Goal: Communication & Community: Answer question/provide support

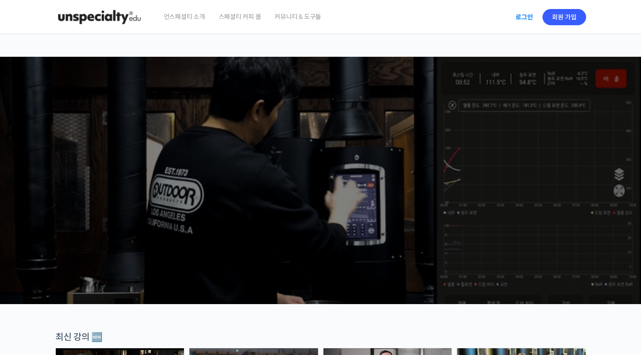
click at [526, 16] on link "로그인" at bounding box center [524, 17] width 28 height 21
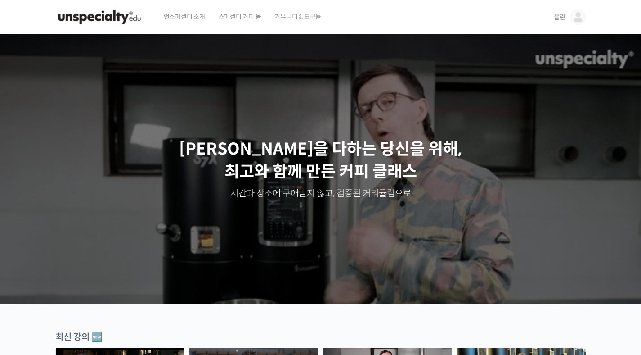
click at [562, 19] on span "블린" at bounding box center [560, 17] width 12 height 8
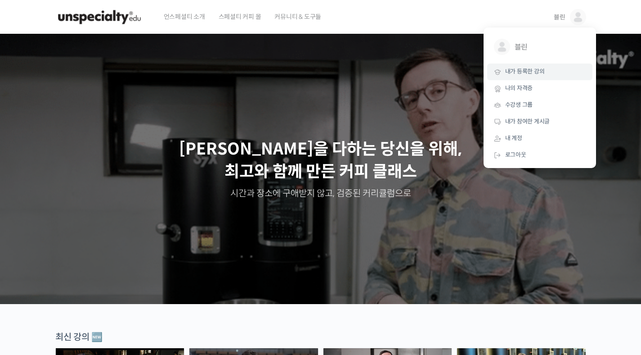
click at [545, 70] on link "내가 등록한 강의" at bounding box center [539, 71] width 105 height 17
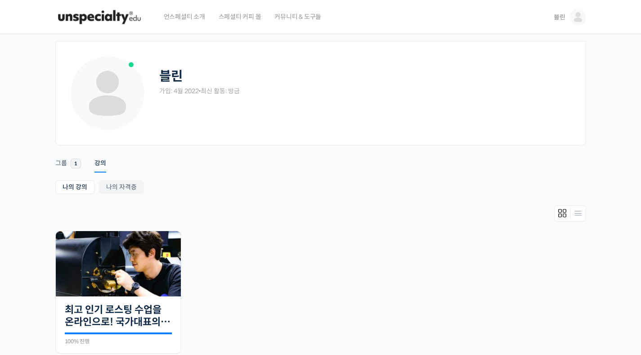
scroll to position [103, 0]
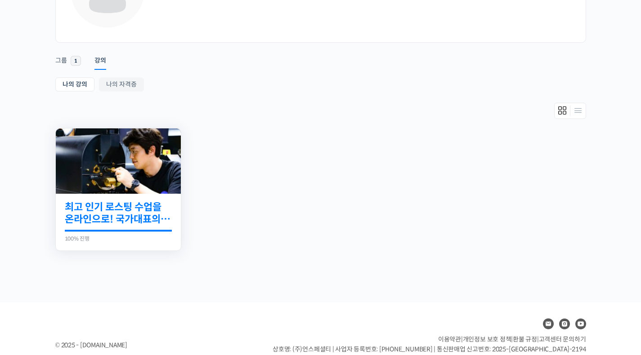
click at [127, 211] on link "최고 인기 로스팅 수업을 온라인으로! 국가대표의 로스팅 클래스" at bounding box center [118, 213] width 107 height 25
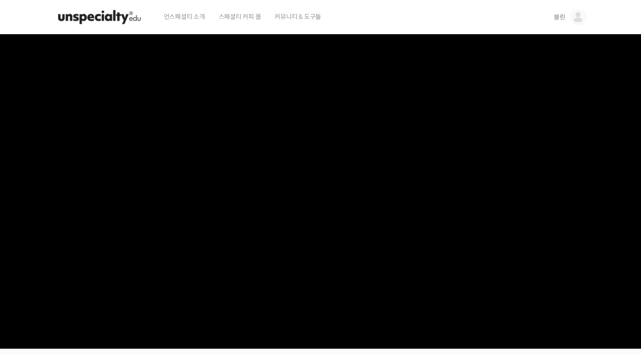
click at [303, 18] on span "커뮤니티 & 도구들" at bounding box center [297, 17] width 47 height 34
click at [562, 18] on span "블린" at bounding box center [560, 17] width 12 height 8
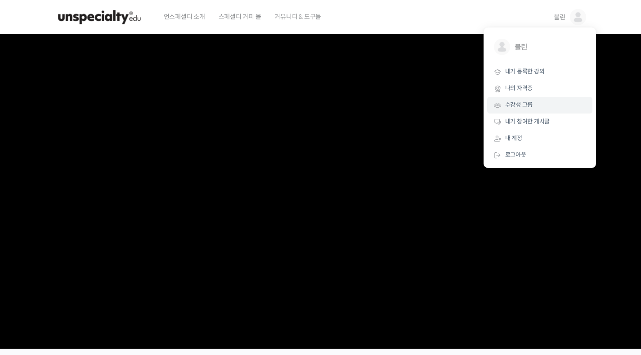
click at [528, 105] on span "수강생 그룹" at bounding box center [519, 105] width 28 height 8
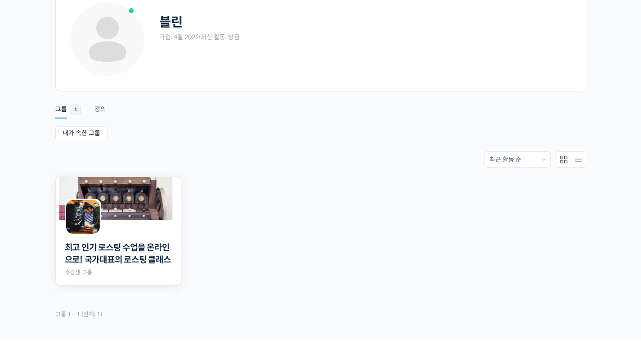
scroll to position [77, 0]
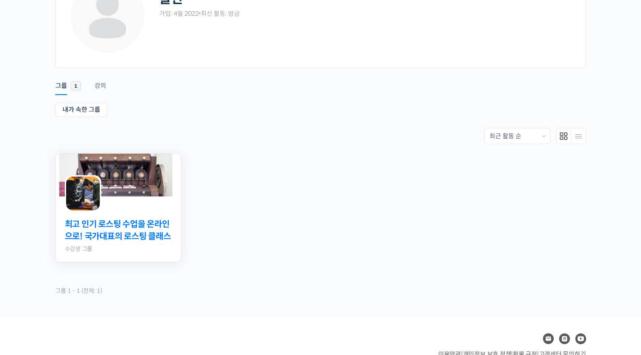
click at [153, 225] on link "최고 인기 로스팅 수업을 온라인으로! 국가대표의 로스팅 클래스" at bounding box center [118, 230] width 107 height 24
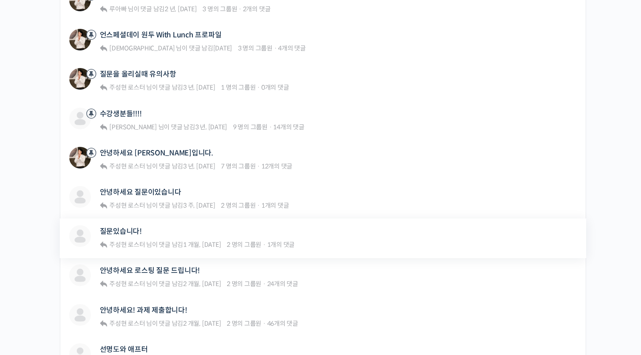
scroll to position [309, 0]
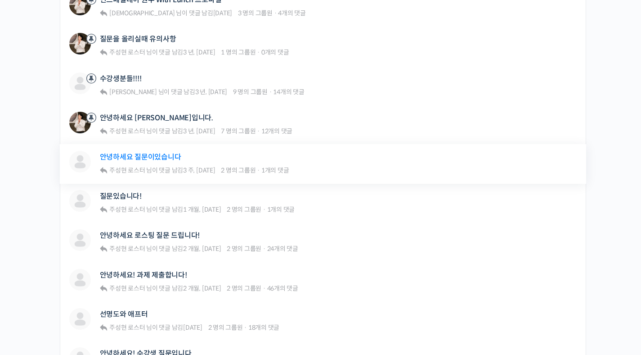
click at [165, 158] on link "안녕하세요 질문이있습니다" at bounding box center [140, 157] width 81 height 9
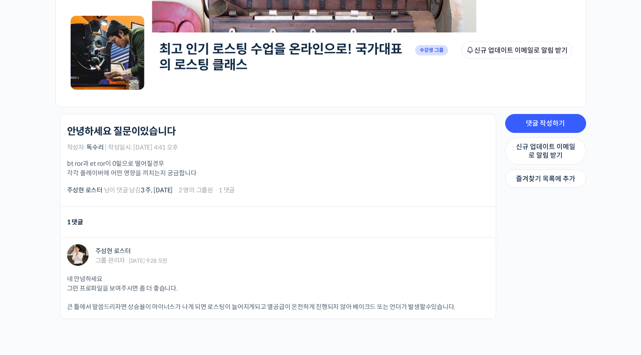
scroll to position [160, 0]
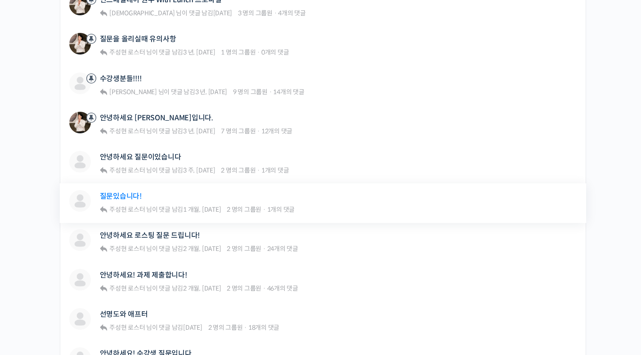
click at [135, 195] on link "질문있습니다!" at bounding box center [121, 196] width 42 height 9
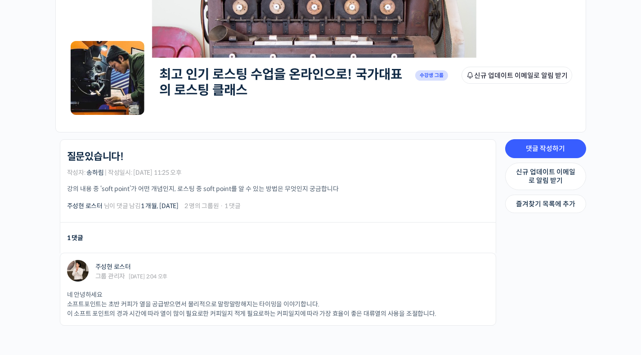
scroll to position [129, 0]
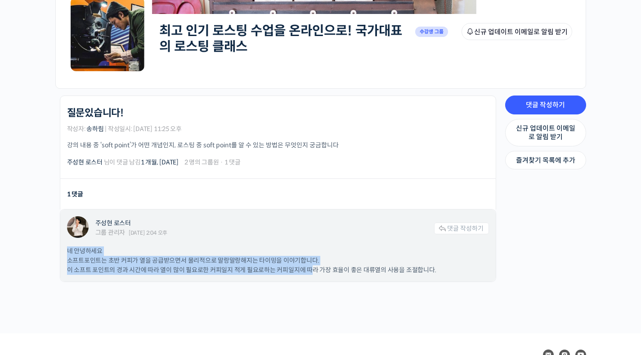
drag, startPoint x: 68, startPoint y: 250, endPoint x: 311, endPoint y: 273, distance: 244.5
click at [311, 273] on p "네 안녕하세요 소프트포인트는 초반 커피가 열을 공급받으면서 물리적으로 말랑말랑해지는 타이밍을 이야기합니다. 이 소프트 포인트의 경과 시간에 따…" at bounding box center [278, 260] width 422 height 28
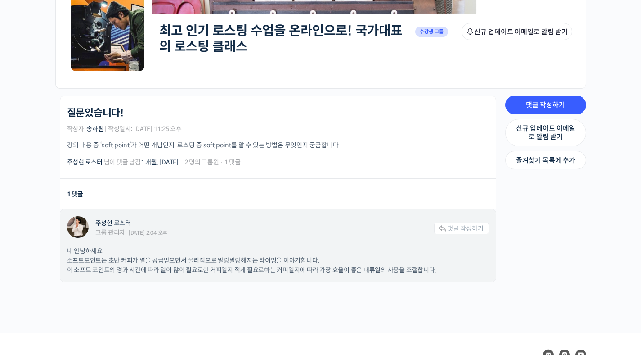
click at [313, 238] on div "주성현 로스터 그룹 관리자 [DATE] 2:04 오후 댓글 작성하기" at bounding box center [278, 227] width 422 height 23
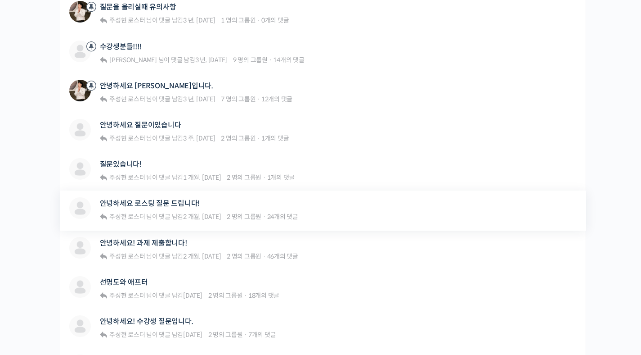
scroll to position [346, 0]
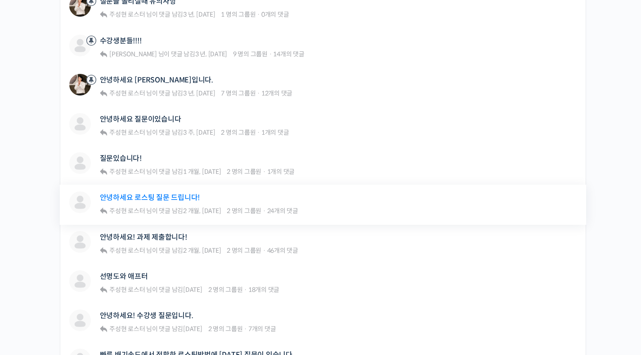
click at [181, 198] on link "안녕하세요 로스팅 질문 드립니다!" at bounding box center [150, 197] width 100 height 9
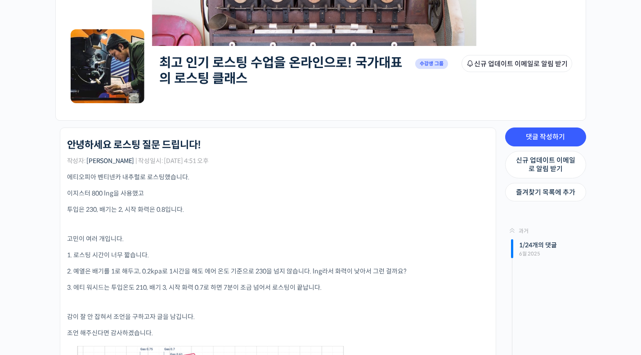
scroll to position [176, 0]
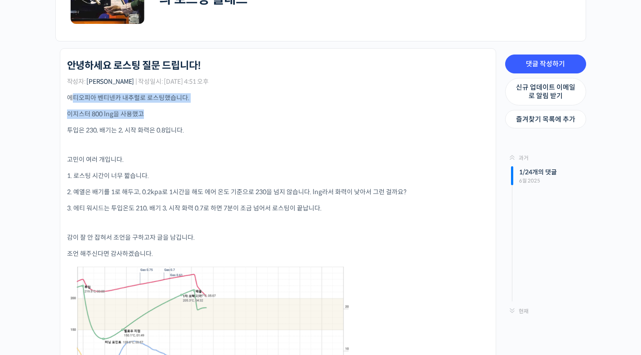
drag, startPoint x: 72, startPoint y: 99, endPoint x: 201, endPoint y: 118, distance: 130.6
click at [201, 118] on div "에티오피아 벤티넨카 내추럴로 로스팅했습니다. 이지스터 800 lng을 사용했고 투입은 230, 배기는 2, 시작 화력은 0.8입니다. 고민이 …" at bounding box center [278, 266] width 422 height 347
click at [201, 118] on p "이지스터 800 lng을 사용했고" at bounding box center [278, 113] width 422 height 9
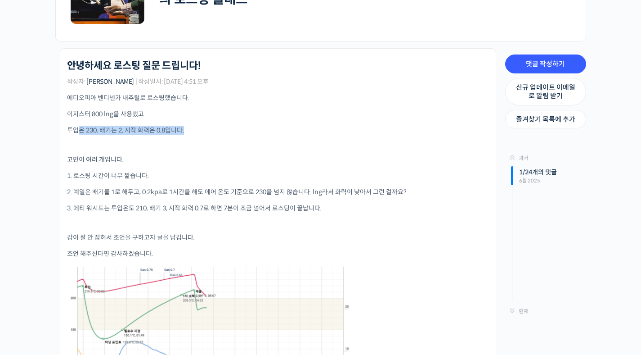
drag, startPoint x: 79, startPoint y: 128, endPoint x: 202, endPoint y: 134, distance: 123.4
click at [202, 134] on p "투입은 230, 배기는 2, 시작 화력은 0.8입니다." at bounding box center [278, 130] width 422 height 9
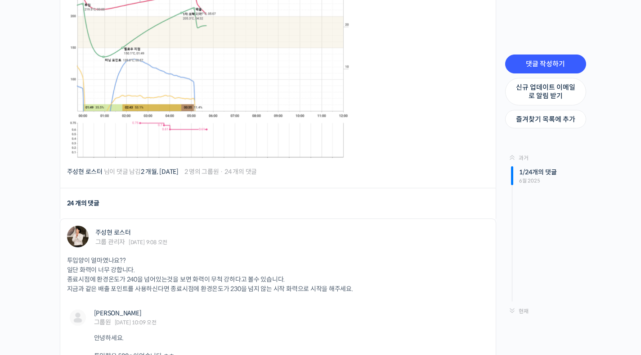
scroll to position [508, 0]
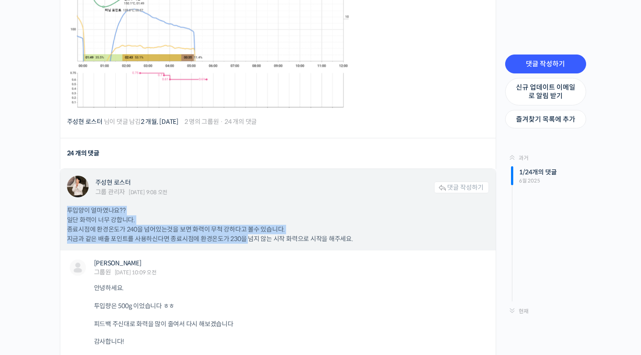
drag, startPoint x: 64, startPoint y: 210, endPoint x: 249, endPoint y: 239, distance: 187.7
click at [249, 239] on div "주성현 로스터 그룹 관리자 2025년 06월 16일 9:08 오전 댓글 작성하기 투입양이 얼마였나요?? 일단 화력이 너무 강합니다. 종료시점에…" at bounding box center [278, 209] width 436 height 81
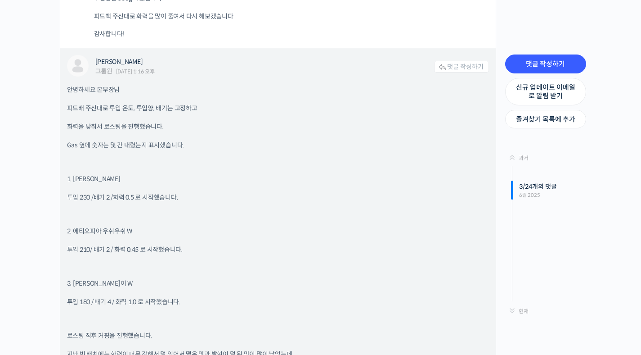
scroll to position [842, 0]
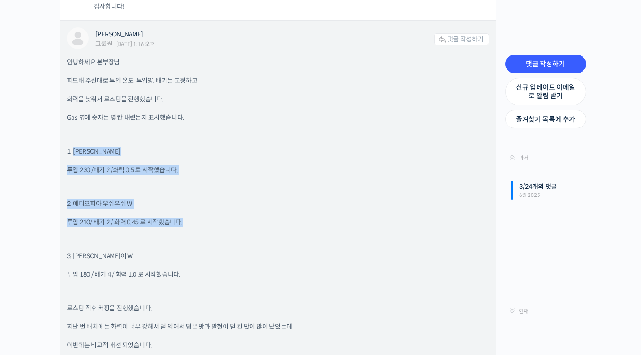
drag, startPoint x: 73, startPoint y: 148, endPoint x: 245, endPoint y: 227, distance: 189.7
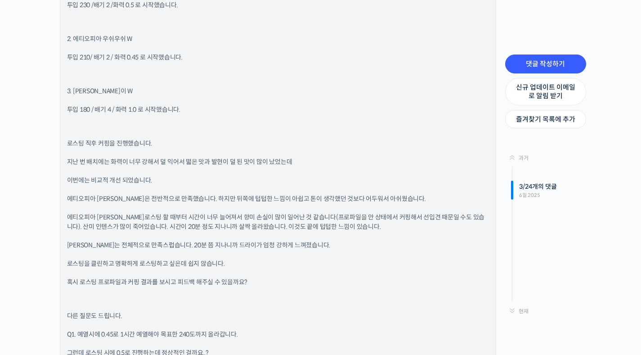
scroll to position [1013, 0]
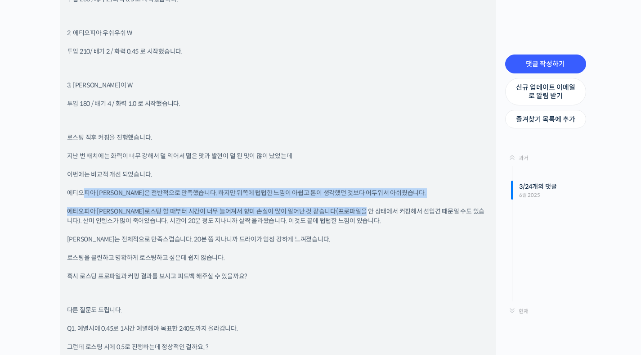
drag, startPoint x: 85, startPoint y: 192, endPoint x: 364, endPoint y: 211, distance: 280.6
click at [364, 211] on div "안녕하세요 본부장님 피드배 주신대로 투입 온도, 투입양, 배기는 고정하고 화력을 낮춰서 로스팅을 진행했습니다. Gas 옆에 숫자는 몇 칸 내렸…" at bounding box center [278, 332] width 422 height 891
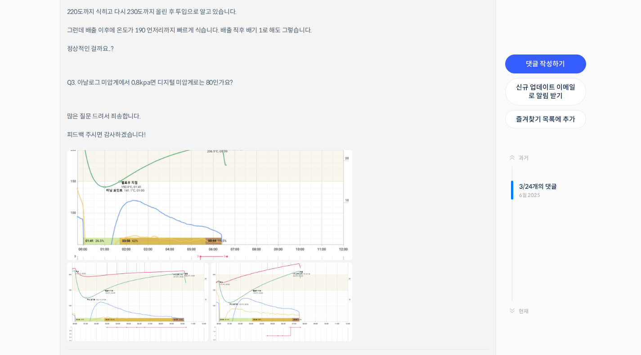
scroll to position [1518, 0]
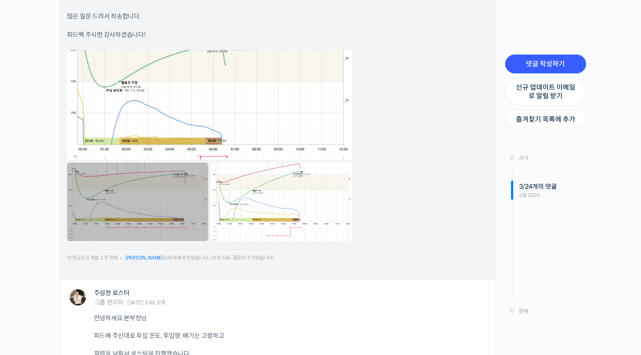
click at [175, 198] on link at bounding box center [137, 201] width 141 height 78
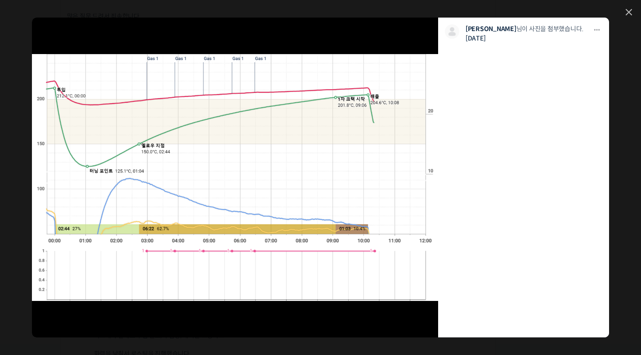
click at [382, 40] on link at bounding box center [275, 177] width 325 height 319
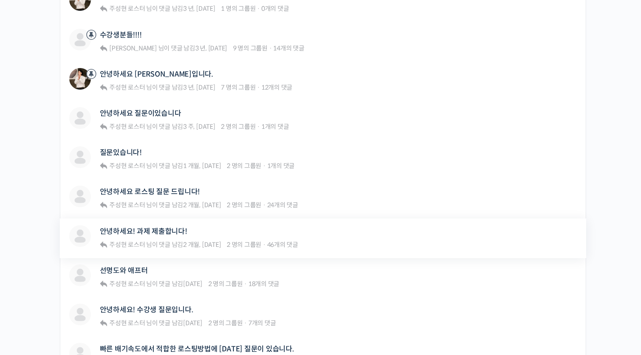
scroll to position [358, 0]
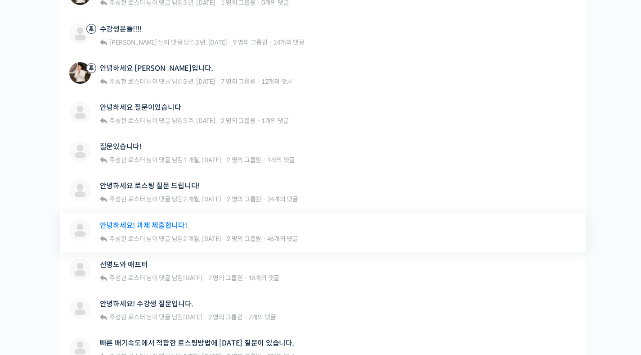
click at [158, 227] on link "안녕하세요! 과제 제출합니다!" at bounding box center [143, 225] width 87 height 9
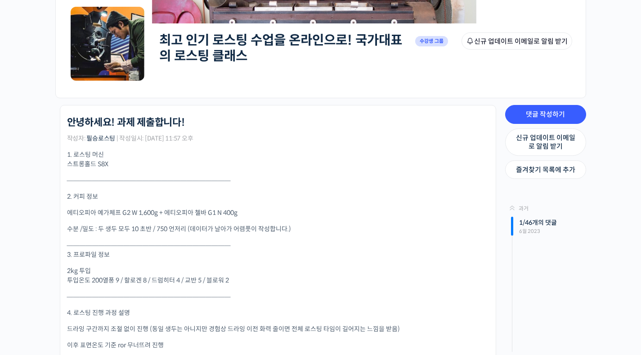
scroll to position [169, 0]
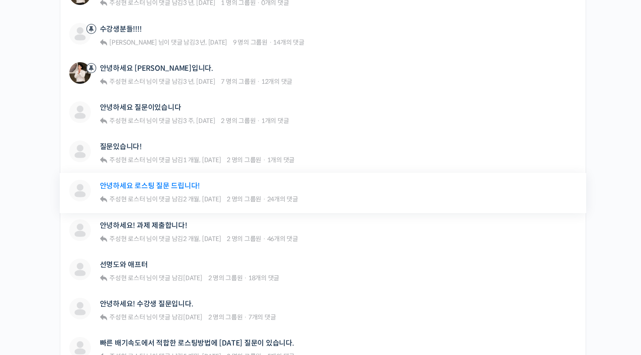
click at [168, 189] on link "안녕하세요 로스팅 질문 드립니다!" at bounding box center [150, 185] width 100 height 9
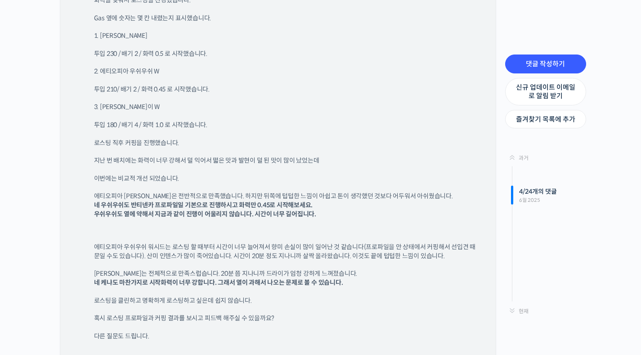
scroll to position [1937, 0]
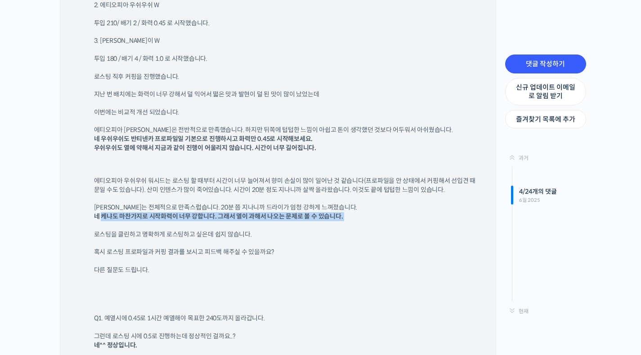
drag, startPoint x: 103, startPoint y: 213, endPoint x: 319, endPoint y: 227, distance: 216.9
click at [319, 228] on div "안녕하세요 본부장님 피드배 주신대로 투입 온도, 투입양, 배기는 고정하고 화력을 낮춰서 로스팅을 진행했습니다. Gas 옆에 숫자는 몇 칸 내렸…" at bounding box center [291, 235] width 395 height 683
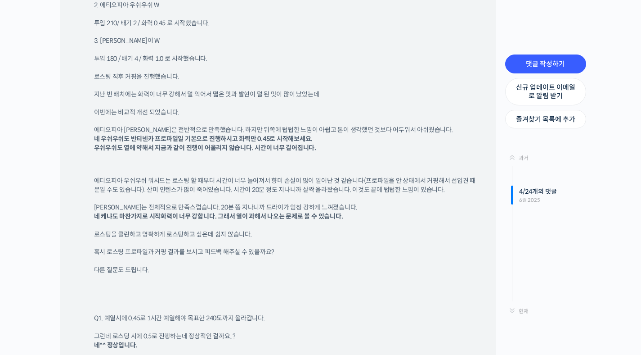
click at [319, 227] on div "안녕하세요 본부장님 피드배 주신대로 투입 온도, 투입양, 배기는 고정하고 화력을 낮춰서 로스팅을 진행했습니다. Gas 옆에 숫자는 몇 칸 내렸…" at bounding box center [291, 235] width 395 height 683
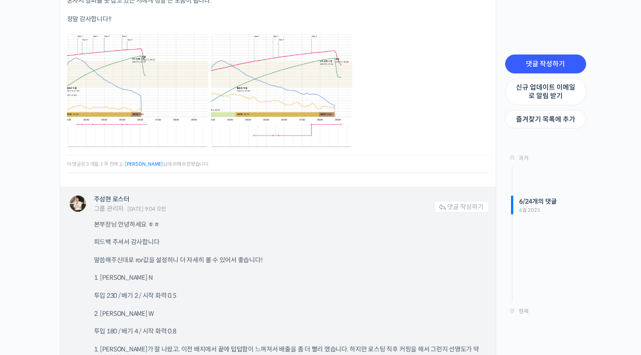
scroll to position [3082, 0]
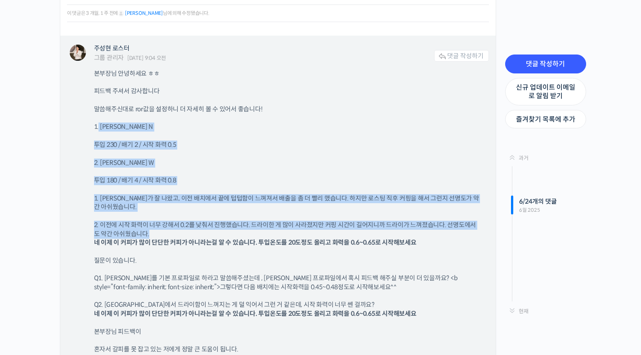
drag, startPoint x: 99, startPoint y: 116, endPoint x: 344, endPoint y: 222, distance: 267.2
click at [344, 222] on div "본부장님 안녕하세요 ㅎㅎ 피드백 주셔서 감사합니다 말씀해주신대로 ror값을 설정하니 더 자세히 볼 수 있어서 좋습니다! 1. 에티오피아 벤티넨…" at bounding box center [291, 224] width 395 height 311
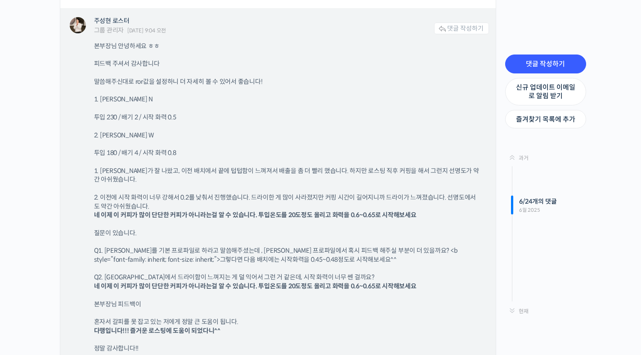
click at [150, 246] on p "Q1. 벤티넨카를 기본 프로파일로 하라고 말씀해주셨는데 , 벤티넨카 프로파일에서 혹시 피드백 해주실 부분이 더 있을까요? <b style=”f…" at bounding box center [287, 255] width 386 height 18
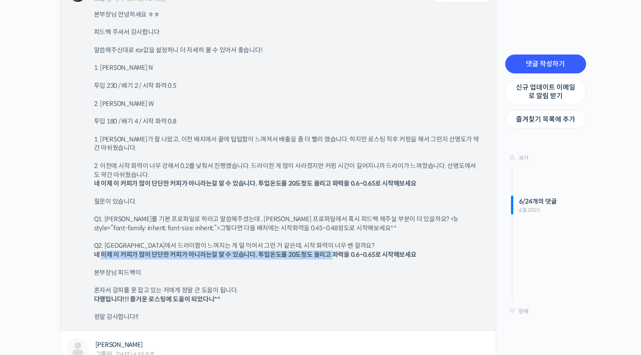
drag, startPoint x: 100, startPoint y: 244, endPoint x: 333, endPoint y: 243, distance: 233.1
click at [333, 250] on b "네 이제 이 커피가 많이 단단한 커피가 아니라는걸 알 수 있습니다. 투입온도를 20도정도 올리고 화력을 0.6~0.65로 시작해보세요" at bounding box center [255, 254] width 323 height 8
click at [332, 250] on b "네 이제 이 커피가 많이 단단한 커피가 아니라는걸 알 수 있습니다. 투입온도를 20도정도 올리고 화력을 0.6~0.65로 시작해보세요" at bounding box center [255, 254] width 323 height 8
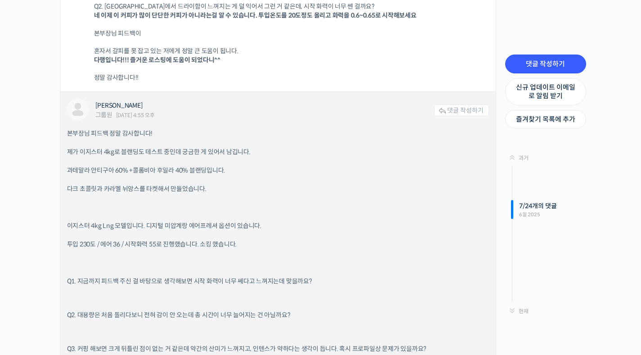
scroll to position [3413, 0]
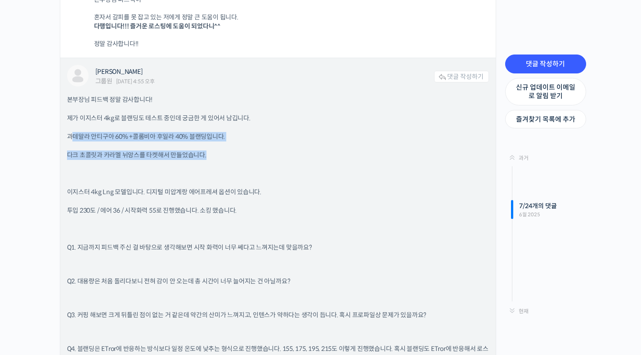
drag, startPoint x: 71, startPoint y: 125, endPoint x: 274, endPoint y: 150, distance: 205.4
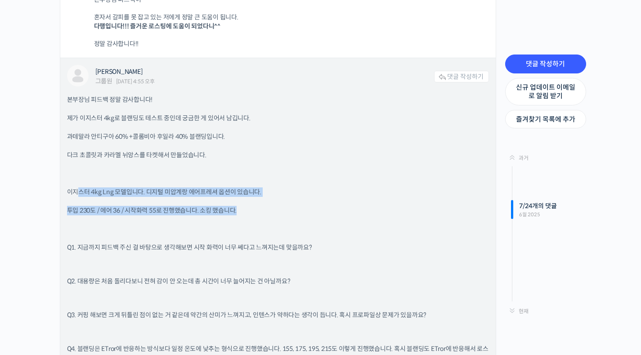
drag, startPoint x: 81, startPoint y: 184, endPoint x: 335, endPoint y: 213, distance: 255.8
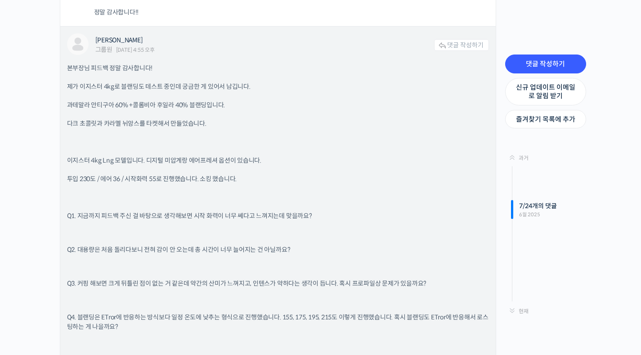
click at [337, 211] on p "Q1. 지금까지 피드백 주신 걸 바탕으로 생각해보면 시작 화력이 너무 쎄다고 느껴지는데 맞을까요?" at bounding box center [278, 215] width 422 height 9
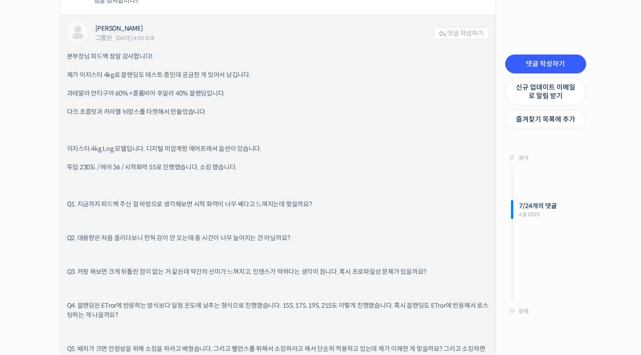
scroll to position [3488, 0]
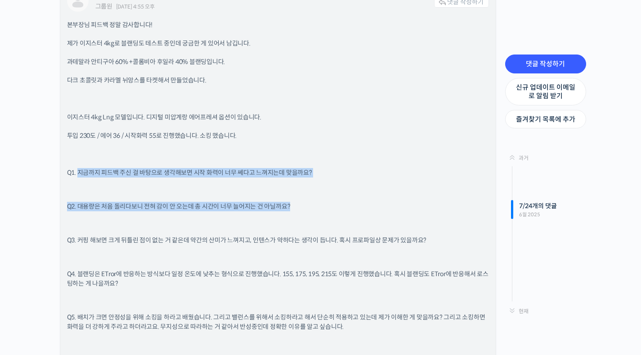
drag, startPoint x: 112, startPoint y: 166, endPoint x: 322, endPoint y: 202, distance: 212.9
click at [322, 202] on div "본부장님 피드백 정말 감사합니다! 제가 이지스터 4kg로 블랜딩도 테스트 중인데 궁금한 게 있어서 남깁니다. 과테말라 안티구아 60% + 콜롬…" at bounding box center [278, 318] width 422 height 596
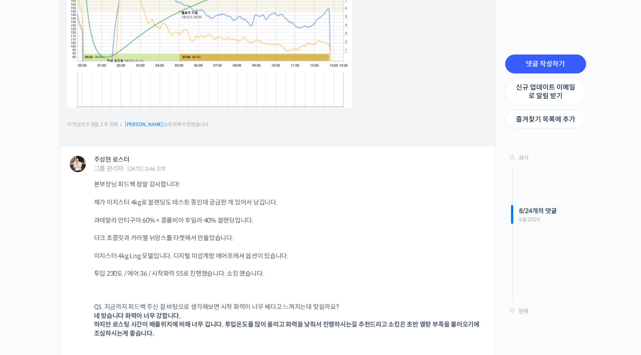
scroll to position [3979, 0]
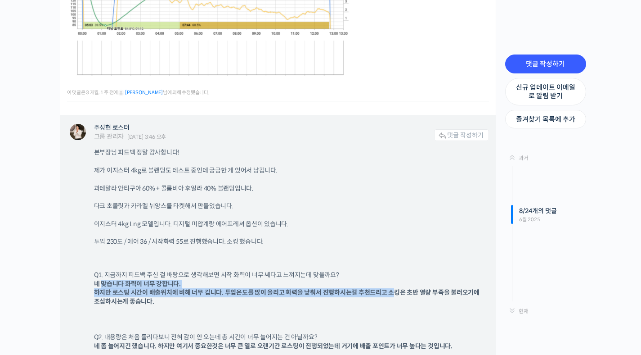
drag, startPoint x: 102, startPoint y: 276, endPoint x: 357, endPoint y: 248, distance: 256.7
click at [394, 279] on b "네 맞습니다 화력이 너무 강합니다. 하지만 로스팅 시간이 배출위치에 비해 너무 깁니다. 투입온도를 많이 올리고 화력을 낮춰서 진행하시는걸 추천…" at bounding box center [287, 292] width 386 height 26
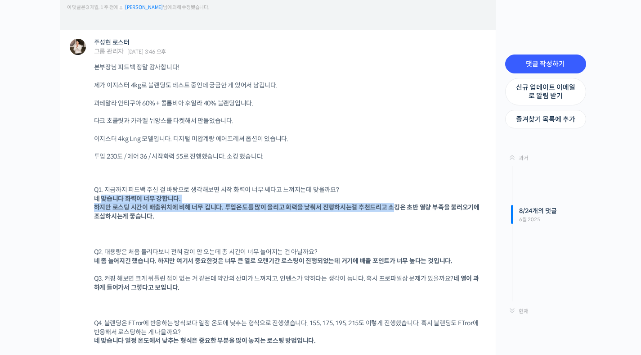
scroll to position [4092, 0]
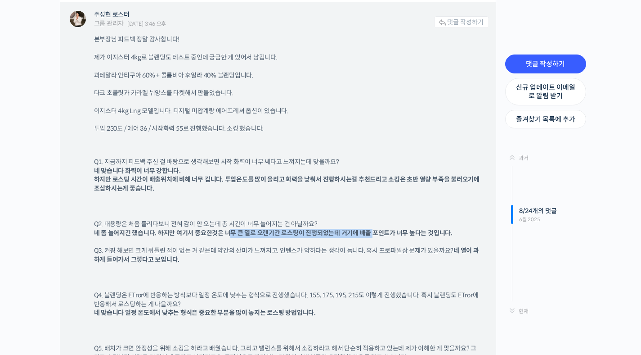
drag, startPoint x: 230, startPoint y: 225, endPoint x: 371, endPoint y: 226, distance: 140.8
click at [371, 229] on b "네 좀 늘어지긴 했습니다. 하지만 여기서 중요한것은 너무 큰 열로 오랜기간 로스팅이 진행되었는데 거기에 배출 포인트가 너무 높다는 것입니다." at bounding box center [273, 233] width 359 height 8
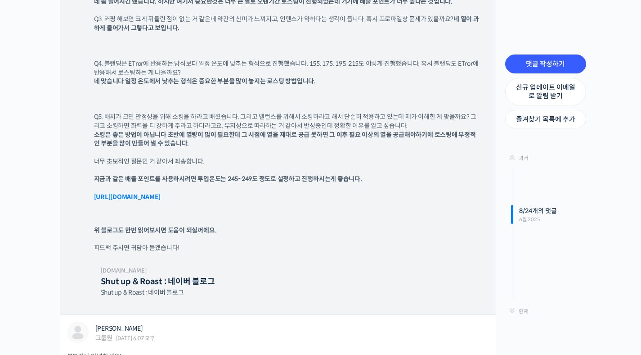
scroll to position [4329, 0]
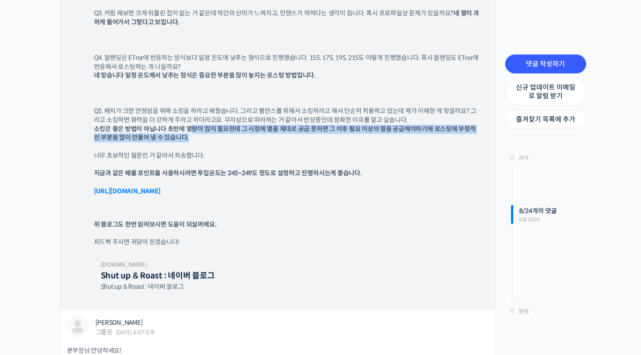
drag, startPoint x: 193, startPoint y: 120, endPoint x: 370, endPoint y: 125, distance: 177.4
click at [370, 125] on p "Q5. 배치가 크면 안정성을 위해 소킹을 하라고 배웠습니다. 그리고 밸런스를 위해서 소킹하라고 해서 단순히 적용하고 있는데 제가 이해한 게 맞…" at bounding box center [287, 124] width 386 height 35
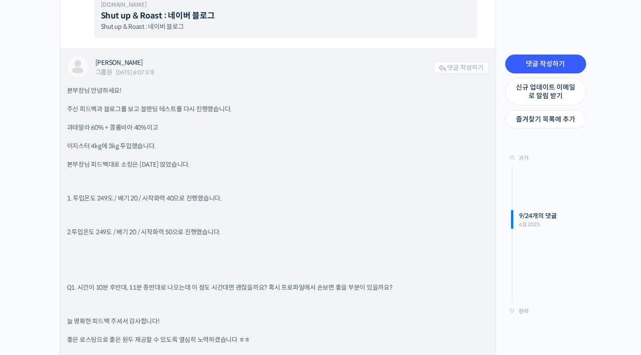
scroll to position [4612, 0]
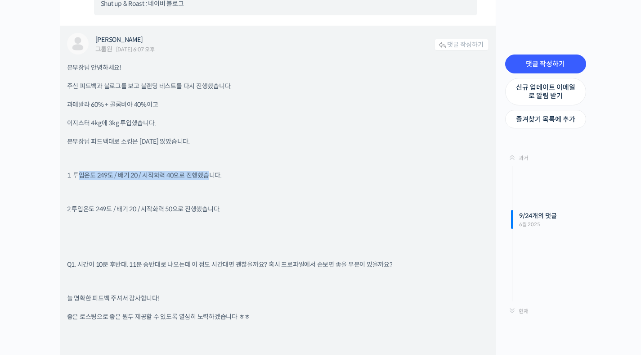
drag, startPoint x: 77, startPoint y: 167, endPoint x: 212, endPoint y: 164, distance: 135.0
click at [212, 171] on p "1. 투입온도 249도 / 배기 20 / 시작화력 40으로 진행했습니다." at bounding box center [278, 175] width 422 height 9
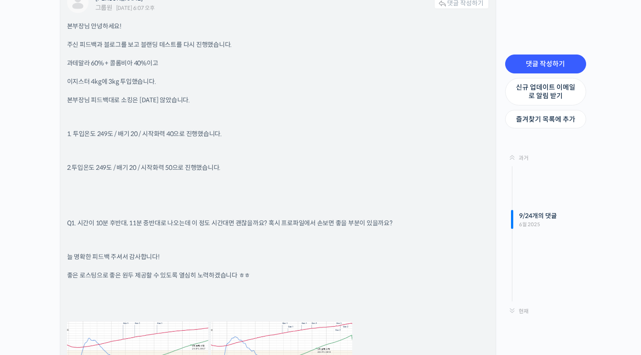
scroll to position [4698, 0]
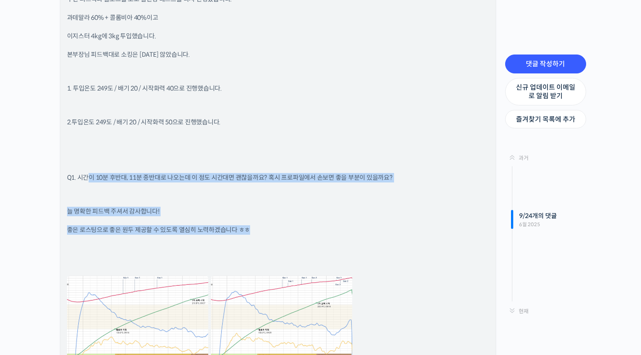
drag, startPoint x: 90, startPoint y: 167, endPoint x: 354, endPoint y: 225, distance: 270.4
click at [354, 225] on div "본부장님 안녕하세요! 주신 피드백과 블로그를 보고 블랜딩 테스트를 다시 진행했습니다. 과테말라 60% + 콜롬비아 40%이고 이지스터 4kg에…" at bounding box center [278, 183] width 422 height 414
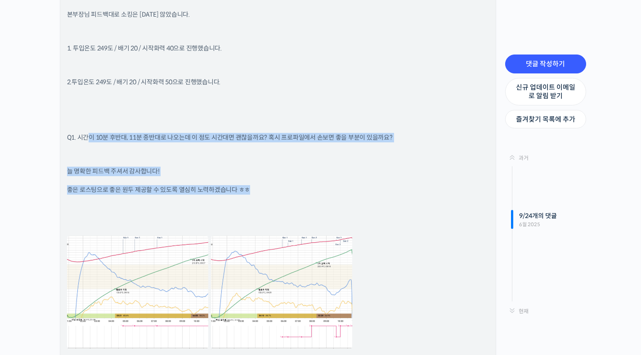
scroll to position [4842, 0]
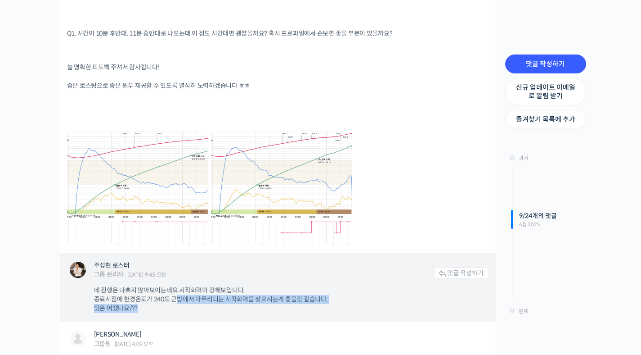
drag, startPoint x: 181, startPoint y: 291, endPoint x: 304, endPoint y: 297, distance: 123.0
click at [304, 297] on p "네 진행은 나쁘지 않아보이는데요 시작화력이 강해보입니다. 종료시점에 환경온도가 240도 근방에서 마무리되는 시작화력을 찾으시는게 좋을것 같습니…" at bounding box center [287, 299] width 386 height 27
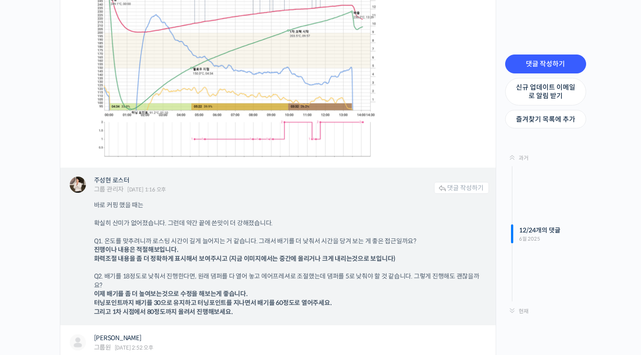
scroll to position [5610, 0]
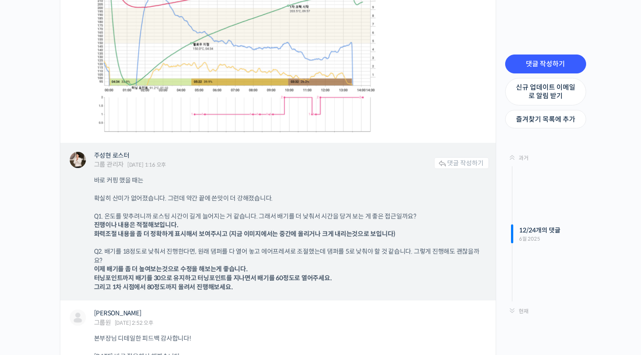
click at [111, 265] on b "이제 배기를 좀 더 높여보는것으로 수정을 해보는게 좋습니다. 터닝포인트까지 배기를 30으로 유지하고 터닝포인트를 지나면서 배기를 60정도로 열…" at bounding box center [213, 278] width 238 height 26
drag, startPoint x: 148, startPoint y: 270, endPoint x: 294, endPoint y: 271, distance: 145.3
click at [294, 271] on b "이제 배기를 좀 더 높여보는것으로 수정을 해보는게 좋습니다. 터닝포인트까지 배기를 30으로 유지하고 터닝포인트를 지나면서 배기를 60정도로 열…" at bounding box center [213, 278] width 238 height 26
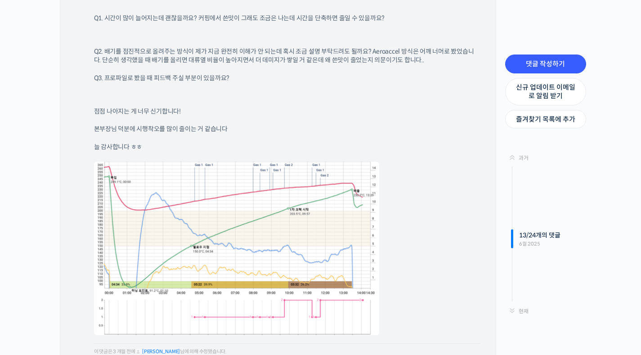
scroll to position [6122, 0]
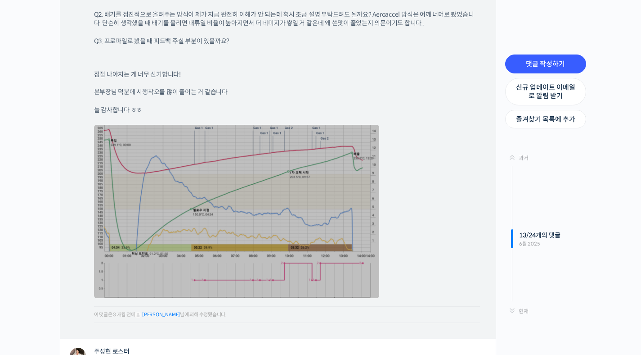
click at [351, 198] on link at bounding box center [236, 211] width 285 height 173
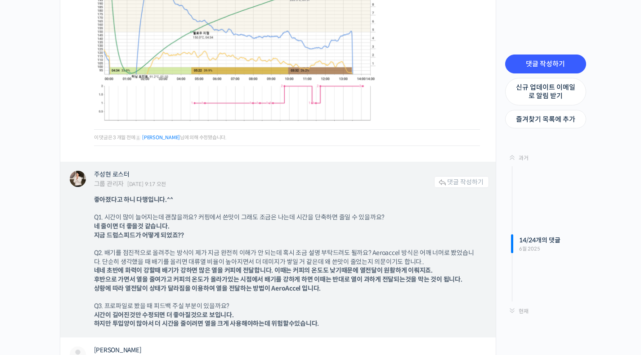
scroll to position [6384, 0]
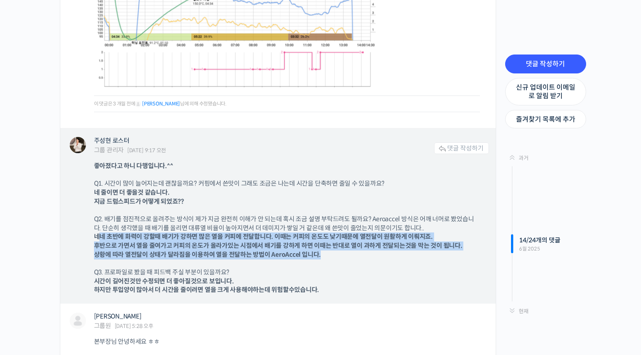
drag, startPoint x: 114, startPoint y: 230, endPoint x: 418, endPoint y: 246, distance: 305.0
click at [418, 246] on p "Q2. 배기를 점진적으로 올려주는 방식이 제가 지금 완전히 이해가 안 되는데 혹시 조금 설명 부탁드려도 될까요? Aeroaccel 방식은 어깨…" at bounding box center [287, 237] width 386 height 44
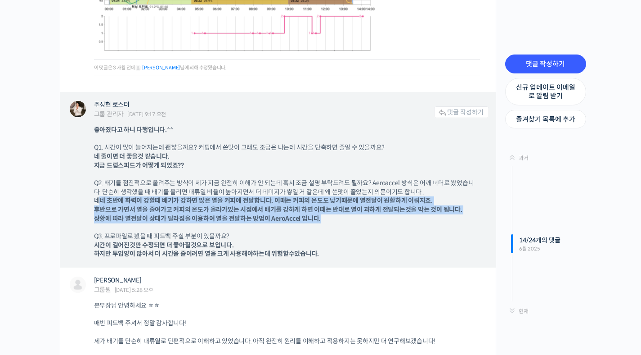
scroll to position [6447, 0]
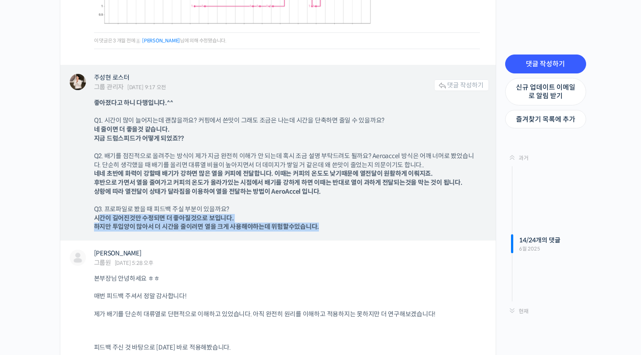
drag, startPoint x: 97, startPoint y: 209, endPoint x: 360, endPoint y: 220, distance: 263.5
click at [360, 220] on p "Q3. 프로파일로 봤을 때 피드백 주실 부분이 있을까요? 시간이 길어진것만 수정되면 더 좋아질것으로 보입니다. 하지만 투입양이 많아서 더 시간…" at bounding box center [287, 218] width 386 height 27
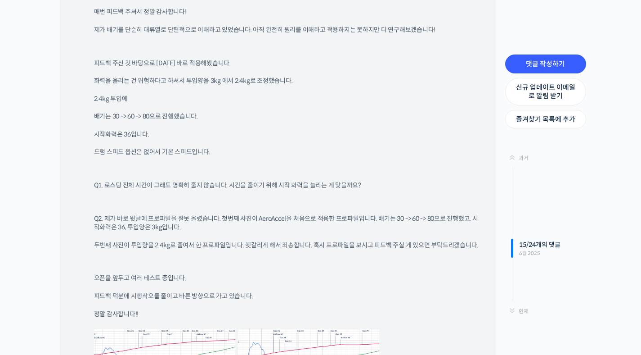
scroll to position [6781, 0]
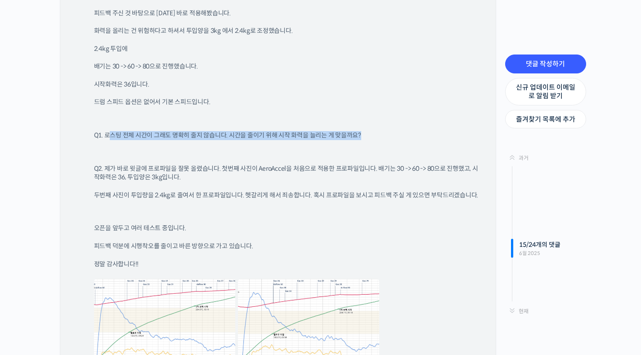
drag, startPoint x: 112, startPoint y: 124, endPoint x: 227, endPoint y: 138, distance: 116.0
click at [227, 138] on div "본부장님 안녕하세요 ㅎㅎ 매번 피드백 주셔서 정말 감사합니다! 제가 배기를 단순히 대류열로 단편적으로 이해하고 있었습니다. 아직 완전히 원리를…" at bounding box center [291, 166] width 395 height 453
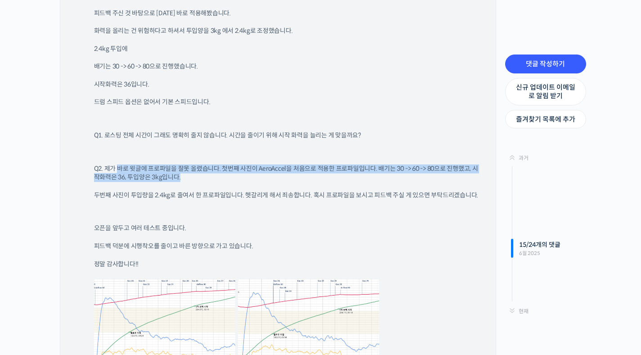
drag, startPoint x: 117, startPoint y: 157, endPoint x: 319, endPoint y: 164, distance: 201.7
click at [319, 164] on p "Q2. 제가 바로 윗글에 프로파일을 잘못 올렸습니다. 첫번째 사진이 AeroAccel을 처음으로 적용한 프로파일입니다. 배기는 30 -> 60…" at bounding box center [287, 173] width 386 height 18
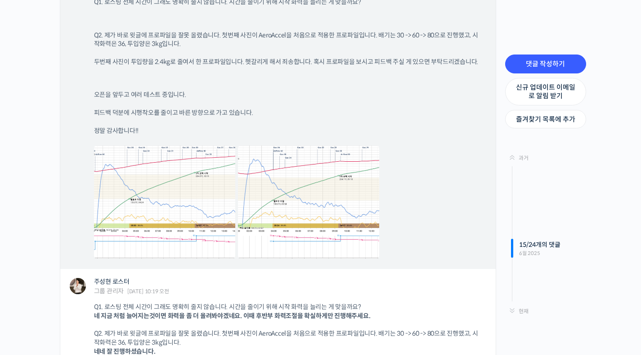
scroll to position [6953, 0]
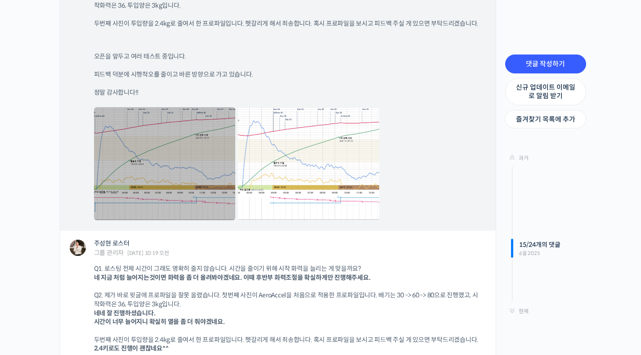
click at [207, 180] on link at bounding box center [164, 163] width 141 height 113
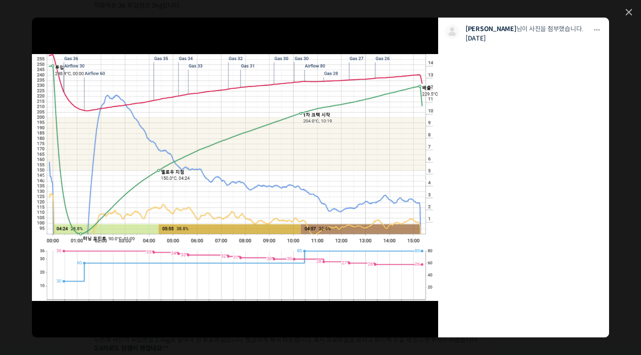
click at [326, 139] on link at bounding box center [275, 177] width 325 height 319
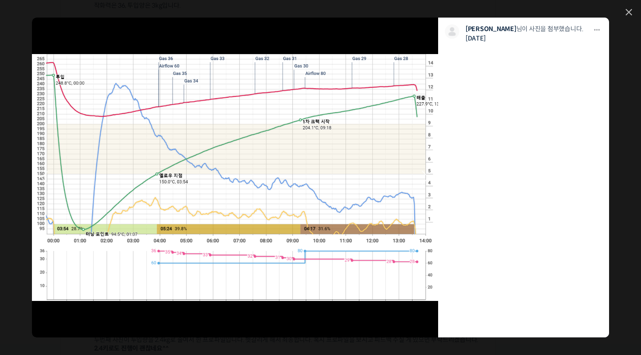
click at [77, 56] on link at bounding box center [72, 177] width 81 height 319
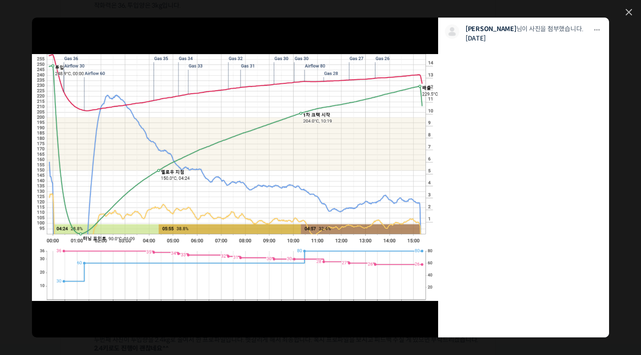
click at [627, 10] on link at bounding box center [629, 13] width 6 height 8
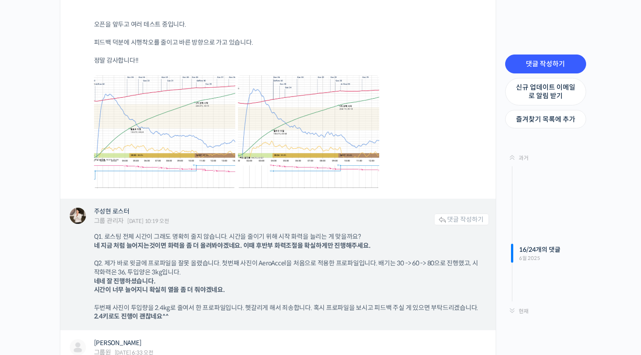
scroll to position [7028, 0]
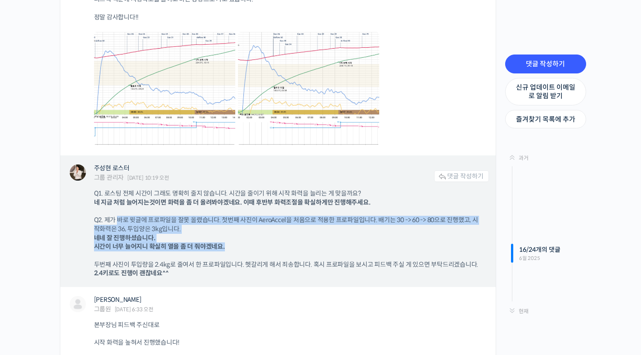
drag, startPoint x: 119, startPoint y: 211, endPoint x: 245, endPoint y: 234, distance: 128.0
click at [245, 234] on p "Q2. 제가 바로 윗글에 프로파일을 잘못 올렸습니다. 첫번째 사진이 AeroAccel을 처음으로 적용한 프로파일입니다. 배기는 30 -> 60…" at bounding box center [287, 233] width 386 height 35
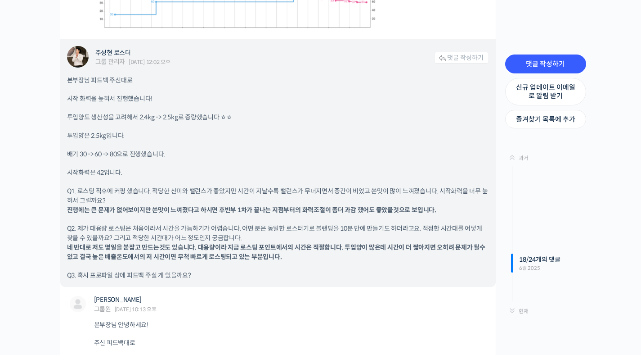
scroll to position [7846, 0]
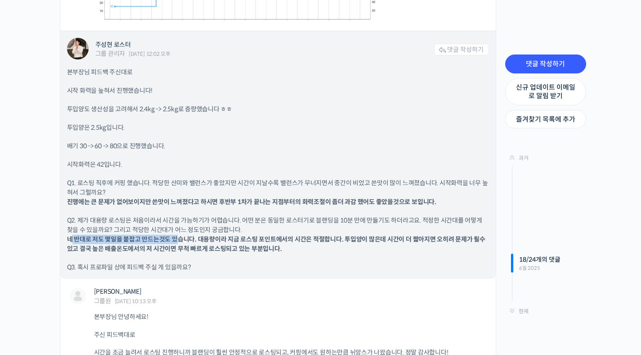
drag, startPoint x: 71, startPoint y: 229, endPoint x: 177, endPoint y: 230, distance: 106.2
click at [177, 235] on b "네 반대로 저도 몇일을 붙잡고 만드는것도 있습니다. 대용량이라 지금 로스팅 포인트에서의 시간은 적절합니다. 투입양이 많은데 시간이 더 짧아지면…" at bounding box center [276, 244] width 418 height 18
click at [194, 235] on b "네 반대로 저도 몇일을 붙잡고 만드는것도 있습니다. 대용량이라 지금 로스팅 포인트에서의 시간은 적절합니다. 투입양이 많은데 시간이 더 짧아지면…" at bounding box center [276, 244] width 418 height 18
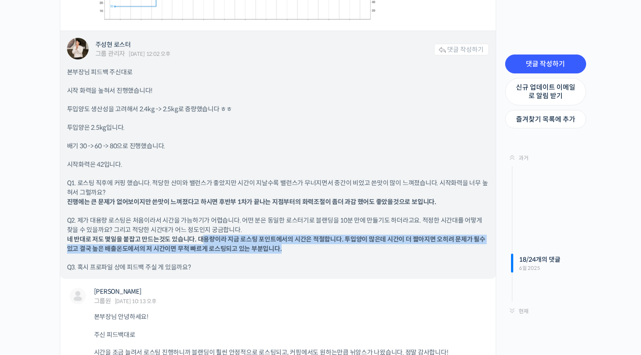
drag, startPoint x: 201, startPoint y: 230, endPoint x: 342, endPoint y: 240, distance: 140.7
click at [342, 240] on p "Q2. 제가 대용량 로스팅은 처음이라서 시간을 가늠하기가 어렵습니다. 어떤 분은 동일한 로스터기로 블랜딩을 10분 만에 만들기도 하더라고요. …" at bounding box center [278, 235] width 422 height 38
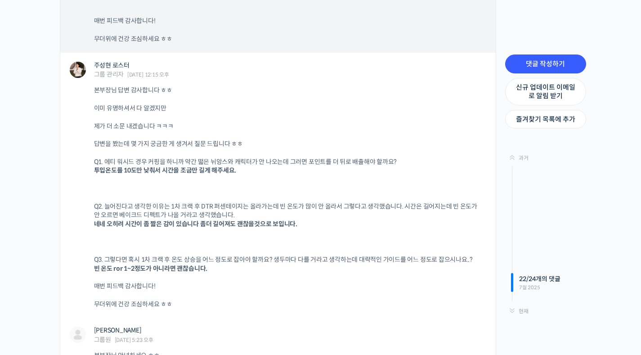
scroll to position [9514, 0]
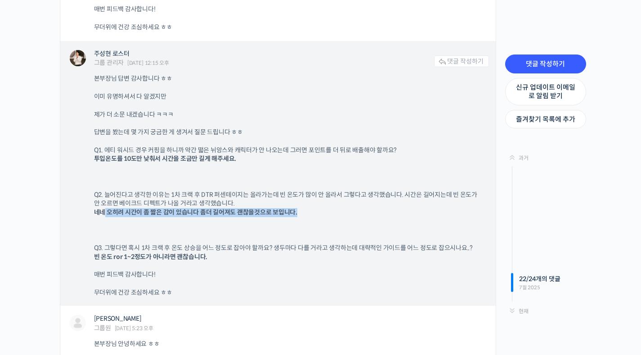
drag, startPoint x: 121, startPoint y: 203, endPoint x: 302, endPoint y: 205, distance: 181.3
click at [302, 205] on p "Q2. 늘어진다고 생각한 이유는 1차 크랙 후 DTR 퍼센테이지는 올라가는데 빈 온도가 많이 안 올라서 그렇다고 생각했습니다. 시간은 길어지는…" at bounding box center [287, 203] width 386 height 27
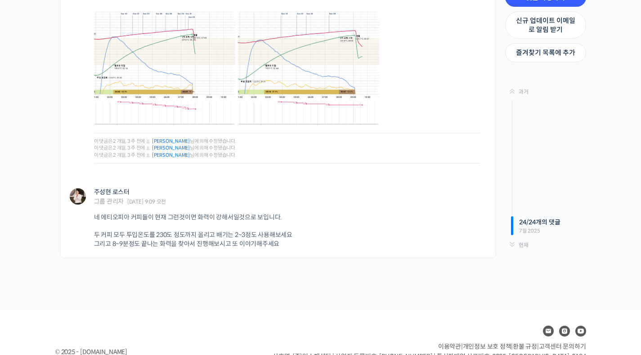
scroll to position [10208, 0]
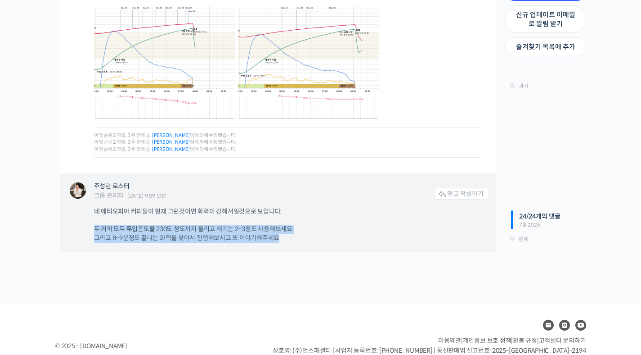
drag, startPoint x: 93, startPoint y: 206, endPoint x: 304, endPoint y: 226, distance: 211.5
click at [304, 226] on div "주성현 로스터 그룹 관리자 2025년 07월 07일 9:09 오전 댓글 작성하기 네 에티오피아 커피들이 현재 그런것이면 화력이 강해서일것으로 …" at bounding box center [278, 212] width 436 height 78
click at [304, 226] on p "두 커피 모두 투입온도를 230도 정도까지 올리고 배기는 2~3정도 사용해보세요 그리고 8~9분정도 끝나는 화력을 찾아서 진행해보시고 또 이야…" at bounding box center [287, 234] width 386 height 18
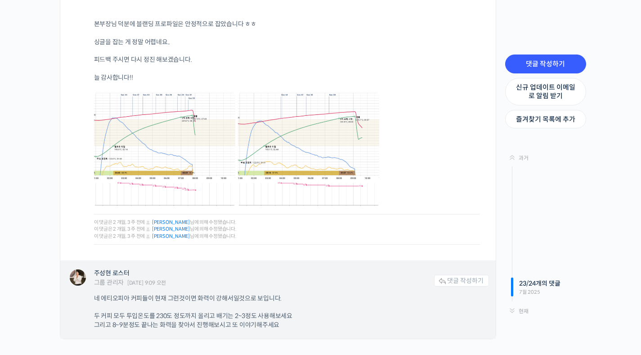
scroll to position [9957, 0]
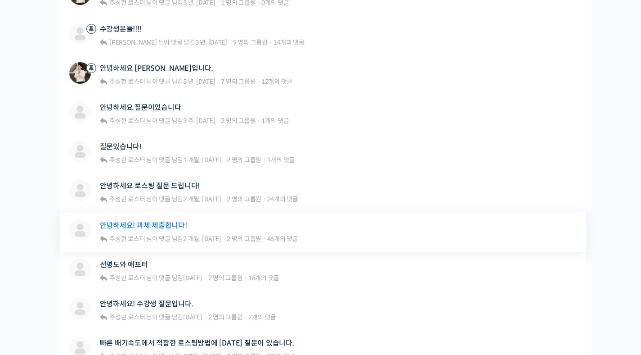
click at [167, 227] on link "안녕하세요! 과제 제출합니다!" at bounding box center [143, 225] width 87 height 9
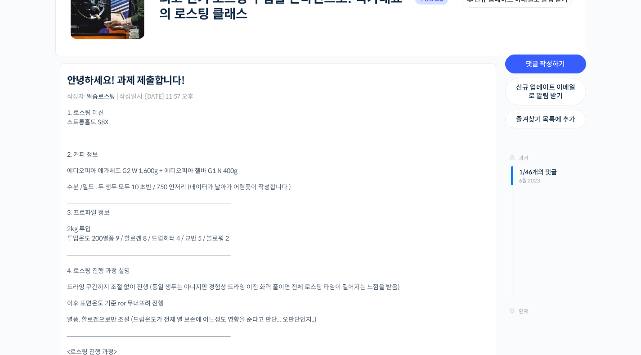
scroll to position [211, 0]
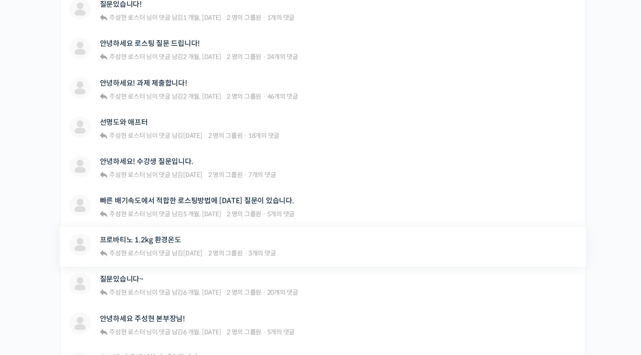
scroll to position [525, 0]
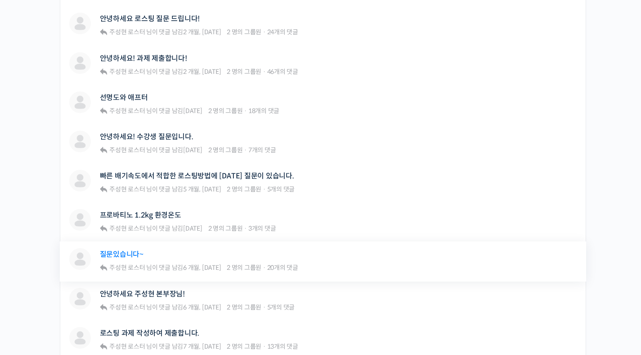
click at [136, 253] on link "질문있습니다~" at bounding box center [122, 254] width 44 height 9
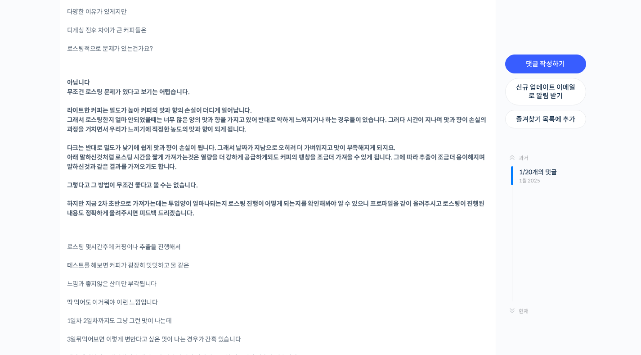
scroll to position [976, 0]
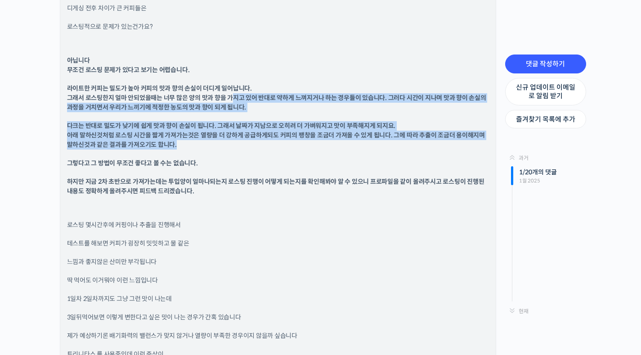
drag, startPoint x: 229, startPoint y: 97, endPoint x: 224, endPoint y: 145, distance: 48.1
click at [224, 145] on div "다양한 이유가 있게지만 디게싱 전후 차이가 큰 커피들은 로스팅적으로 문제가 있는건가요? 아닙니다 무조건 로스팅 문제가 있다고 보기는 어렵습니다…" at bounding box center [278, 254] width 422 height 539
click at [224, 145] on p "아래 말하신것처럼 로스팅 시간을 짧게 가져가는것은 열량을 더 강하게 공급하게되도 커피의 팽창을 조금더 가져올 수 있게 됩니다. 그에 따라 추출…" at bounding box center [278, 139] width 422 height 19
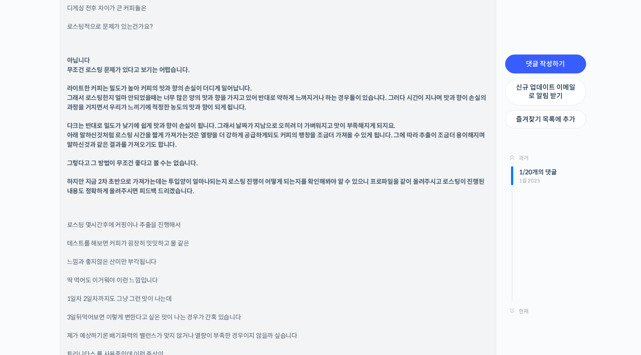
scroll to position [1049, 0]
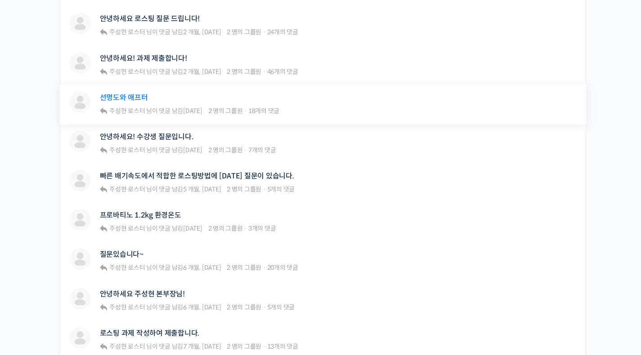
click at [139, 99] on link "선명도와 애프터" at bounding box center [124, 97] width 48 height 9
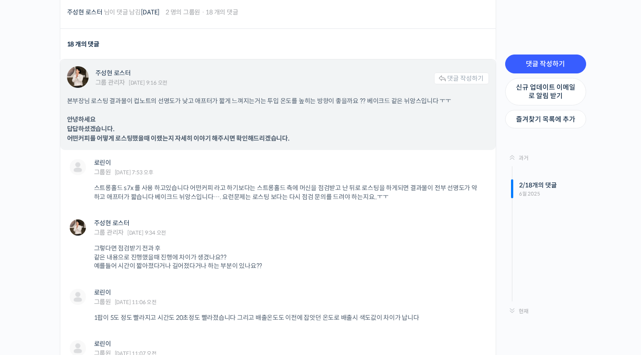
scroll to position [290, 0]
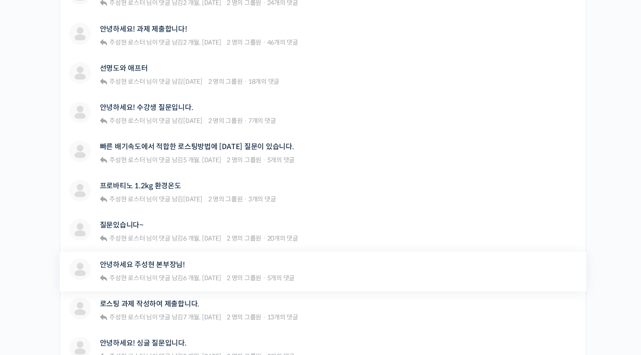
scroll to position [566, 0]
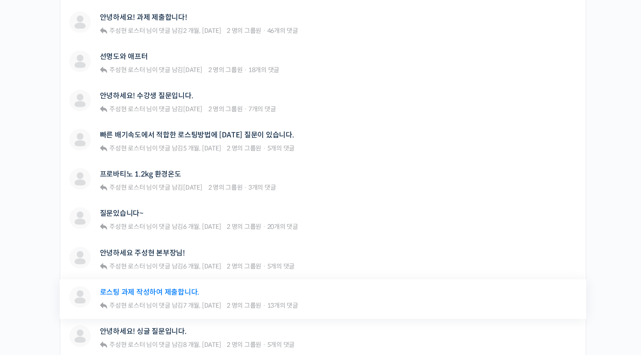
click at [173, 295] on link "로스팅 과제 작성하여 제출합니다." at bounding box center [150, 292] width 100 height 9
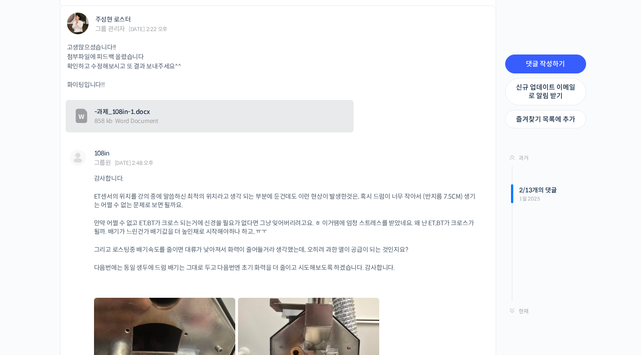
scroll to position [636, 0]
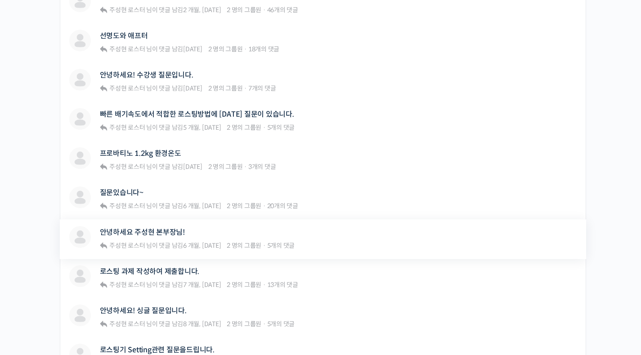
scroll to position [620, 0]
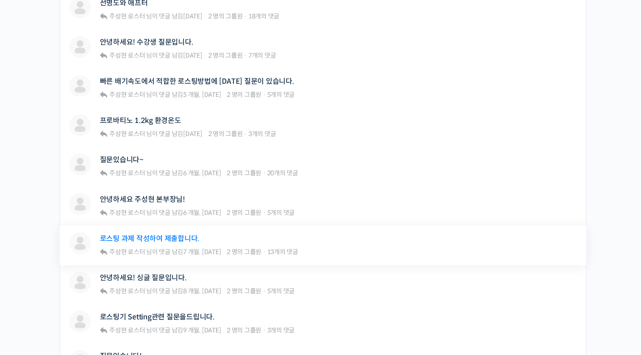
click at [178, 241] on link "로스팅 과제 작성하여 제출합니다." at bounding box center [150, 238] width 100 height 9
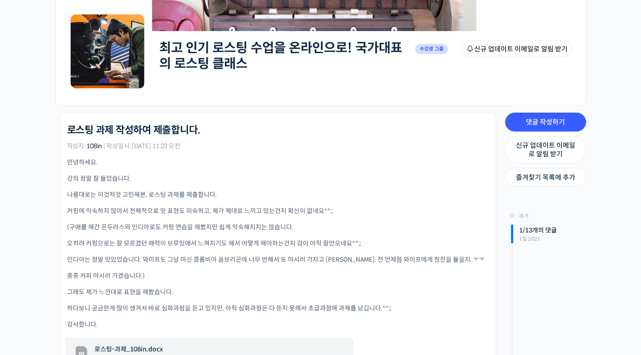
scroll to position [409, 0]
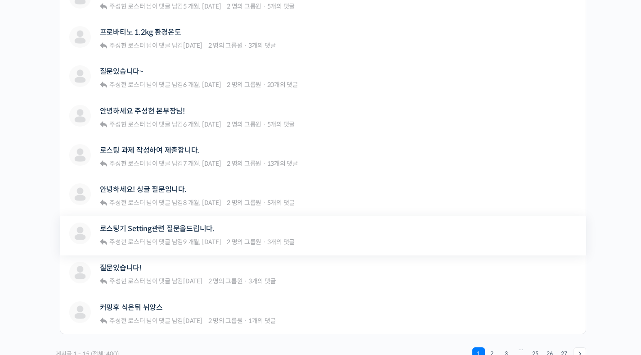
scroll to position [740, 0]
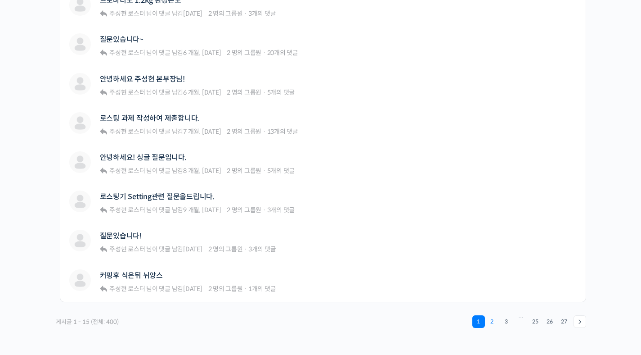
click at [495, 321] on link "2" at bounding box center [492, 321] width 13 height 13
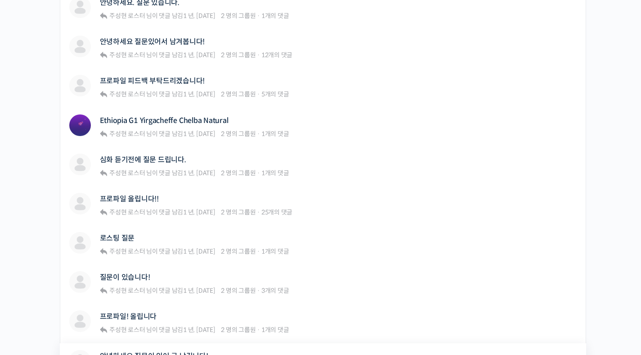
scroll to position [602, 0]
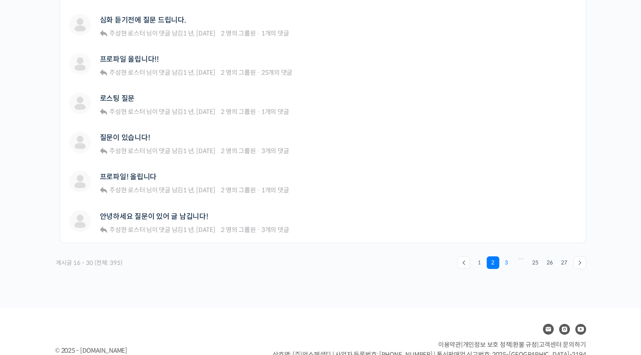
click at [506, 262] on link "3" at bounding box center [506, 262] width 13 height 13
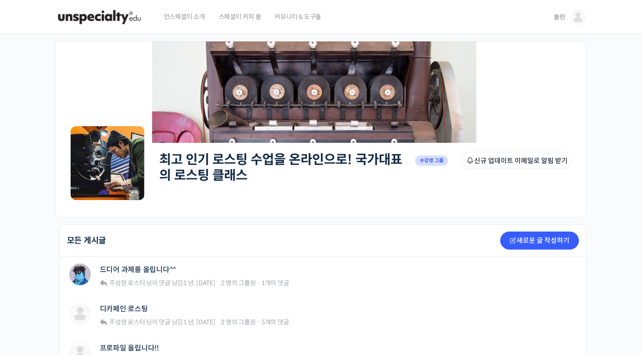
scroll to position [226, 0]
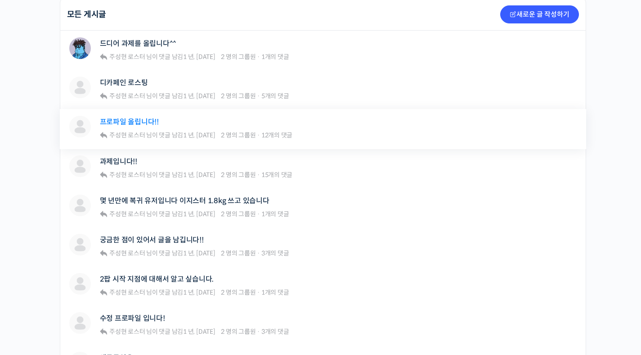
click at [120, 125] on link "프로파일 올립니다!!" at bounding box center [129, 121] width 59 height 9
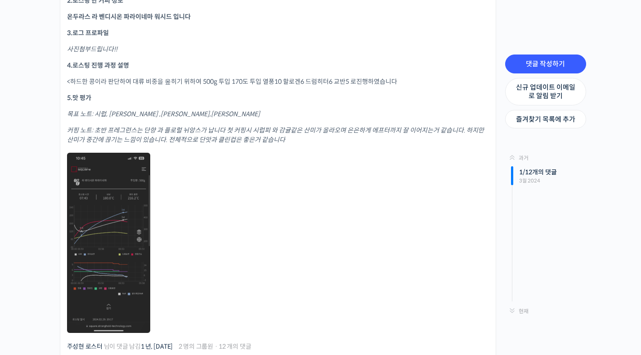
scroll to position [211, 0]
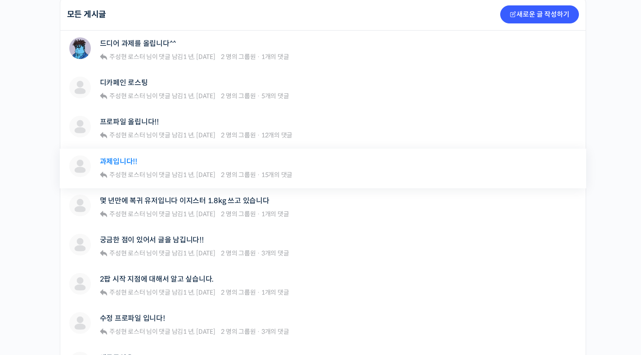
click at [123, 162] on link "과제입니다!!" at bounding box center [118, 161] width 37 height 9
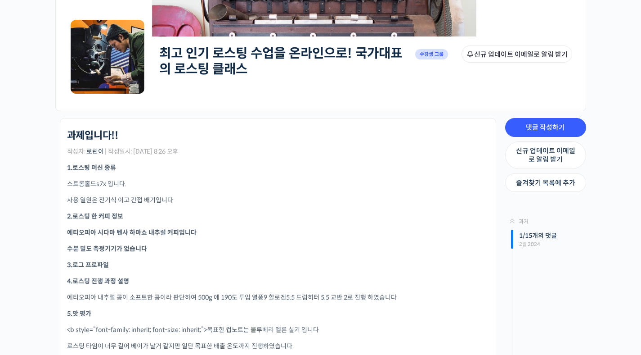
scroll to position [156, 0]
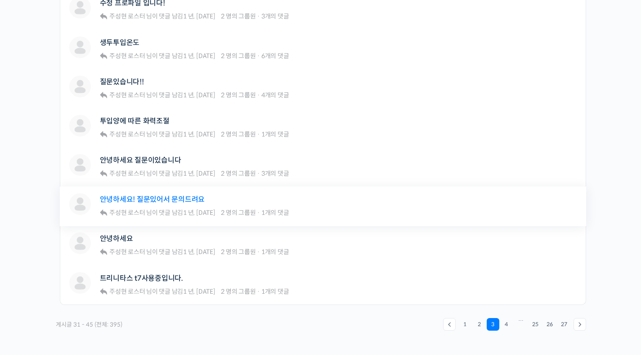
scroll to position [641, 0]
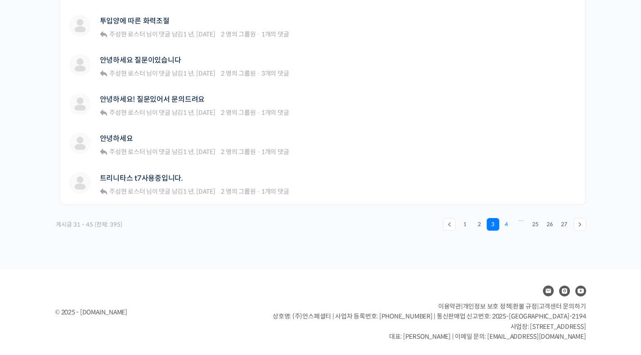
click at [506, 225] on link "4" at bounding box center [506, 224] width 13 height 13
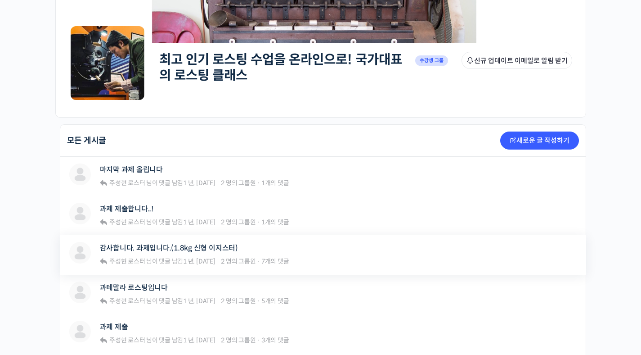
scroll to position [123, 0]
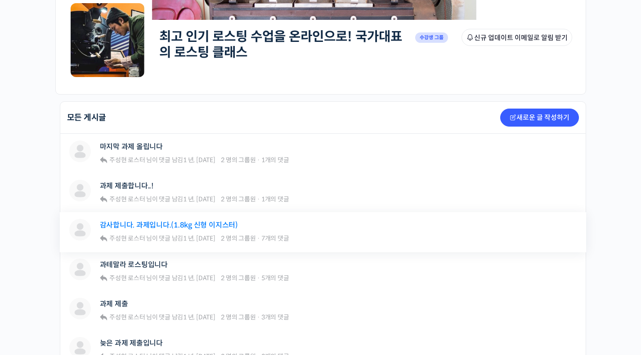
click at [188, 227] on link "감사합니다. 과제입니다.(1.8kg 신형 이지스터)" at bounding box center [169, 224] width 138 height 9
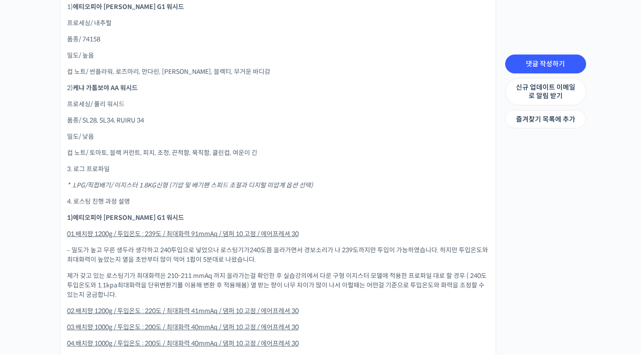
scroll to position [434, 0]
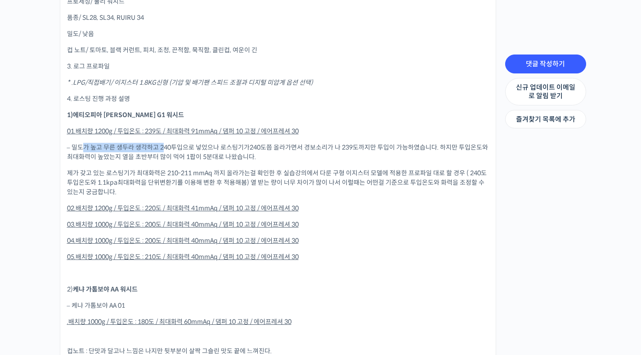
drag, startPoint x: 81, startPoint y: 147, endPoint x: 164, endPoint y: 144, distance: 83.7
click at [164, 144] on p "– 밀도가 높고 무른 생두라 생각하고 240투입으로 넣었으나 로스팅기가240도쯤 올라가면서 경보소리가 나 239도까지만 투입이 가능하였습니다.…" at bounding box center [278, 152] width 422 height 19
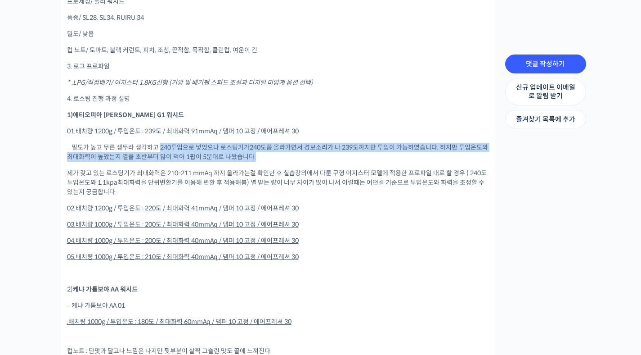
drag, startPoint x: 160, startPoint y: 148, endPoint x: 326, endPoint y: 159, distance: 166.4
click at [326, 159] on p "– 밀도가 높고 무른 생두라 생각하고 240투입으로 넣었으나 로스팅기가240도쯤 올라가면서 경보소리가 나 239도까지만 투입이 가능하였습니다.…" at bounding box center [278, 152] width 422 height 19
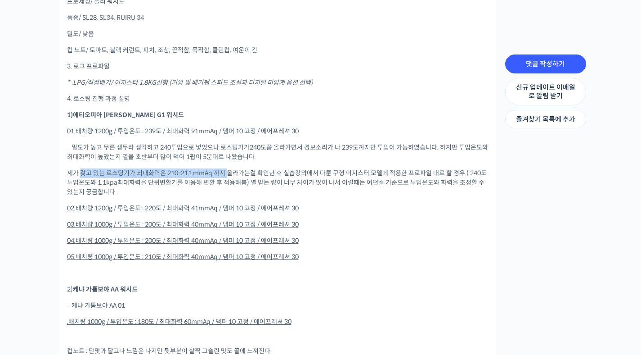
drag, startPoint x: 82, startPoint y: 173, endPoint x: 229, endPoint y: 171, distance: 147.1
click at [229, 171] on p "제가 갖고 있는 로스팅기가 최대화력은 210-211 mmAq 까지 올라가는걸 확인한 후 실습강의에서 다룬 구형 이지스터 모델에 적용한 프로파일…" at bounding box center [278, 182] width 422 height 28
click at [316, 160] on p "– 밀도가 높고 무른 생두라 생각하고 240투입으로 넣었으나 로스팅기가240도쯤 올라가면서 경보소리가 나 239도까지만 투입이 가능하였습니다.…" at bounding box center [278, 152] width 422 height 19
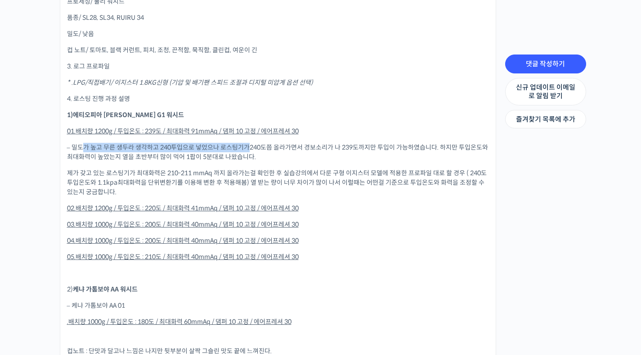
drag, startPoint x: 81, startPoint y: 145, endPoint x: 249, endPoint y: 144, distance: 168.7
click at [249, 144] on p "– 밀도가 높고 무른 생두라 생각하고 240투입으로 넣었으나 로스팅기가240도쯤 올라가면서 경보소리가 나 239도까지만 투입이 가능하였습니다.…" at bounding box center [278, 152] width 422 height 19
click at [265, 148] on p "– 밀도가 높고 무른 생두라 생각하고 240투입으로 넣었으나 로스팅기가240도쯤 올라가면서 경보소리가 나 239도까지만 투입이 가능하였습니다.…" at bounding box center [278, 152] width 422 height 19
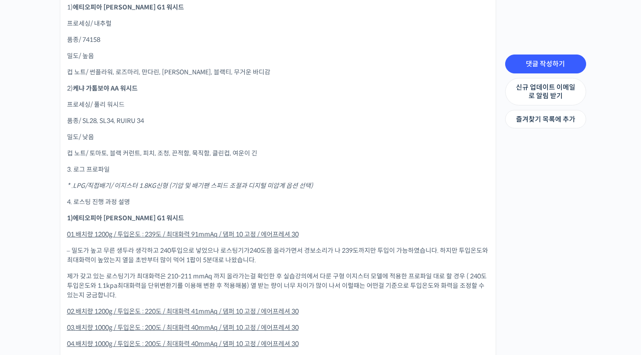
scroll to position [349, 0]
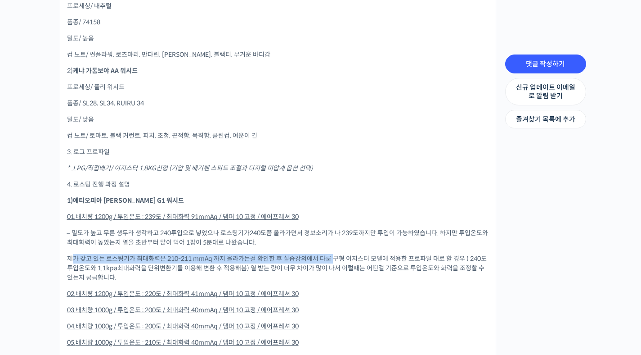
drag, startPoint x: 70, startPoint y: 261, endPoint x: 334, endPoint y: 258, distance: 264.6
click at [334, 258] on p "제가 갖고 있는 로스팅기가 최대화력은 210-211 mmAq 까지 올라가는걸 확인한 후 실습강의에서 다룬 구형 이지스터 모델에 적용한 프로파일…" at bounding box center [278, 268] width 422 height 28
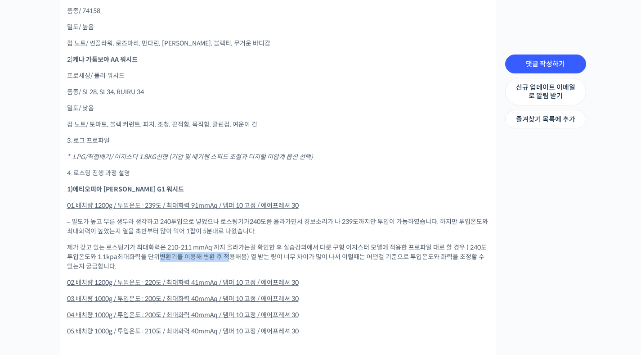
drag, startPoint x: 160, startPoint y: 258, endPoint x: 228, endPoint y: 260, distance: 68.0
click at [228, 260] on p "제가 갖고 있는 로스팅기가 최대화력은 210-211 mmAq 까지 올라가는걸 확인한 후 실습강의에서 다룬 구형 이지스터 모델에 적용한 프로파일…" at bounding box center [278, 257] width 422 height 28
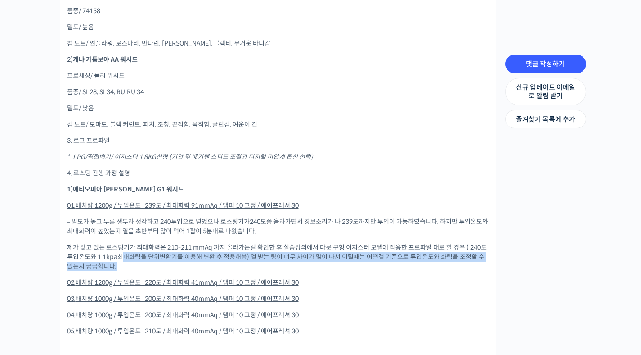
drag, startPoint x: 162, startPoint y: 258, endPoint x: 413, endPoint y: 267, distance: 250.8
click at [413, 267] on p "제가 갖고 있는 로스팅기가 최대화력은 210-211 mmAq 까지 올라가는걸 확인한 후 실습강의에서 다룬 구형 이지스터 모델에 적용한 프로파일…" at bounding box center [278, 257] width 422 height 28
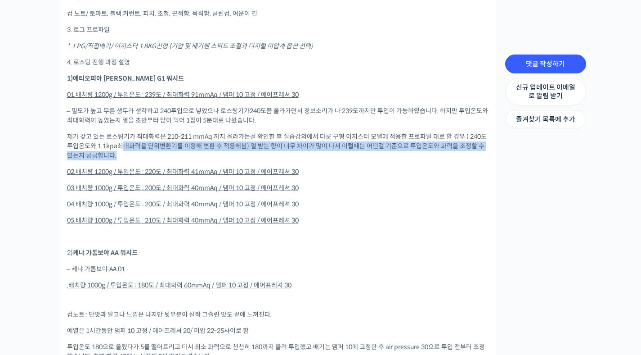
scroll to position [497, 0]
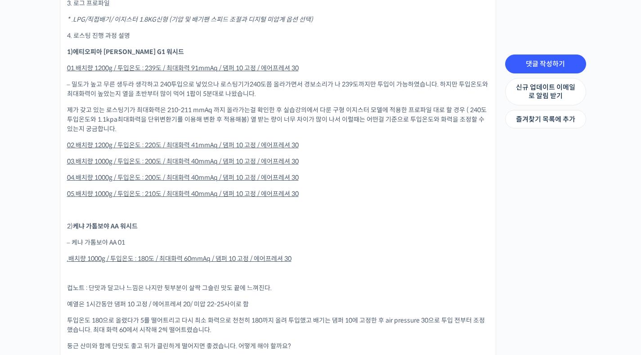
drag, startPoint x: 265, startPoint y: 188, endPoint x: 351, endPoint y: 189, distance: 85.9
click at [351, 189] on p "05. 배치량 1000g / 투입온도 : 210도 / 최대화력 40mmAq / 댐퍼 10 고정 / 에어프레셔 30" at bounding box center [278, 193] width 422 height 9
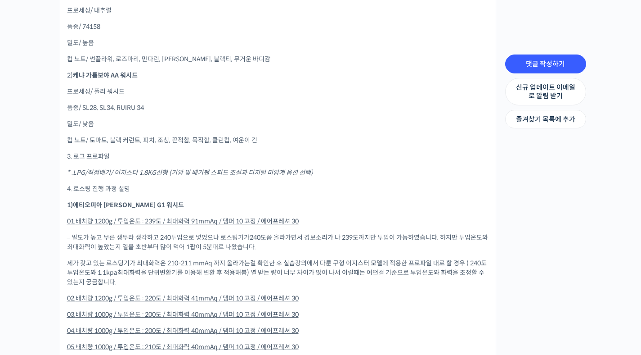
scroll to position [529, 0]
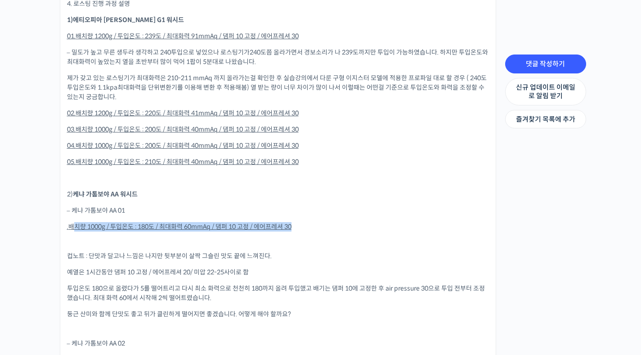
drag, startPoint x: 75, startPoint y: 229, endPoint x: 297, endPoint y: 225, distance: 222.3
click at [297, 225] on p ". 배치량 1000g / 투입온도 : 180도 / 최대화력 60mmAq / 댐퍼 10 고정 / 에어프레셔 30" at bounding box center [278, 226] width 422 height 9
click at [335, 238] on p at bounding box center [278, 241] width 422 height 6
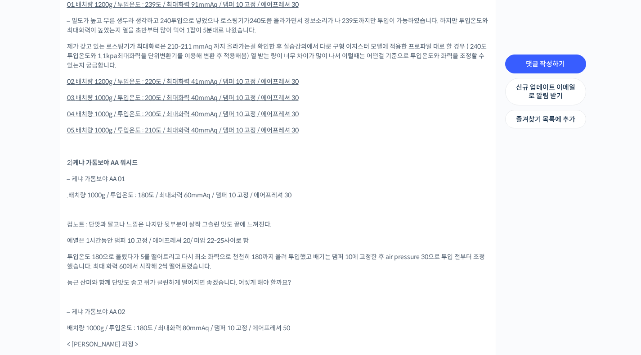
scroll to position [583, 0]
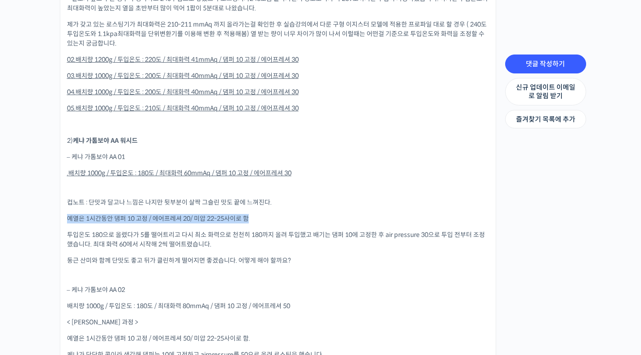
drag, startPoint x: 69, startPoint y: 218, endPoint x: 255, endPoint y: 218, distance: 185.8
click at [255, 218] on p "예열은 1시간동안 댐퍼 10 고정 / 에어프레셔 20/ 미압 22-25사이로 함" at bounding box center [278, 218] width 422 height 9
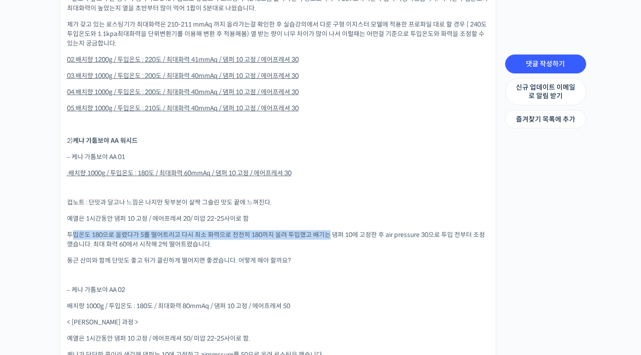
drag, startPoint x: 74, startPoint y: 236, endPoint x: 330, endPoint y: 237, distance: 256.0
click at [330, 237] on p "투입온도 180으로 올렸다가 5를 떨어트리고 다시 최소 화력으로 천천히 180까지 올려 투입했고 배기는 댐퍼 10에 고정한 후 air pres…" at bounding box center [278, 239] width 422 height 19
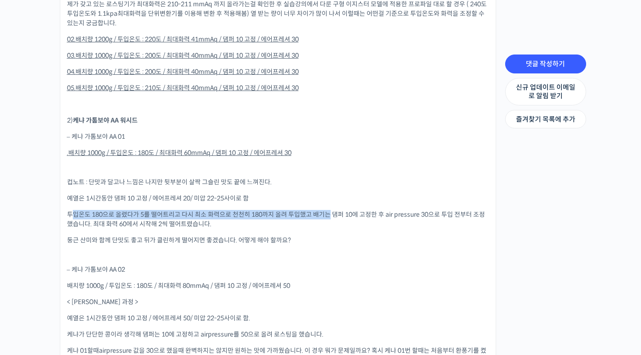
scroll to position [628, 0]
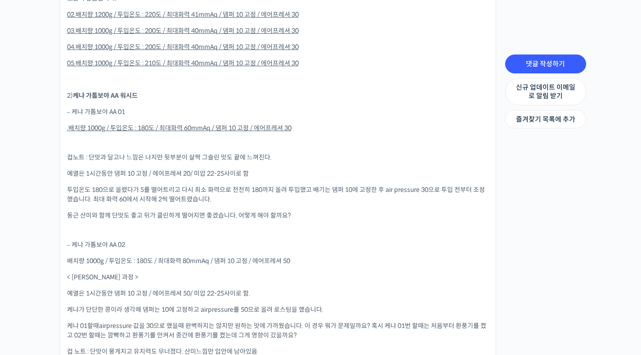
click at [101, 197] on p "투입온도 180으로 올렸다가 5를 떨어트리고 다시 최소 화력으로 천천히 180까지 올려 투입했고 배기는 댐퍼 10에 고정한 후 air pres…" at bounding box center [278, 194] width 422 height 19
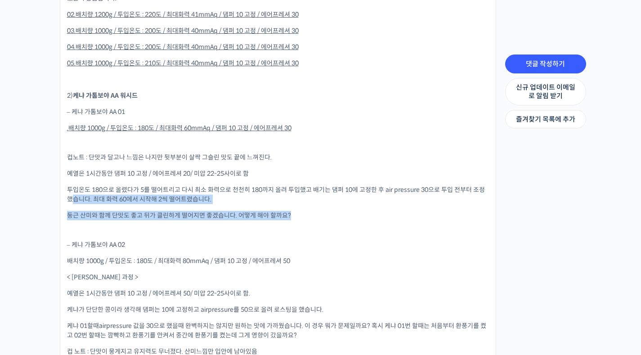
drag, startPoint x: 71, startPoint y: 201, endPoint x: 326, endPoint y: 228, distance: 256.1
click at [326, 228] on div "1. 로스팅 머신 종류 * 이지스터 1.8, * lpg / 직접배기 2. 로스팅 한 커피 정보 1) 에티오피아 시다마 벤사 하마쇼 G1 워시드…" at bounding box center [278, 306] width 422 height 1331
click at [326, 228] on p at bounding box center [278, 230] width 422 height 6
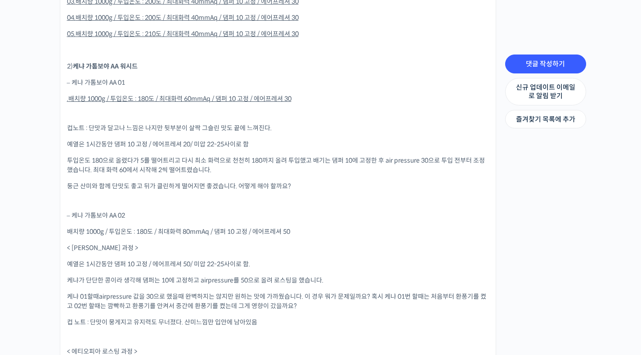
scroll to position [684, 0]
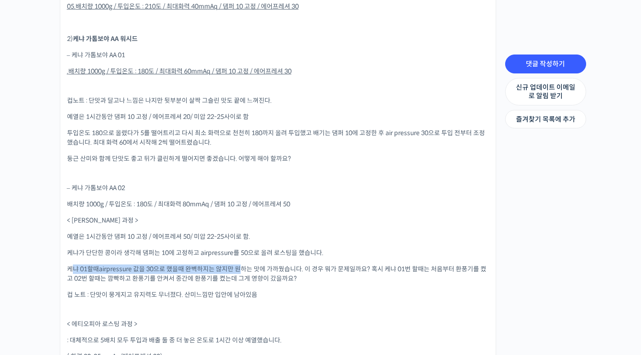
drag, startPoint x: 71, startPoint y: 270, endPoint x: 241, endPoint y: 268, distance: 170.1
click at [241, 268] on p "케냐 01할때airpressure 값을 30으로 했을때 완벽하지는 않지만 원하는 맛에 가까웠습니다. 이 경우 뭐가 문제일까요? 혹시 케냐 01…" at bounding box center [278, 273] width 422 height 19
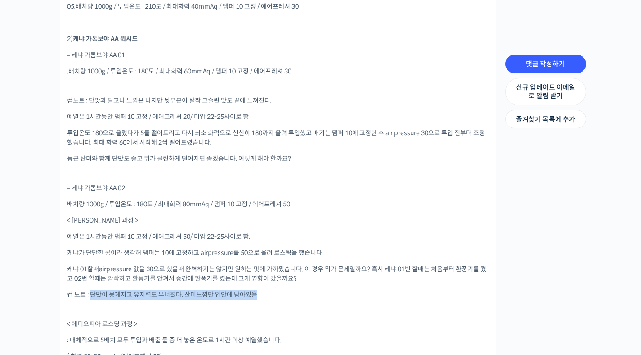
drag, startPoint x: 91, startPoint y: 296, endPoint x: 275, endPoint y: 294, distance: 184.0
click at [275, 294] on p "컵 노트 : 단맛이 뭉게지고 유지력도 무너졌다. 산미느낌만 입안에 남아있음" at bounding box center [278, 294] width 422 height 9
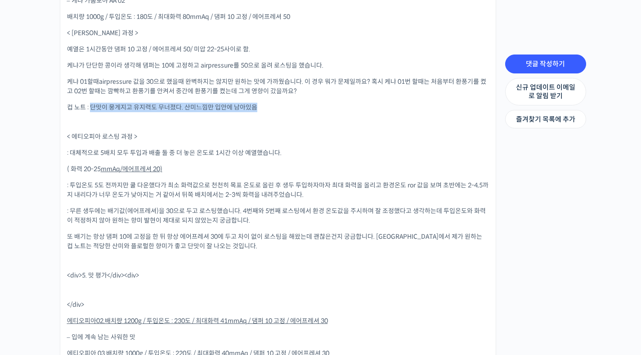
scroll to position [877, 0]
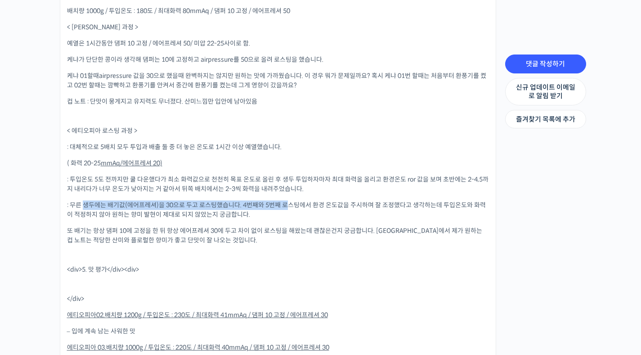
drag, startPoint x: 85, startPoint y: 204, endPoint x: 287, endPoint y: 207, distance: 201.6
click at [287, 207] on p ": 무른 생두에는 배기값(에어프레셔)을 30으로 두고 로스팅했습니다. 4번째와 5번째 로스팅에서 환경 온도값을 주시하며 잘 조정했다고 생각하는…" at bounding box center [278, 209] width 422 height 19
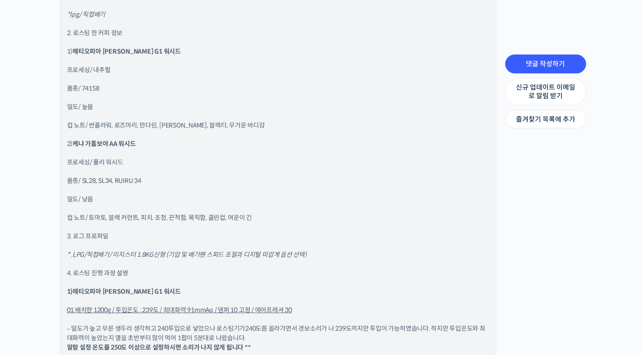
scroll to position [1873, 0]
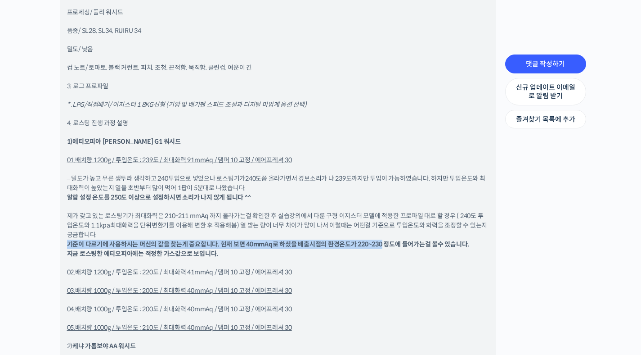
drag, startPoint x: 69, startPoint y: 244, endPoint x: 381, endPoint y: 245, distance: 312.3
click at [381, 245] on b "기준이 다르기에 사용하시는 머신의 값을 찾는게 중요합니다. 현재 보면 40mmAq로 하셨을 배출시점의 환경온도가 220~230 정도에 들어가는…" at bounding box center [268, 249] width 403 height 18
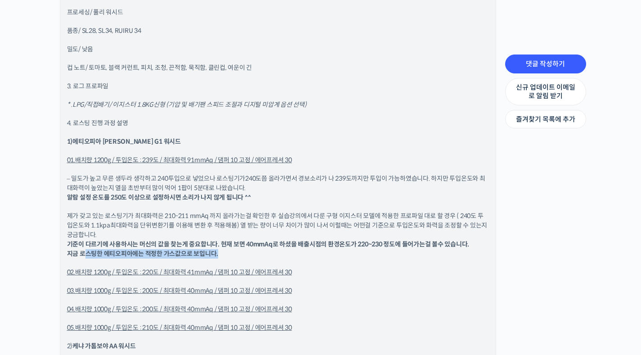
drag, startPoint x: 83, startPoint y: 253, endPoint x: 225, endPoint y: 255, distance: 142.2
click at [225, 255] on p "제가 갖고 있는 로스팅기가 최대화력은 210-211 mmAq 까지 올라가는걸 확인한 후 실습강의에서 다룬 구형 이지스터 모델에 적용한 프로파일…" at bounding box center [278, 234] width 422 height 47
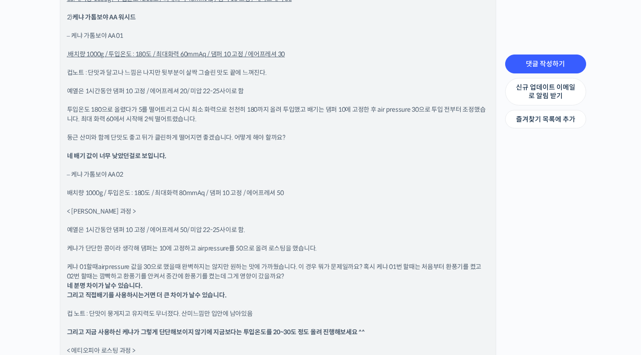
scroll to position [2219, 0]
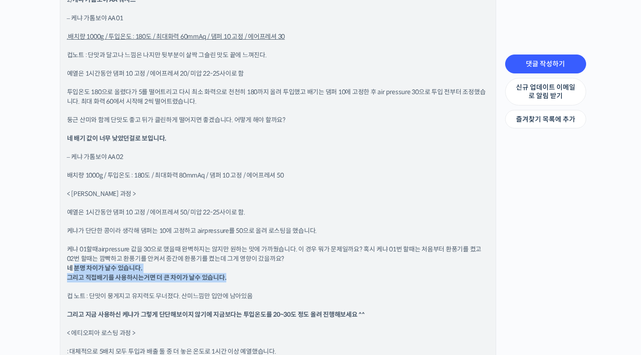
drag, startPoint x: 75, startPoint y: 268, endPoint x: 249, endPoint y: 278, distance: 174.8
click at [249, 278] on p "케냐 01할때airpressure 값을 30으로 했을때 완벽하지는 않지만 원하는 맛에 가까웠습니다. 이 경우 뭐가 문제일까요? 혹시 케냐 01…" at bounding box center [278, 263] width 422 height 38
click at [323, 277] on p "케냐 01할때airpressure 값을 30으로 했을때 완벽하지는 않지만 원하는 맛에 가까웠습니다. 이 경우 뭐가 문제일까요? 혹시 케냐 01…" at bounding box center [278, 263] width 422 height 38
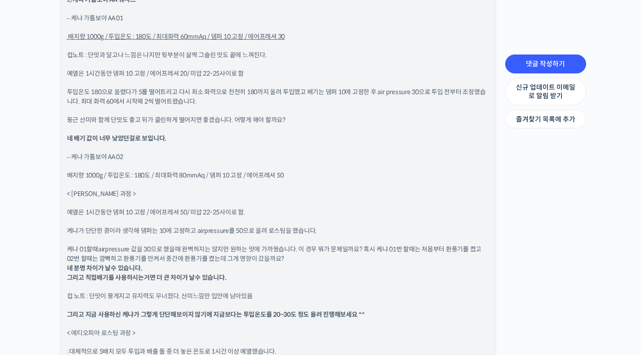
scroll to position [2314, 0]
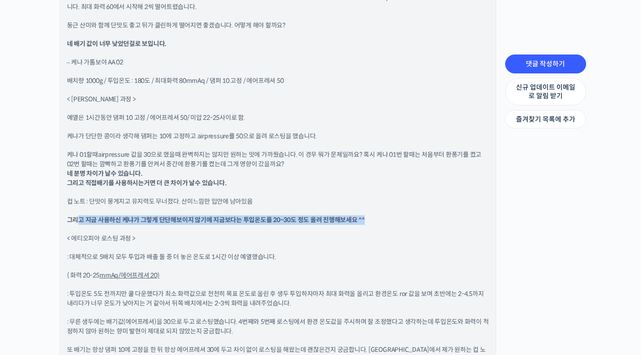
drag, startPoint x: 79, startPoint y: 217, endPoint x: 393, endPoint y: 219, distance: 314.1
click at [393, 219] on p "그리고 지금 사용하신 케냐가 그렇게 단단해보이지 않기에 지금보다는 투입온도를 20~30도 정도 올려 진행해보세요 ^^" at bounding box center [278, 219] width 422 height 9
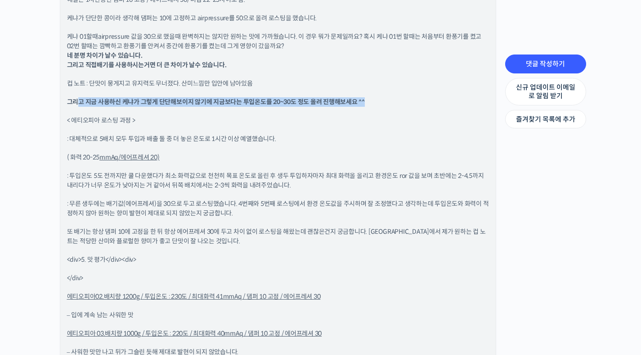
scroll to position [2340, 0]
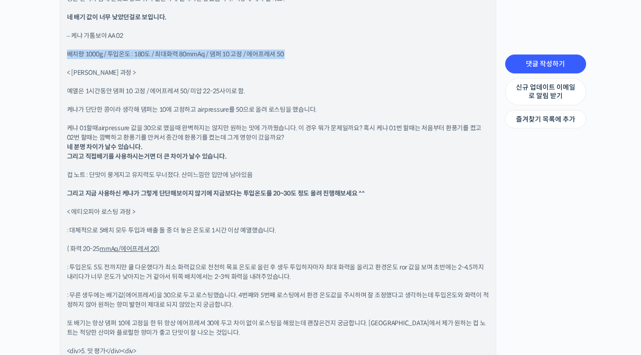
drag, startPoint x: 81, startPoint y: 44, endPoint x: 243, endPoint y: 63, distance: 163.6
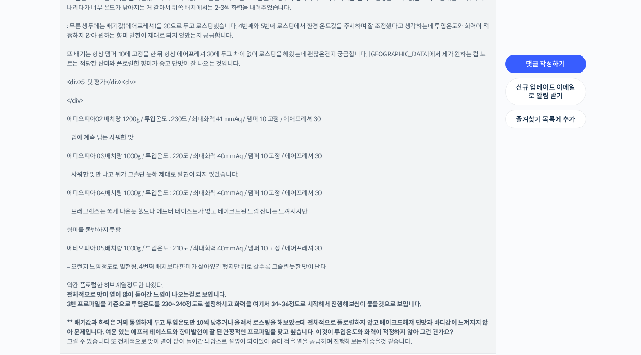
scroll to position [2621, 0]
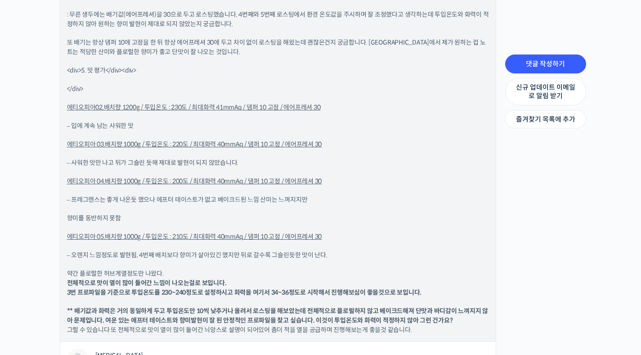
drag, startPoint x: 69, startPoint y: 283, endPoint x: 325, endPoint y: 292, distance: 255.7
click at [325, 292] on b "전체적으로 맛이 열이 많이 들어간 느낌이 나오는걸로 보입니다. 3번 프로파일을 기준으로 투입온도를 230~240정도로 설정하시고 화력을 여기서…" at bounding box center [244, 288] width 355 height 18
drag, startPoint x: 241, startPoint y: 292, endPoint x: 421, endPoint y: 292, distance: 180.0
click at [421, 292] on b "전체적으로 맛이 열이 많이 들어간 느낌이 나오는걸로 보입니다. 3번 프로파일을 기준으로 투입온도를 230~240정도로 설정하시고 화력을 여기서…" at bounding box center [244, 288] width 355 height 18
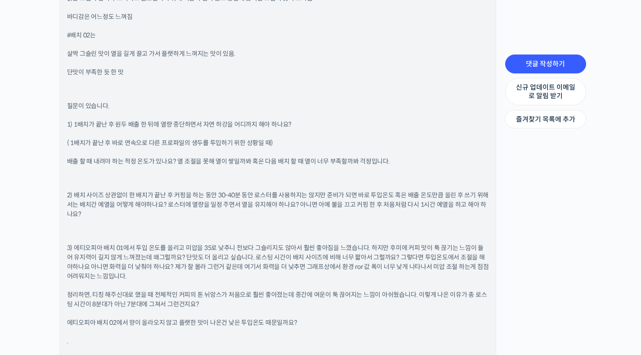
scroll to position [4050, 0]
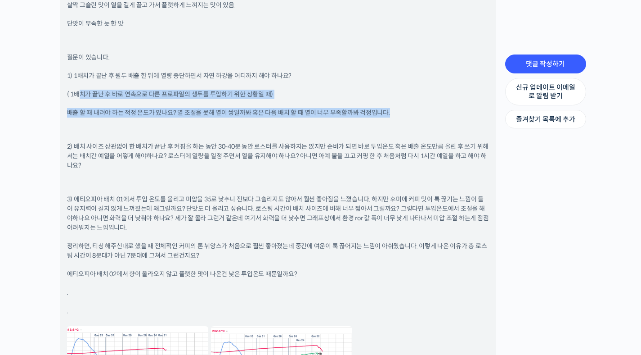
drag, startPoint x: 78, startPoint y: 91, endPoint x: 421, endPoint y: 110, distance: 342.9
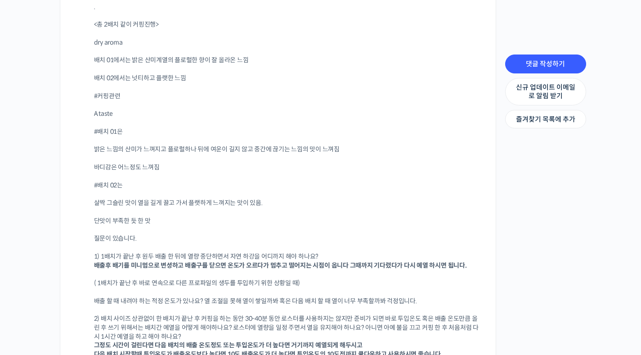
scroll to position [5435, 0]
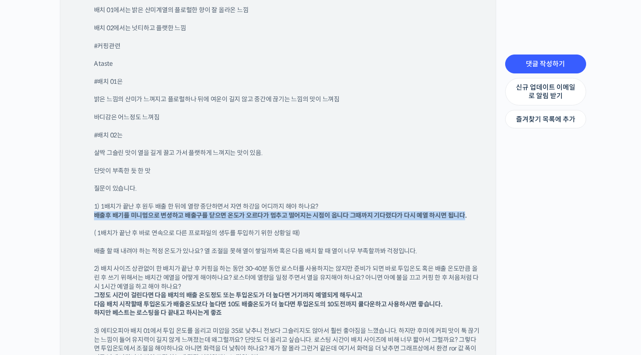
drag, startPoint x: 95, startPoint y: 215, endPoint x: 463, endPoint y: 216, distance: 368.1
click at [463, 216] on b "배출후 배기를 미니멈으로 변셩하고 배출구를 닫으면 온도가 오르다가 멈추고 떨어지는 시점이 옵니다 그때까지 기다렸다가 다시 예열 하시면 됩니다." at bounding box center [280, 215] width 373 height 8
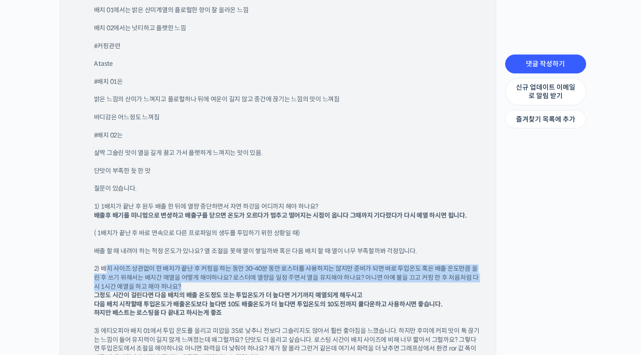
drag, startPoint x: 107, startPoint y: 270, endPoint x: 223, endPoint y: 285, distance: 117.6
click at [223, 285] on p "2) 배치 사이즈 상관없이 한 배치가 끝난 후 커핑을 하는 동안 30-40분 동안 로스터를 사용하지는 않지만 준비가 되면 바로 투입온도 혹은 …" at bounding box center [287, 290] width 386 height 53
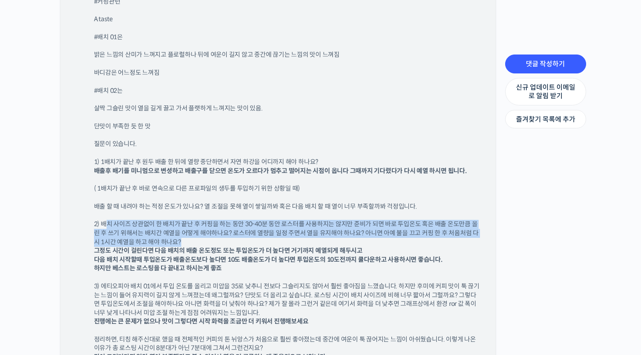
scroll to position [5501, 0]
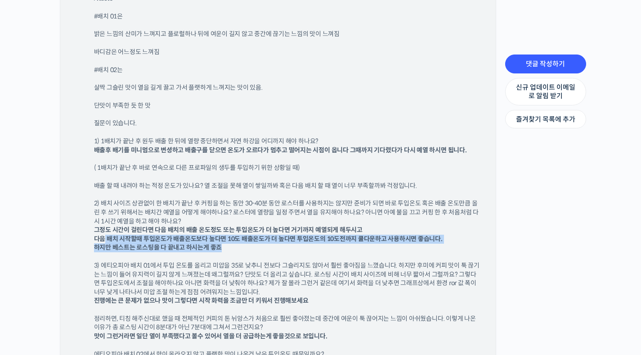
drag, startPoint x: 103, startPoint y: 238, endPoint x: 374, endPoint y: 244, distance: 271.8
click at [374, 244] on p "2) 배치 사이즈 상관없이 한 배치가 끝난 후 커핑을 하는 동안 30-40분 동안 로스터를 사용하지는 않지만 준비가 되면 바로 투입온도 혹은 …" at bounding box center [287, 225] width 386 height 53
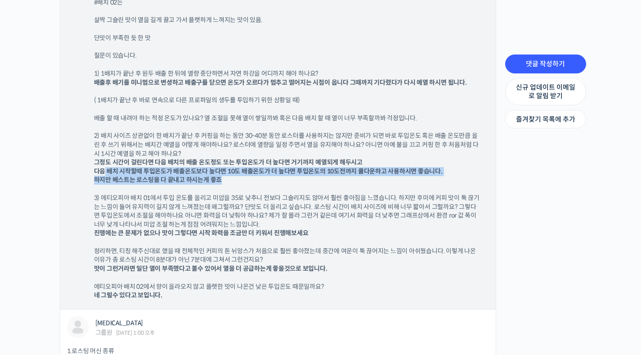
scroll to position [5595, 0]
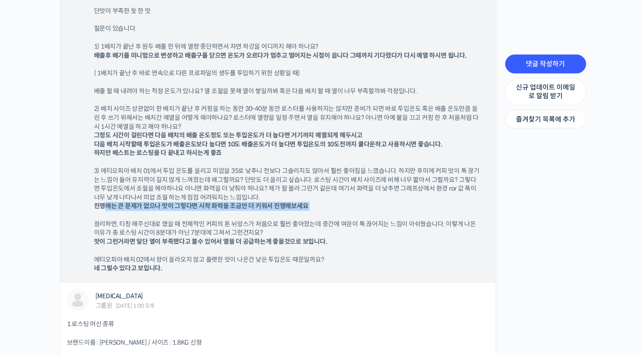
drag, startPoint x: 108, startPoint y: 207, endPoint x: 337, endPoint y: 212, distance: 229.5
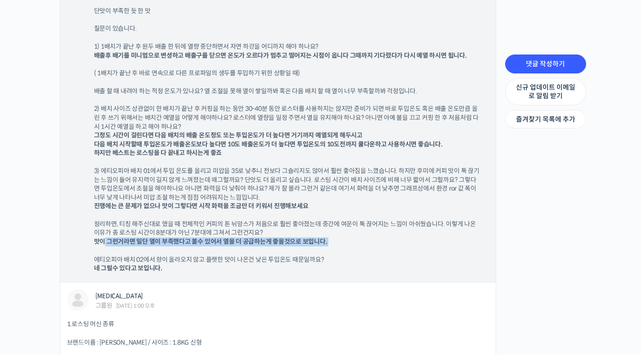
drag, startPoint x: 108, startPoint y: 243, endPoint x: 356, endPoint y: 247, distance: 248.9
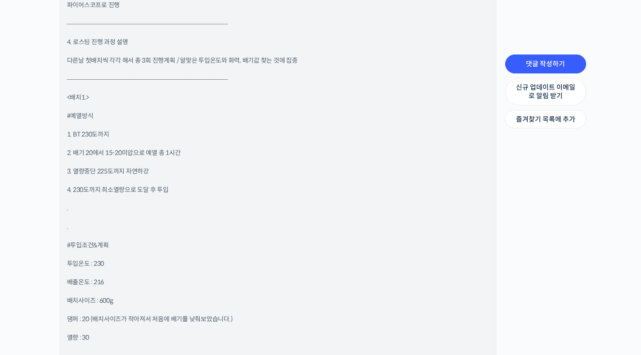
scroll to position [6326, 0]
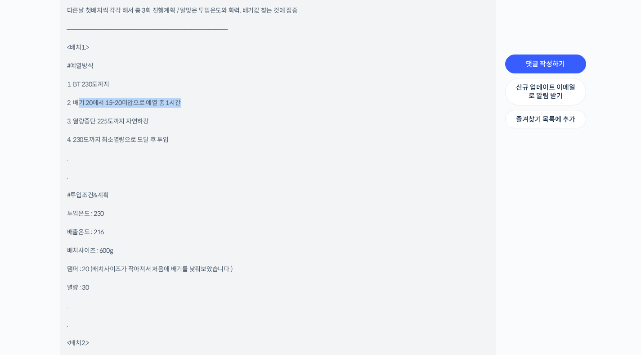
drag, startPoint x: 77, startPoint y: 102, endPoint x: 193, endPoint y: 103, distance: 115.2
click at [193, 103] on p "2. 배기 20에서 15-20미압으로 예열 총 1시간" at bounding box center [278, 102] width 422 height 9
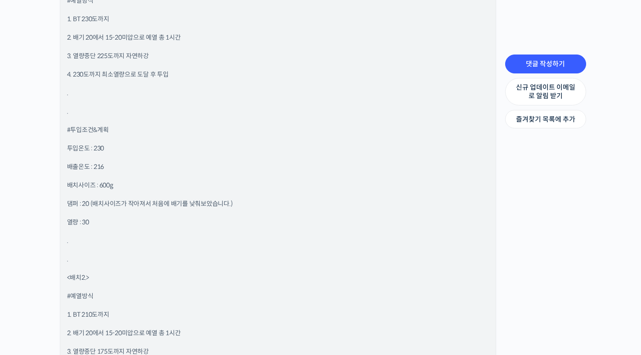
scroll to position [6412, 0]
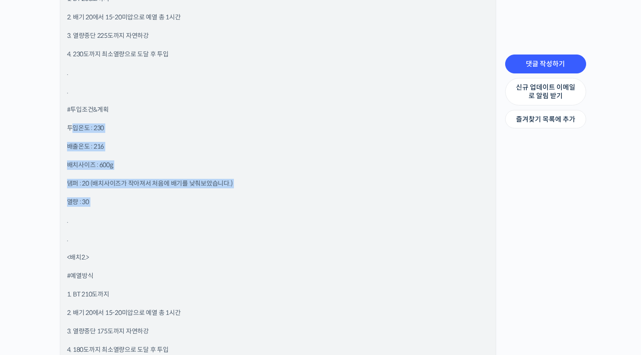
drag, startPoint x: 72, startPoint y: 126, endPoint x: 281, endPoint y: 215, distance: 227.1
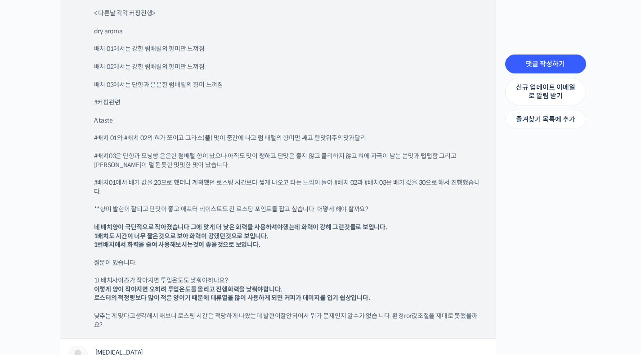
scroll to position [9328, 0]
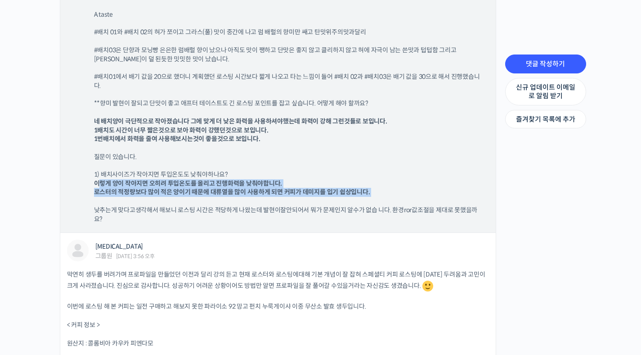
drag, startPoint x: 106, startPoint y: 184, endPoint x: 401, endPoint y: 200, distance: 296.1
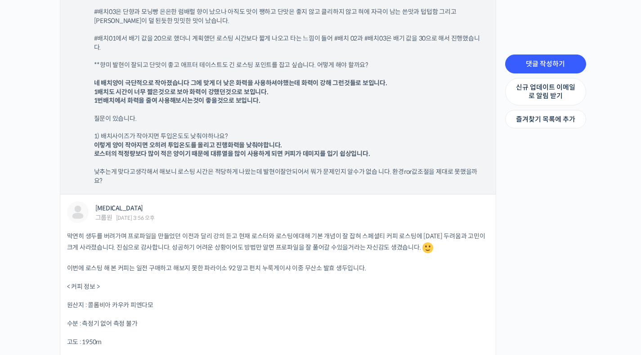
scroll to position [9417, 0]
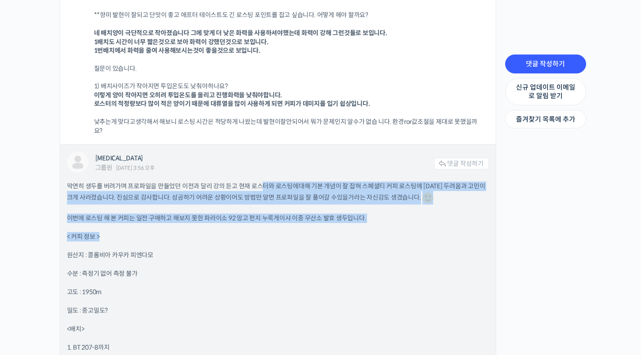
drag, startPoint x: 262, startPoint y: 183, endPoint x: 359, endPoint y: 233, distance: 108.7
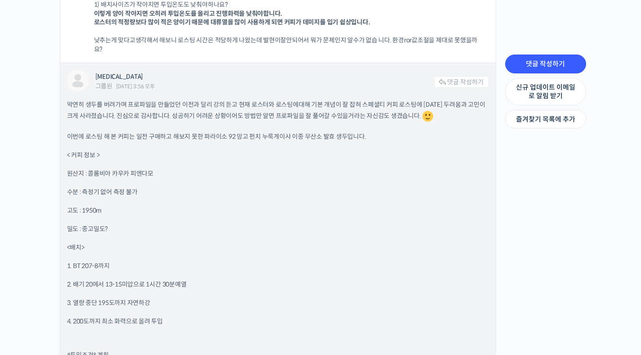
click at [347, 262] on p "1. BT 207-8까지" at bounding box center [278, 265] width 422 height 9
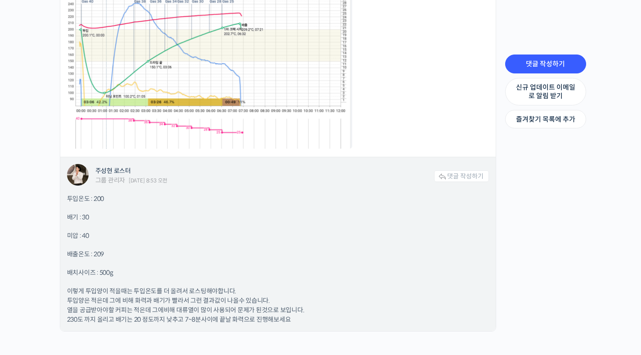
scroll to position [10235, 0]
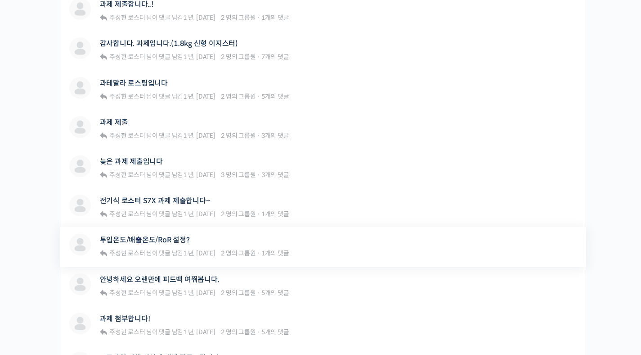
scroll to position [341, 0]
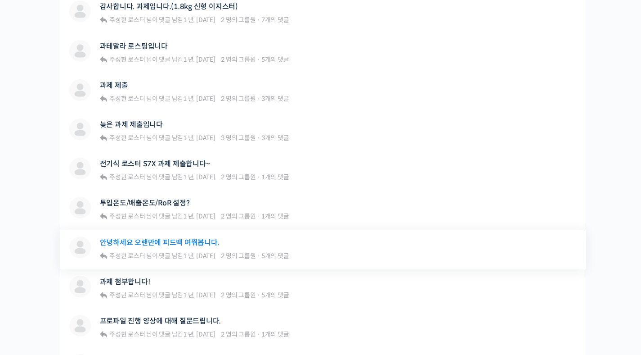
click at [166, 243] on link "안녕하세요 오랜만에 피드백 여쭤봅니다." at bounding box center [160, 242] width 120 height 9
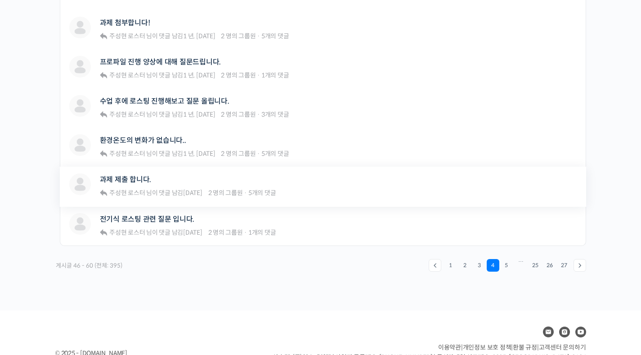
scroll to position [641, 0]
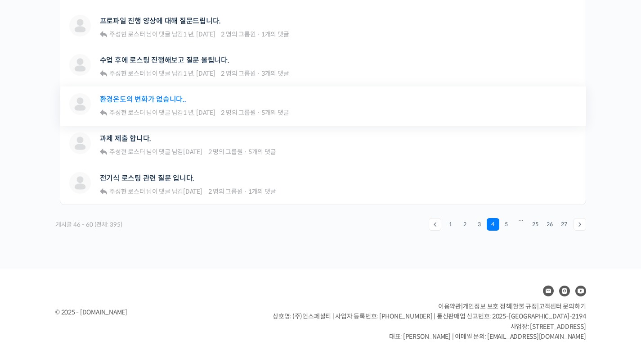
click at [160, 98] on link "환경온도의 변화가 없습니다.." at bounding box center [143, 99] width 86 height 9
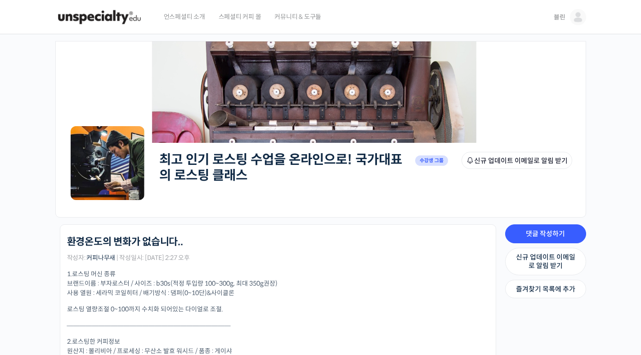
scroll to position [105, 0]
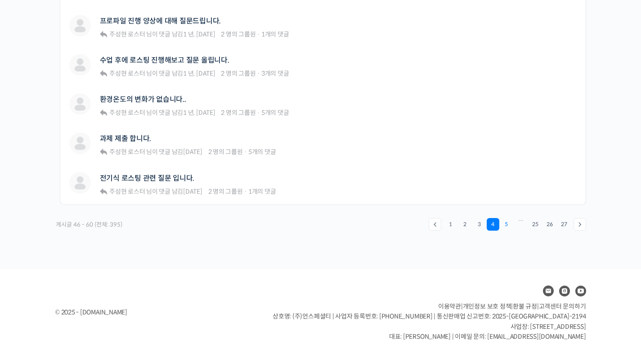
click at [506, 224] on link "5" at bounding box center [506, 224] width 13 height 13
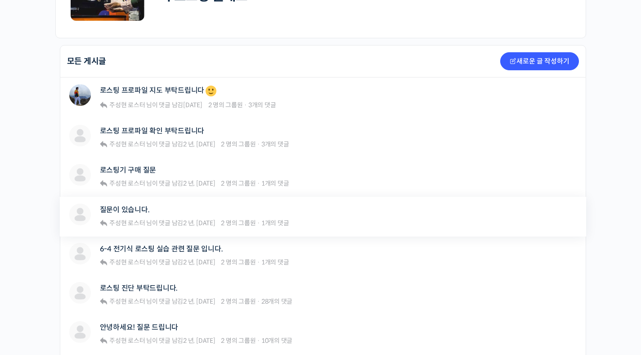
scroll to position [260, 0]
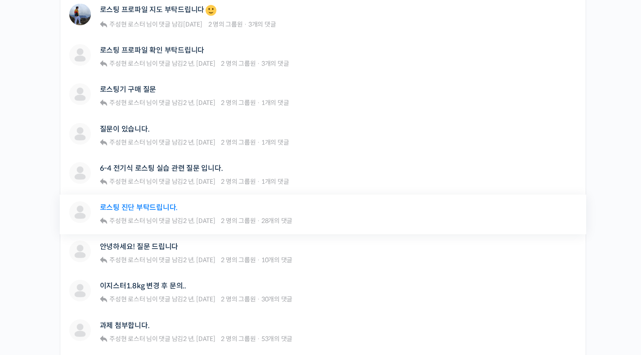
click at [142, 205] on link "로스팅 진단 부탁드립니다." at bounding box center [139, 207] width 78 height 9
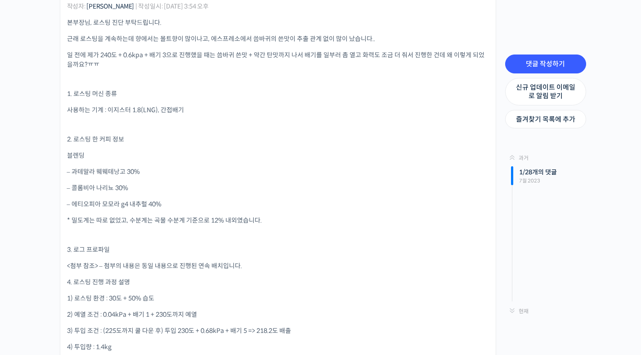
scroll to position [260, 0]
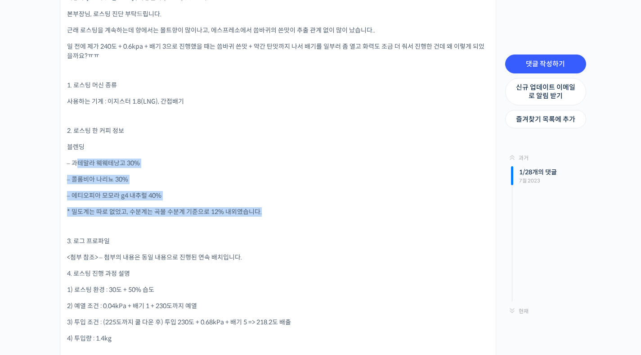
drag, startPoint x: 70, startPoint y: 164, endPoint x: 295, endPoint y: 208, distance: 228.9
click at [295, 208] on p "* 밀도계는 따로 없었고, 수분계는 곡물 수분계 기준으로 12% 내외였습니다." at bounding box center [278, 211] width 422 height 9
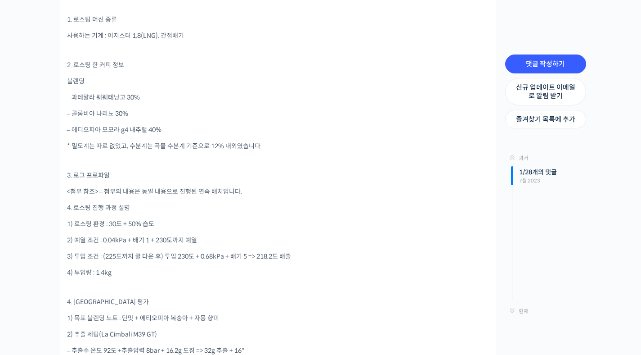
scroll to position [379, 0]
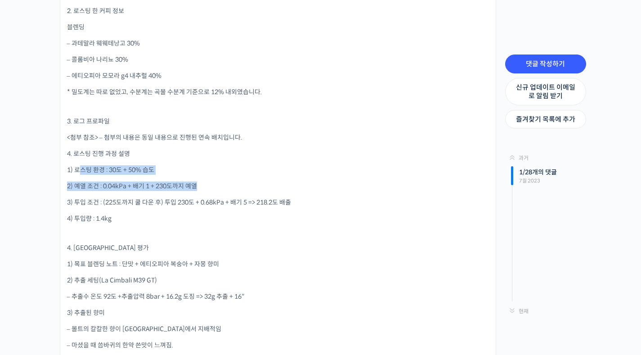
drag, startPoint x: 80, startPoint y: 173, endPoint x: 222, endPoint y: 189, distance: 142.7
click at [222, 189] on div "본부장님, 로스팅 진단 부탁드립니다. 근래 로스팅을 계속하는데 향에서는 몰트향이 많이나고, [GEOGRAPHIC_DATA]에서 씀바귀의 쓴맛이…" at bounding box center [278, 290] width 422 height 801
click at [222, 189] on p "2) 예열 조건 : 0.04kPa + 배기 1 + 230도까지 예열" at bounding box center [278, 185] width 422 height 9
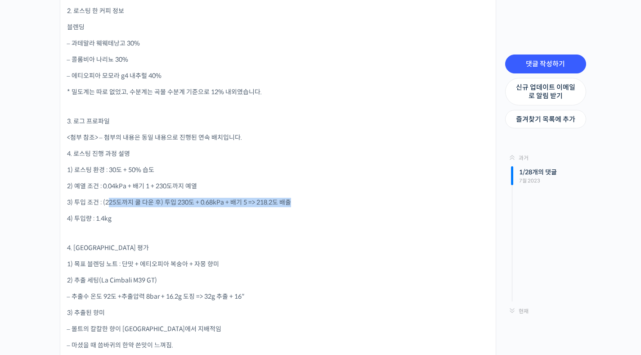
drag, startPoint x: 111, startPoint y: 203, endPoint x: 295, endPoint y: 204, distance: 184.0
click at [295, 204] on p "3) 투입 조건 : (225도까지 쿨 다운 후) 투입 230도 + 0.68kPa + 배기 5 => 218.2도 배출" at bounding box center [278, 202] width 422 height 9
click at [336, 200] on p "3) 투입 조건 : (225도까지 쿨 다운 후) 투입 230도 + 0.68kPa + 배기 5 => 218.2도 배출" at bounding box center [278, 202] width 422 height 9
click at [282, 183] on p "2) 예열 조건 : 0.04kPa + 배기 1 + 230도까지 예열" at bounding box center [278, 185] width 422 height 9
drag, startPoint x: 256, startPoint y: 204, endPoint x: 295, endPoint y: 204, distance: 38.7
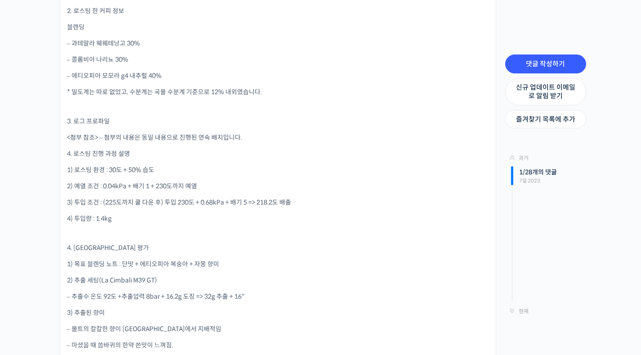
click at [295, 204] on p "3) 투입 조건 : (225도까지 쿨 다운 후) 투입 230도 + 0.68kPa + 배기 5 => 218.2도 배출" at bounding box center [278, 202] width 422 height 9
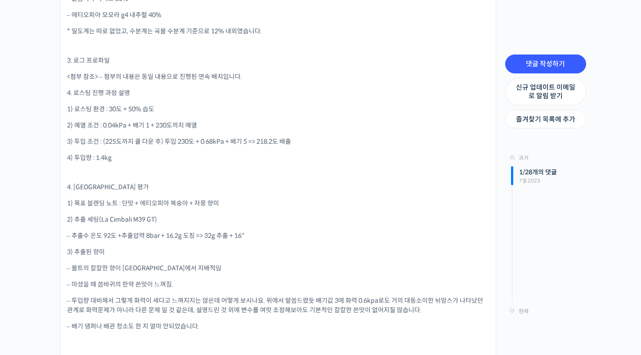
scroll to position [446, 0]
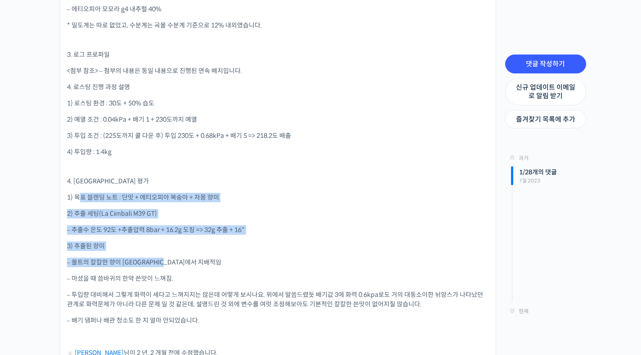
drag, startPoint x: 77, startPoint y: 197, endPoint x: 286, endPoint y: 258, distance: 217.4
click at [286, 258] on div "본부장님, 로스팅 진단 부탁드립니다. 근래 로스팅을 계속하는데 향에서는 몰트향이 많이나고, [GEOGRAPHIC_DATA]에서 씀바귀의 쓴맛이…" at bounding box center [278, 223] width 422 height 801
click at [286, 258] on p "– 몰트의 칼칼한 향이 [GEOGRAPHIC_DATA]에서 지배적임" at bounding box center [278, 261] width 422 height 9
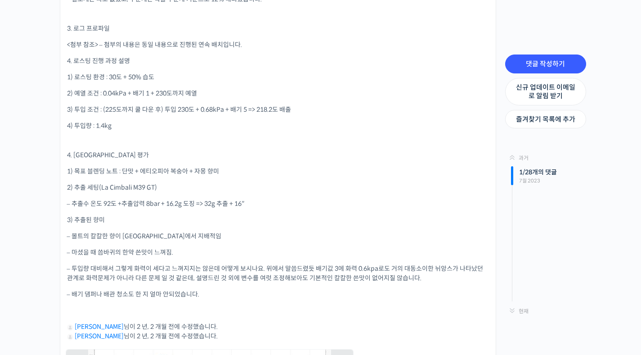
scroll to position [487, 0]
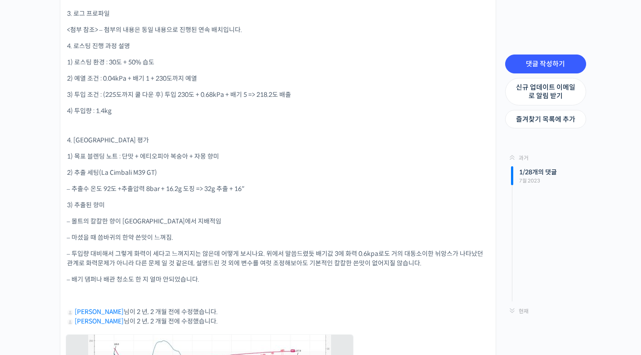
drag, startPoint x: 81, startPoint y: 222, endPoint x: 214, endPoint y: 237, distance: 133.6
click at [214, 237] on div "본부장님, 로스팅 진단 부탁드립니다. 근래 로스팅을 계속하는데 향에서는 몰트향이 많이나고, [GEOGRAPHIC_DATA]에서 씀바귀의 쓴맛이…" at bounding box center [278, 182] width 422 height 801
click at [214, 237] on p "– 마셨을 때 씀바귀의 한약 쓴맛이 느껴짐." at bounding box center [278, 237] width 422 height 9
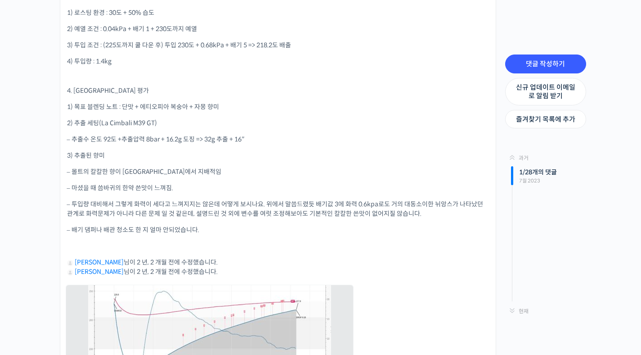
scroll to position [639, 0]
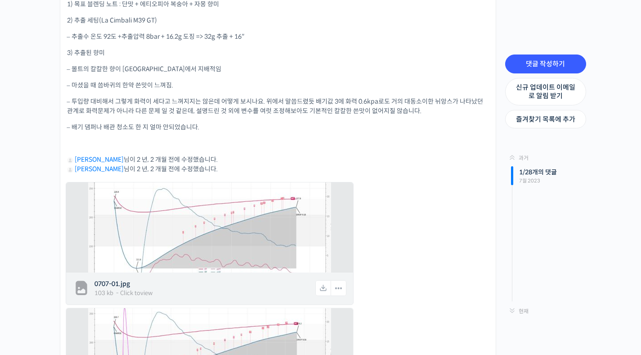
click at [297, 232] on img at bounding box center [209, 227] width 243 height 112
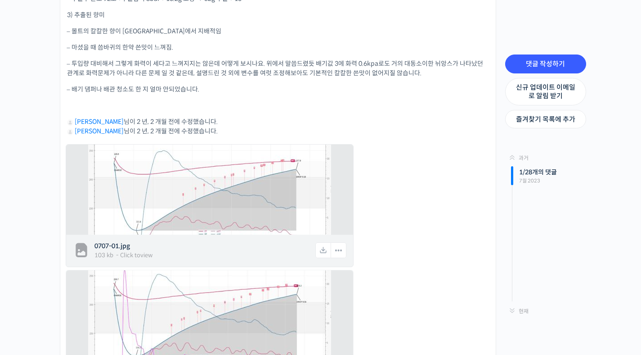
scroll to position [780, 0]
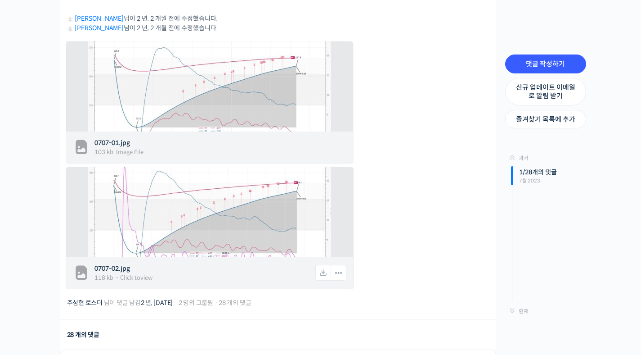
click at [291, 217] on img at bounding box center [209, 212] width 243 height 112
click at [295, 119] on img at bounding box center [209, 86] width 243 height 112
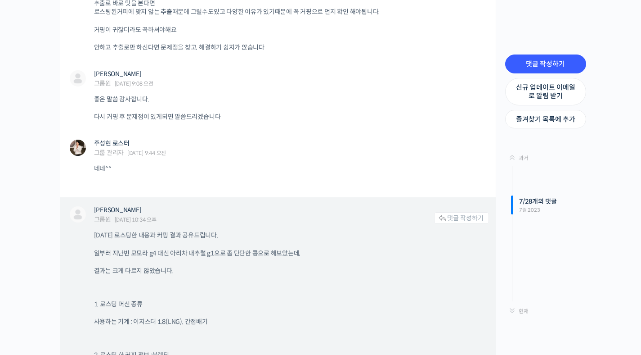
scroll to position [1499, 0]
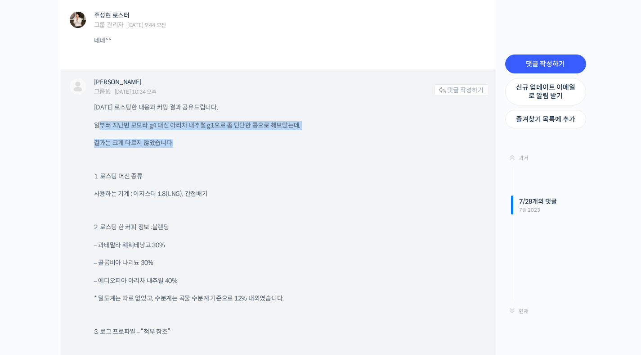
drag, startPoint x: 97, startPoint y: 124, endPoint x: 250, endPoint y: 146, distance: 154.6
click at [250, 146] on p "결과는 크게 다르지 않았습니다." at bounding box center [287, 143] width 386 height 9
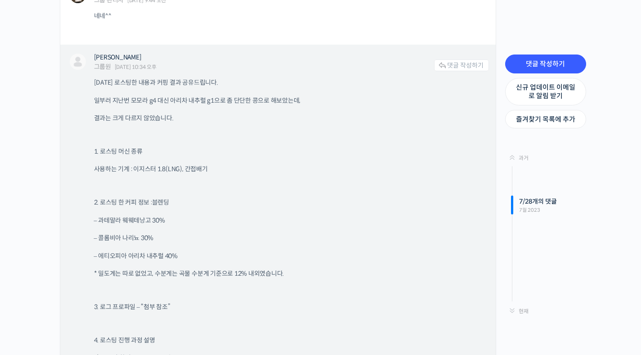
scroll to position [1641, 0]
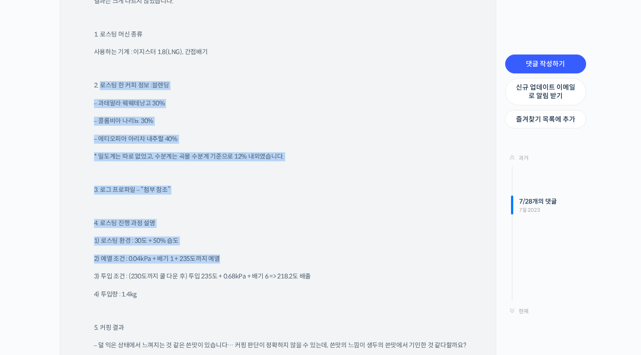
drag, startPoint x: 100, startPoint y: 86, endPoint x: 309, endPoint y: 260, distance: 271.6
click at [309, 260] on div "[DATE] 로스팅한 내용과 커핑 결과 공유드립니다. 일부러 지난번 모모라 g4 대신 아리차 내추럴 g1으로 좀 단단한 콩으로 해보았는데, 결…" at bounding box center [291, 262] width 395 height 603
click at [309, 260] on p "2) 예열 조건 : 0.04kPa + 배기 1 + 235도까지 예열" at bounding box center [287, 258] width 386 height 9
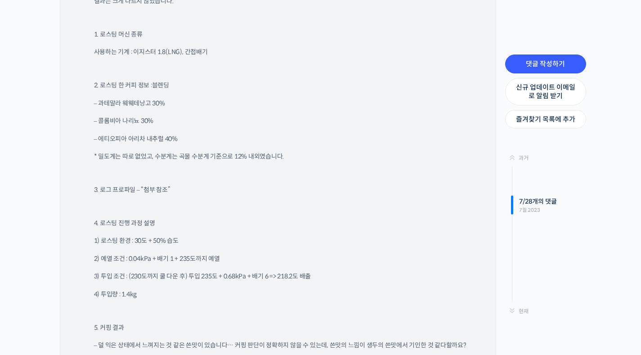
scroll to position [1661, 0]
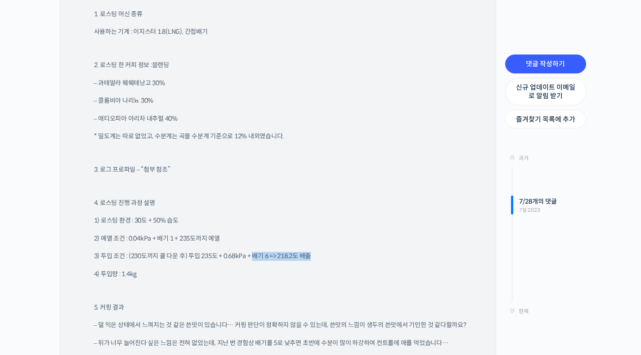
drag, startPoint x: 253, startPoint y: 256, endPoint x: 324, endPoint y: 259, distance: 71.2
click at [324, 259] on p "3) 투입 조건 : (230도까지 쿨 다운 후) 투입 235도 + 0.68kPa + 배기 6 => 218.2도 배출" at bounding box center [287, 256] width 386 height 9
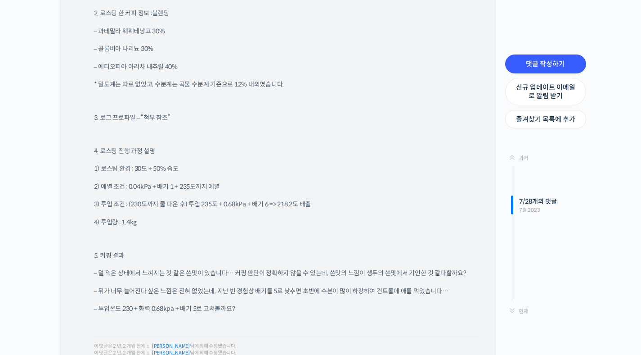
scroll to position [1736, 0]
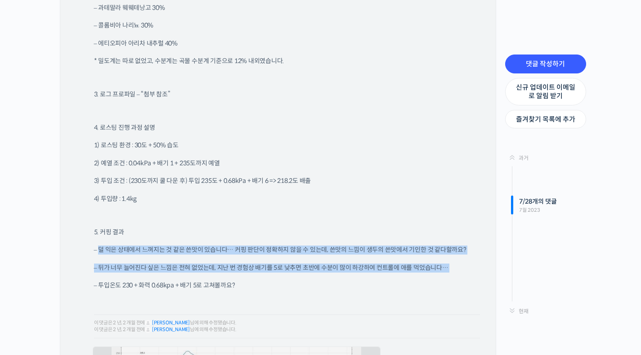
drag, startPoint x: 99, startPoint y: 249, endPoint x: 381, endPoint y: 274, distance: 282.7
click at [381, 274] on div "[DATE] 로스팅한 내용과 커핑 결과 공유드립니다. 일부러 지난번 모모라 g4 대신 아리차 내추럴 g1으로 좀 단단한 콩으로 해보았는데, 결…" at bounding box center [291, 167] width 395 height 603
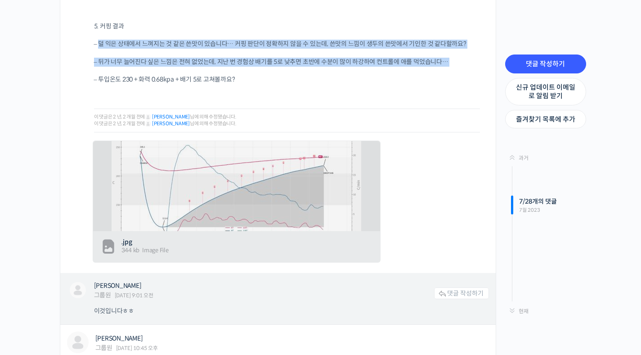
scroll to position [1991, 0]
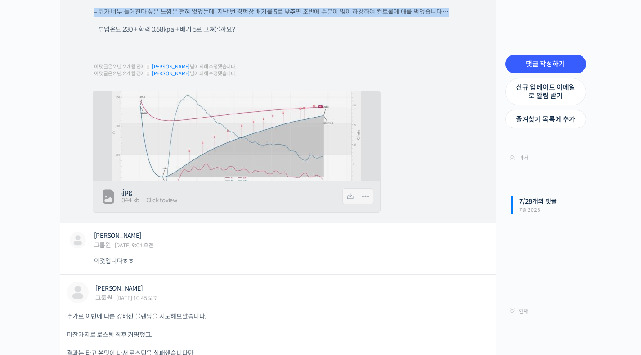
click at [309, 153] on img at bounding box center [237, 136] width 250 height 112
click at [368, 197] on icon at bounding box center [365, 196] width 15 height 16
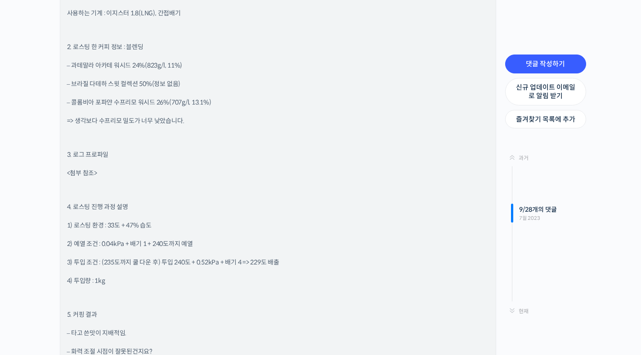
scroll to position [2429, 0]
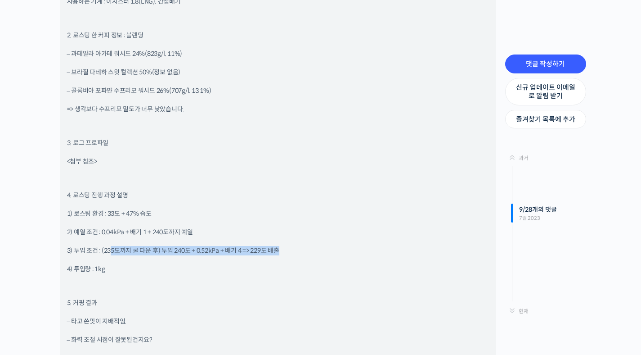
drag, startPoint x: 109, startPoint y: 251, endPoint x: 295, endPoint y: 247, distance: 185.9
click at [295, 247] on p "3) 투입 조건 : (235도까지 쿨 다운 후) 투입 240도 + 0.52kPa + 배기 4 => 229도 배출" at bounding box center [278, 250] width 422 height 9
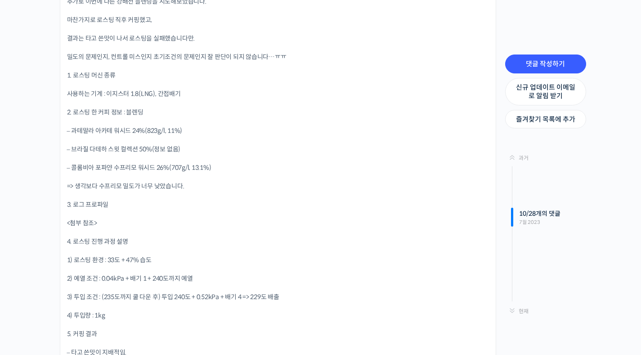
scroll to position [3122, 0]
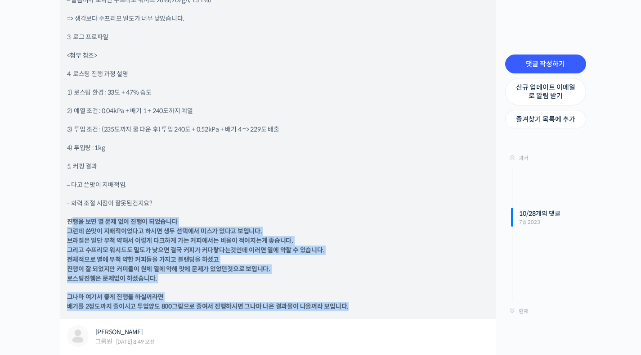
drag, startPoint x: 74, startPoint y: 220, endPoint x: 357, endPoint y: 304, distance: 295.0
click at [357, 304] on div "추가로 이번에 다른 강배전 블렌딩을 시도해보았습니다. 마찬가지로 로스팅 직후 커핑했고, 결과는 타고 쓴맛이 나서 로스팅을 실패했습니다만. 밀도…" at bounding box center [278, 69] width 422 height 481
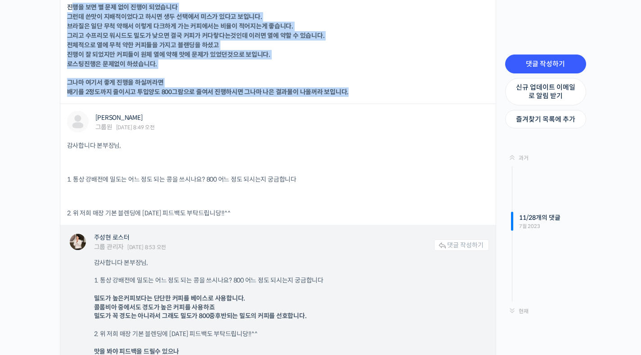
scroll to position [3398, 0]
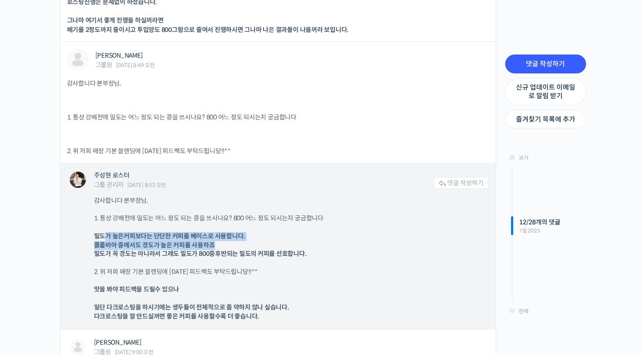
drag, startPoint x: 104, startPoint y: 235, endPoint x: 253, endPoint y: 242, distance: 149.1
click at [253, 242] on p "밀도가 높은커피보다는 단단한 커피를 베이스로 사용합니다. 콜롬비아 중에서도 경도가 높은 커피를 사용하죠 밀도가 꼭 경도는 아니라서 그래도 밀도…" at bounding box center [287, 245] width 386 height 27
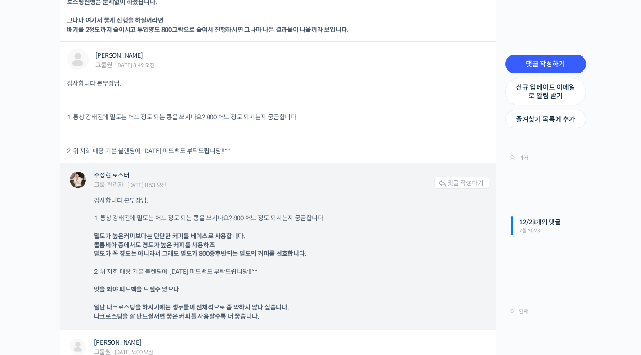
scroll to position [3415, 0]
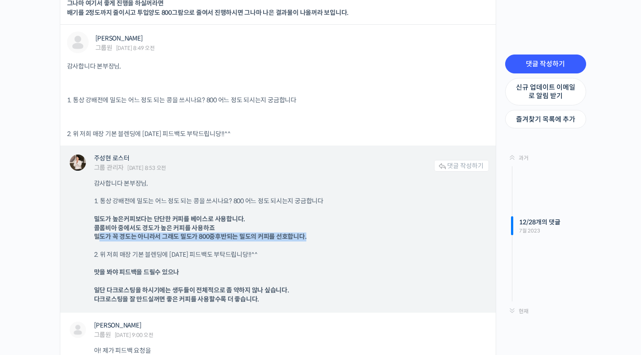
drag, startPoint x: 99, startPoint y: 237, endPoint x: 314, endPoint y: 241, distance: 215.6
click at [314, 241] on div "감사합니다 본부장님, 1. 통상 강배전에 밀도는 어느 정도 되는 콩을 쓰시나요? 800 어느 정도 되시는지 궁금합니다 밀도가 높은커피보다는 단…" at bounding box center [291, 241] width 395 height 124
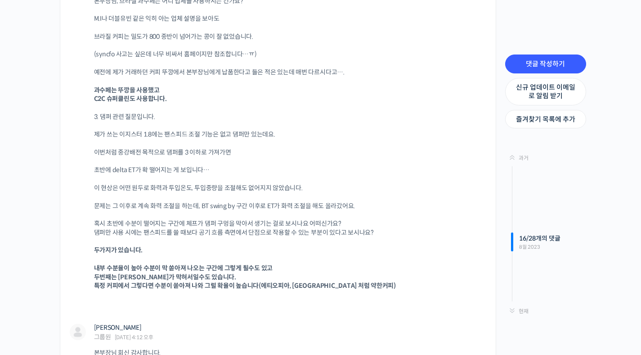
scroll to position [4573, 0]
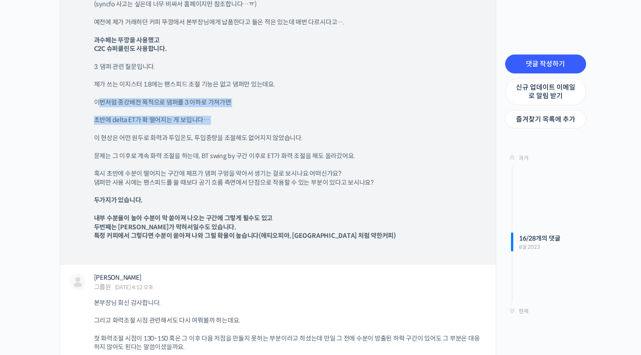
drag, startPoint x: 101, startPoint y: 103, endPoint x: 222, endPoint y: 130, distance: 123.8
click at [222, 130] on div "본부장님, 안녕하세요. 몇 가지 질문이 있어 다시 연락드립니다. 1. 2차크랙 시작 직후 또는 그 후로 배출되는 원두를 커핑할 시에, 잘 볶인…" at bounding box center [291, 27] width 395 height 458
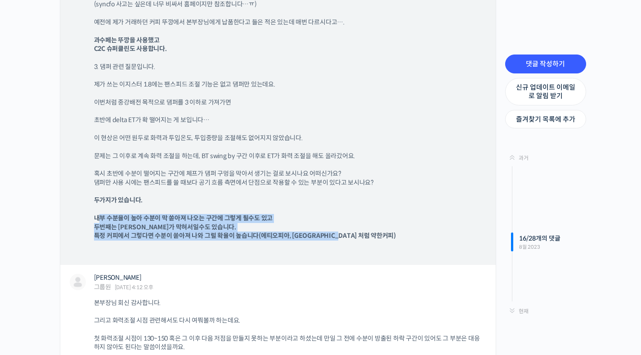
drag, startPoint x: 99, startPoint y: 216, endPoint x: 355, endPoint y: 240, distance: 257.1
click at [355, 240] on p "내부 수분율이 높아 수분이 막 쏟아져 나오는 구간에 그렇게 될수도 있고 두번째는 뎀퍼가 막혀서일수도 있습니다. 특정 커피에서 그렇다면 수분이 …" at bounding box center [287, 227] width 386 height 27
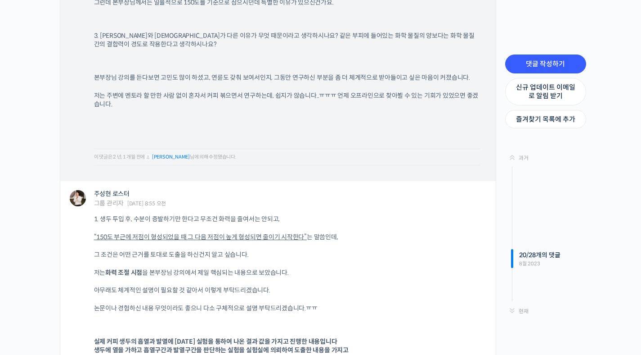
scroll to position [5672, 0]
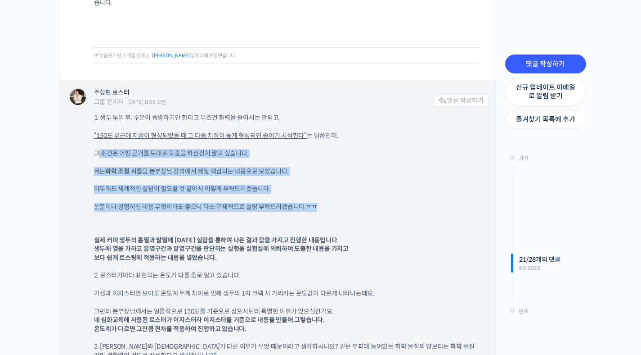
drag, startPoint x: 105, startPoint y: 156, endPoint x: 352, endPoint y: 213, distance: 253.9
click at [352, 213] on div "1. 생두 투입 후, 수분이 증발하기만 한다고 무조건 화력을 줄여서는 안되고, “150도 부근에 저점이 형성되었을 때 그 다음 저점이 높게 형…" at bounding box center [291, 271] width 395 height 317
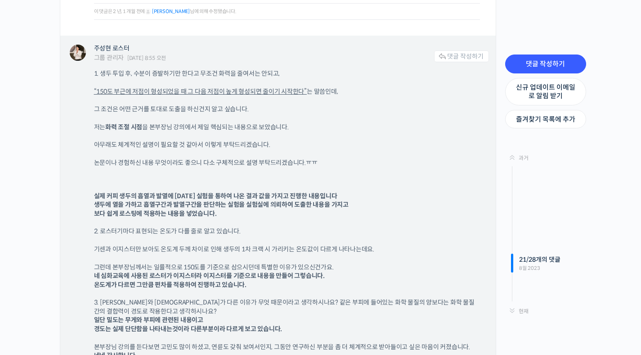
scroll to position [5728, 0]
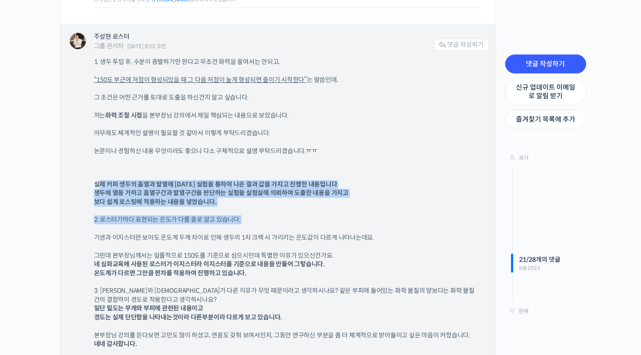
drag, startPoint x: 99, startPoint y: 184, endPoint x: 335, endPoint y: 226, distance: 240.3
click at [335, 226] on div "1. 생두 투입 후, 수분이 증발하기만 한다고 무조건 화력을 줄여서는 안되고, “150도 부근에 저점이 형성되었을 때 그 다음 저점이 높게 형…" at bounding box center [291, 216] width 395 height 317
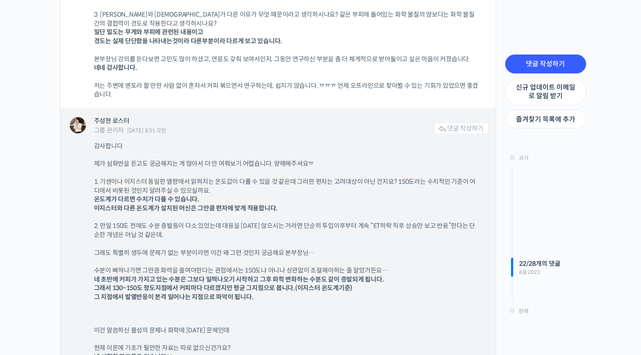
scroll to position [6031, 0]
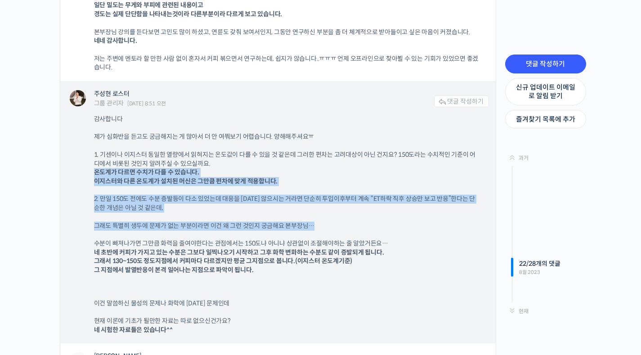
drag, startPoint x: 96, startPoint y: 173, endPoint x: 329, endPoint y: 225, distance: 238.9
click at [329, 225] on div "감사합니다 제가 심화반을 듣고도 궁금해지는 게 많아서 더 안 여쭤보기 어렵습니다. 양해해주셔요ㅠ 1. 기센이나 이지스터 동일한 열량에서 읽혀지…" at bounding box center [291, 225] width 395 height 220
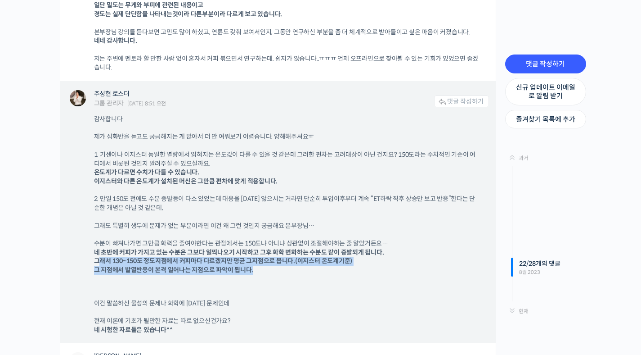
drag, startPoint x: 99, startPoint y: 257, endPoint x: 348, endPoint y: 271, distance: 249.2
click at [348, 271] on p "수분이 빠져나가면 그만큼 화력을 줄여야한다는 관점에서는 150도냐 아니냐 상관없이 조절해야하는 줄 알았거든요… 네 초반에 커피가 가지고 있는 …" at bounding box center [287, 256] width 386 height 35
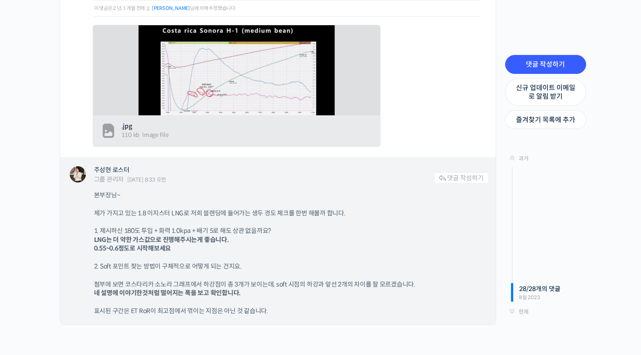
scroll to position [6849, 0]
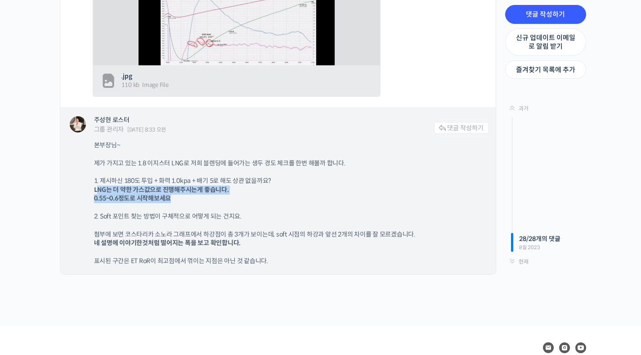
drag, startPoint x: 97, startPoint y: 188, endPoint x: 243, endPoint y: 197, distance: 146.5
click at [243, 197] on p "1. 제시하신 180도 투입 + 화력 1.0kpa + 배기 5로 해도 상관 없을까요? LNG는 더 약한 가스값으로 진행해주시는게 좋습니다. 0…" at bounding box center [287, 189] width 386 height 27
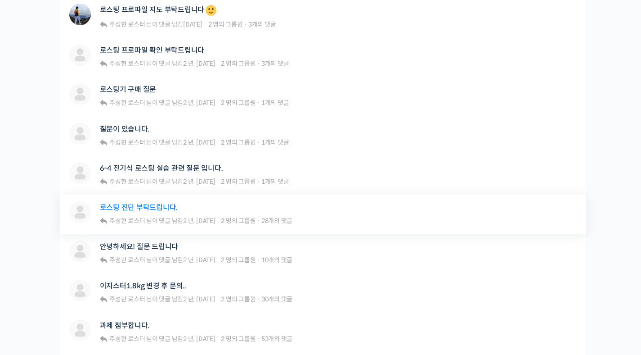
click at [171, 207] on link "로스팅 진단 부탁드립니다." at bounding box center [139, 207] width 78 height 9
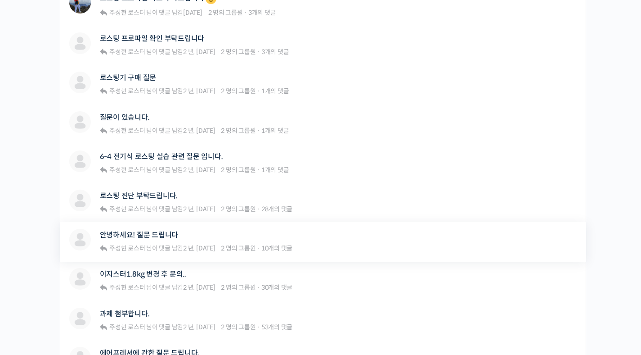
scroll to position [277, 0]
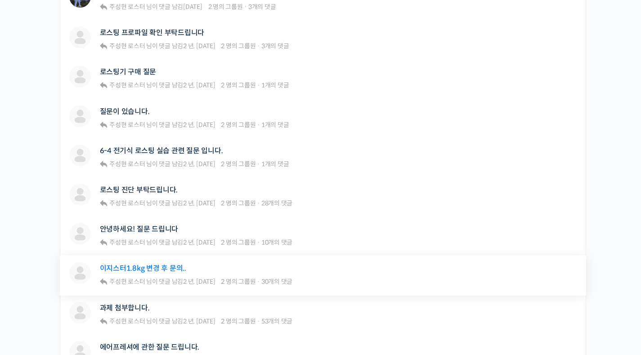
click at [148, 269] on link "이지스터1.8kg 변경 후 문의.." at bounding box center [143, 268] width 86 height 9
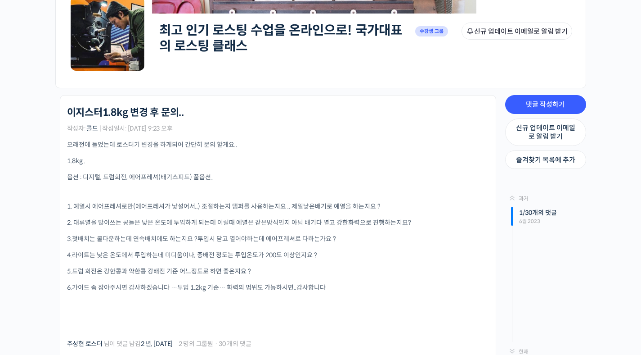
scroll to position [141, 0]
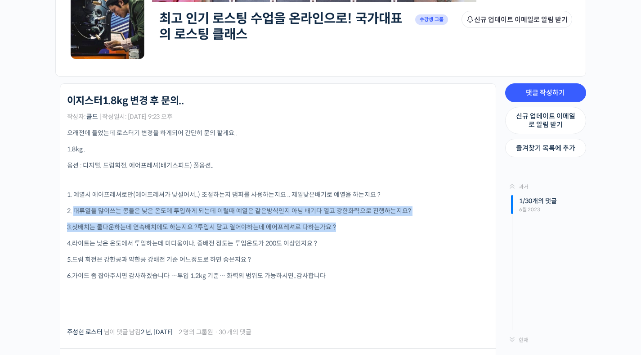
drag, startPoint x: 73, startPoint y: 212, endPoint x: 357, endPoint y: 229, distance: 284.5
click at [357, 229] on div "오래전에 들었는데 로스터기 변경을 하게되어 간단히 문의 할게요.. 1.8kg . 옵션 : 디지털, 드럼회전, 에어프레셔(배기스피드) 풀옵션..…" at bounding box center [278, 223] width 422 height 191
click at [357, 229] on p "3.첫배치는 쿨다운하는데 연속배치에도 하는지요 ?투입시 닫고 열어야하는데 에어프레셔로 다하는가요 ?" at bounding box center [278, 226] width 422 height 9
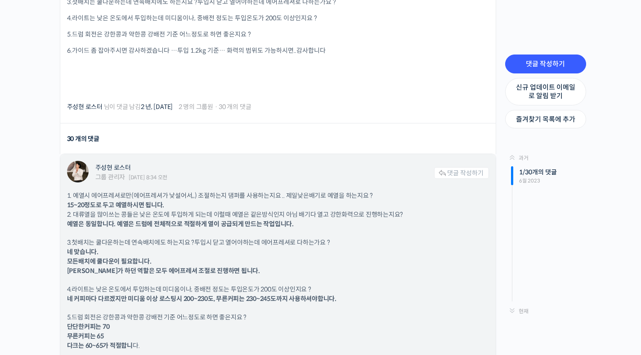
scroll to position [398, 0]
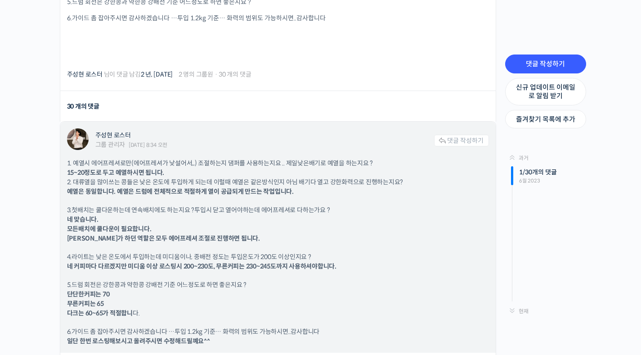
drag, startPoint x: 69, startPoint y: 173, endPoint x: 184, endPoint y: 170, distance: 114.8
click at [184, 170] on p "1. 예열시 에어프레셔로만(에어프레셔가 낯설어서,,) 조절하는지 댐퍼를 사용하는지요 .. 제일낮은배기로 예열을 하는지요 ? 15~20정도로 두…" at bounding box center [278, 177] width 422 height 38
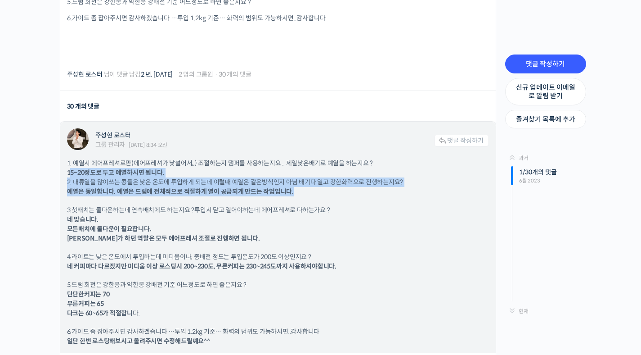
drag, startPoint x: 67, startPoint y: 174, endPoint x: 298, endPoint y: 193, distance: 232.5
click at [298, 193] on p "1. 예열시 에어프레셔로만(에어프레셔가 낯설어서,,) 조절하는지 댐퍼를 사용하는지요 .. 제일낮은배기로 예열을 하는지요 ? 15~20정도로 두…" at bounding box center [278, 177] width 422 height 38
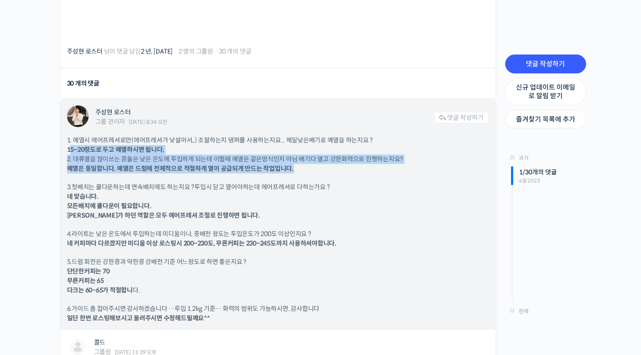
scroll to position [433, 0]
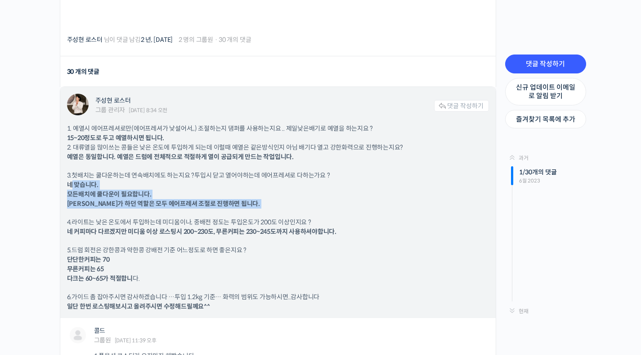
drag, startPoint x: 70, startPoint y: 184, endPoint x: 269, endPoint y: 208, distance: 200.4
click at [269, 208] on div "1. 예열시 에어프레셔로만(에어프레셔가 낯설어서,,) 조절하는지 댐퍼를 사용하는지요 .. 제일낮은배기로 예열을 하는지요 ? 15~20정도로 두…" at bounding box center [278, 217] width 422 height 187
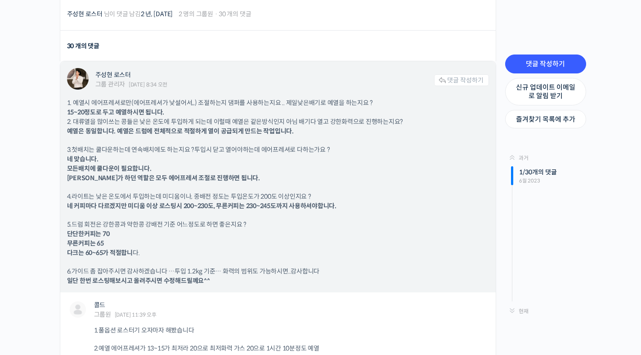
scroll to position [486, 0]
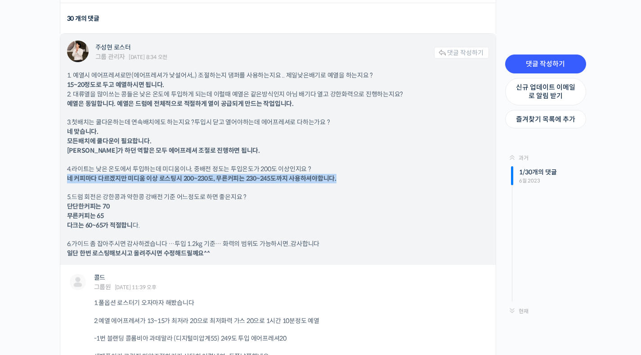
drag, startPoint x: 69, startPoint y: 178, endPoint x: 370, endPoint y: 177, distance: 301.0
click at [370, 177] on p "4.라이트는 낮은 온도에서 투입하는데 미디움이나, 중배전 정도는 투입온도가 200도 이상인지요 ? 네 커피마다 다르겠지만 미디움 이상 로스팅시…" at bounding box center [278, 173] width 422 height 19
drag, startPoint x: 71, startPoint y: 168, endPoint x: 385, endPoint y: 176, distance: 314.2
click at [385, 176] on p "4.라이트는 낮은 온도에서 투입하는데 미디움이나, 중배전 정도는 투입온도가 200도 이상인지요 ? 네 커피마다 다르겠지만 미디움 이상 로스팅시…" at bounding box center [278, 173] width 422 height 19
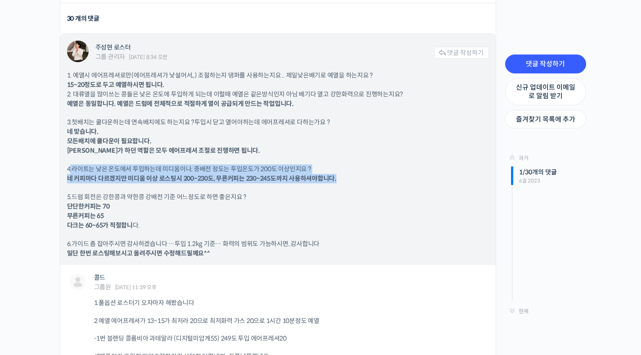
click at [385, 176] on p "4.라이트는 낮은 온도에서 투입하는데 미디움이나, 중배전 정도는 투입온도가 200도 이상인지요 ? 네 커피마다 다르겠지만 미디움 이상 로스팅시…" at bounding box center [278, 173] width 422 height 19
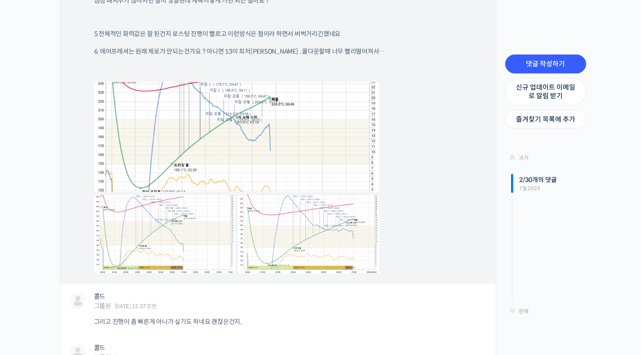
scroll to position [1017, 0]
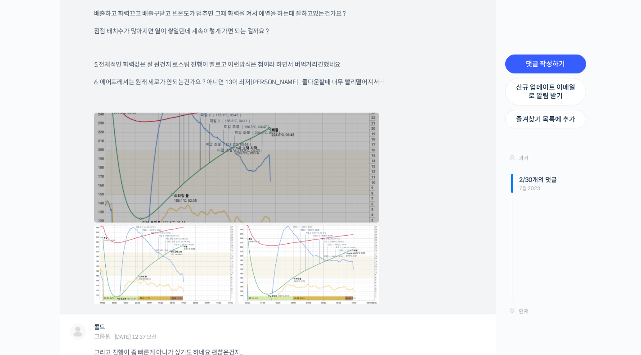
click at [303, 156] on link at bounding box center [236, 167] width 285 height 110
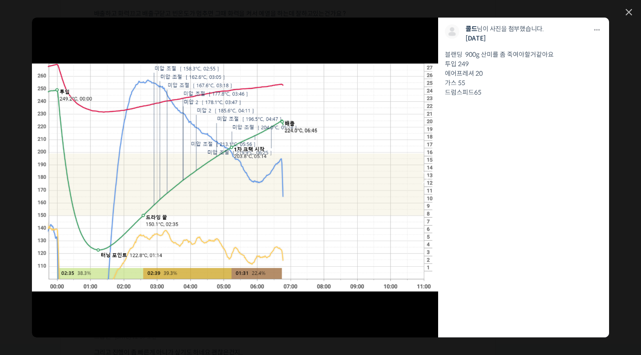
click at [338, 35] on link at bounding box center [275, 177] width 325 height 319
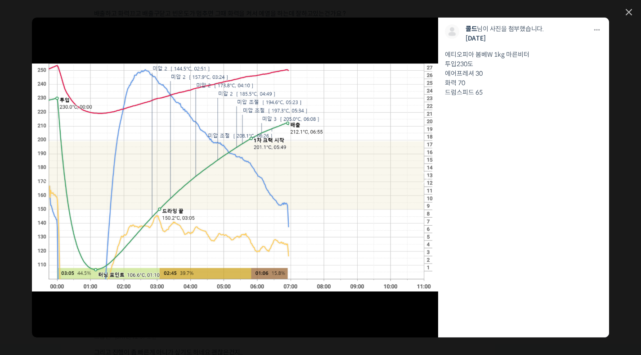
click at [342, 144] on link at bounding box center [275, 177] width 325 height 319
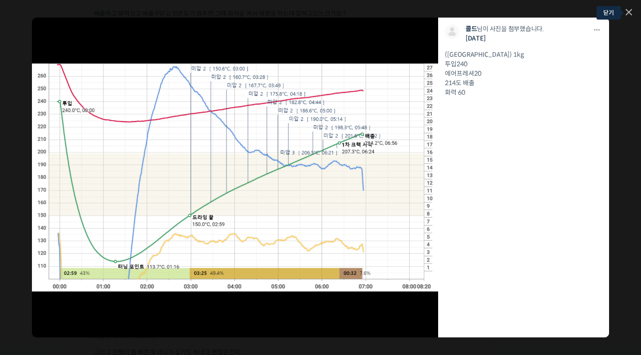
click at [629, 13] on icon at bounding box center [628, 11] width 5 height 5
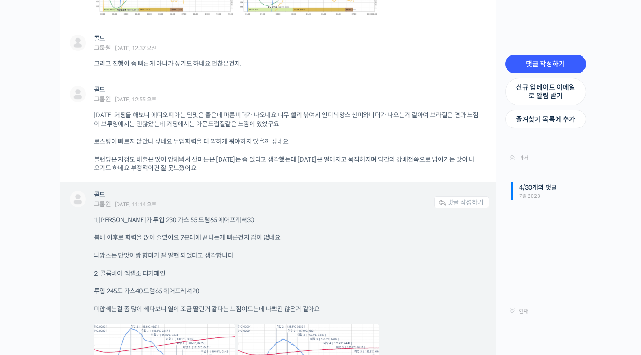
scroll to position [1408, 0]
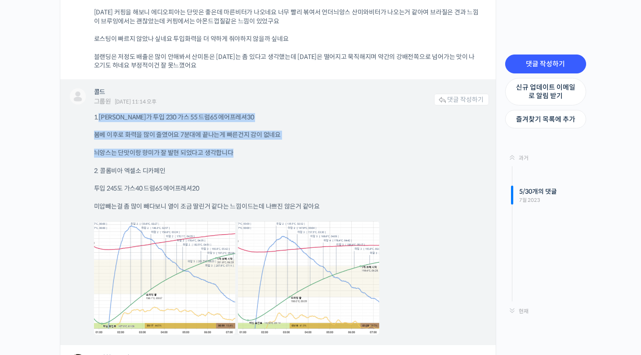
drag, startPoint x: 101, startPoint y: 118, endPoint x: 276, endPoint y: 154, distance: 178.7
click at [276, 154] on div "1.구지우라가 투입 230 가스 55 드럼65 에어프레셔30 봄베 이후로 화력을 많이 줄였어요 7분대에 끝나는게 빠른건지 감이 없네요 늬앙스는…" at bounding box center [291, 224] width 395 height 223
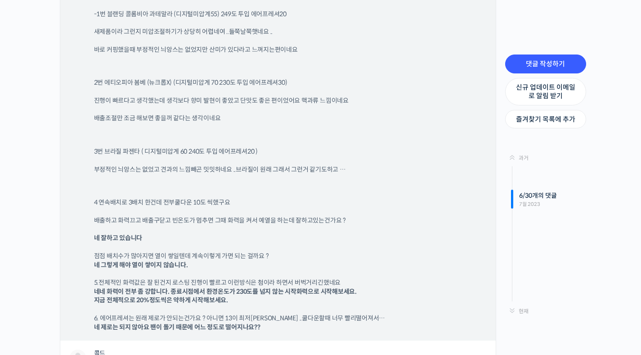
scroll to position [1860, 0]
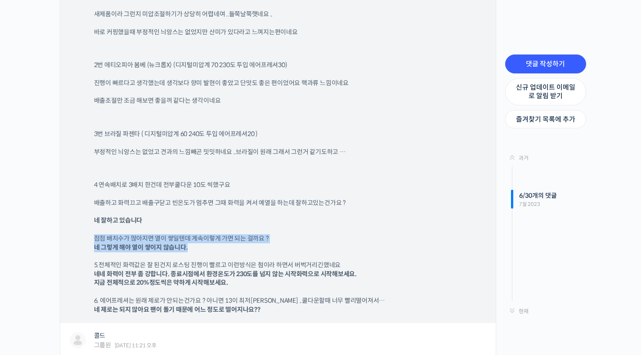
drag, startPoint x: 94, startPoint y: 240, endPoint x: 237, endPoint y: 249, distance: 142.5
click at [237, 249] on p "점점 배치수가 많아지면 열이 쌓일텐데 계속이렇게 가면 되는 걸까요 ? 네 그렇게 해야 열이 쌓이지 않습니다." at bounding box center [287, 243] width 386 height 18
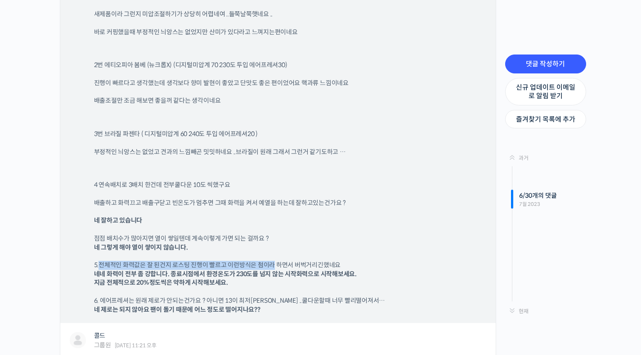
drag, startPoint x: 101, startPoint y: 265, endPoint x: 273, endPoint y: 265, distance: 171.9
click at [273, 265] on p "5.전체적인 화력값은 잘 된건지 로스팅 진행이 빨르고 이런방식은 첨이라 하면서 버벅거리긴했네요 네네 화력이 전부 좀 강합니다. 종료시점에서 환…" at bounding box center [287, 274] width 386 height 27
click at [209, 281] on b "네네 화력이 전부 좀 강합니다. 종료시점에서 환경온도가 230도를 넘지 않는 시작화력으로 시작해보세요. 지금 전체적으로 20%정도씩은 약하게 …" at bounding box center [225, 278] width 263 height 17
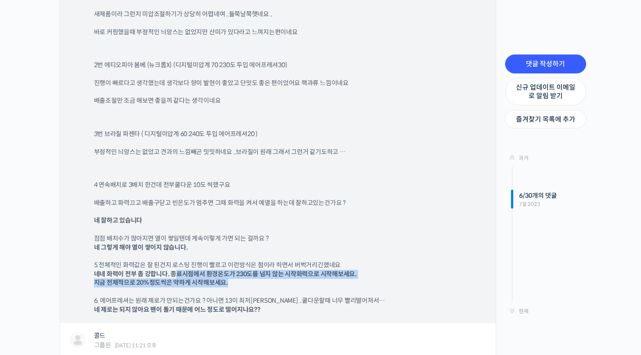
drag, startPoint x: 173, startPoint y: 273, endPoint x: 288, endPoint y: 283, distance: 115.1
click at [288, 283] on p "5.전체적인 화력값은 잘 된건지 로스팅 진행이 빨르고 이런방식은 첨이라 하면서 버벅거리긴했네요 네네 화력이 전부 좀 강합니다. 종료시점에서 환…" at bounding box center [287, 274] width 386 height 27
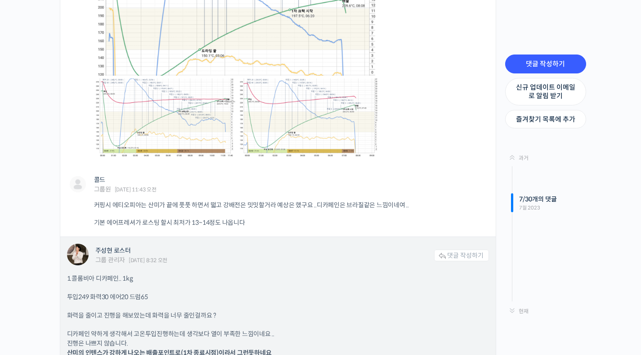
scroll to position [2477, 0]
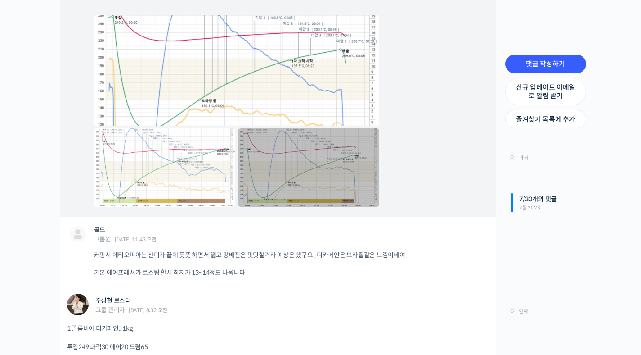
click at [304, 176] on link at bounding box center [308, 167] width 141 height 78
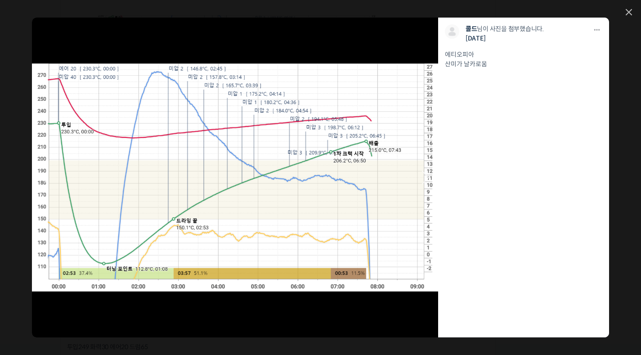
click at [345, 118] on link at bounding box center [275, 177] width 325 height 319
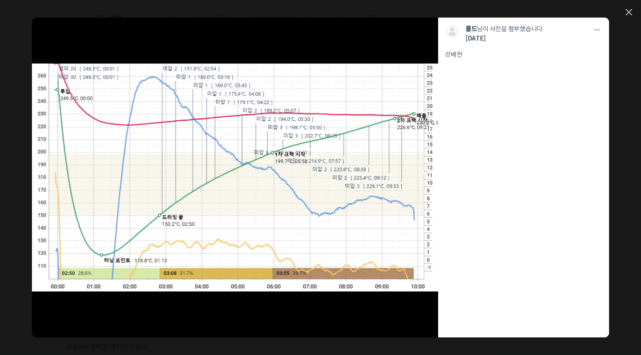
click at [333, 181] on link at bounding box center [275, 177] width 325 height 319
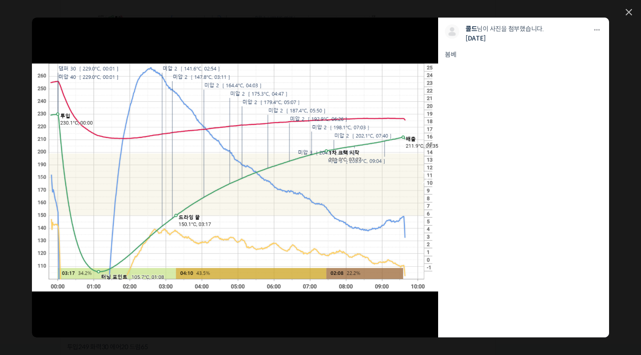
click at [360, 115] on link at bounding box center [275, 177] width 325 height 319
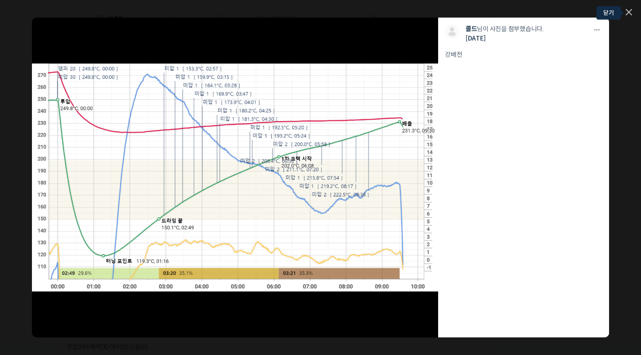
click at [629, 14] on icon at bounding box center [629, 12] width 6 height 6
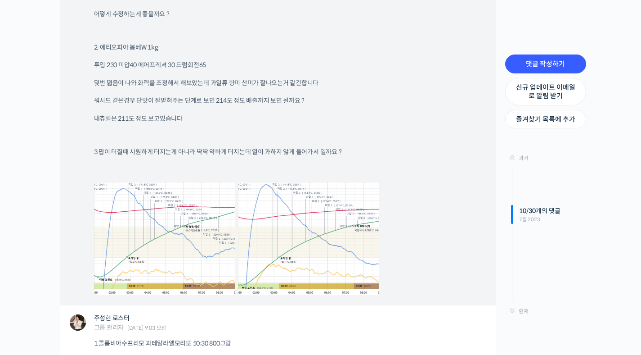
scroll to position [3493, 0]
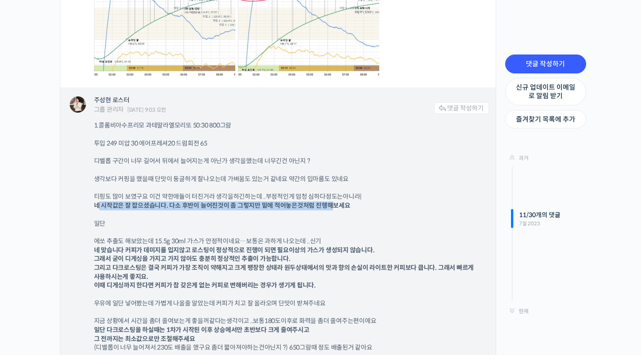
drag, startPoint x: 99, startPoint y: 208, endPoint x: 332, endPoint y: 210, distance: 232.6
click at [332, 210] on div "1.콜롬비아수프리모 과테말라엘모리또 50:30 800그람 투입 249 미압 30 에어프레셔20 드럼회전 65 디벨롭 구간이 너무 길어서 뒤에서…" at bounding box center [291, 355] width 395 height 468
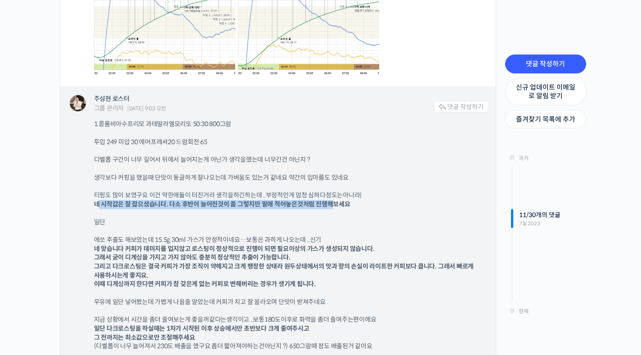
scroll to position [3519, 0]
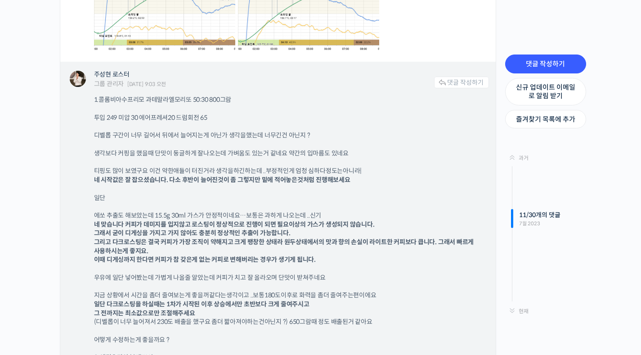
click at [230, 235] on b "네 맞습니다 커피가 데미지를 입지않고 로스팅이 정상적으로 진행이 되면 필요이상의 가스가 생성되지 않습니다. 그래서 굳이 디게싱을 가지고 가지 …" at bounding box center [284, 241] width 380 height 43
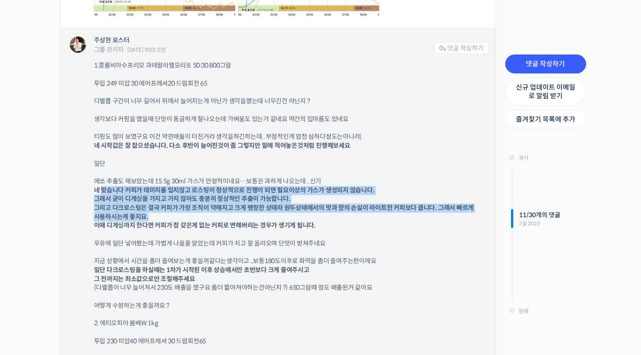
drag, startPoint x: 102, startPoint y: 190, endPoint x: 387, endPoint y: 212, distance: 286.2
click at [387, 212] on p "에쏘 추출도 해보았는데 15.5g 30ml 가스가 안정적이네요…보통은 과하게 나오는데 ..신기 네 맞습니다 커피가 데미지를 입지않고 로스팅이 …" at bounding box center [287, 203] width 386 height 53
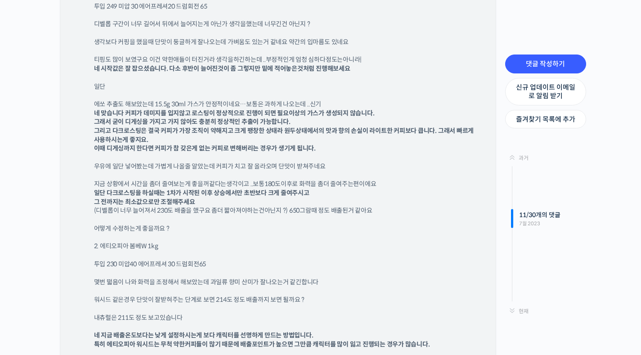
scroll to position [3799, 0]
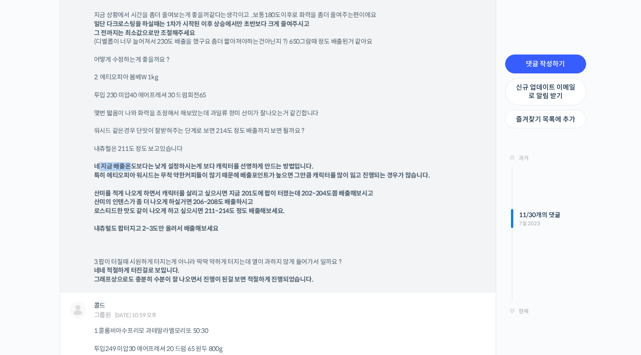
drag, startPoint x: 99, startPoint y: 164, endPoint x: 130, endPoint y: 163, distance: 31.5
click at [130, 163] on b "네 지금 배출온도보다는 낮게 설정하시는게 보다 캐릭터를 선명하게 만드는 방법입니다. 특히 에티오피아 워시드는 무척 약한커피들이 많기 때문에 배…" at bounding box center [262, 170] width 336 height 17
click at [134, 163] on b "네 지금 배출온도보다는 낮게 설정하시는게 보다 캐릭터를 선명하게 만드는 방법입니다. 특히 에티오피아 워시드는 무척 약한커피들이 많기 때문에 배…" at bounding box center [262, 170] width 336 height 17
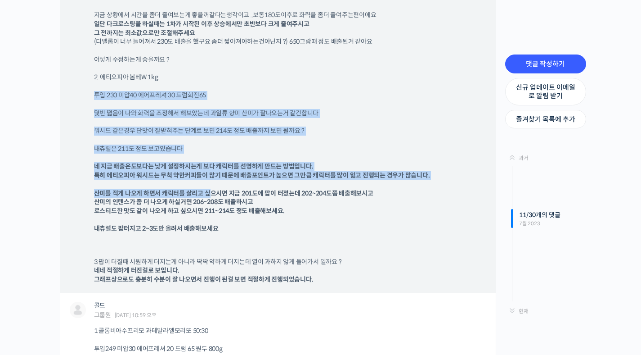
drag, startPoint x: 96, startPoint y: 95, endPoint x: 210, endPoint y: 196, distance: 152.0
click at [210, 196] on div "1.콜롬비아수프리모 과테말라엘모리또 50:30 800그람 투입 249 미압 30 에어프레셔20 드럼회전 65 디벨롭 구간이 너무 길어서 뒤에서…" at bounding box center [291, 50] width 395 height 468
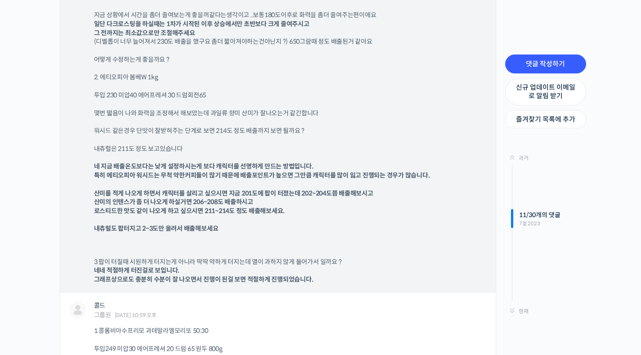
click at [221, 198] on b "산미를 적게 나오게 하면서 캐릭터를 살리고 싶으시면 지금 201도에 팝이 터졌는데 202~204도쯤 배출해보시고 산미의 인텐스가 좀 더 나오게…" at bounding box center [233, 202] width 279 height 26
drag, startPoint x: 243, startPoint y: 193, endPoint x: 385, endPoint y: 195, distance: 142.2
click at [385, 195] on p "산미를 적게 나오게 하면서 캐릭터를 살리고 싶으시면 지금 201도에 팝이 터졌는데 202~204도쯤 배출해보시고 산미의 인텐스가 좀 더 나오게…" at bounding box center [287, 211] width 386 height 44
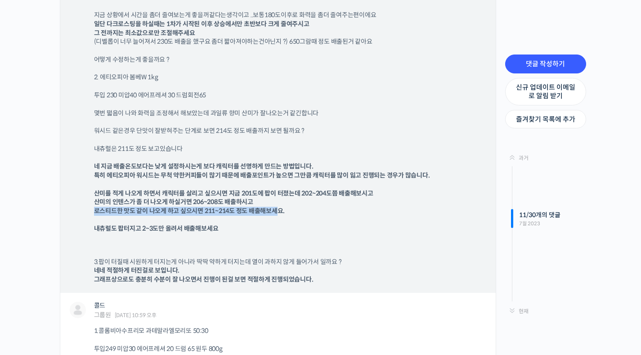
drag, startPoint x: 135, startPoint y: 211, endPoint x: 313, endPoint y: 214, distance: 177.3
click at [278, 209] on b "산미를 적게 나오게 하면서 캐릭터를 살리고 싶으시면 지금 201도에 팝이 터졌는데 202~204도쯤 배출해보시고 산미의 인텐스가 좀 더 나오게…" at bounding box center [233, 202] width 279 height 26
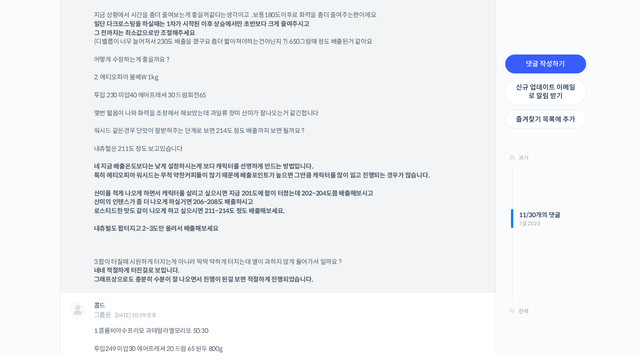
click at [320, 215] on p "산미를 적게 나오게 하면서 캐릭터를 살리고 싶으시면 지금 201도에 팝이 터졌는데 202~204도쯤 배출해보시고 산미의 인텐스가 좀 더 나오게…" at bounding box center [287, 211] width 386 height 44
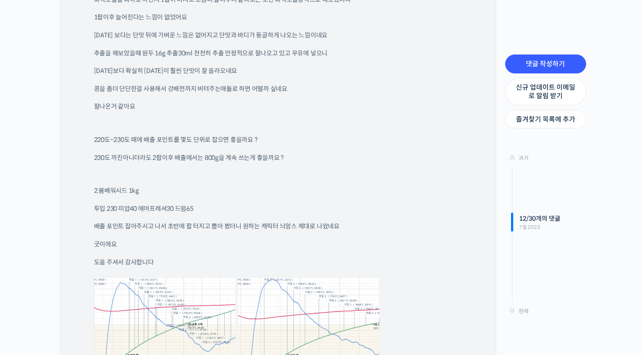
scroll to position [4279, 0]
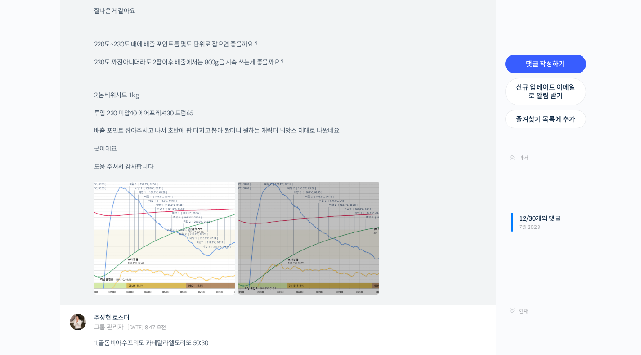
click at [319, 216] on link at bounding box center [308, 237] width 141 height 113
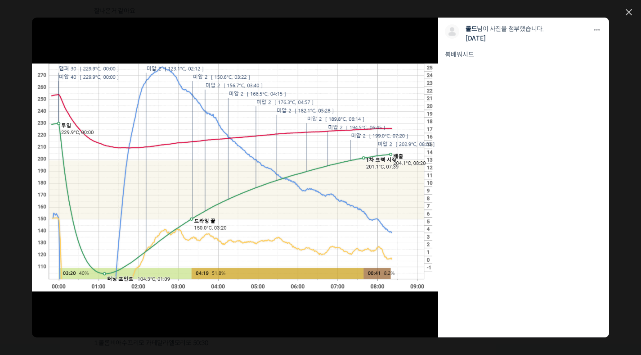
click at [634, 11] on div "모두 공개 모든 회원 나만 보기 다운로드 다운로드 콜드 님이 사진을 첨부했습니다. 2년 전 봄베워시드" at bounding box center [320, 177] width 641 height 355
click at [628, 14] on icon at bounding box center [629, 12] width 6 height 6
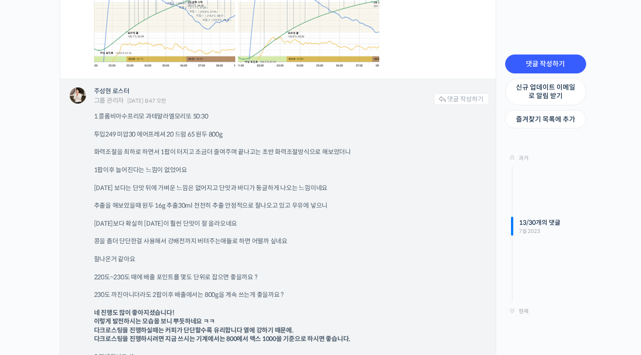
scroll to position [4272, 0]
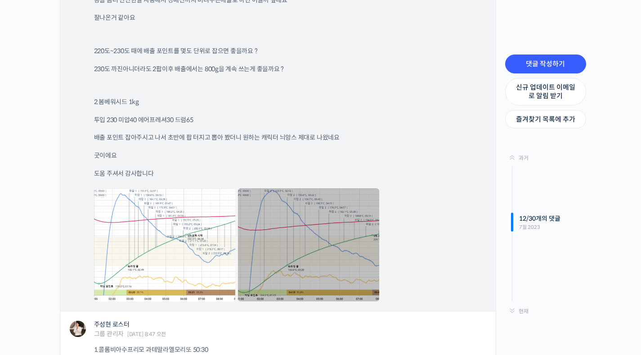
click at [315, 239] on link at bounding box center [308, 244] width 141 height 113
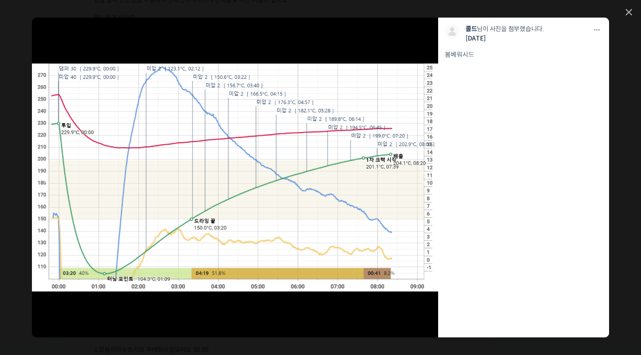
click at [244, 76] on link at bounding box center [275, 177] width 325 height 319
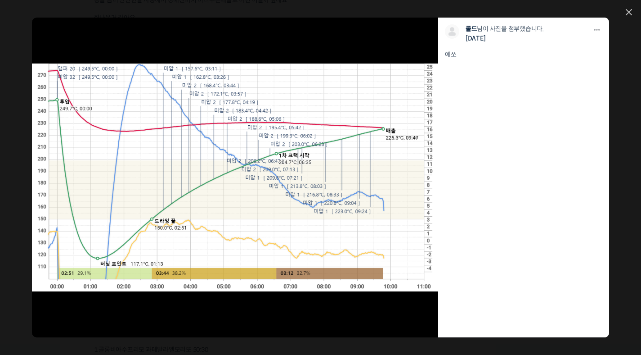
click at [633, 13] on div "모두 공개 모든 회원 나만 보기 다운로드 다운로드 콜드 님이 사진을 첨부했습니다. 2년 전 에쏘" at bounding box center [320, 177] width 641 height 355
click at [627, 14] on link at bounding box center [629, 13] width 6 height 8
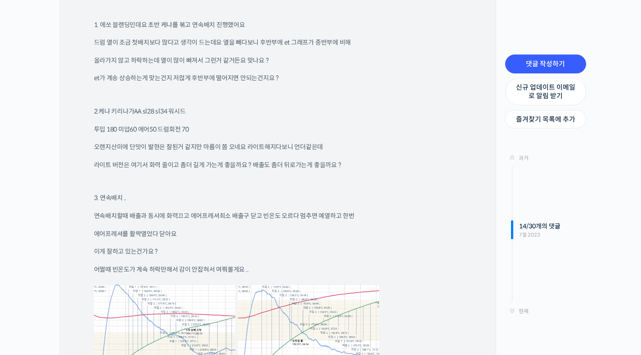
scroll to position [5031, 0]
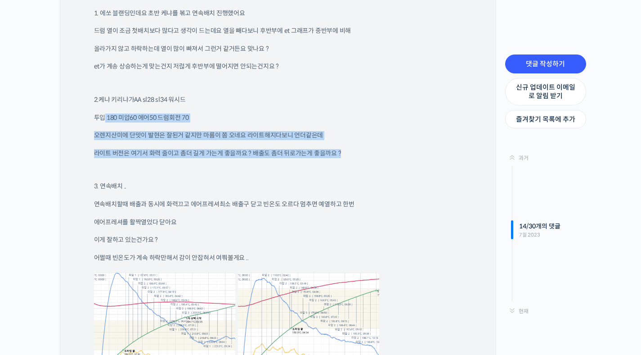
drag, startPoint x: 116, startPoint y: 121, endPoint x: 345, endPoint y: 154, distance: 231.9
click at [345, 154] on div "궁금한게 있어서 다시왔어요.. 1. 에쏘 블랜딩인데요 초반 케냐를 볶고 연속배치 진행했어요 드럼 열이 조금 첫배치보다 많다고 생각이 드는데요 …" at bounding box center [291, 181] width 395 height 411
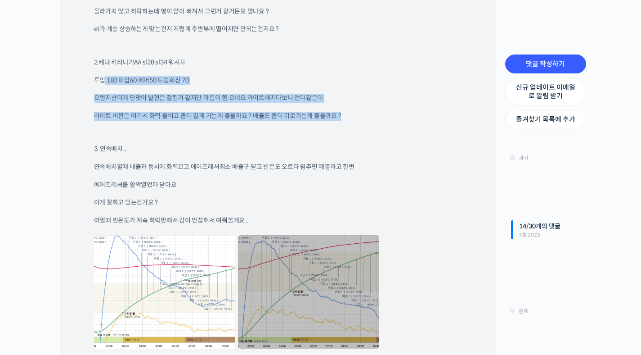
scroll to position [5118, 0]
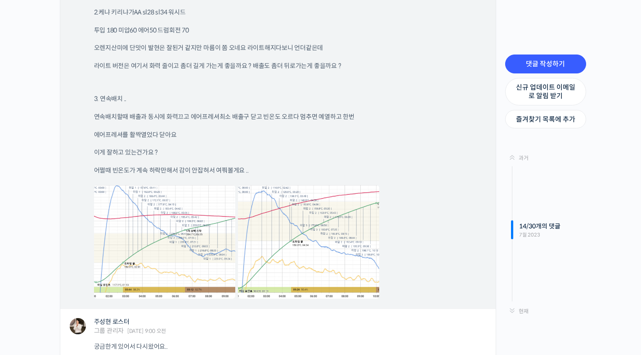
click at [214, 125] on div "궁금한게 있어서 다시왔어요.. 1. 에쏘 블랜딩인데요 초반 케냐를 볶고 연속배치 진행했어요 드럼 열이 조금 첫배치보다 많다고 생각이 드는데요 …" at bounding box center [291, 93] width 395 height 411
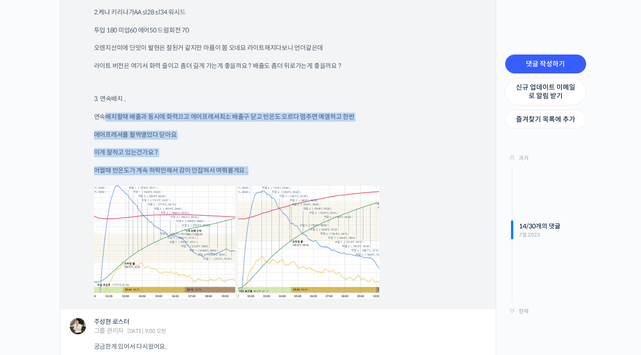
drag, startPoint x: 100, startPoint y: 119, endPoint x: 279, endPoint y: 172, distance: 187.2
click at [279, 173] on div "궁금한게 있어서 다시왔어요.. 1. 에쏘 블랜딩인데요 초반 케냐를 볶고 연속배치 진행했어요 드럼 열이 조금 첫배치보다 많다고 생각이 드는데요 …" at bounding box center [291, 93] width 395 height 411
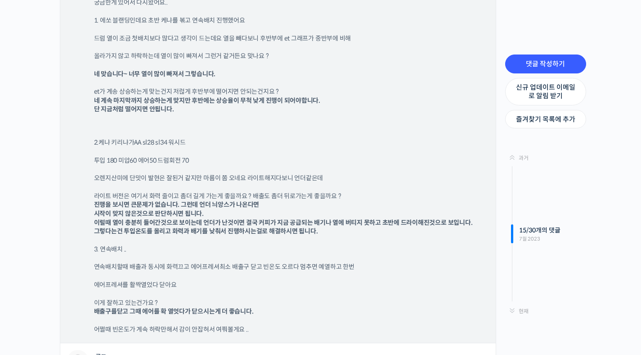
scroll to position [5468, 0]
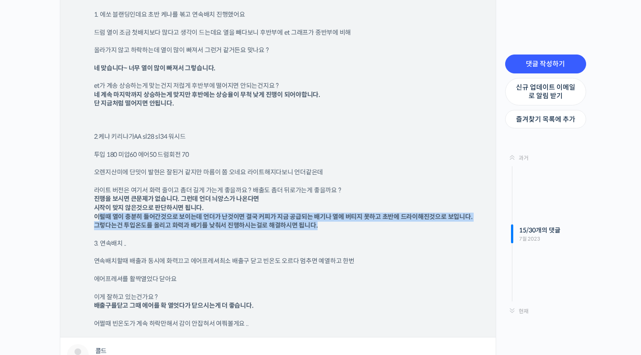
drag, startPoint x: 105, startPoint y: 217, endPoint x: 317, endPoint y: 223, distance: 212.0
click at [317, 223] on p "라이트 버전은 여기서 화력 줄이고 좀더 길게 가는게 좋을까요 ? 배출도 좀더 뒤로가는게 좋을까요 ? 진행을 보시면 큰문제가 없습니다. 그런데 …" at bounding box center [287, 208] width 386 height 44
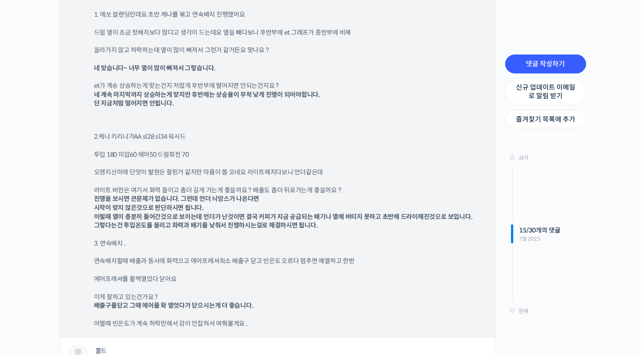
click at [404, 298] on p "이게 잘하고 있는건가요 ? 배출구를닫고 그때 에어를 확 열엇다가 닫으시는게 더 좋습니다." at bounding box center [287, 301] width 386 height 18
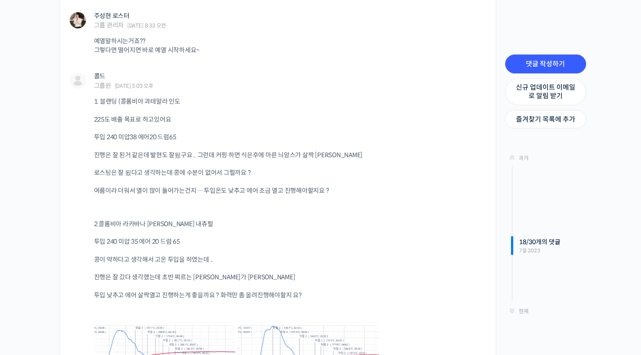
scroll to position [5904, 0]
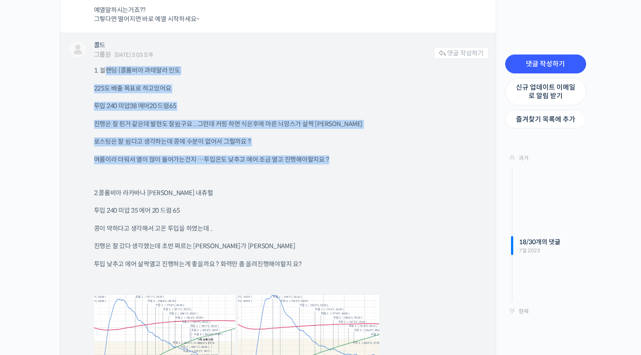
drag, startPoint x: 103, startPoint y: 69, endPoint x: 334, endPoint y: 166, distance: 249.9
click at [334, 166] on div "1. 블랜딩 (콜롬비아 과테말라 인도 225도 배출 목표로 하고있어요 투입 240 미압38 에어20 드럼65 진행은 잘 된거 같은데 발현도 잘…" at bounding box center [291, 237] width 395 height 342
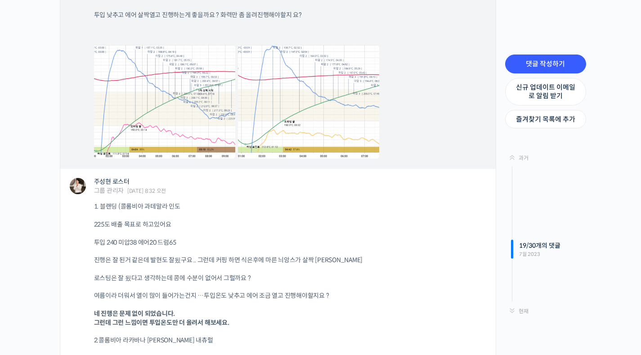
scroll to position [6147, 0]
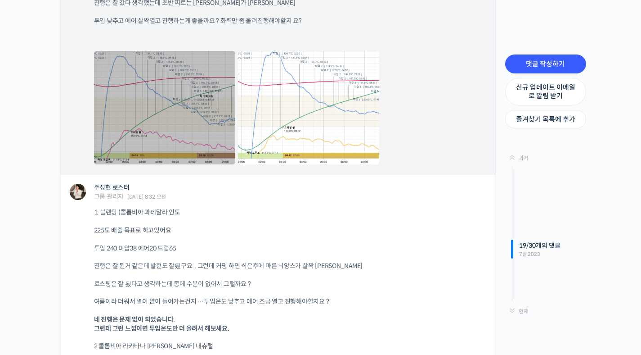
click at [191, 96] on link at bounding box center [164, 107] width 141 height 113
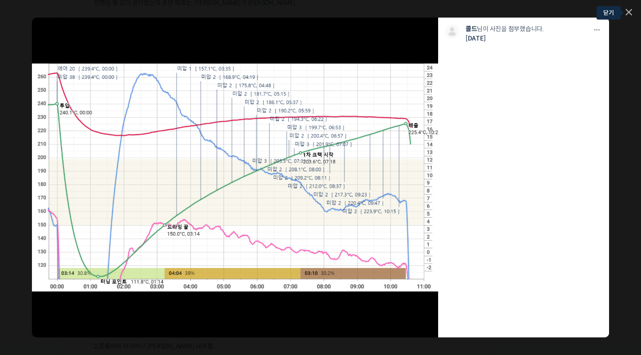
click at [626, 10] on icon at bounding box center [629, 12] width 6 height 6
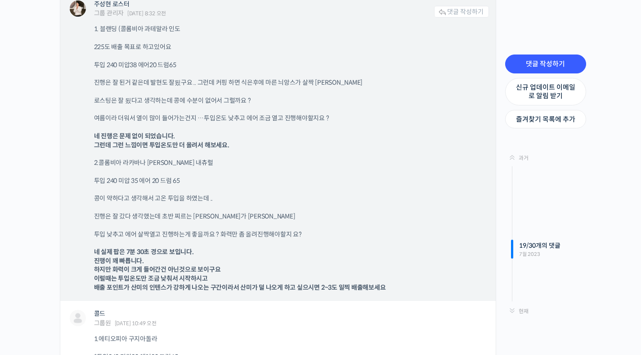
scroll to position [6141, 0]
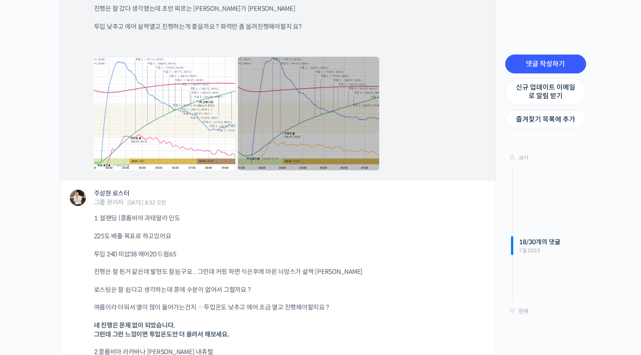
click at [311, 141] on link at bounding box center [308, 113] width 141 height 113
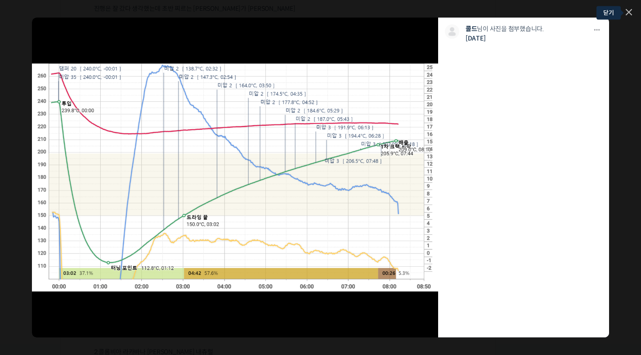
click at [628, 14] on link at bounding box center [629, 13] width 6 height 8
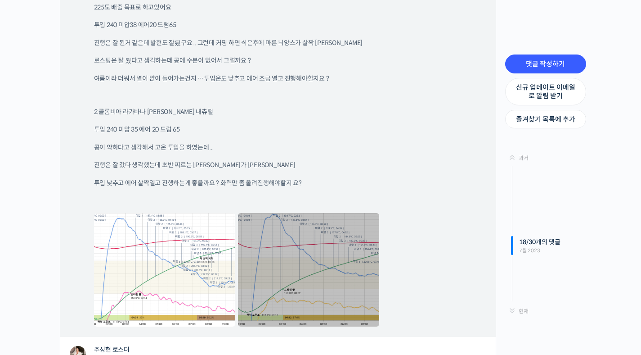
scroll to position [5974, 0]
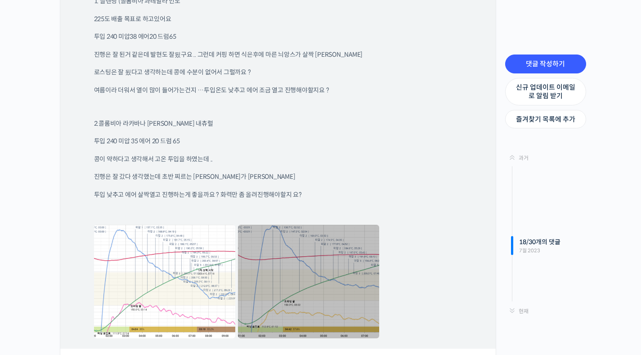
click at [340, 247] on link at bounding box center [308, 281] width 141 height 113
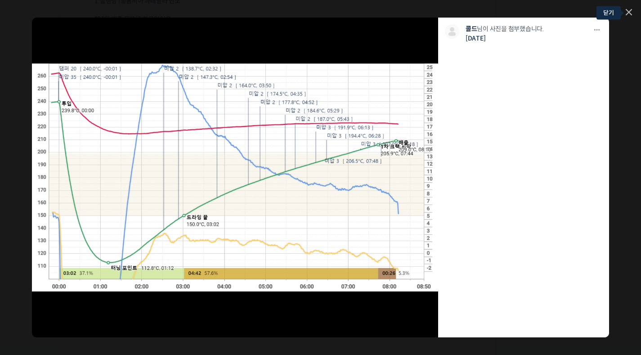
click at [628, 12] on icon at bounding box center [628, 11] width 5 height 5
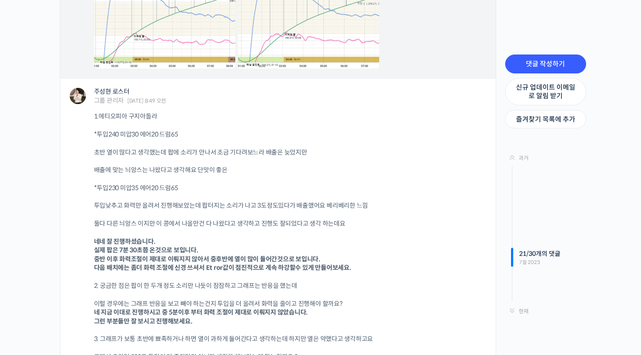
scroll to position [6952, 0]
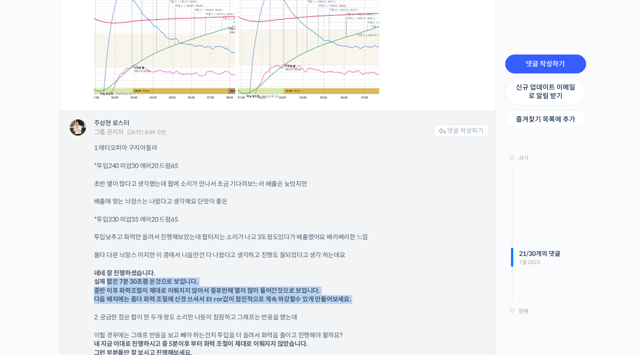
drag, startPoint x: 109, startPoint y: 280, endPoint x: 347, endPoint y: 305, distance: 239.3
click at [347, 305] on div "1.에티오피아 구지아돌라 *투입240 미압30 에어20 드럼65 초반 열이 많다고 생각했는데 팝에 소리가 안나서 조금 기다려보느라 배출은 늦었…" at bounding box center [291, 285] width 395 height 282
click at [363, 285] on p "네네 잘 진행하셨습니다. 실제 팝은 7분 30초쯤 온것으로 보입니다. 중반 이후 화력조절이 제대로 이뤄지지 않아서 중후반에 열이 많이 들어간것…" at bounding box center [287, 286] width 386 height 35
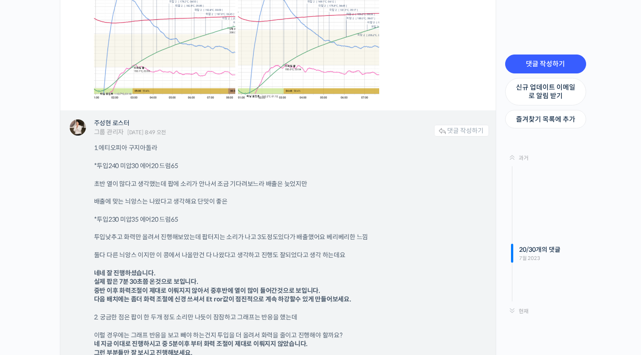
scroll to position [6832, 0]
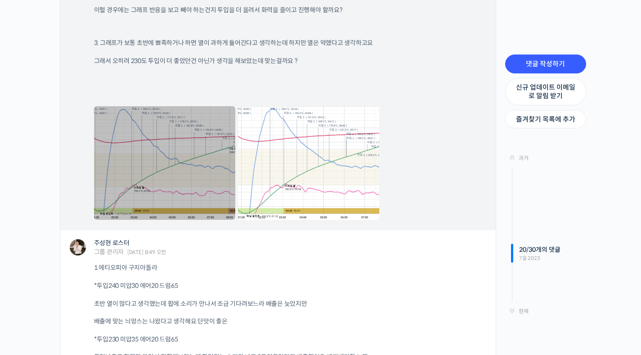
click at [199, 179] on link at bounding box center [164, 162] width 141 height 113
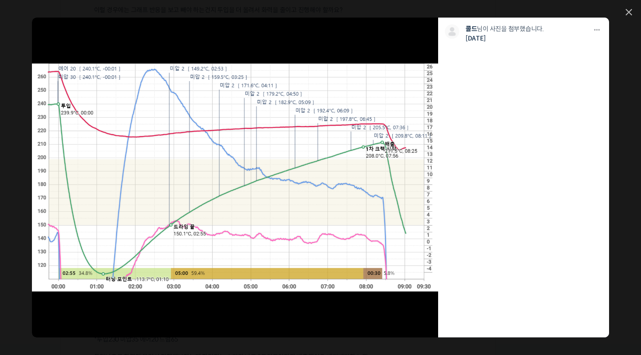
click at [626, 13] on link at bounding box center [629, 13] width 6 height 8
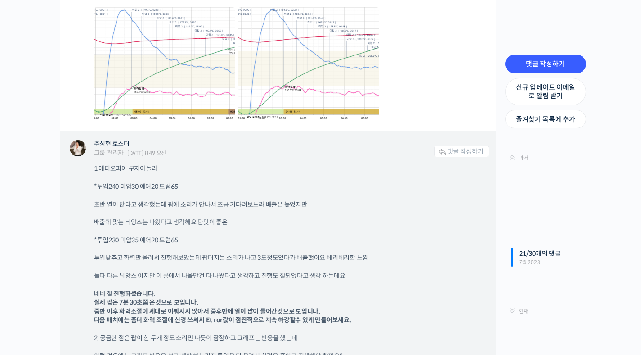
scroll to position [6981, 0]
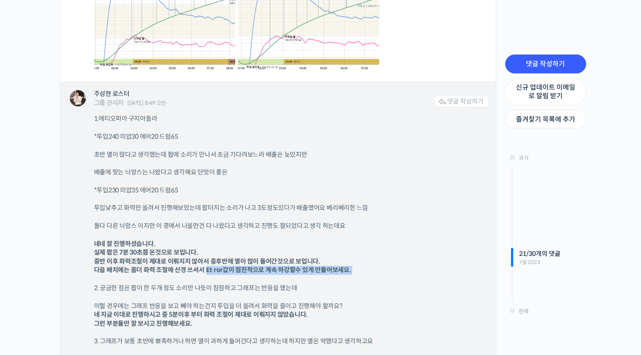
drag, startPoint x: 205, startPoint y: 270, endPoint x: 352, endPoint y: 278, distance: 147.3
click at [352, 278] on div "1.에티오피아 구지아돌라 *투입240 미압30 에어20 드럼65 초반 열이 많다고 생각했는데 팝에 소리가 안나서 조금 기다려보느라 배출은 늦었…" at bounding box center [291, 255] width 395 height 282
click at [364, 272] on p "네네 잘 진행하셨습니다. 실제 팝은 7분 30초쯤 온것으로 보입니다. 중반 이후 화력조절이 제대로 이뤄지지 않아서 중후반에 열이 많이 들어간것…" at bounding box center [287, 256] width 386 height 35
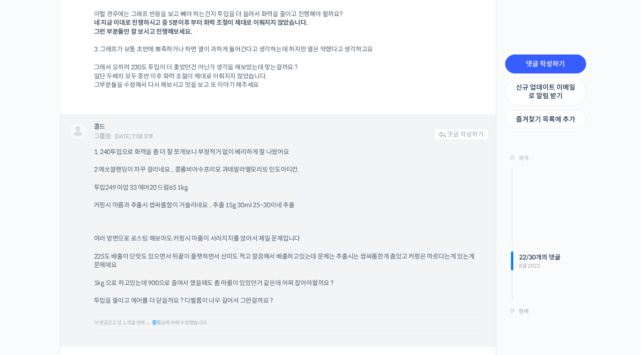
scroll to position [7322, 0]
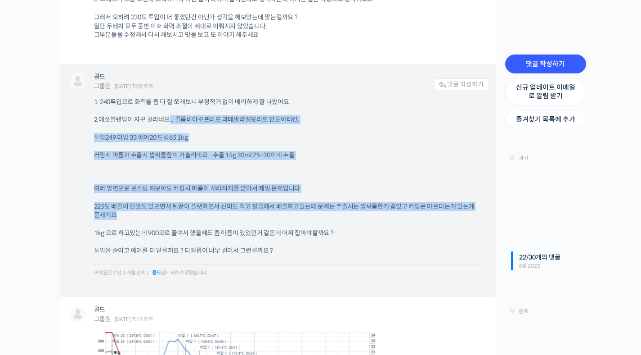
drag, startPoint x: 170, startPoint y: 119, endPoint x: 306, endPoint y: 219, distance: 168.6
click at [306, 219] on div "1. 240투입으로 화력을 좀 더 잘 쪼개보니 부정적거 없이 베리하게 잘 나왔어요 2 에쏘블랜딩이 자꾸 걸리네요 .. 콜롬비아수프리모 과테말라…" at bounding box center [291, 193] width 395 height 190
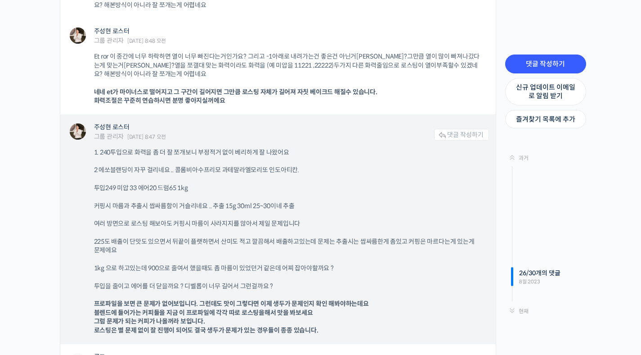
scroll to position [7907, 0]
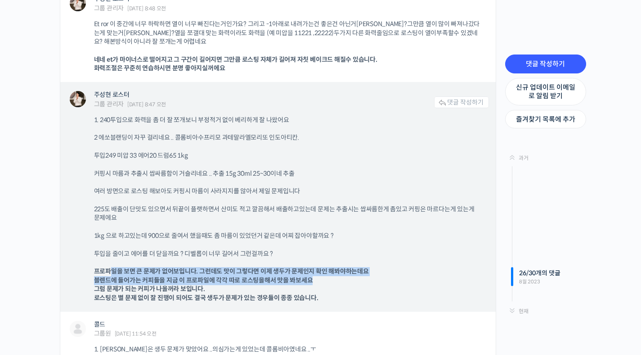
drag, startPoint x: 110, startPoint y: 271, endPoint x: 316, endPoint y: 278, distance: 206.6
click at [316, 278] on p "프로파일을 보면 큰 문제가 없어보입니다. 그런데도 맛이 그렇다면 이제 생두가 문제인지 확인 해봐야하는데요 블렌드에 들어가는 커피들을 지금 이 …" at bounding box center [287, 284] width 386 height 35
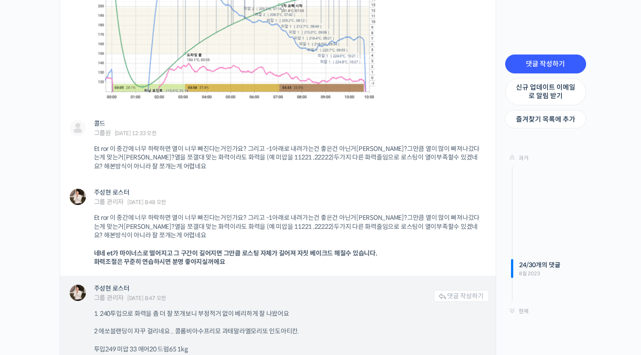
scroll to position [7610, 0]
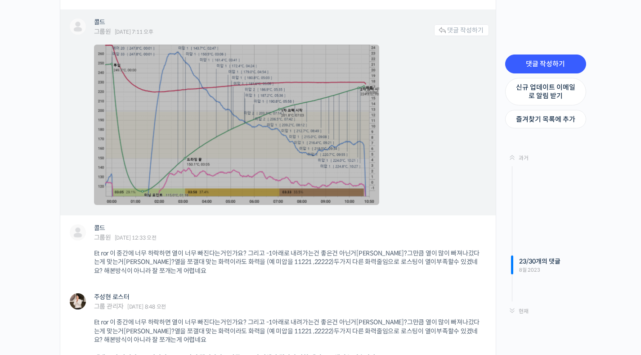
click at [228, 152] on link at bounding box center [236, 125] width 285 height 160
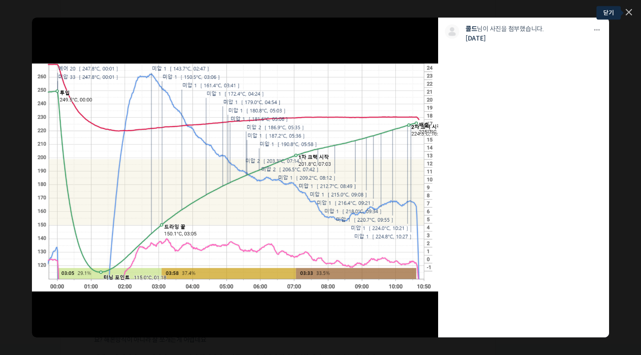
click at [629, 11] on icon at bounding box center [629, 12] width 6 height 6
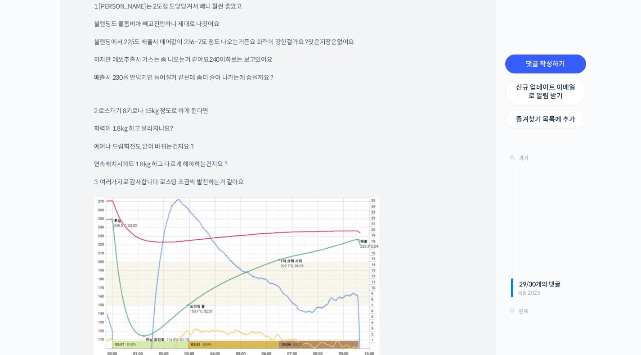
scroll to position [8792, 0]
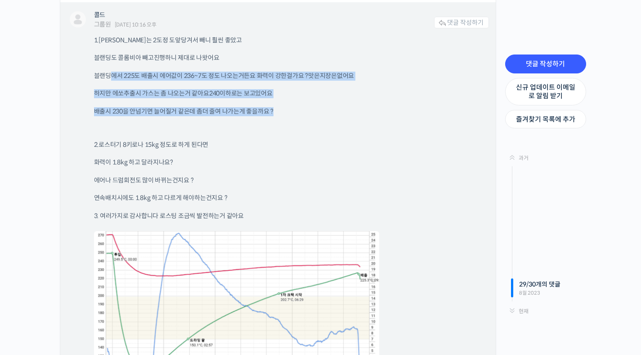
drag, startPoint x: 95, startPoint y: 75, endPoint x: 322, endPoint y: 141, distance: 236.5
click at [310, 128] on div "1.케냐는 2도정 도앞당겨서 빼니 훨씬 좋았고 블랜딩도 콜롬비아 빼고진행하니 제대로 나왓어요 블랜딩에서 225도 배출시 에어값이 236~7도 …" at bounding box center [291, 214] width 395 height 356
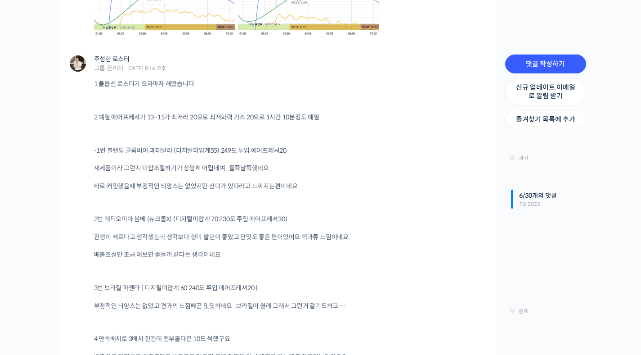
scroll to position [1767, 0]
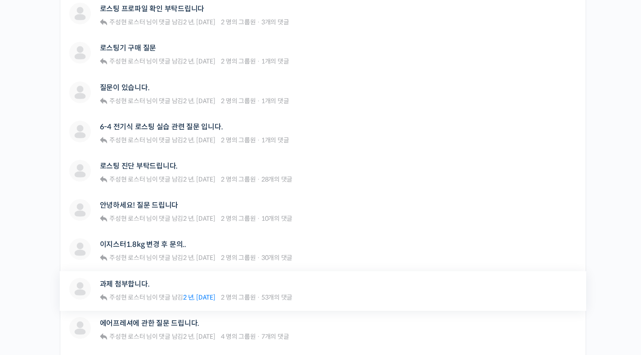
scroll to position [342, 0]
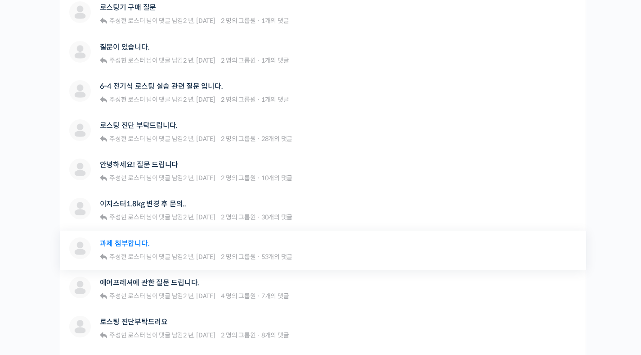
click at [139, 245] on link "과제 첨부합니다." at bounding box center [125, 243] width 50 height 9
click at [130, 242] on link "과제 첨부합니다." at bounding box center [125, 243] width 50 height 9
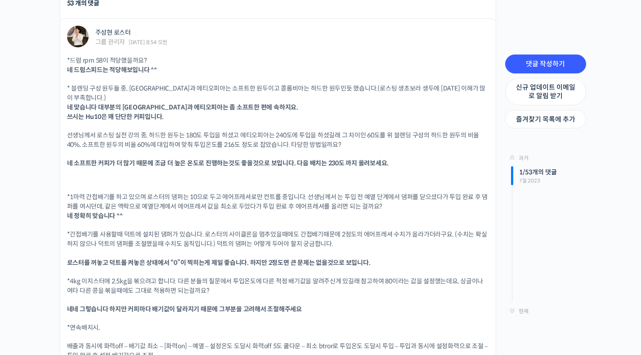
scroll to position [1287, 0]
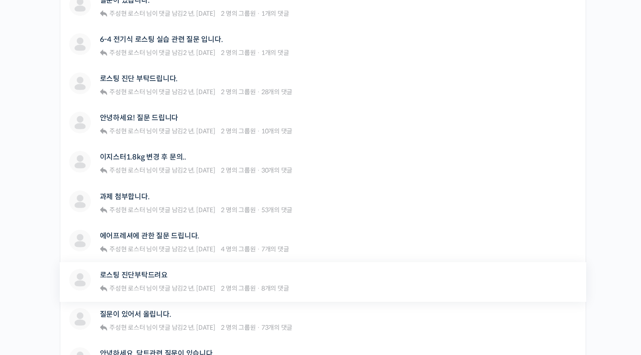
scroll to position [400, 0]
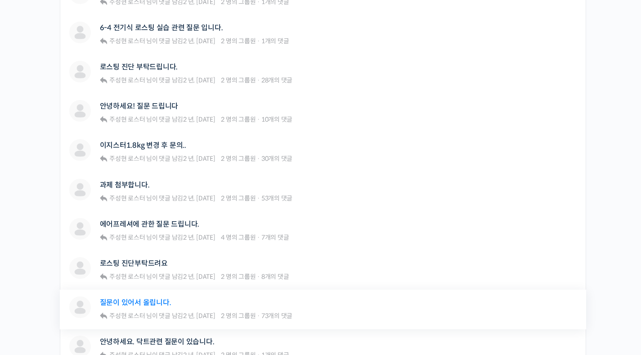
click at [147, 305] on link "질문이 있어서 올립니다." at bounding box center [136, 302] width 72 height 9
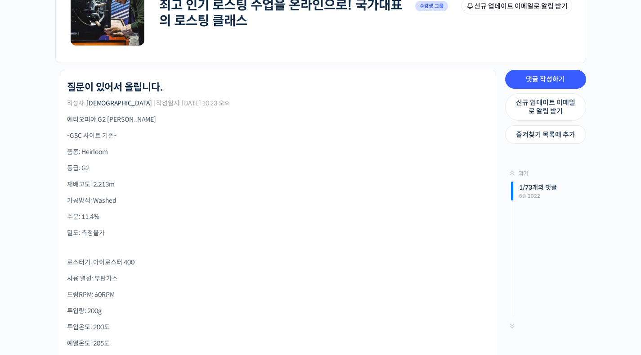
scroll to position [194, 0]
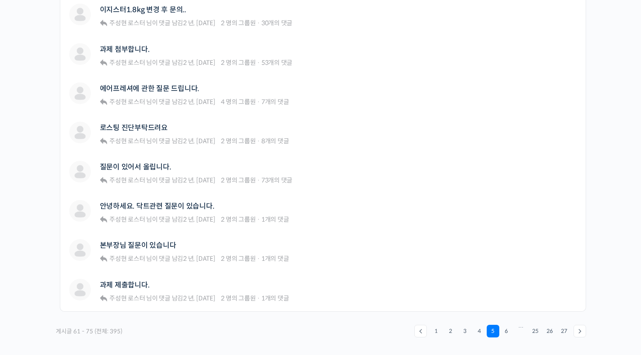
scroll to position [571, 0]
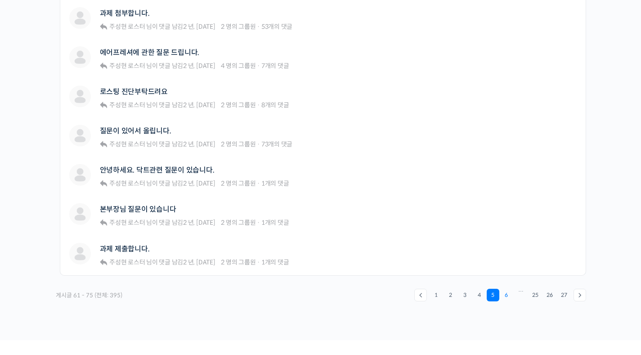
click at [508, 298] on link "6" at bounding box center [506, 294] width 13 height 13
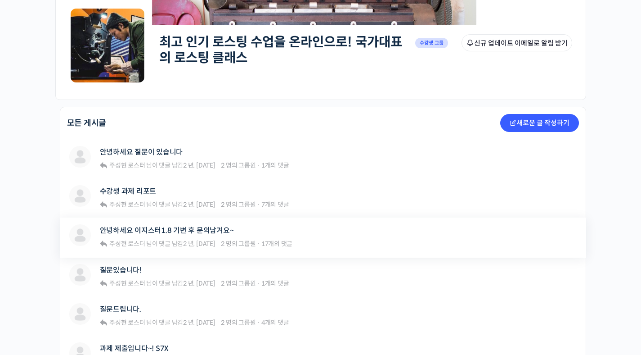
scroll to position [144, 0]
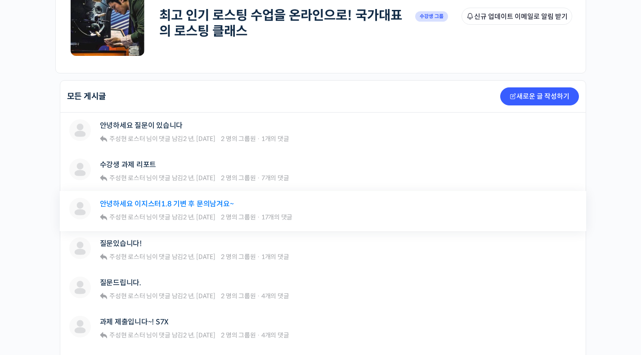
click at [157, 203] on link "안녕하세요 이지스터1.8 기변 후 문의남겨요~" at bounding box center [167, 203] width 134 height 9
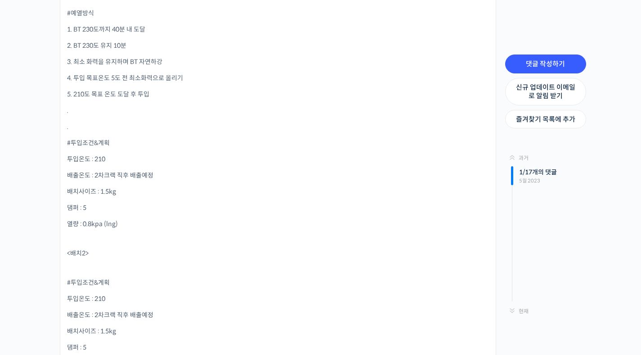
scroll to position [504, 0]
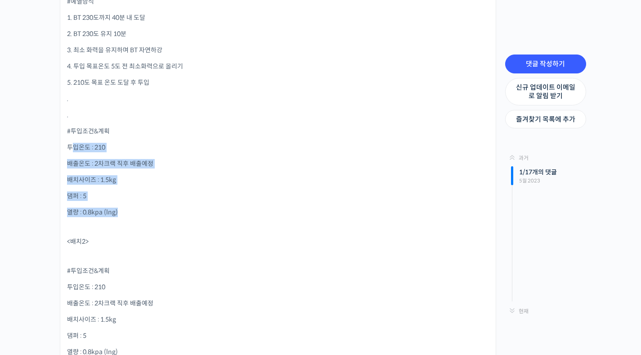
drag, startPoint x: 71, startPoint y: 146, endPoint x: 214, endPoint y: 228, distance: 164.9
click at [214, 228] on p at bounding box center [278, 227] width 422 height 6
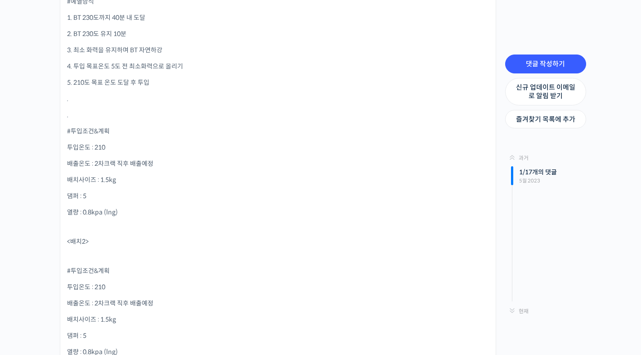
scroll to position [605, 0]
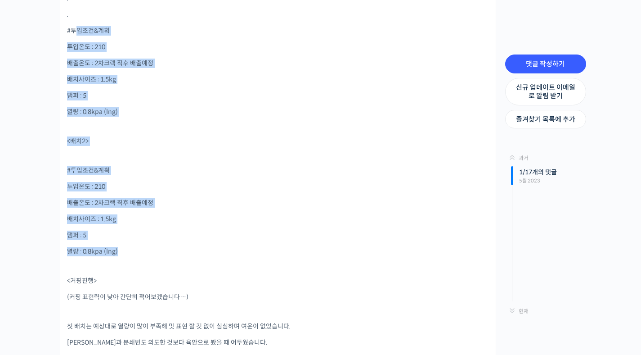
drag, startPoint x: 76, startPoint y: 31, endPoint x: 212, endPoint y: 261, distance: 267.3
click at [212, 261] on div "1.로스팅 머신 종류 브랜드이름 : 이지스터 1.8 lng 추가 옵션은 없습니다. —————————————————————————— 2.로스팅한…" at bounding box center [278, 274] width 422 height 1221
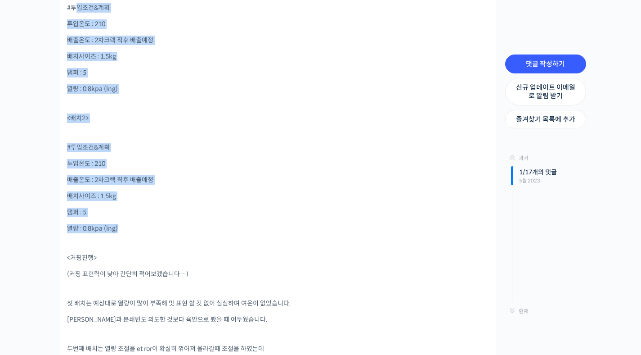
scroll to position [778, 0]
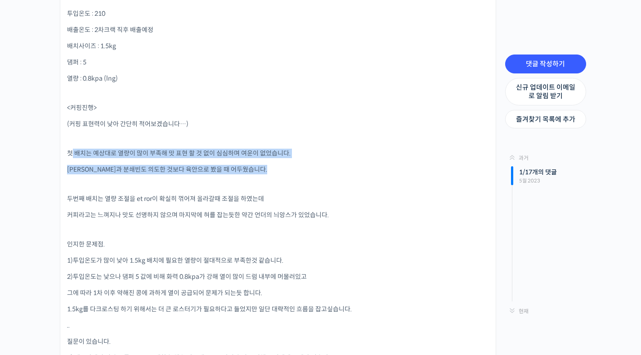
drag, startPoint x: 72, startPoint y: 153, endPoint x: 329, endPoint y: 175, distance: 257.3
click at [329, 175] on div "1.로스팅 머신 종류 브랜드이름 : 이지스터 1.8 lng 추가 옵션은 없습니다. —————————————————————————— 2.로스팅한…" at bounding box center [278, 102] width 422 height 1221
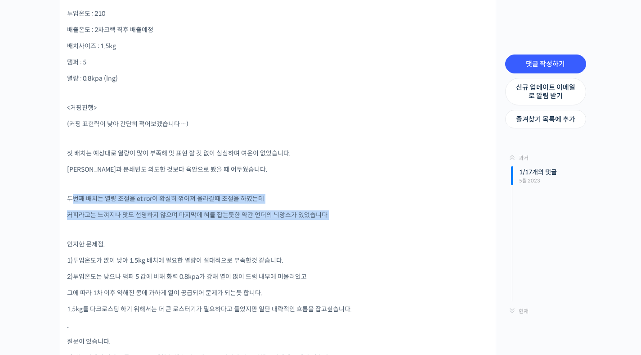
drag, startPoint x: 71, startPoint y: 198, endPoint x: 387, endPoint y: 217, distance: 316.5
click at [387, 217] on div "1.로스팅 머신 종류 브랜드이름 : 이지스터 1.8 lng 추가 옵션은 없습니다. —————————————————————————— 2.로스팅한…" at bounding box center [278, 102] width 422 height 1221
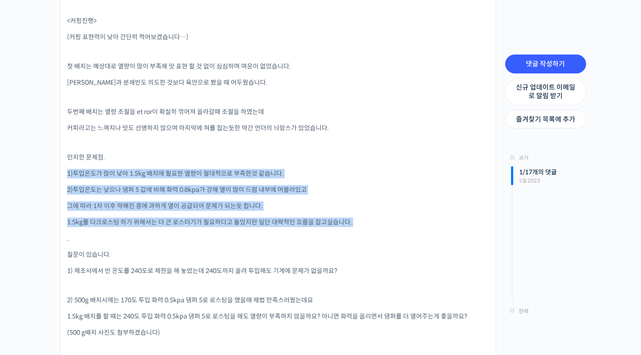
drag, startPoint x: 67, startPoint y: 172, endPoint x: 345, endPoint y: 227, distance: 283.5
click at [345, 227] on div "1.로스팅 머신 종류 브랜드이름 : 이지스터 1.8 lng 추가 옵션은 없습니다. —————————————————————————— 2.로스팅한…" at bounding box center [278, 15] width 422 height 1221
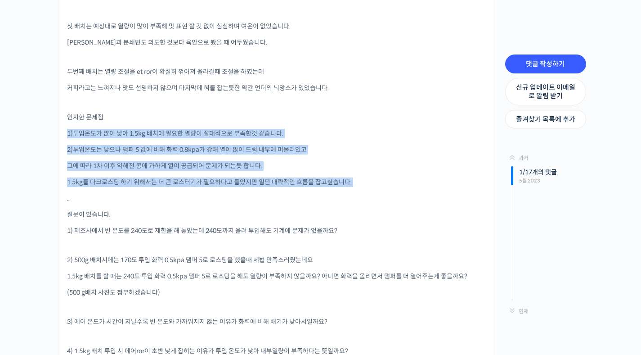
scroll to position [1004, 0]
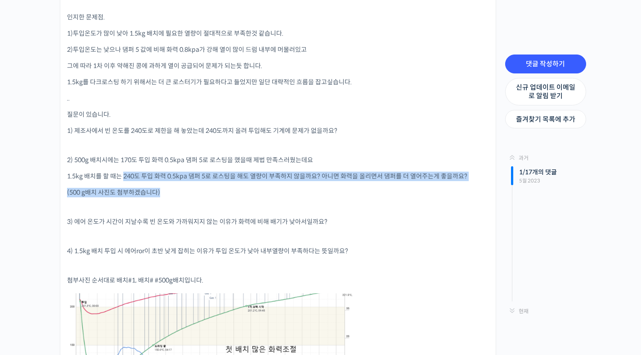
drag, startPoint x: 124, startPoint y: 177, endPoint x: 412, endPoint y: 198, distance: 288.3
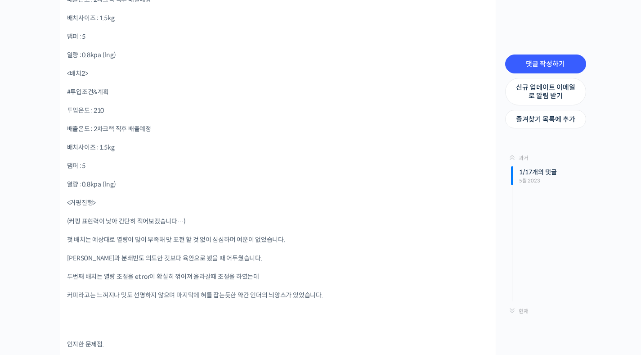
scroll to position [2201, 0]
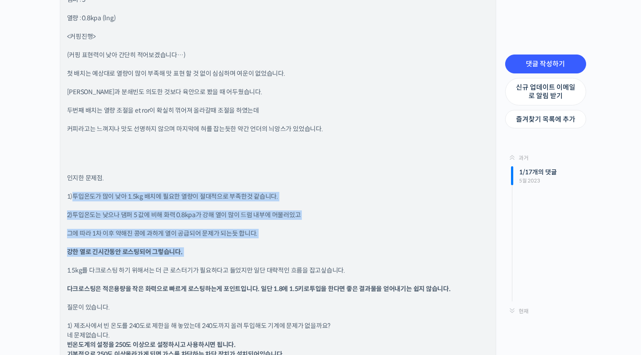
drag, startPoint x: 74, startPoint y: 195, endPoint x: 310, endPoint y: 257, distance: 243.7
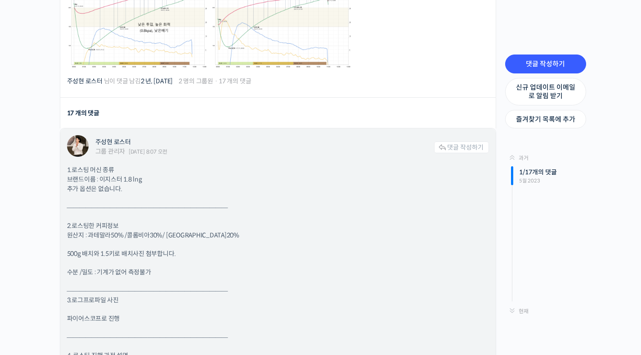
scroll to position [1188, 0]
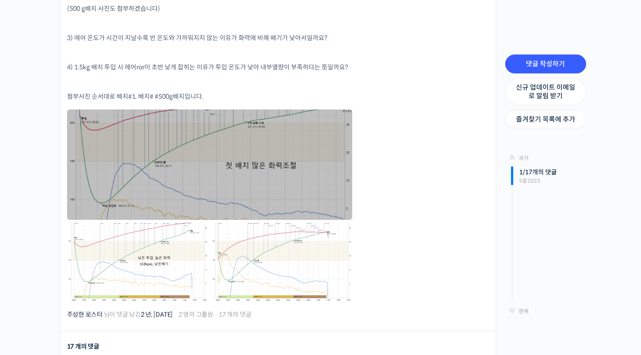
click at [184, 160] on link at bounding box center [209, 164] width 285 height 110
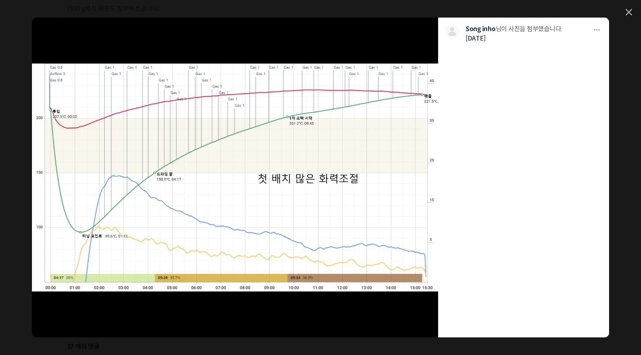
click at [628, 9] on link at bounding box center [629, 13] width 6 height 8
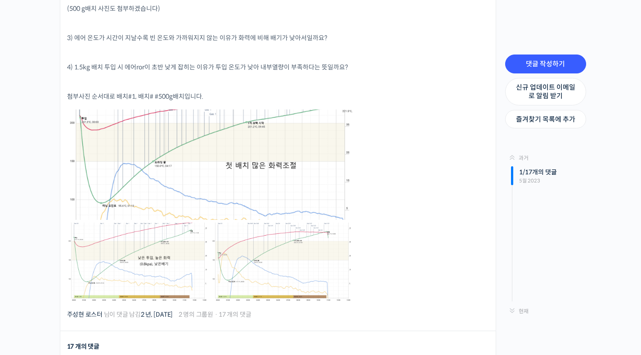
scroll to position [1292, 0]
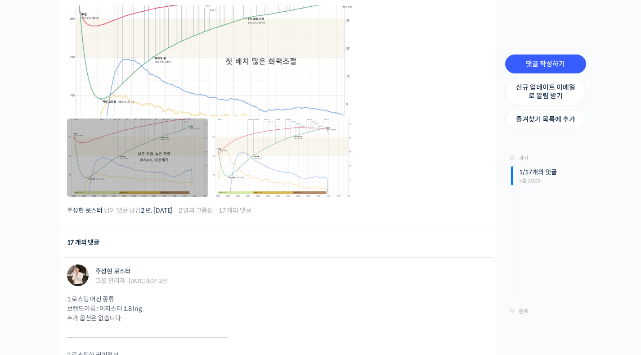
click at [177, 182] on link at bounding box center [137, 157] width 141 height 78
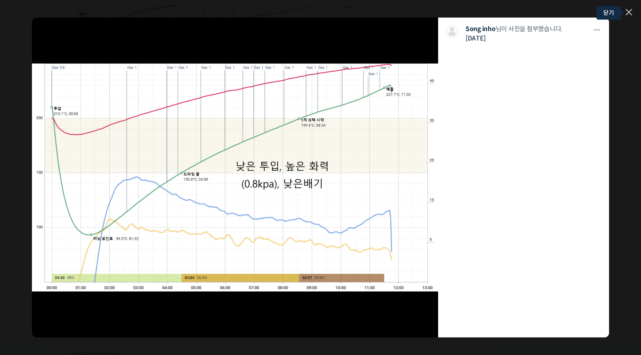
click at [629, 13] on icon at bounding box center [629, 12] width 6 height 6
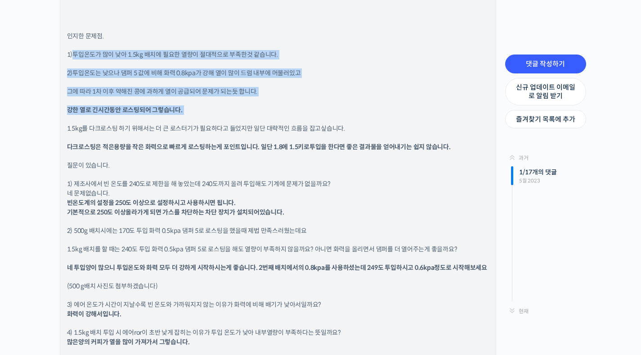
scroll to position [2370, 0]
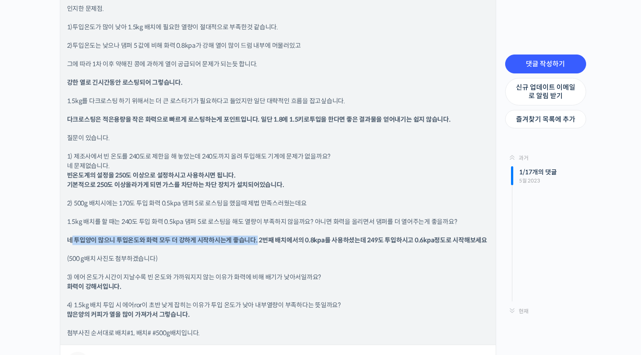
drag, startPoint x: 70, startPoint y: 238, endPoint x: 256, endPoint y: 239, distance: 186.3
click at [256, 239] on b "네 투입양이 많으니 투입온도와 화력 모두 더 강하게 시작하시는게 좋습니다. 2번째 배치에서의 0.8kpa를 사용하셨는데 249도 투입하시고 0…" at bounding box center [277, 240] width 420 height 8
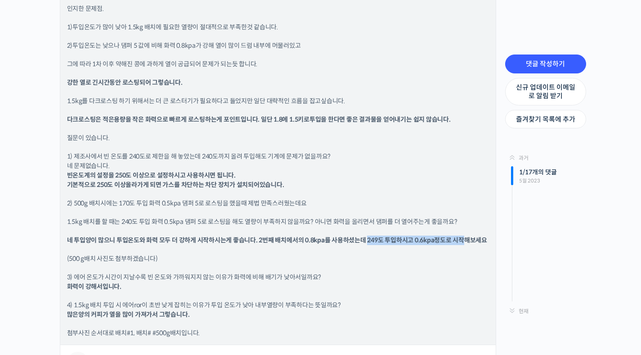
drag, startPoint x: 372, startPoint y: 241, endPoint x: 464, endPoint y: 242, distance: 92.2
click at [464, 242] on b "네 투입양이 많으니 투입온도와 화력 모두 더 강하게 시작하시는게 좋습니다. 2번째 배치에서의 0.8kpa를 사용하셨는데 249도 투입하시고 0…" at bounding box center [277, 240] width 420 height 8
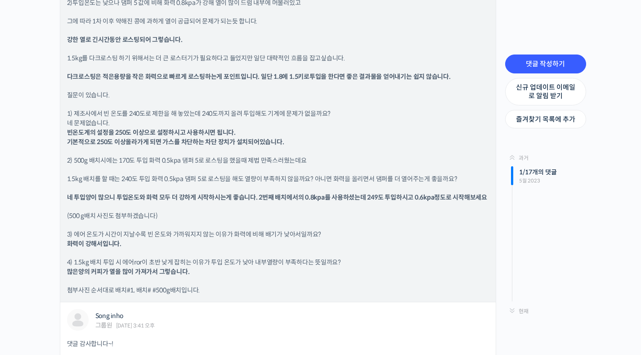
scroll to position [2424, 0]
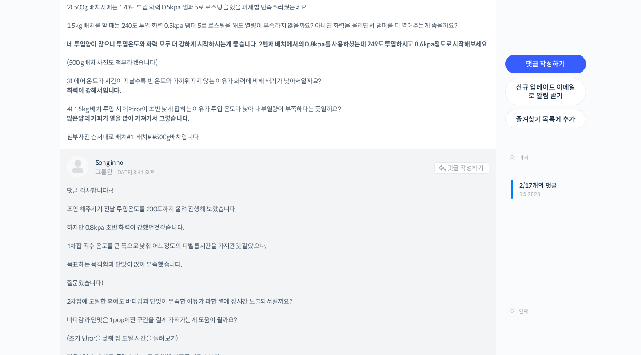
scroll to position [2610, 0]
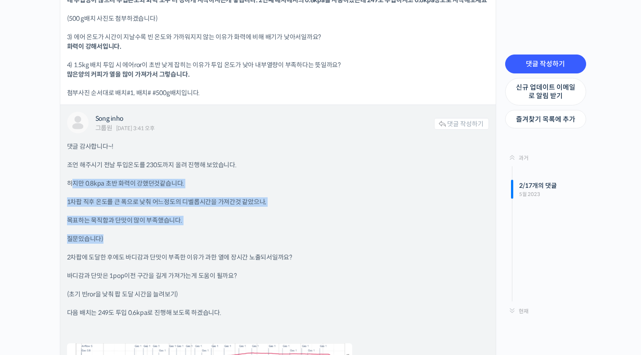
drag, startPoint x: 72, startPoint y: 182, endPoint x: 297, endPoint y: 236, distance: 232.1
click at [297, 236] on div "댓글 감사합니다~! 조언 해주시기 전날 투입온도를 230도까지 올려 진행해 보았습니다. 하지만 0.8kpa 초반 화력이 강했던것같습니다. 1차…" at bounding box center [278, 323] width 422 height 362
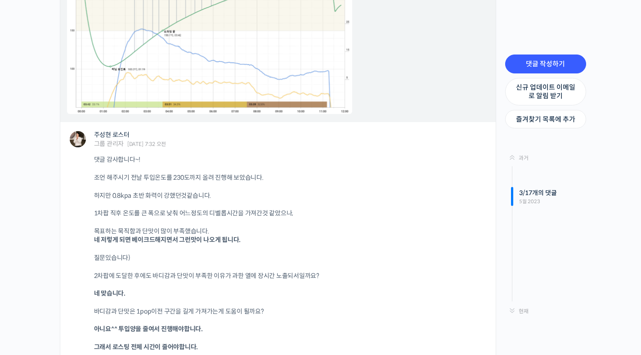
scroll to position [3004, 0]
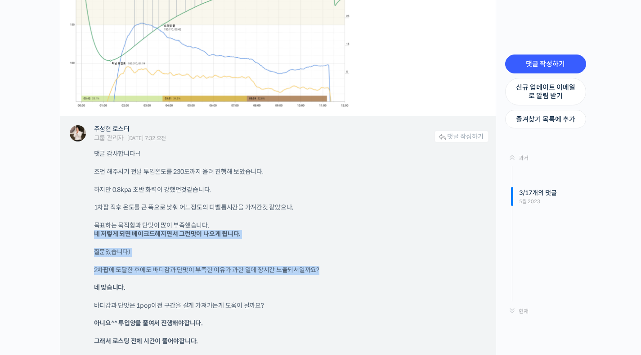
drag, startPoint x: 95, startPoint y: 232, endPoint x: 329, endPoint y: 271, distance: 237.3
click at [329, 271] on div "댓글 감사합니다~! 조언 해주시기 전날 투입온도를 230도까지 올려 진행해 보았습니다. 하지만 0.8kpa 초반 화력이 강했던것같습니다. 1차…" at bounding box center [291, 272] width 395 height 247
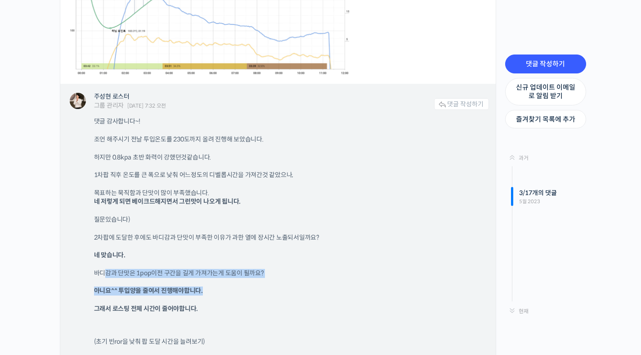
drag, startPoint x: 108, startPoint y: 271, endPoint x: 306, endPoint y: 291, distance: 199.0
click at [306, 291] on div "댓글 감사합니다~! 조언 해주시기 전날 투입온도를 230도까지 올려 진행해 보았습니다. 하지만 0.8kpa 초반 화력이 강했던것같습니다. 1차…" at bounding box center [291, 240] width 395 height 247
click at [306, 291] on p "아니요^^ 투입양을 줄여서 진행해야합니다." at bounding box center [287, 290] width 386 height 9
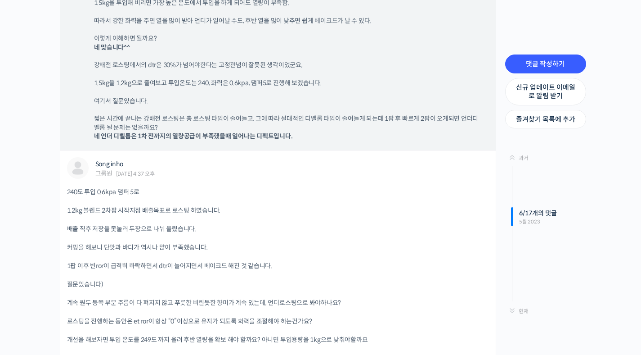
scroll to position [3780, 0]
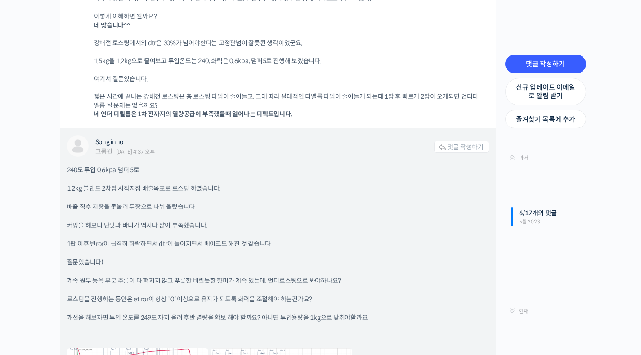
drag, startPoint x: 80, startPoint y: 171, endPoint x: 252, endPoint y: 187, distance: 172.2
click at [252, 187] on div "240도 투입 0.6kpa 댐퍼 5로 1.2kg 블렌드 2차팝 시작지점 배출목표로 로스팅 하였습니다. 배출 직후 저장을 못눌러 두장으로 나눠 …" at bounding box center [278, 329] width 422 height 328
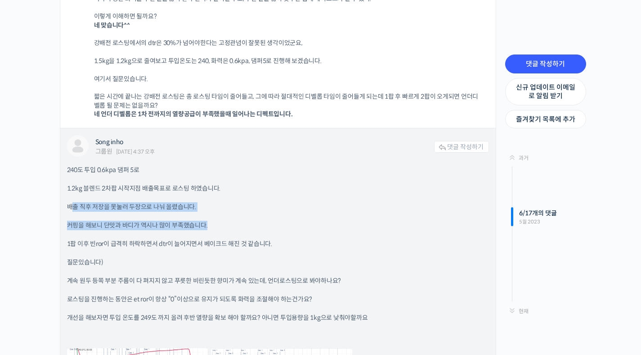
drag, startPoint x: 70, startPoint y: 207, endPoint x: 211, endPoint y: 223, distance: 142.2
click at [211, 223] on div "240도 투입 0.6kpa 댐퍼 5로 1.2kg 블렌드 2차팝 시작지점 배출목표로 로스팅 하였습니다. 배출 직후 저장을 못눌러 두장으로 나눠 …" at bounding box center [278, 329] width 422 height 328
click at [211, 223] on p "커핑을 해보니 단맛과 바디가 역시나 많이 부족했습니다." at bounding box center [278, 224] width 422 height 9
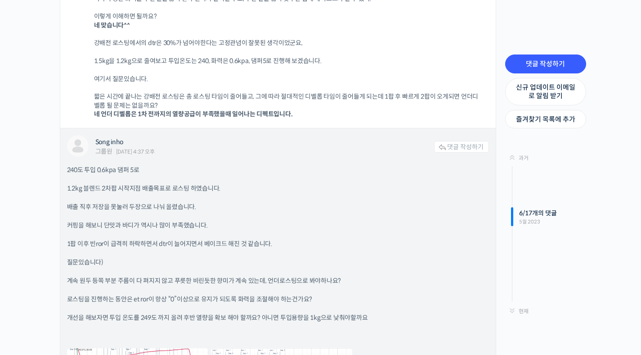
drag, startPoint x: 68, startPoint y: 245, endPoint x: 274, endPoint y: 247, distance: 205.2
click at [274, 247] on p "1팝 이후 빈ror이 급격히 하락하면서 dtr이 늘어지면서 베이크드 해진 것 같습니다." at bounding box center [278, 243] width 422 height 9
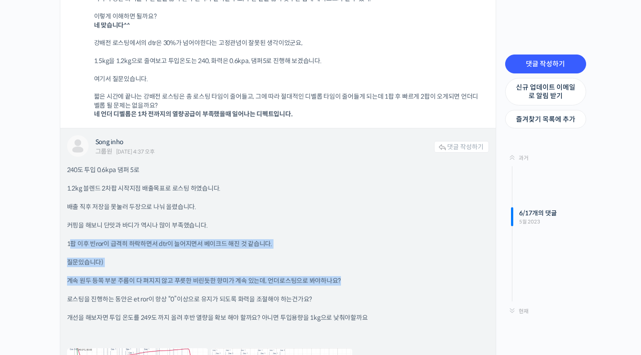
drag, startPoint x: 72, startPoint y: 244, endPoint x: 378, endPoint y: 279, distance: 307.5
click at [378, 279] on div "240도 투입 0.6kpa 댐퍼 5로 1.2kg 블렌드 2차팝 시작지점 배출목표로 로스팅 하였습니다. 배출 직후 저장을 못눌러 두장으로 나눠 …" at bounding box center [278, 329] width 422 height 328
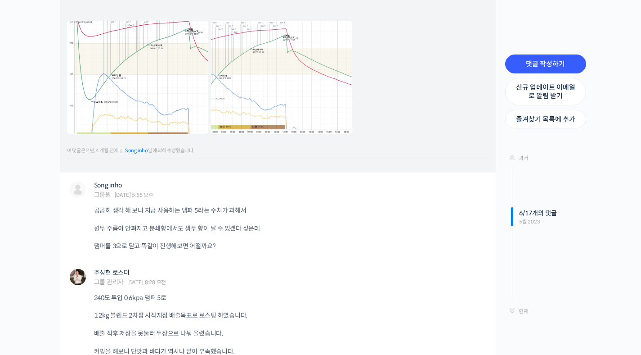
scroll to position [4057, 0]
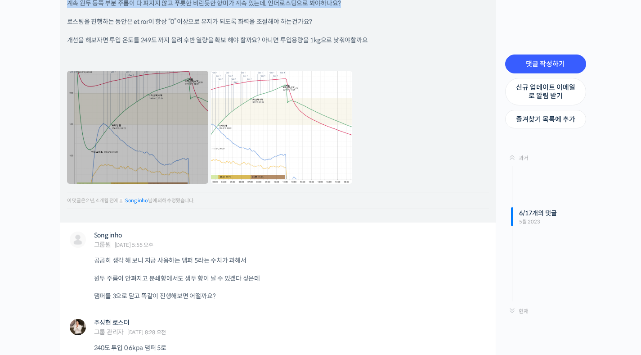
click at [178, 146] on link at bounding box center [137, 127] width 141 height 113
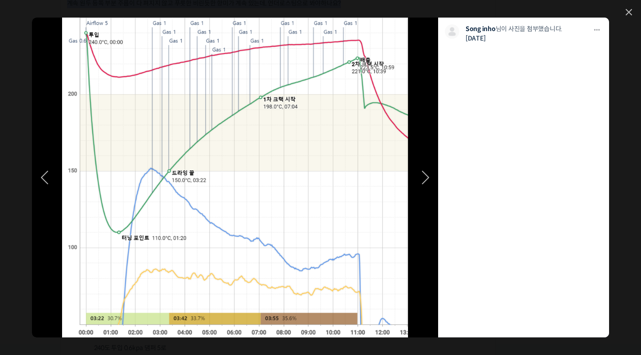
click at [296, 127] on link at bounding box center [275, 177] width 325 height 319
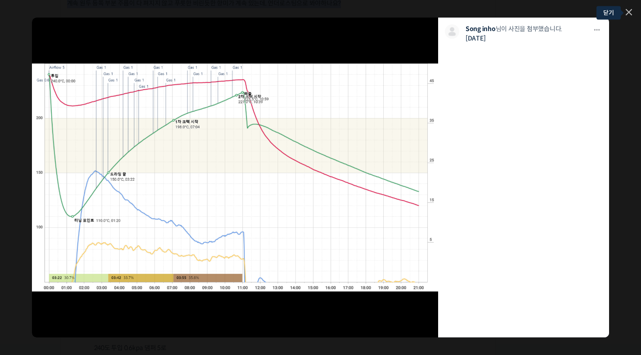
click at [627, 13] on link at bounding box center [629, 13] width 6 height 8
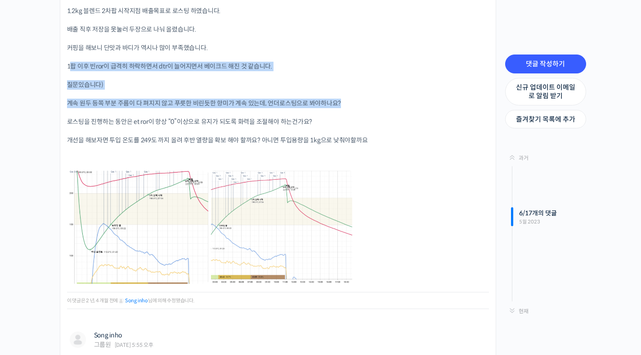
scroll to position [3945, 0]
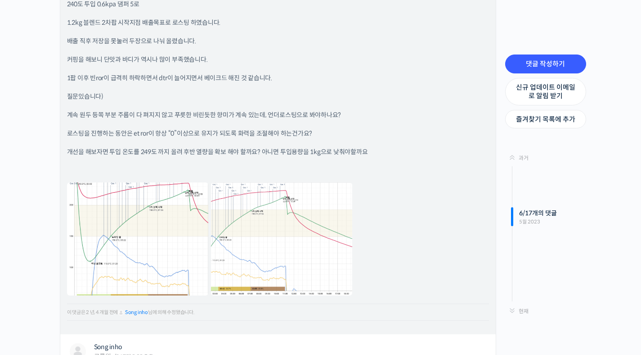
click at [423, 146] on div "240도 투입 0.6kpa 댐퍼 5로 1.2kg 블렌드 2차팝 시작지점 배출목표로 로스팅 하였습니다. 배출 직후 저장을 못눌러 두장으로 나눠 …" at bounding box center [278, 164] width 422 height 328
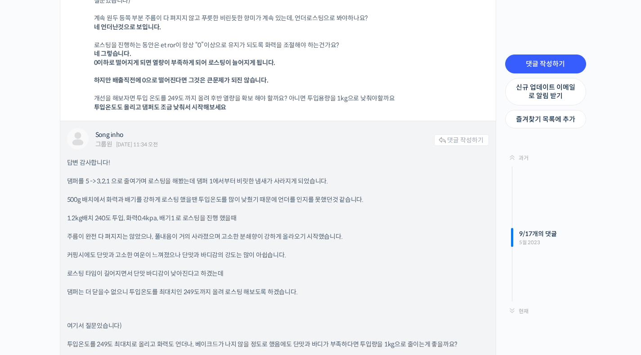
scroll to position [4504, 0]
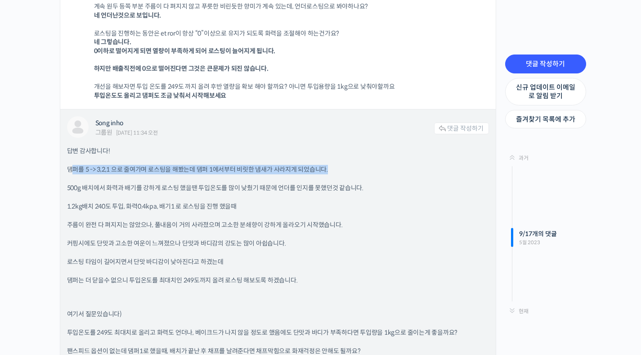
drag, startPoint x: 74, startPoint y: 169, endPoint x: 335, endPoint y: 165, distance: 261.0
click at [335, 165] on p "댐퍼를 5 -> 3,2,1 으로 줄여가며 로스팅을 해봤는데 댐퍼 1에서부터 비릿한 냄새가 사라지게 되었습니다." at bounding box center [278, 169] width 422 height 9
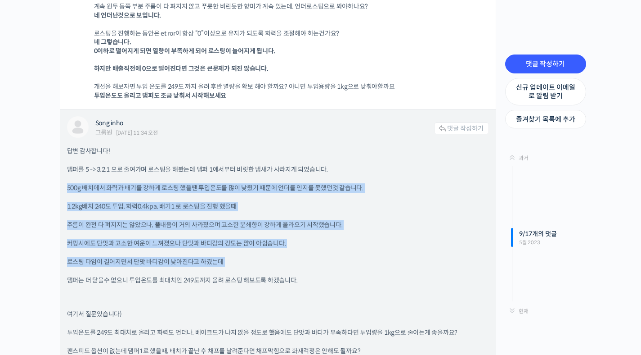
drag, startPoint x: 67, startPoint y: 188, endPoint x: 376, endPoint y: 269, distance: 319.4
click at [375, 268] on div "답변 감사합니다! 댐퍼를 5 -> 3,2,1 으로 줄여가며 로스팅을 해봤는데 댐퍼 1에서부터 비릿한 냄새가 사라지게 되었습니다. 500g 배치…" at bounding box center [278, 351] width 422 height 411
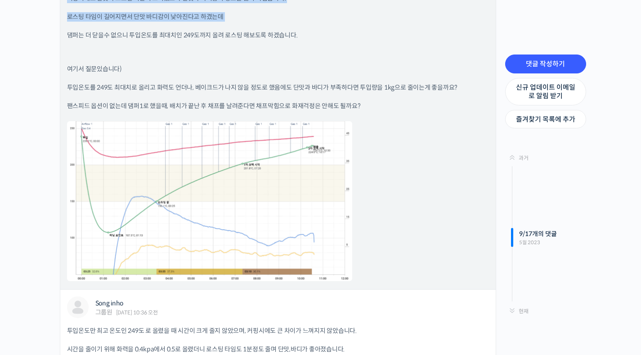
scroll to position [4703, 0]
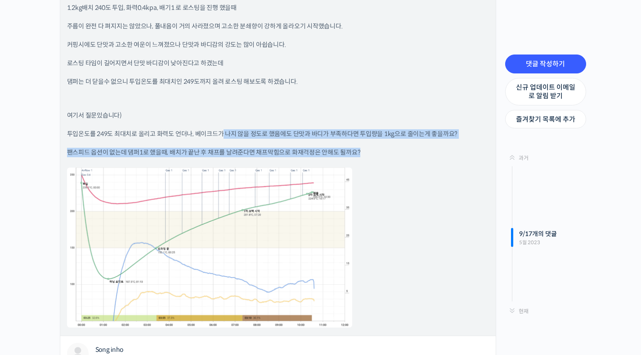
drag, startPoint x: 221, startPoint y: 135, endPoint x: 391, endPoint y: 154, distance: 170.2
click at [391, 154] on div "답변 감사합니다! 댐퍼를 5 -> 3,2,1 으로 줄여가며 로스팅을 해봤는데 댐퍼 1에서부터 비릿한 냄새가 사라지게 되었습니다. 500g 배치…" at bounding box center [278, 138] width 422 height 381
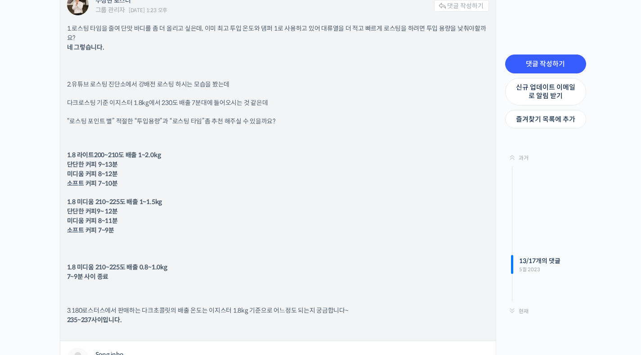
scroll to position [6031, 0]
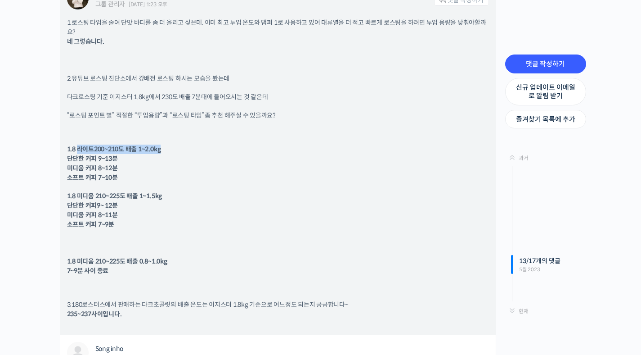
drag, startPoint x: 77, startPoint y: 148, endPoint x: 172, endPoint y: 146, distance: 94.5
click at [171, 146] on p "1.8 라이트200~210도 배출 1~2.0kg 단단한 커피 9~13분 미디움 커피 8~12분 소프트 커피 7~10분" at bounding box center [278, 163] width 422 height 38
click at [172, 145] on p "1.8 라이트200~210도 배출 1~2.0kg 단단한 커피 9~13분 미디움 커피 8~12분 소프트 커피 7~10분" at bounding box center [278, 163] width 422 height 38
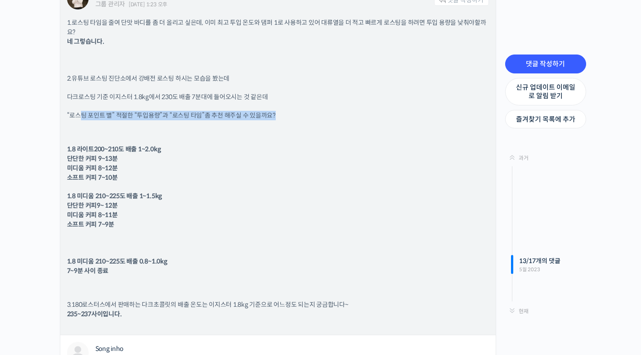
drag, startPoint x: 79, startPoint y: 114, endPoint x: 216, endPoint y: 125, distance: 137.2
click at [216, 125] on div "1.로스팅 타임을 줄여 단맛 바디를 좀 더 올리고 싶은데, 이미 최고 투입 온도와 댐퍼 1로 사용하고 있어 대류열을 더 적고 빠르게 로스팅을 …" at bounding box center [278, 173] width 422 height 310
drag, startPoint x: 67, startPoint y: 216, endPoint x: 134, endPoint y: 215, distance: 66.6
click at [134, 215] on p "1.8 미디움 210~225도 배출 1~1.5kg 단단한 커피9~ 12분 미디움 커피 8~11분 소프트 커피 7~9분" at bounding box center [278, 210] width 422 height 38
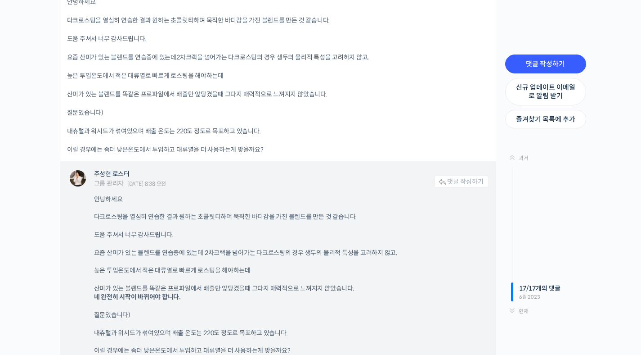
scroll to position [6585, 0]
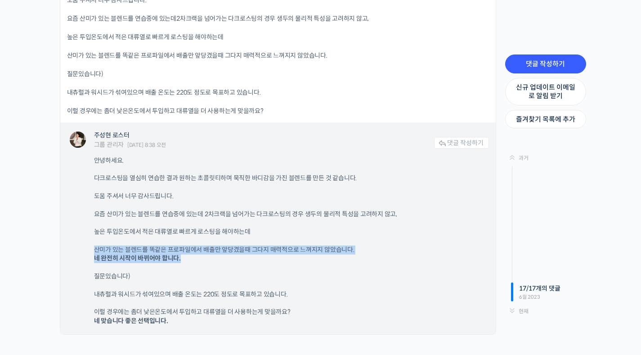
drag, startPoint x: 94, startPoint y: 251, endPoint x: 322, endPoint y: 256, distance: 228.2
click at [317, 256] on p "산미가 있는 블렌드를 똑같은 프로파일에서 배출만 앞당겼을때 그다지 매력적으로 느껴지지 않았습니다. 네 완전히 시작이 바뀌어야 합니다." at bounding box center [287, 254] width 386 height 18
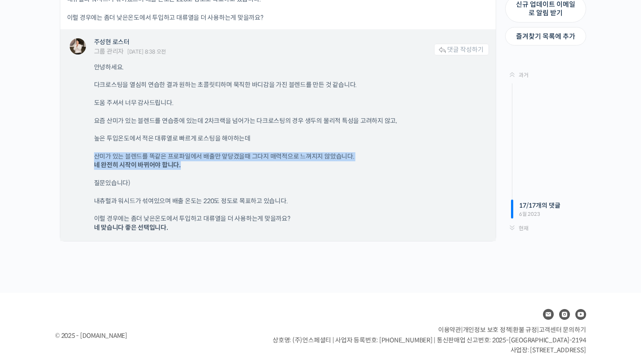
scroll to position [6702, 0]
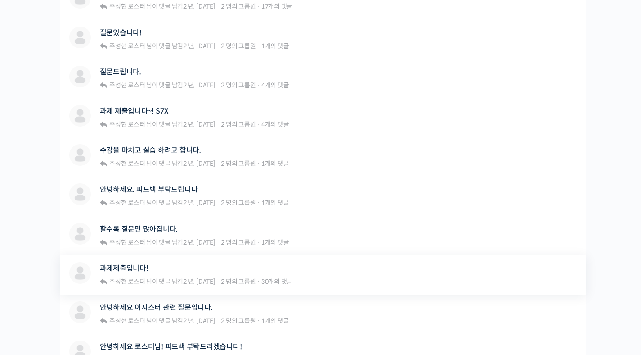
scroll to position [349, 0]
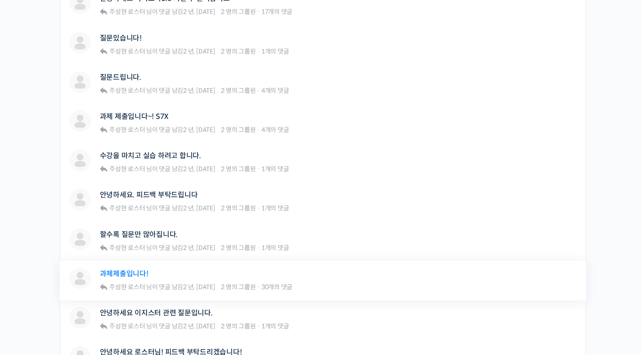
click at [126, 277] on link "과제제출입니다!" at bounding box center [124, 273] width 49 height 9
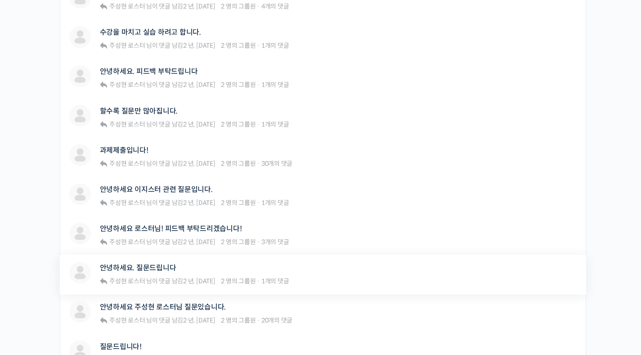
scroll to position [478, 0]
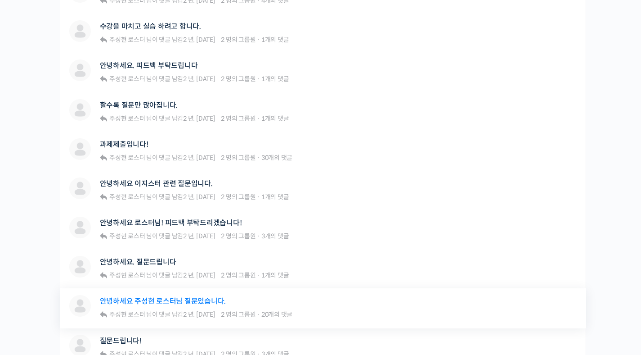
click at [170, 305] on link "안녕하세요 주성현 로스터님 질문있습니다." at bounding box center [163, 301] width 126 height 9
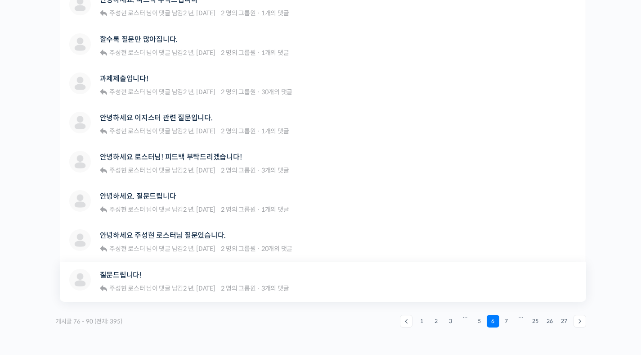
scroll to position [577, 0]
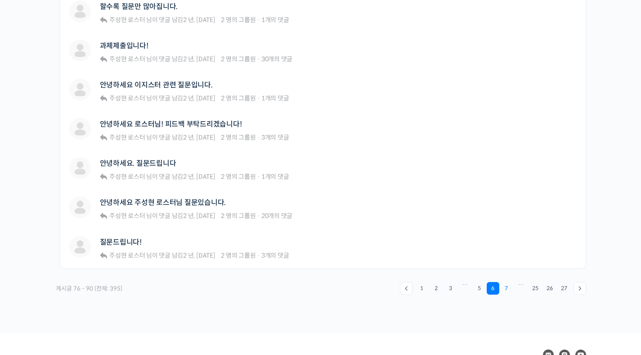
click at [506, 288] on link "7" at bounding box center [506, 288] width 13 height 13
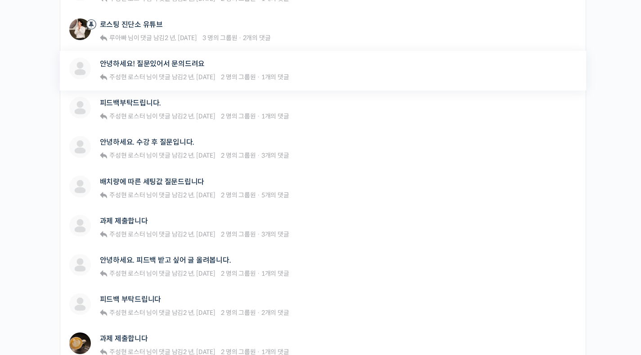
scroll to position [546, 0]
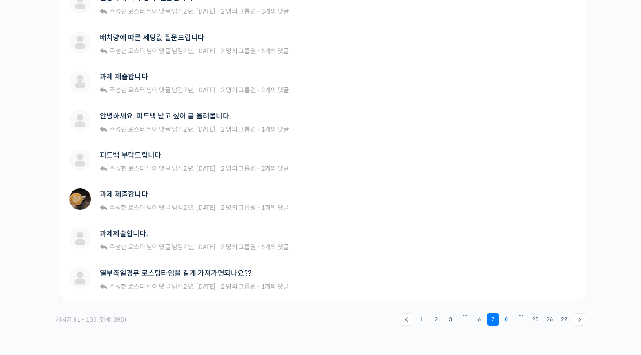
click at [505, 322] on link "8" at bounding box center [506, 319] width 13 height 13
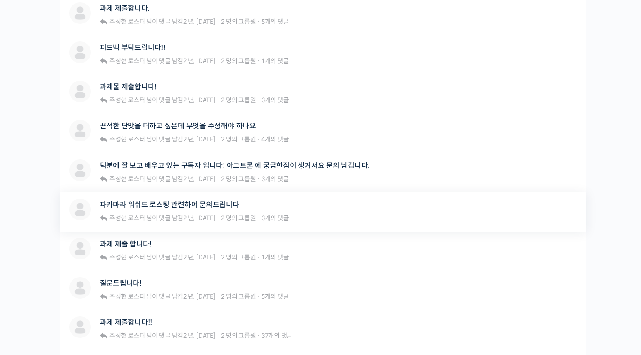
scroll to position [521, 0]
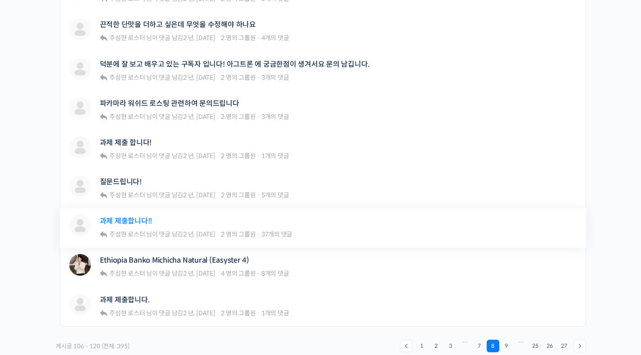
click at [117, 219] on link "과제 제출합니다!!" at bounding box center [126, 220] width 53 height 9
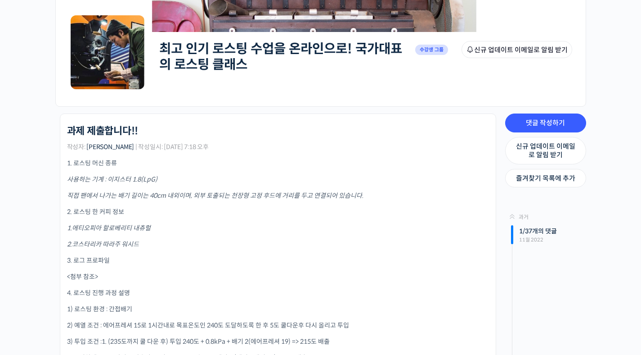
scroll to position [140, 0]
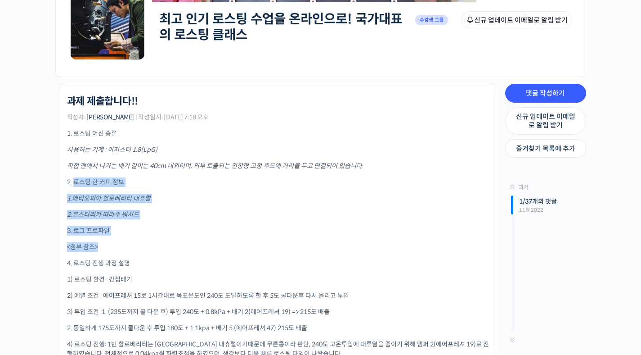
drag, startPoint x: 75, startPoint y: 186, endPoint x: 348, endPoint y: 247, distance: 279.9
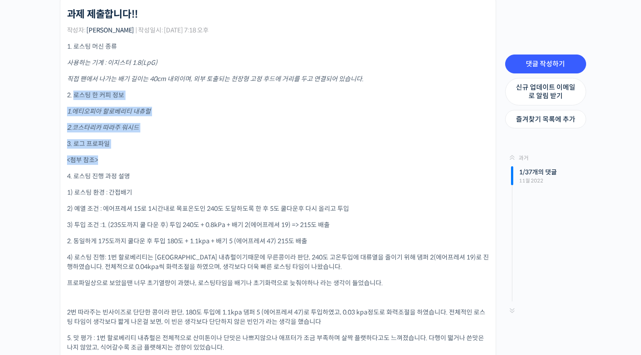
scroll to position [251, 0]
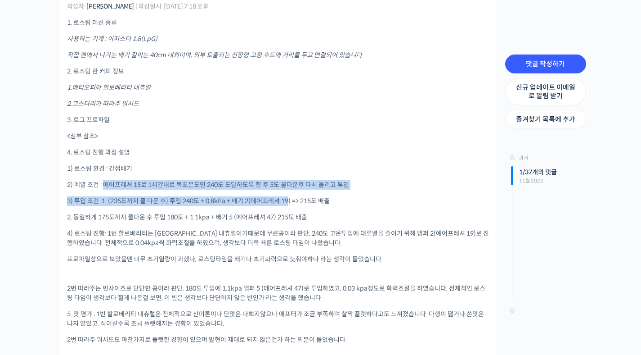
drag, startPoint x: 104, startPoint y: 184, endPoint x: 290, endPoint y: 204, distance: 187.4
click at [290, 204] on div "1. 로스팅 머신 종류 사용하는 기계 : 이지스터 1.8(LpG) 직접 팬에서 나가는 배기 길이는 40cm 내외이며, 외부 토출되는 천장형 고…" at bounding box center [278, 263] width 422 height 491
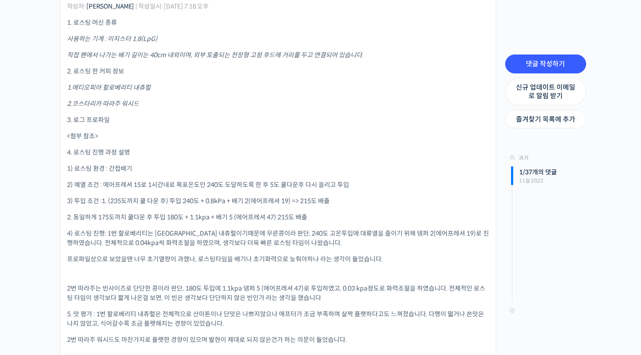
click at [333, 208] on div "1. 로스팅 머신 종류 사용하는 기계 : 이지스터 1.8(LpG) 직접 팬에서 나가는 배기 길이는 40cm 내외이며, 외부 토출되는 천장형 고…" at bounding box center [278, 263] width 422 height 491
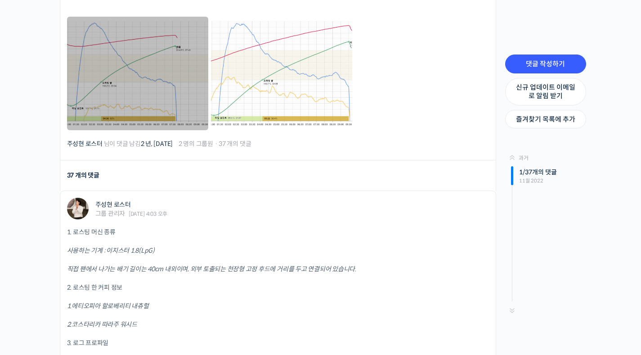
scroll to position [584, 0]
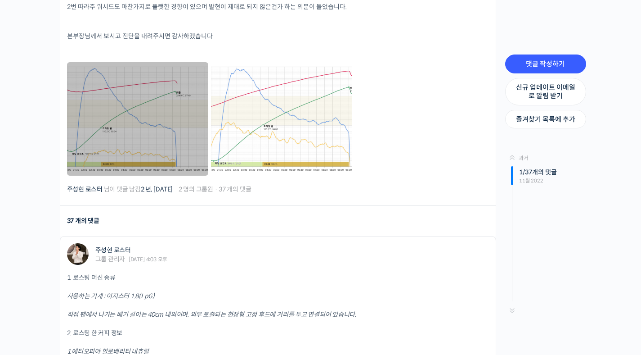
click at [175, 118] on link at bounding box center [137, 118] width 141 height 113
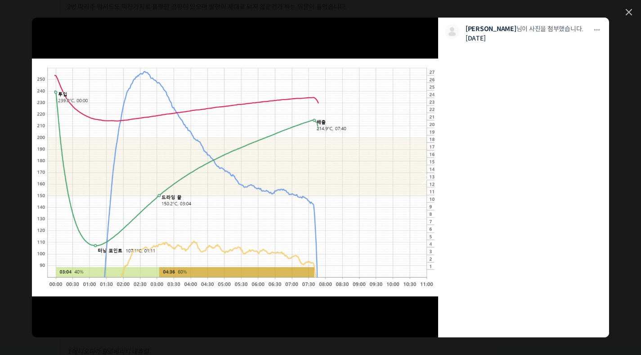
click at [393, 129] on link at bounding box center [275, 177] width 325 height 319
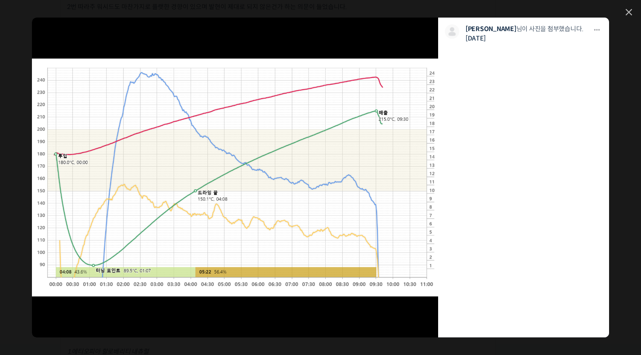
drag, startPoint x: 631, startPoint y: 14, endPoint x: 599, endPoint y: 35, distance: 38.3
click at [631, 14] on icon at bounding box center [628, 11] width 5 height 5
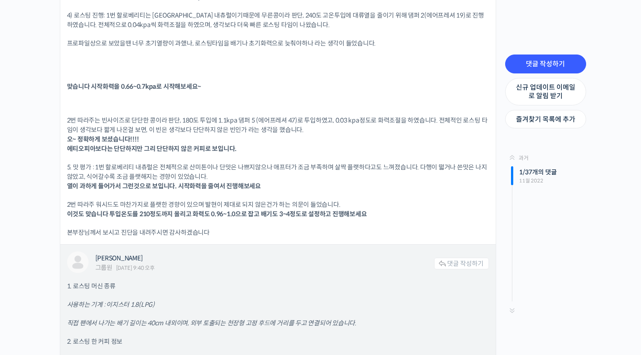
scroll to position [1052, 0]
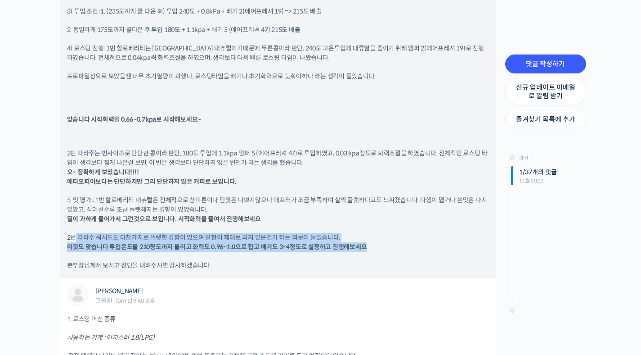
drag, startPoint x: 74, startPoint y: 234, endPoint x: 394, endPoint y: 244, distance: 320.5
click at [394, 244] on p "2번 따라주 워시드도 마찬가지로 플랫한 경향이 있으며 발현이 제대로 되지 않은건가 하는 의문이 들었습니다. 이것도 맞습니다 투입온도를 210정…" at bounding box center [278, 242] width 422 height 19
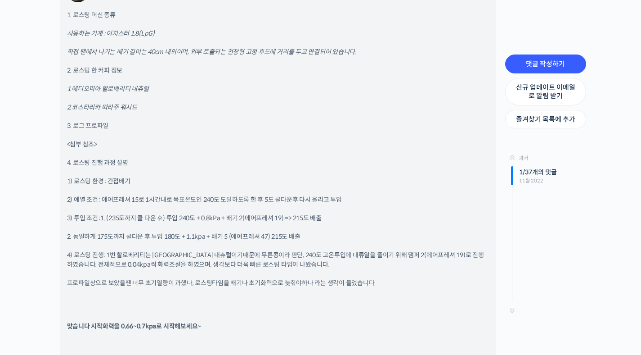
scroll to position [656, 0]
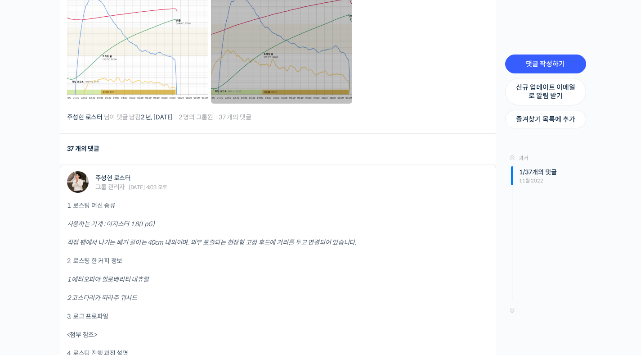
click at [291, 63] on link at bounding box center [281, 46] width 141 height 113
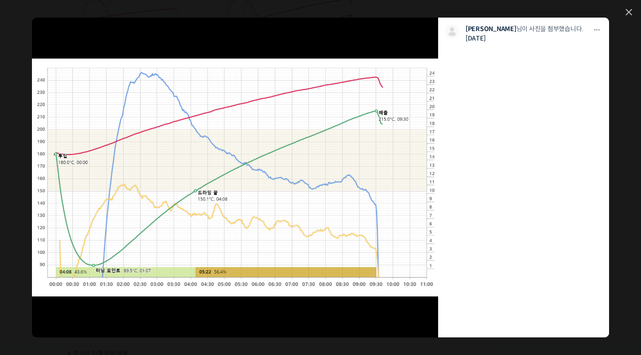
click at [566, 49] on li "다운로드 다운로드 최재현 님이 사진을 첨부했습니다. 2년 전" at bounding box center [523, 177] width 171 height 319
click at [629, 17] on div "모두 공개 모든 회원 나만 보기 다운로드 다운로드 최재현 님이 사진을 첨부했습니다. 2년 전" at bounding box center [320, 177] width 641 height 355
click at [629, 12] on icon at bounding box center [628, 11] width 5 height 5
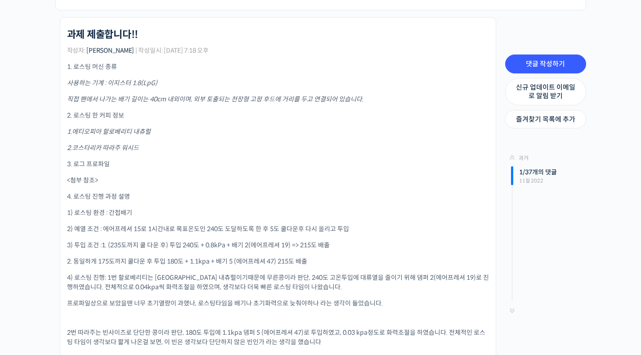
scroll to position [424, 0]
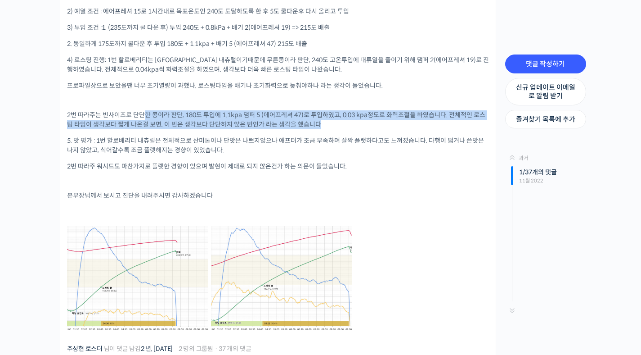
drag, startPoint x: 144, startPoint y: 114, endPoint x: 414, endPoint y: 123, distance: 270.1
click at [414, 123] on p "2번 따라주는 빈사이즈로 단단한 콩이라 판단, 180도 투입에 1.1kpa 댐퍼 5 (에어프레셔 47)로 투입하였고, 0.03 kpa정도로 화…" at bounding box center [278, 119] width 422 height 19
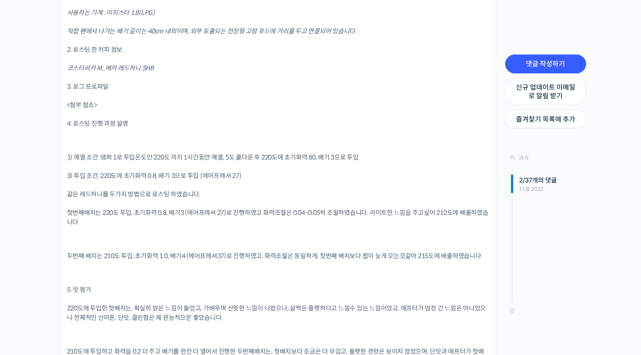
scroll to position [1398, 0]
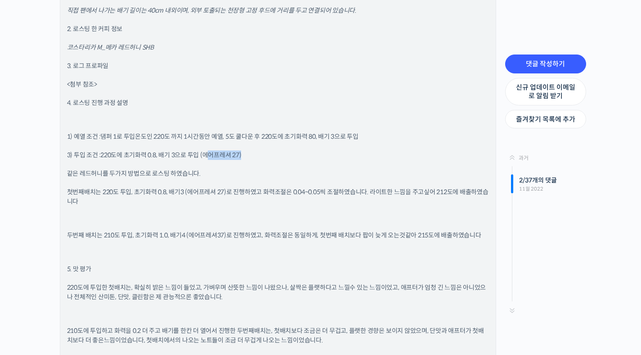
drag, startPoint x: 208, startPoint y: 154, endPoint x: 258, endPoint y: 154, distance: 49.5
click at [258, 154] on p "3) 투입 조건 :220도에 초기화력 0.8, 배기 3으로 투입 (에어프레셔 27)" at bounding box center [278, 154] width 422 height 9
click at [339, 157] on p "3) 투입 조건 :220도에 초기화력 0.8, 배기 3으로 투입 (에어프레셔 27)" at bounding box center [278, 154] width 422 height 9
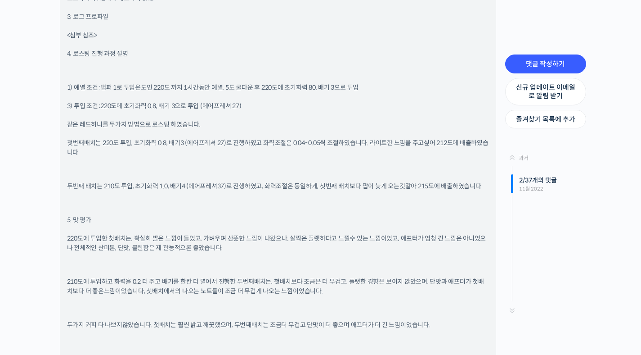
scroll to position [1531, 0]
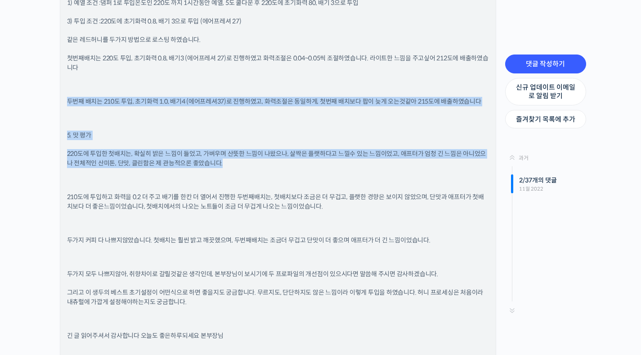
drag, startPoint x: 71, startPoint y: 102, endPoint x: 339, endPoint y: 164, distance: 275.8
click at [339, 164] on div "1. 로스팅 머신 종류 사용하는 기계 : 이지스터 1.8(LPG) 직접 팬에서 나가는 배기 길이는 40cm 내외이며, 외부 토출되는 천장형 고…" at bounding box center [278, 157] width 422 height 645
click at [339, 164] on p "220도에 투입한 첫배치는, 확실히 밝은 느낌이 들었고, 가벼우며 산뜻한 느낌이 나왔으나, 살짝은 플랫하다고 느낄수 있는 느낌이었고, 애프터가…" at bounding box center [278, 158] width 422 height 19
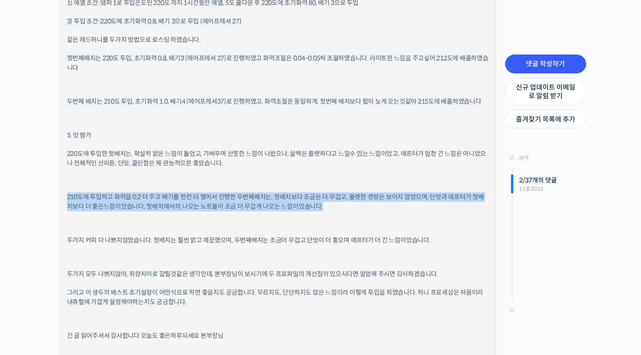
drag, startPoint x: 59, startPoint y: 198, endPoint x: 329, endPoint y: 206, distance: 270.1
click at [329, 206] on p "210도에 투입하고 화력을 0.2 더 주고 배기를 한칸 더 열어서 진행한 두번째배치는, 첫배치보다 조금은 더 무겁고, 플랫한 경향은 보이지 않…" at bounding box center [278, 201] width 422 height 19
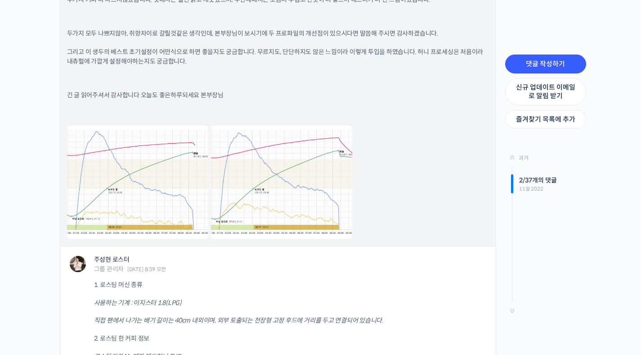
scroll to position [1870, 0]
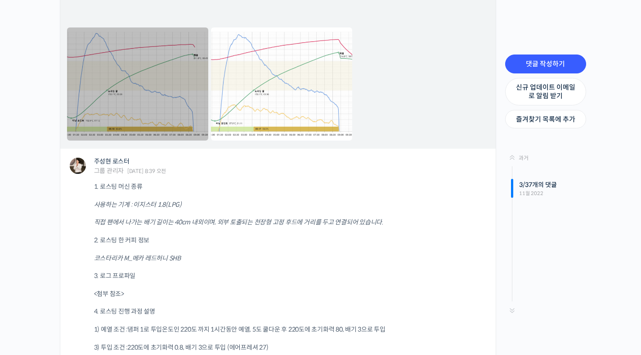
click at [175, 118] on link at bounding box center [137, 83] width 141 height 113
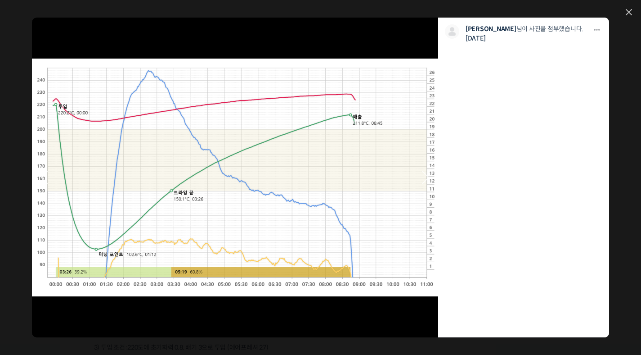
click at [367, 128] on link at bounding box center [275, 177] width 325 height 319
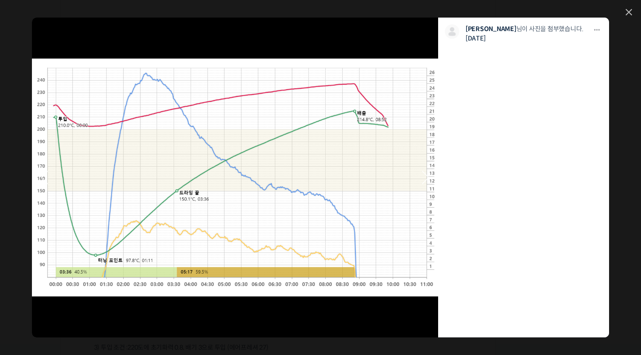
click at [341, 144] on link at bounding box center [275, 177] width 325 height 319
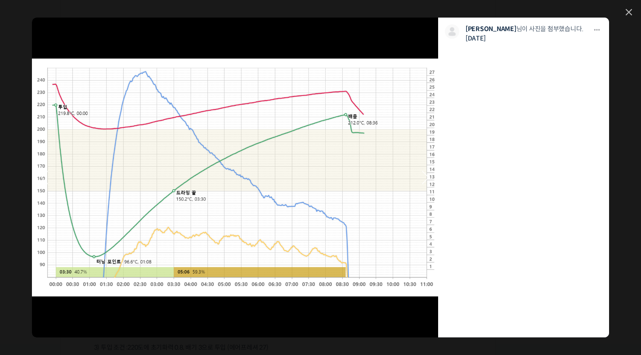
click at [341, 144] on link at bounding box center [275, 177] width 325 height 319
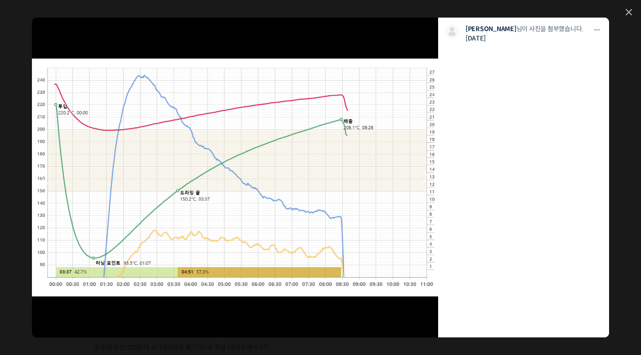
click at [341, 144] on link at bounding box center [275, 177] width 325 height 319
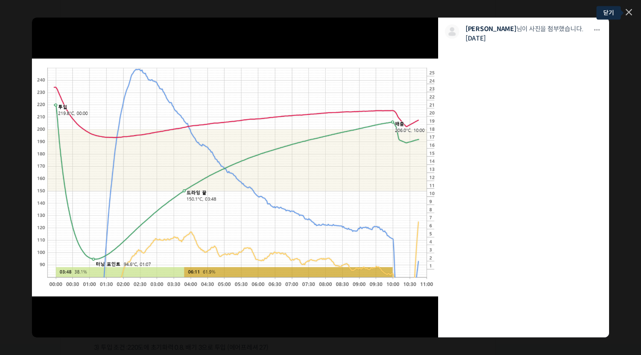
click at [629, 13] on icon at bounding box center [628, 11] width 5 height 5
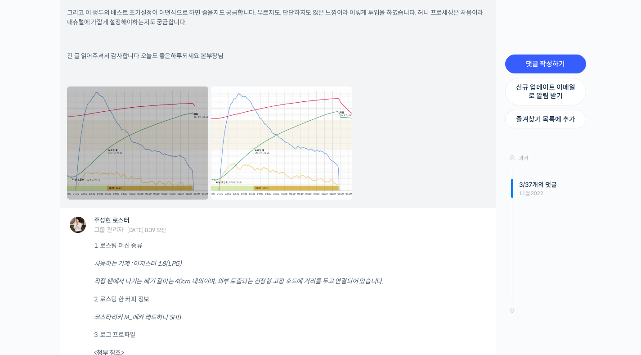
scroll to position [1761, 0]
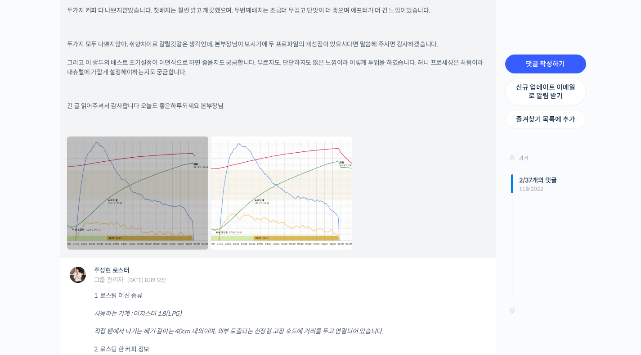
click at [147, 166] on link at bounding box center [137, 192] width 141 height 113
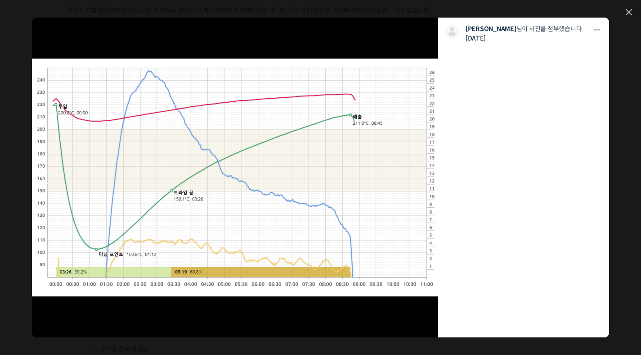
click at [272, 146] on link at bounding box center [275, 177] width 325 height 319
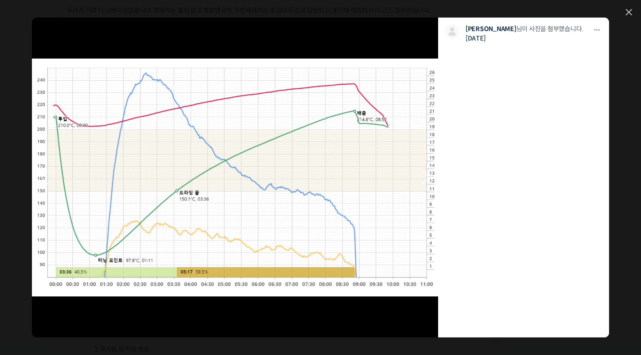
scroll to position [1911, 0]
click at [632, 14] on icon at bounding box center [629, 12] width 6 height 6
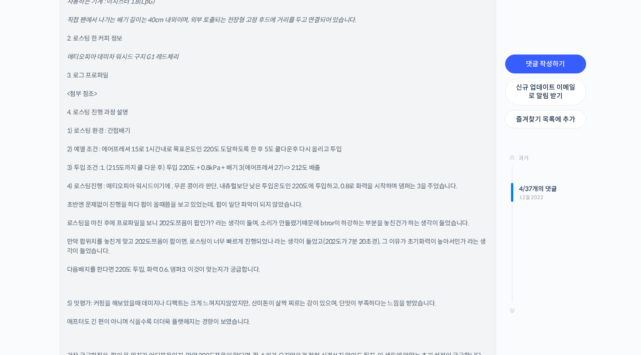
scroll to position [2596, 0]
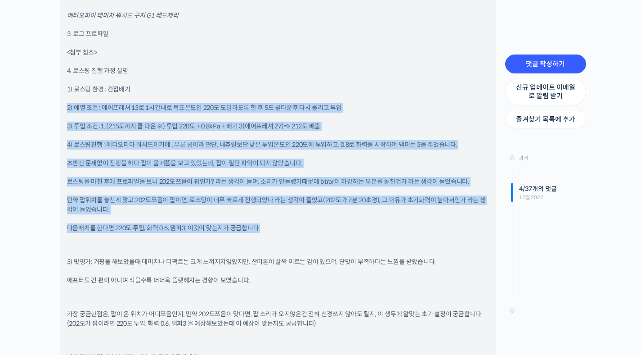
drag, startPoint x: 113, startPoint y: 102, endPoint x: 297, endPoint y: 228, distance: 223.6
click at [297, 228] on div "사용하는 기계 : 이지스터 1.8(LpG) 직접 팬에서 나가는 배기 길이는 40cm 내외이며, 외부 토출되는 천장형 고정 후드에 거리를 두고 …" at bounding box center [278, 259] width 422 height 608
click at [297, 228] on p "다음배치를 한다면 220도 투입, 화력 0.6, 댐퍼3. 이것이 맞는지가 궁급합니다." at bounding box center [278, 227] width 422 height 9
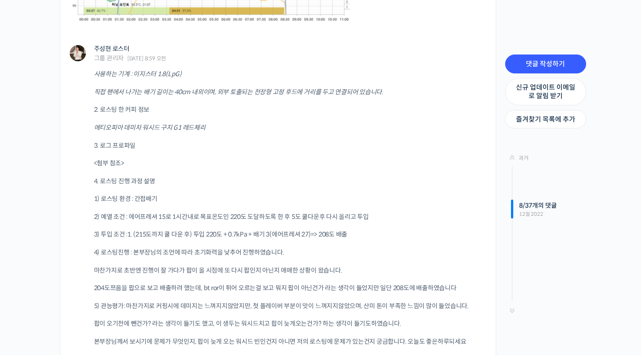
scroll to position [4261, 0]
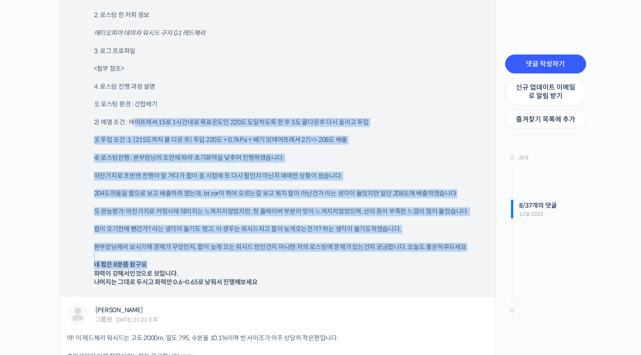
drag, startPoint x: 137, startPoint y: 123, endPoint x: 389, endPoint y: 261, distance: 287.1
click at [389, 261] on div "사용하는 기계 : 이지스터 1.8(LpG) 직접 팬에서 나가는 배기 길이는 40cm 내외이며, 외부 토출되는 천장형 고정 후드에 거리를 두고 …" at bounding box center [291, 130] width 395 height 311
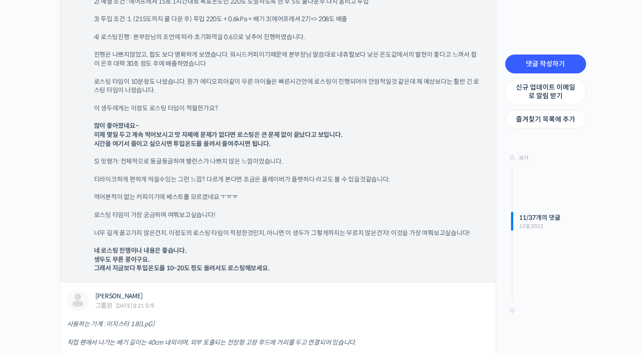
scroll to position [5380, 0]
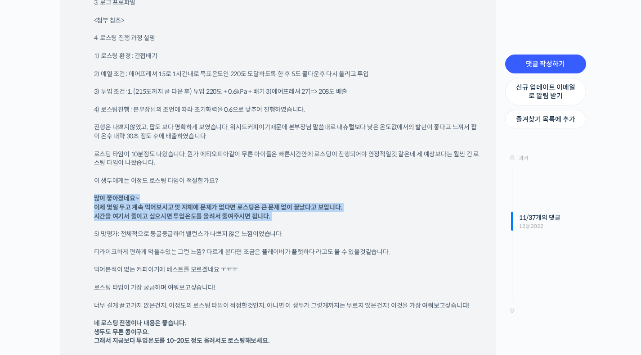
drag, startPoint x: 329, startPoint y: 220, endPoint x: 342, endPoint y: 188, distance: 34.8
click at [342, 188] on div "사용하는 기계 : 이지스터 1.8(LpG) 직접 팬에서 나가는 배기 길이는 40cm 내외이며, 외부 토출되는 천장형 고정 후드에 거리를 두고 …" at bounding box center [291, 136] width 395 height 418
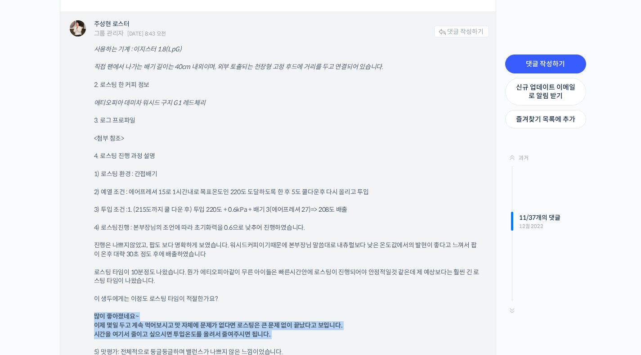
scroll to position [5050, 0]
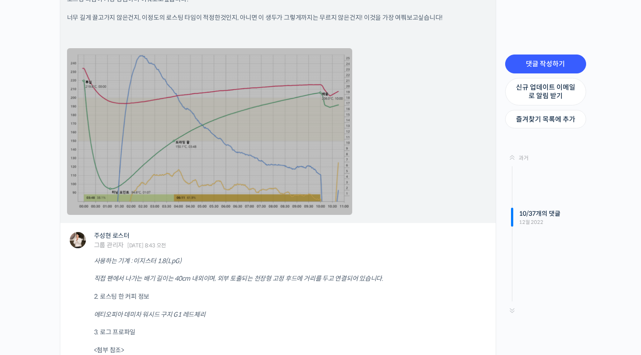
click at [290, 143] on link at bounding box center [209, 131] width 285 height 166
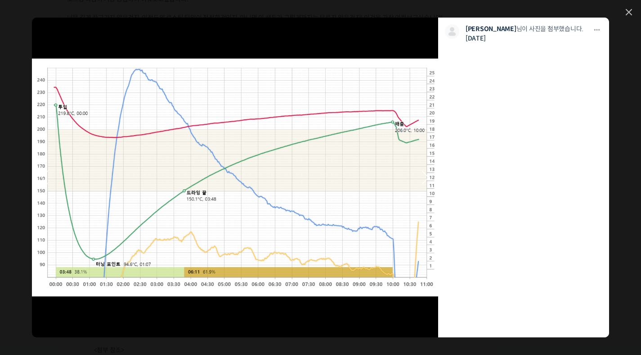
click at [387, 48] on link at bounding box center [275, 177] width 325 height 319
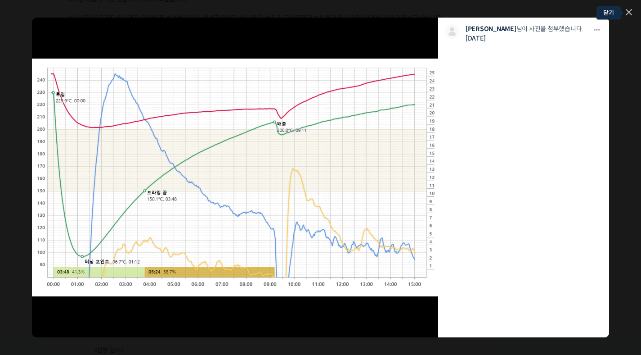
click at [627, 11] on link at bounding box center [629, 13] width 6 height 8
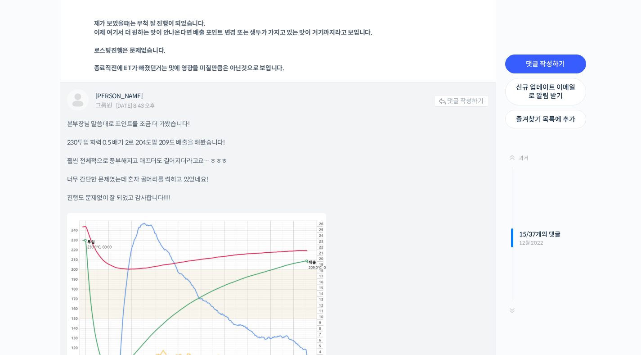
scroll to position [7465, 0]
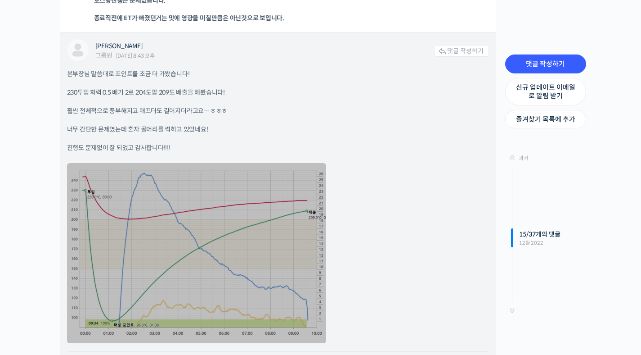
click at [283, 221] on link at bounding box center [196, 253] width 259 height 180
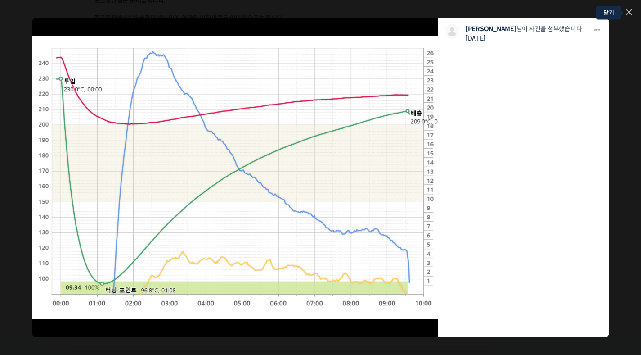
click at [631, 9] on icon at bounding box center [628, 11] width 5 height 5
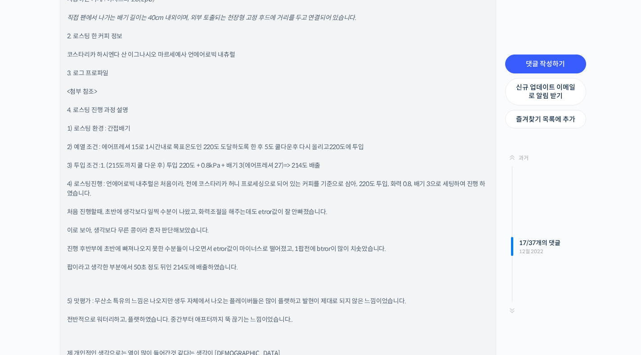
scroll to position [8281, 0]
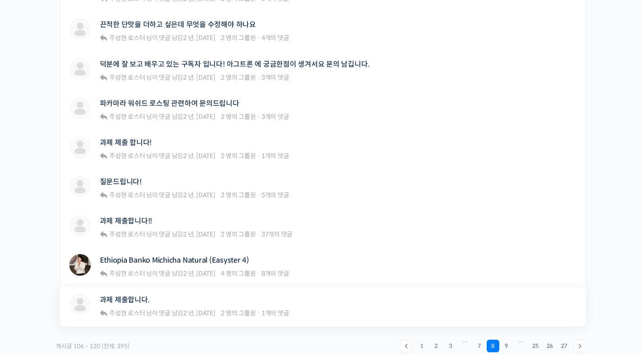
scroll to position [553, 0]
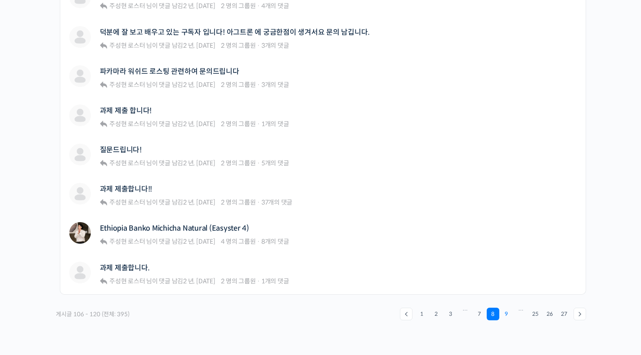
click at [503, 315] on link "9" at bounding box center [506, 313] width 13 height 13
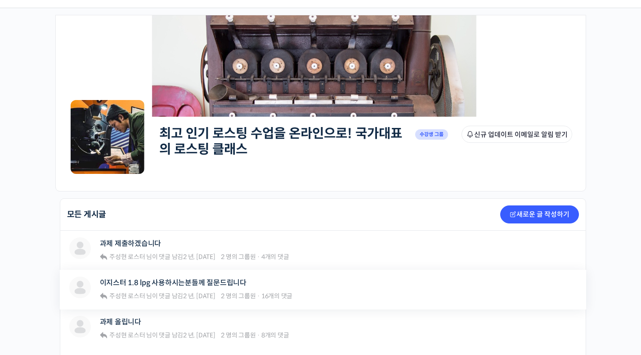
scroll to position [54, 0]
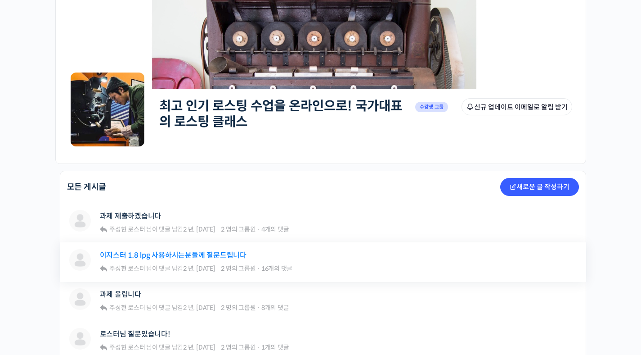
click at [200, 257] on link "이지스터 1.8 lpg 사용하시는분들께 질문드립니다" at bounding box center [173, 255] width 147 height 9
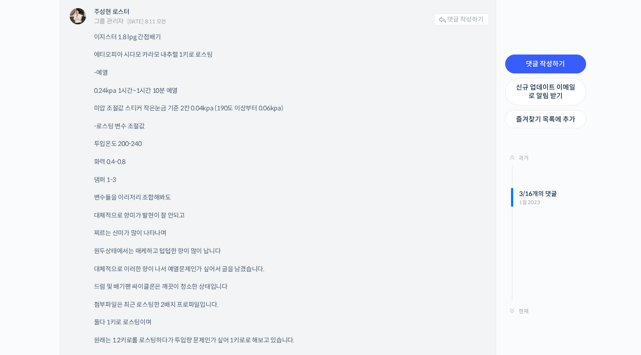
scroll to position [1732, 0]
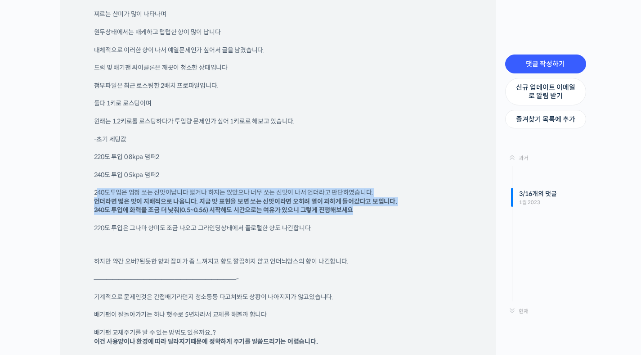
drag, startPoint x: 110, startPoint y: 193, endPoint x: 359, endPoint y: 211, distance: 249.0
click at [359, 211] on p "240도투입은 엄청 쏘는 신맛이납니다 떫거나 하지는 않았으나 너무 쏘는 신맛이 나서 언더라고 판단하였습니다. 언더라면 떫은 맛이 지배적으로 나…" at bounding box center [287, 201] width 386 height 27
click at [358, 211] on p "240도투입은 엄청 쏘는 신맛이납니다 떫거나 하지는 않았으나 너무 쏘는 신맛이 나서 언더라고 판단하였습니다. 언더라면 떫은 맛이 지배적으로 나…" at bounding box center [287, 201] width 386 height 27
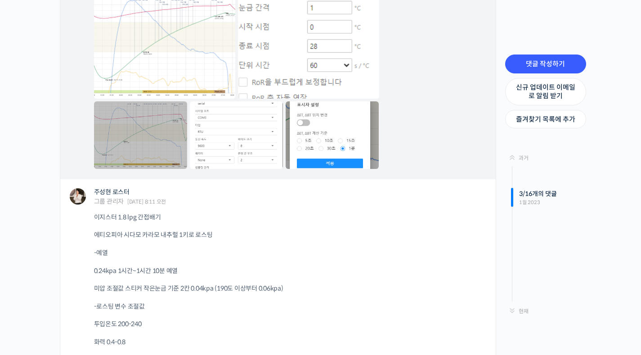
scroll to position [1288, 0]
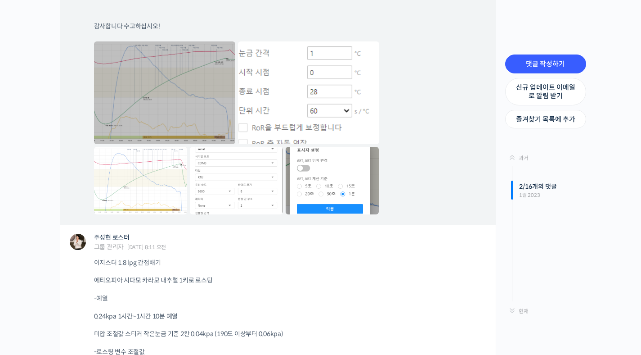
click at [172, 93] on link at bounding box center [164, 92] width 141 height 103
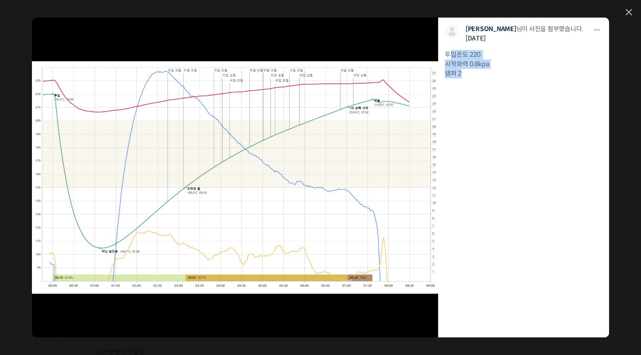
drag, startPoint x: 449, startPoint y: 53, endPoint x: 495, endPoint y: 74, distance: 49.9
click at [494, 74] on div "투입온도 220 시작화력 0.8kpa 댐퍼 2" at bounding box center [523, 64] width 157 height 28
click at [523, 77] on div "투입온도 220 시작화력 0.8kpa 댐퍼 2" at bounding box center [523, 64] width 157 height 28
click at [372, 121] on link at bounding box center [275, 177] width 325 height 319
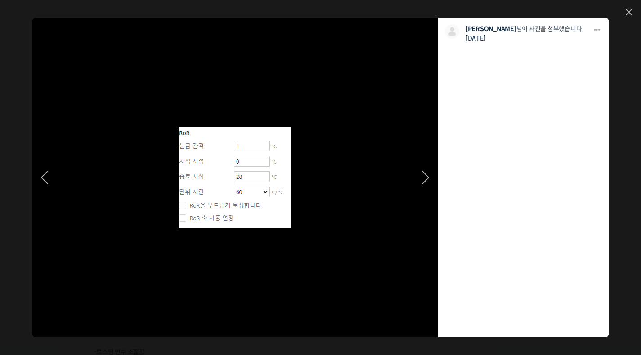
click at [272, 158] on link at bounding box center [275, 177] width 325 height 319
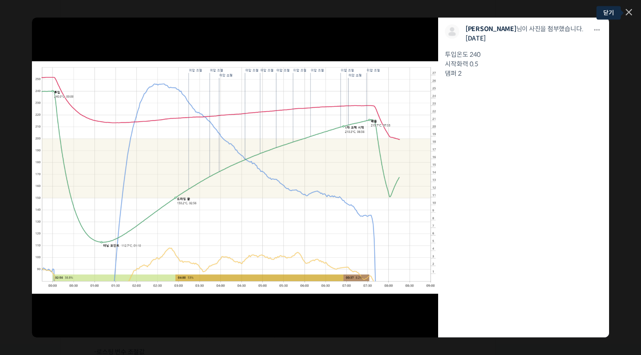
click at [628, 14] on link at bounding box center [629, 13] width 6 height 8
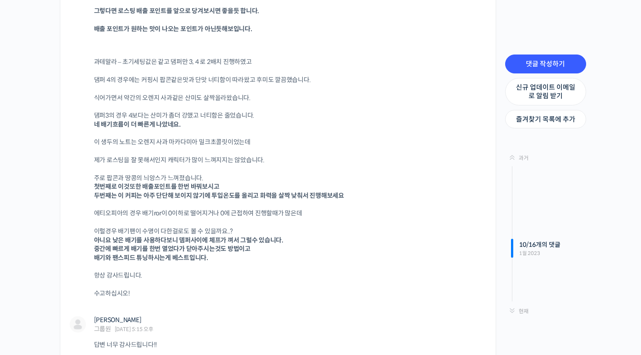
scroll to position [3957, 0]
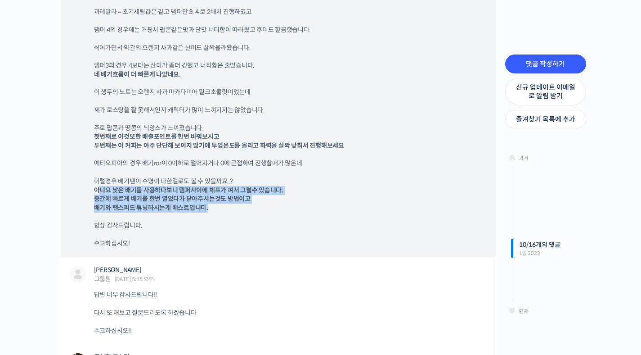
drag, startPoint x: 97, startPoint y: 187, endPoint x: 256, endPoint y: 206, distance: 160.3
click at [256, 206] on p "이럴경우 배기팬이 수명이 다한걸로도 볼 수 있을까요..? 아니요 낮은 배기를 사용하다보니 뎀퍼사이에 체프가 껴서 그럴수 있습니다. 중간에 빠르…" at bounding box center [287, 194] width 386 height 35
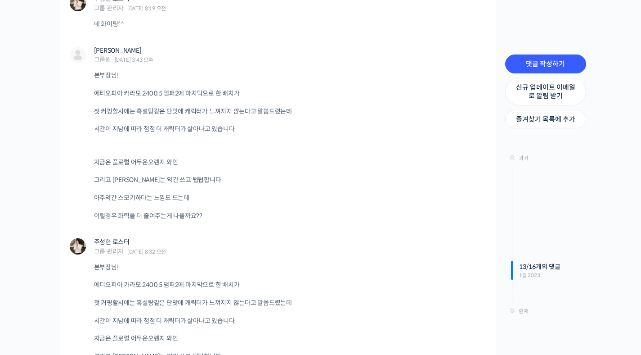
scroll to position [4546, 0]
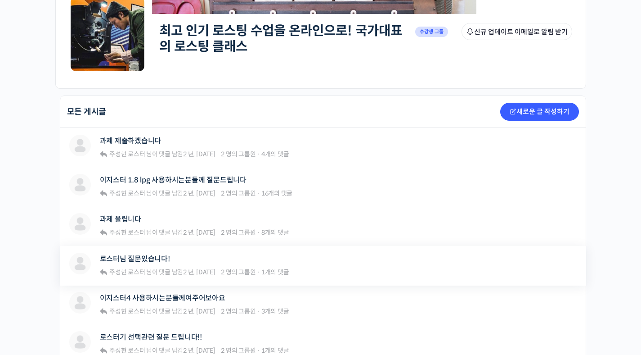
scroll to position [219, 0]
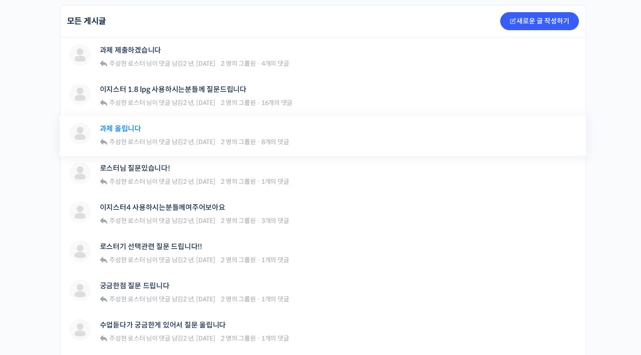
click at [133, 131] on link "과제 올립니다" at bounding box center [120, 128] width 41 height 9
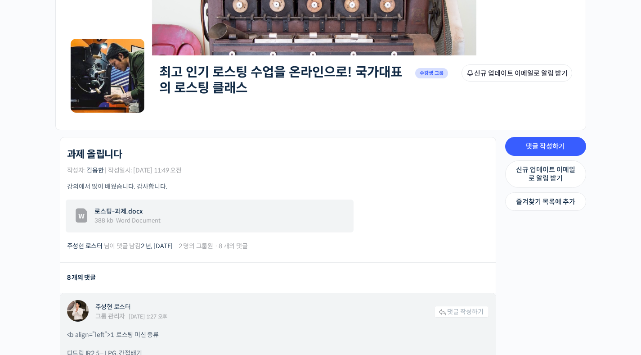
scroll to position [280, 0]
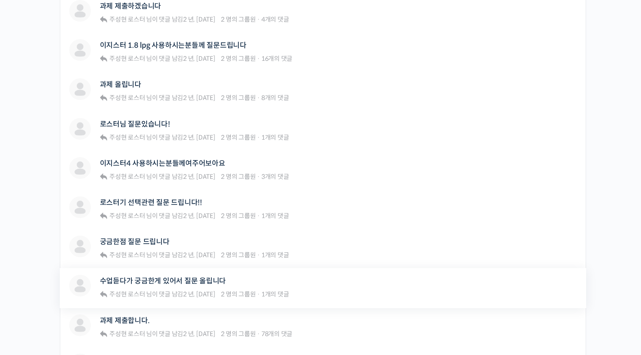
scroll to position [318, 0]
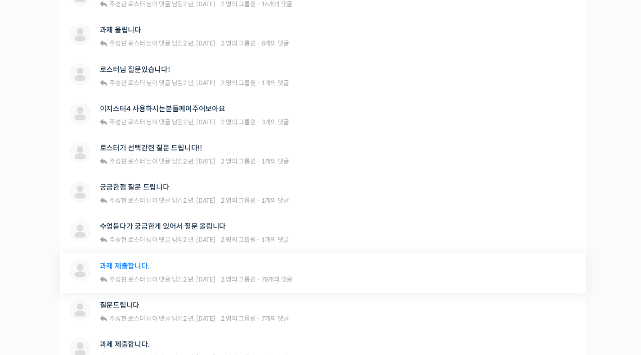
click at [121, 263] on link "과제 제출합니다." at bounding box center [125, 265] width 50 height 9
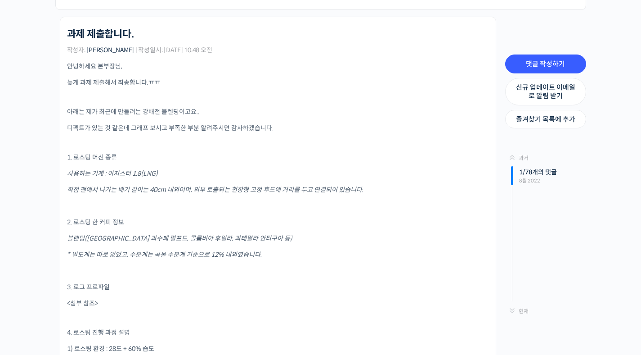
scroll to position [258, 0]
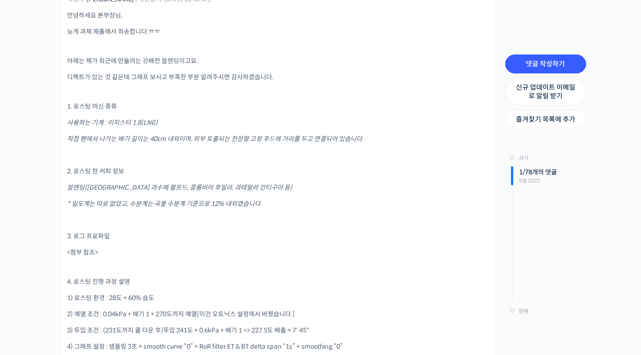
drag, startPoint x: 103, startPoint y: 176, endPoint x: 300, endPoint y: 213, distance: 200.0
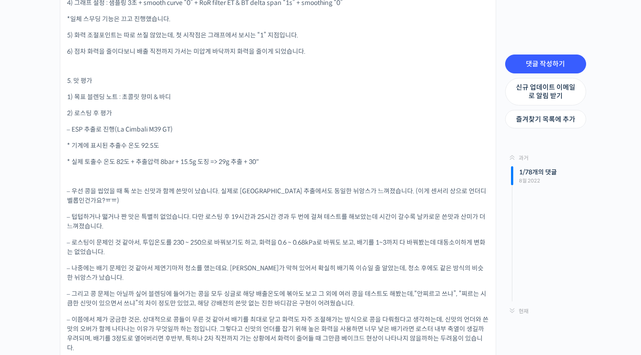
scroll to position [609, 0]
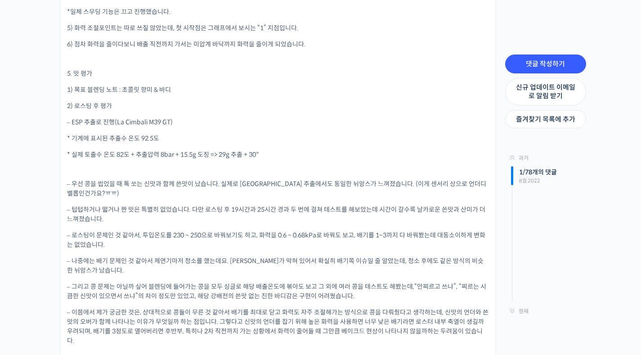
drag, startPoint x: 246, startPoint y: 184, endPoint x: 245, endPoint y: 245, distance: 61.6
click at [245, 245] on div "안녕하세요 본부장님, 늦게 과제 제출해서 죄송합니다.ㅠㅠ 아래는 제가 최근에 만들려는 강배전 블렌딩이고요.. 디펙트가 있는 것 같은데 그래프 …" at bounding box center [278, 91] width 422 height 863
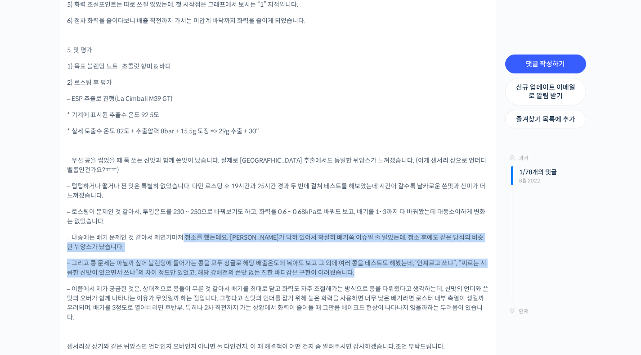
drag, startPoint x: 149, startPoint y: 236, endPoint x: 367, endPoint y: 272, distance: 221.2
click at [367, 272] on div "안녕하세요 본부장님, 늦게 과제 제출해서 죄송합니다.ㅠㅠ 아래는 제가 최근에 만들려는 강배전 블렌딩이고요.. 디펙트가 있는 것 같은데 그래프 …" at bounding box center [278, 68] width 422 height 863
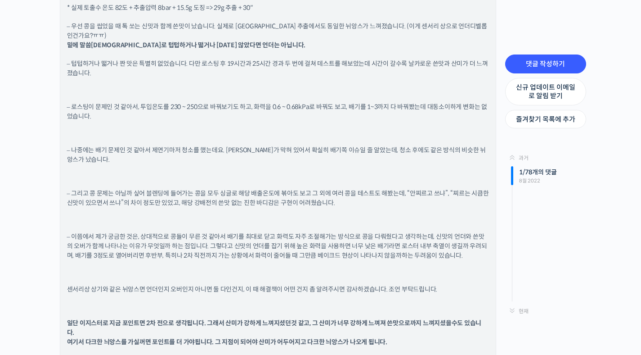
scroll to position [1871, 0]
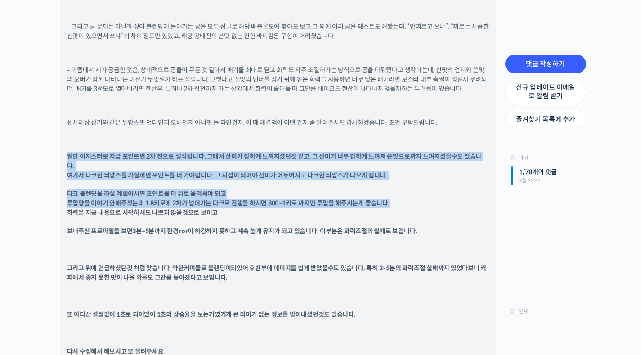
drag, startPoint x: 67, startPoint y: 144, endPoint x: 396, endPoint y: 189, distance: 331.5
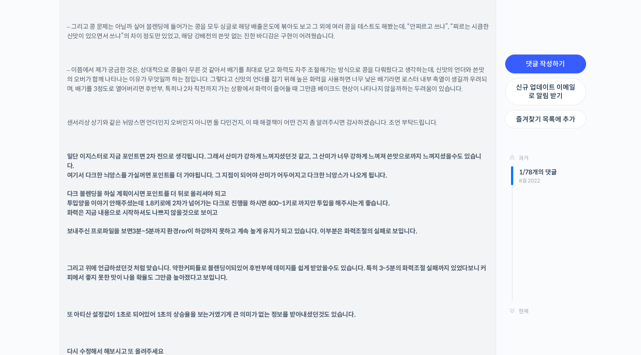
click at [407, 192] on p "다크 블렌딩을 하실 계획이시면 포인트를 더 뒤로 올리셔야 되고 투입양을 이야기 안해주셨는데 1.8키로에 2차가 넘어가는 다크로 진행을 하시면 …" at bounding box center [278, 203] width 422 height 28
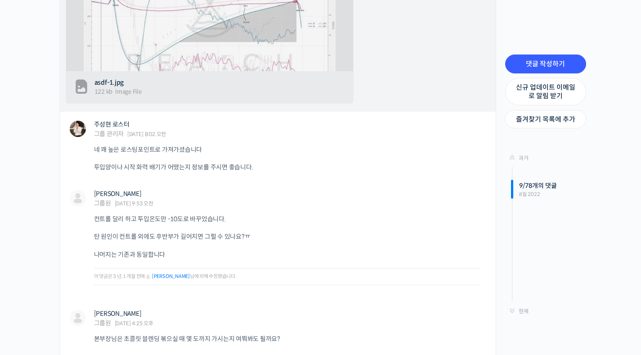
scroll to position [4817, 0]
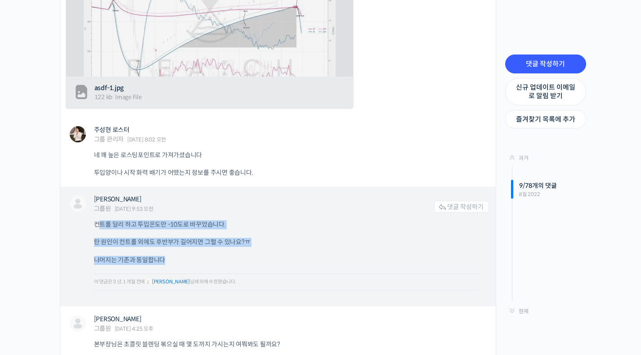
drag, startPoint x: 98, startPoint y: 205, endPoint x: 314, endPoint y: 245, distance: 219.7
click at [314, 245] on div "컨트롤 달리 하고 투입온도만 -10도로 바꾸었습니다. 탄 원인이 컨트롤 외에도 후반부가 길어지면 그럴 수 있나요?ㅠ 나머지는 기존과 동일합니다…" at bounding box center [291, 258] width 395 height 77
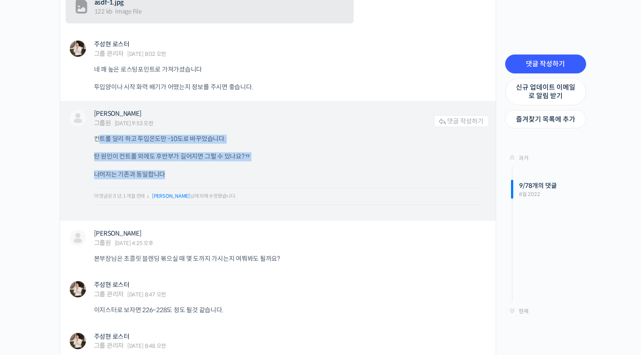
scroll to position [5005, 0]
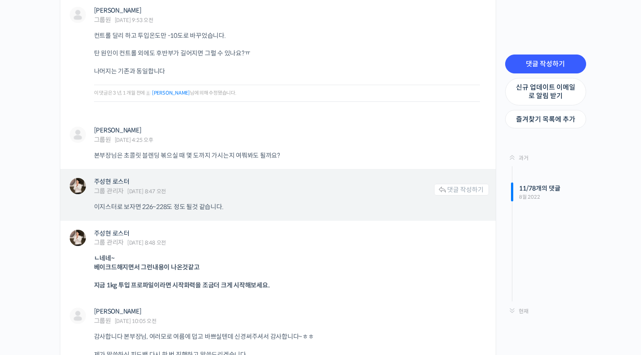
drag, startPoint x: 96, startPoint y: 188, endPoint x: 222, endPoint y: 190, distance: 125.6
click at [222, 202] on p "이지스터로 보자면 226~228도 정도 될것 같습니다." at bounding box center [287, 206] width 386 height 9
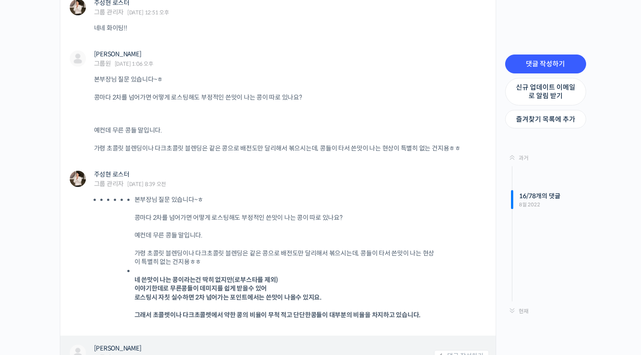
scroll to position [5473, 0]
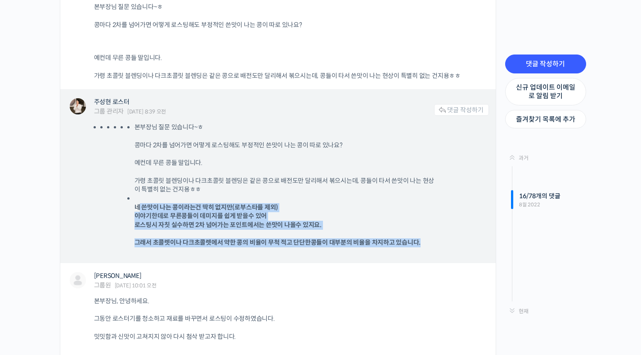
drag, startPoint x: 139, startPoint y: 189, endPoint x: 457, endPoint y: 227, distance: 320.8
click at [457, 227] on li "본부장님 질문 있습니다~ㅎ 콩마다 2차를 넘어가면 어떻게 로스팅해도 부정적인 쓴맛이 나는 콩이 따로 있나요? 예컨데 무른 콩들 말입니다. 가령…" at bounding box center [287, 185] width 346 height 124
click at [433, 234] on div "본부장님 질문 있습니다~ㅎ 콩마다 2차를 넘어가면 어떻게 로스팅해도 부정적인 쓴맛이 나는 콩이 따로 있나요? 예컨데 무른 콩들 말입니다. 가령…" at bounding box center [291, 188] width 395 height 131
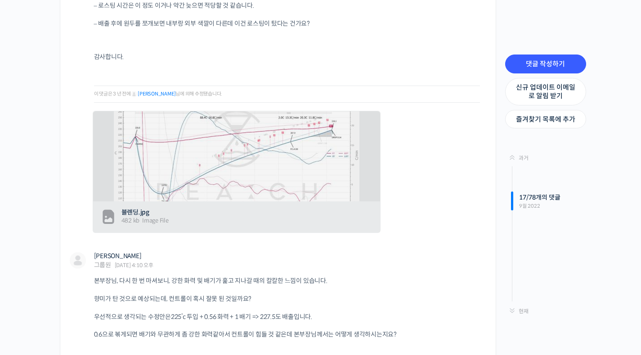
scroll to position [6390, 0]
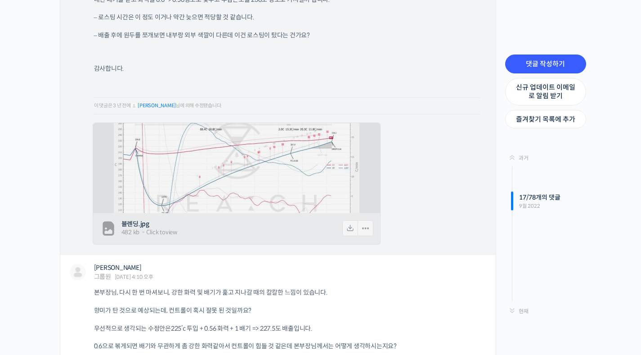
click at [298, 178] on img at bounding box center [237, 168] width 246 height 112
click at [335, 135] on img at bounding box center [237, 168] width 246 height 112
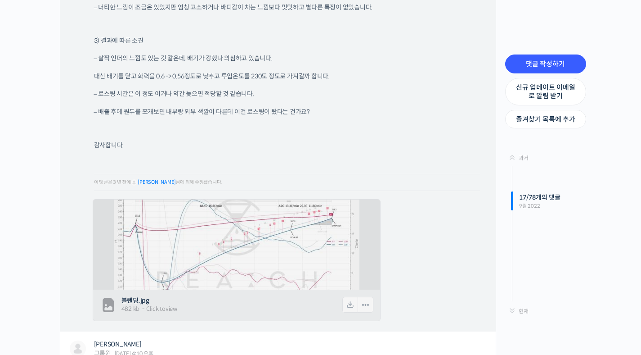
click at [136, 296] on span "블렌딩.jpg" at bounding box center [231, 300] width 220 height 9
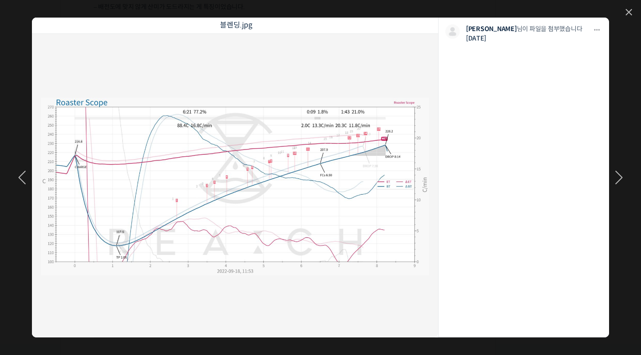
scroll to position [6290, 0]
click at [386, 144] on img at bounding box center [235, 186] width 406 height 195
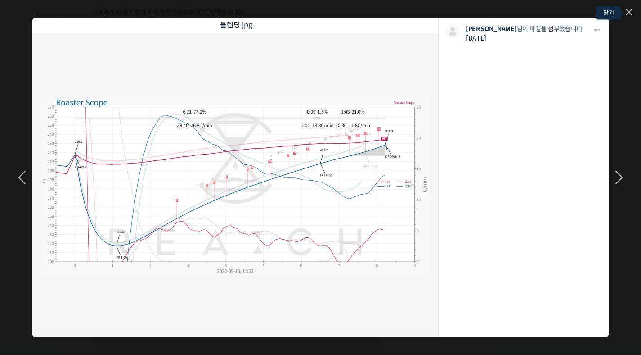
click at [631, 13] on icon at bounding box center [629, 12] width 6 height 6
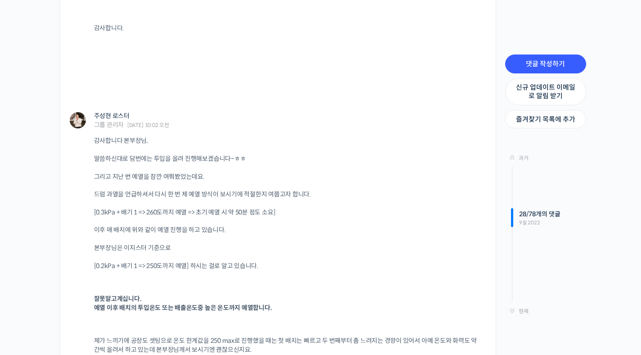
scroll to position [10072, 0]
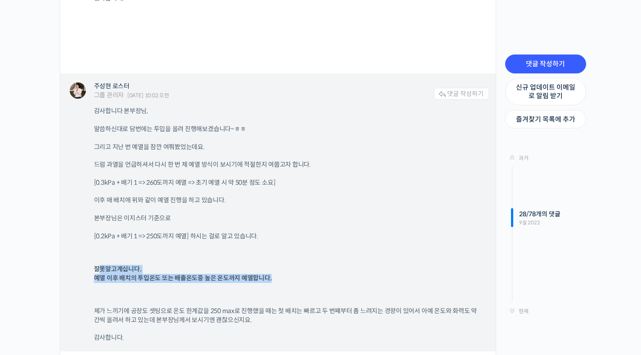
drag, startPoint x: 97, startPoint y: 233, endPoint x: 275, endPoint y: 241, distance: 177.9
click at [275, 265] on p "잘못알고계십니다. 예열 이후 배치의 투입온도 또는 배출온도중 높은 온도까지 예열합니다." at bounding box center [287, 274] width 386 height 18
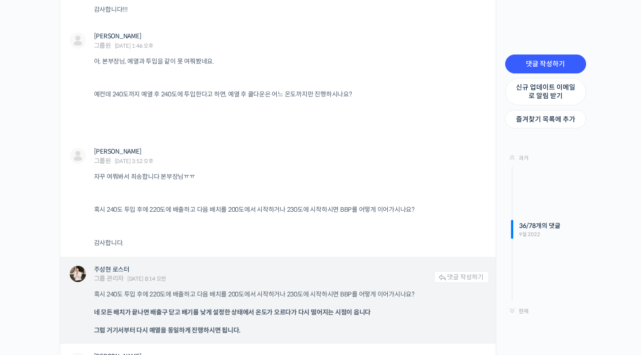
scroll to position [10960, 0]
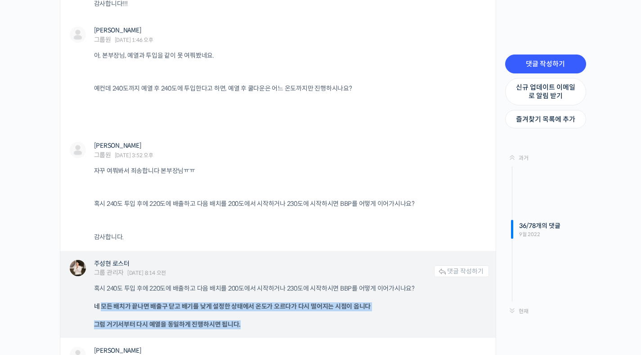
drag, startPoint x: 101, startPoint y: 269, endPoint x: 318, endPoint y: 285, distance: 217.9
click at [318, 285] on div "혹시 240도 투입 후에 220도에 배출하고 다음 배치를 200도에서 시작하거나 230도에 시작하시면 BBP를 어떻게 이어가시나요? 네 모든 …" at bounding box center [291, 306] width 395 height 45
click at [318, 320] on p "그럼 거기서부터 다시 예열을 동일하게 진행하시면 됩니다." at bounding box center [287, 324] width 386 height 9
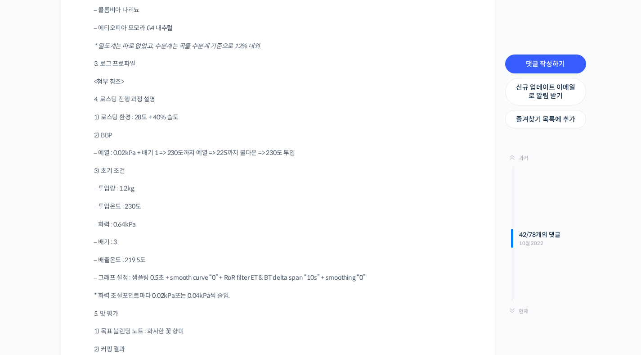
scroll to position [13090, 0]
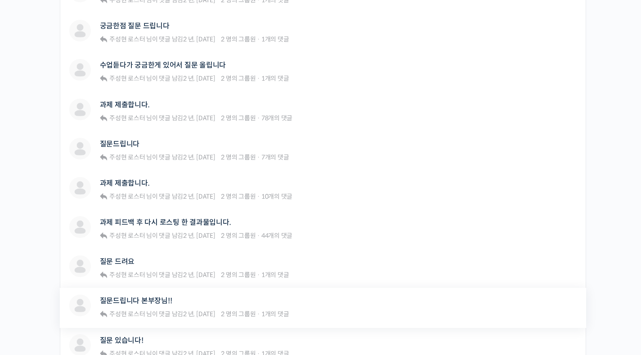
scroll to position [485, 0]
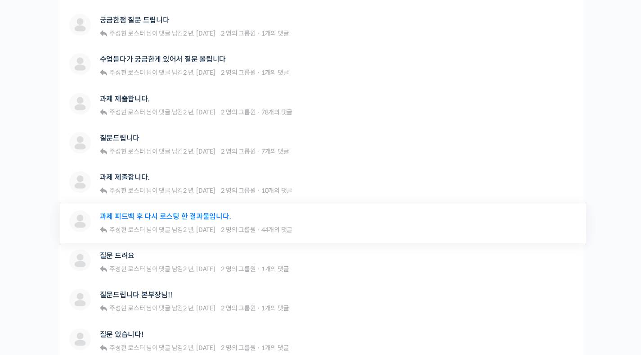
click at [192, 217] on link "과제 피드백 후 다시 로스팅 한 결과물입니다." at bounding box center [165, 216] width 131 height 9
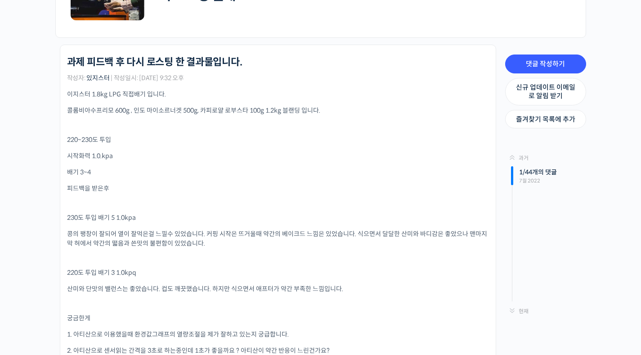
scroll to position [191, 0]
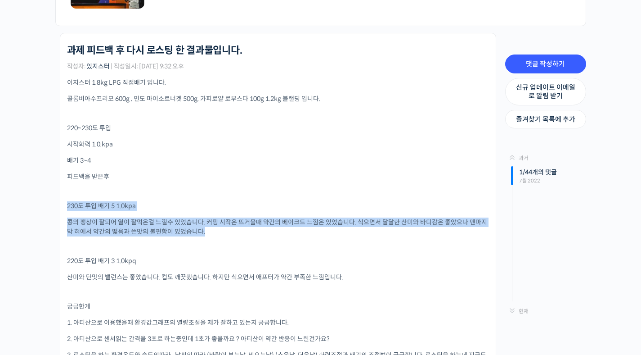
drag, startPoint x: 66, startPoint y: 208, endPoint x: 351, endPoint y: 230, distance: 286.6
click at [351, 230] on li "최고 인기 로스팅 수업을 온라인으로! 국가대표의 로스팅 클래스 과제 피드백 후 다시 로스팅 한 결과물입니다. 작성자: 있지스터 | 작성일시: …" at bounding box center [278, 277] width 436 height 488
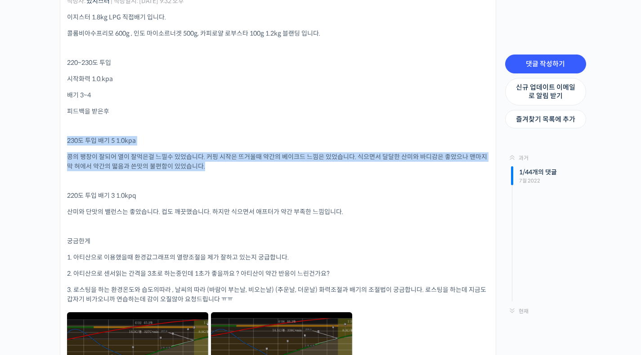
scroll to position [251, 0]
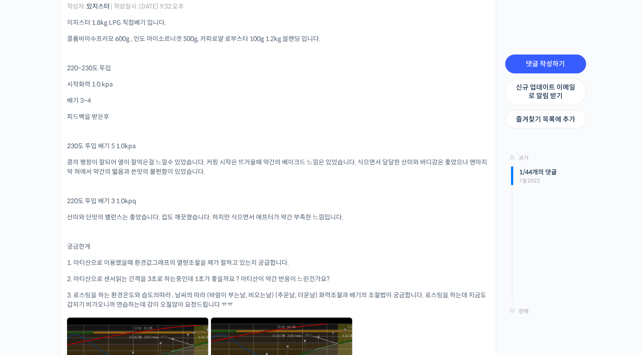
click at [384, 251] on p "궁금한게" at bounding box center [278, 246] width 422 height 9
drag, startPoint x: 356, startPoint y: 216, endPoint x: 353, endPoint y: 190, distance: 25.4
click at [353, 190] on div "이지스터 1.8kg LPG 직접배기 입니다. 콜롬비아수프리모 600g , 인도 마이소르너겟 500g, 카피로얄 로부스타 100g 1.2kg 블…" at bounding box center [278, 225] width 422 height 414
click at [351, 201] on p "220도 투입 배기 3 1.0kpq" at bounding box center [278, 200] width 422 height 9
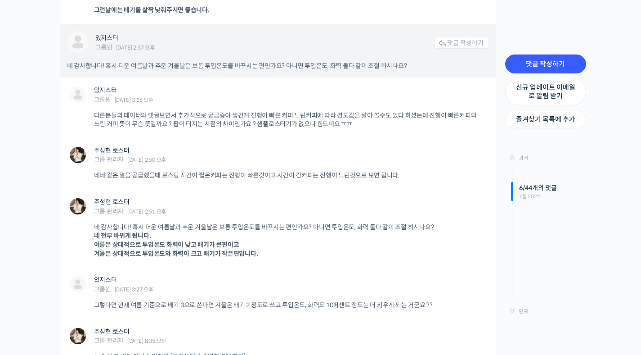
scroll to position [1112, 0]
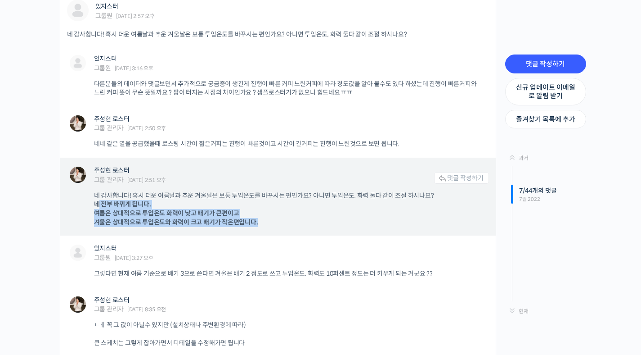
drag, startPoint x: 99, startPoint y: 207, endPoint x: 265, endPoint y: 222, distance: 166.7
click at [265, 222] on p "네 감사합니다! 혹시 더운 여름날과 추운 겨울날은 보통 투입온도를 바꾸시는 편인가요? 아니면 투입온도, 화력 둘다 같이 조절 하시나요? 네 전…" at bounding box center [287, 208] width 386 height 35
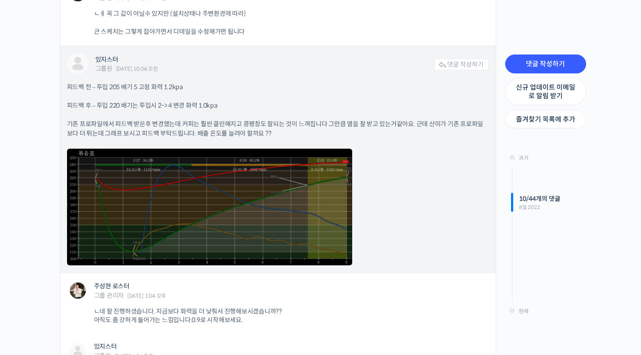
scroll to position [1525, 0]
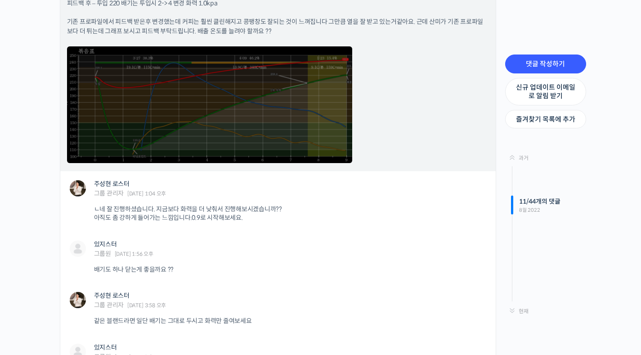
click at [323, 150] on link at bounding box center [209, 104] width 285 height 117
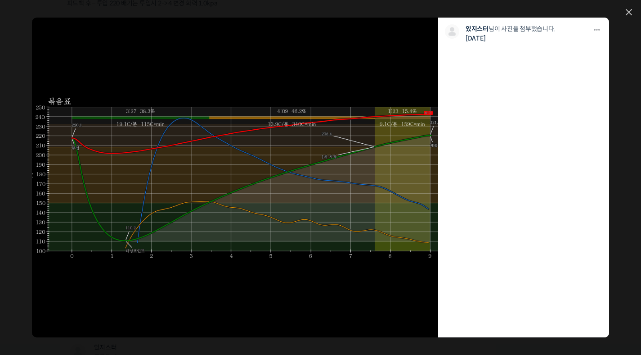
click at [627, 11] on link at bounding box center [629, 13] width 6 height 8
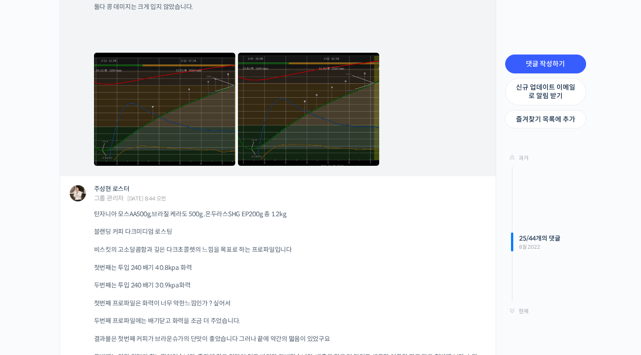
scroll to position [3562, 0]
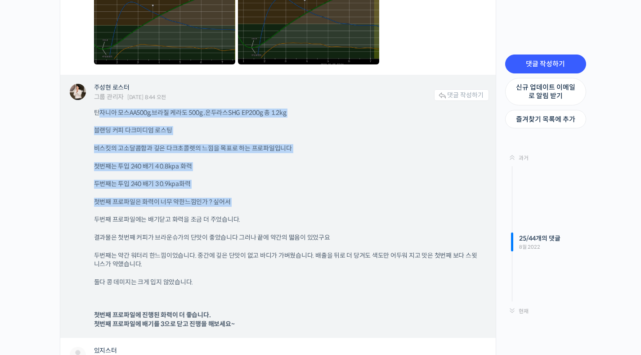
drag, startPoint x: 98, startPoint y: 112, endPoint x: 325, endPoint y: 213, distance: 248.5
click at [324, 213] on div "탄자니아 모스AA500g,브라질 케라도 500g ,온두라스SHG EP200g 총 1.2kg 블랜딩 커피 다크미디엄 로스팅 비스킷의 고소달콤함과…" at bounding box center [291, 218] width 395 height 220
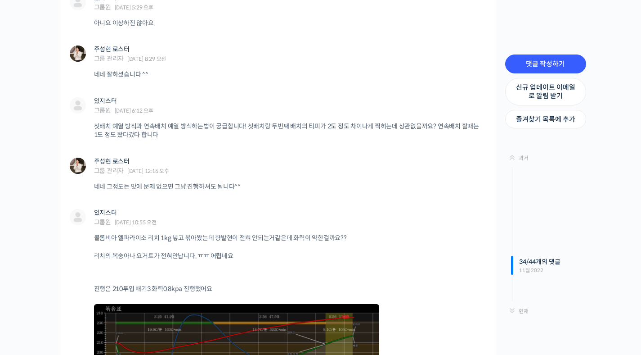
scroll to position [4530, 0]
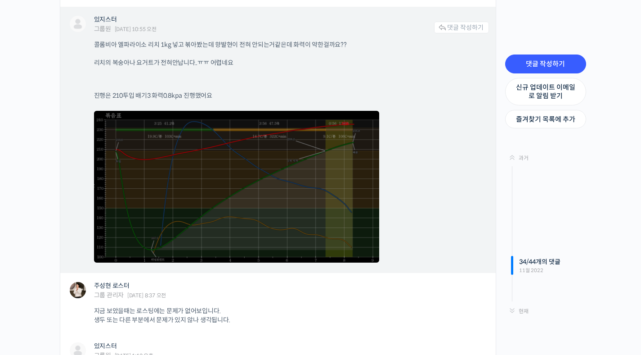
click at [287, 220] on link at bounding box center [236, 187] width 285 height 152
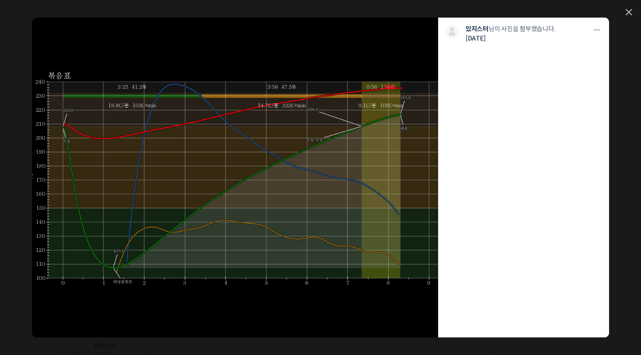
click at [468, 50] on li "다운로드 다운로드 있지스터 님이 사진을 첨부했습니다. 2년 전" at bounding box center [523, 177] width 171 height 319
click at [632, 12] on icon at bounding box center [629, 12] width 6 height 6
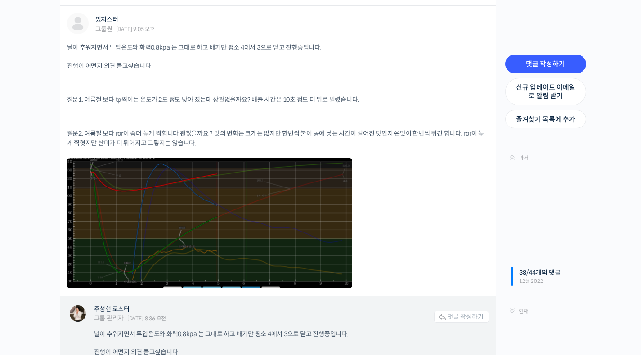
scroll to position [5140, 0]
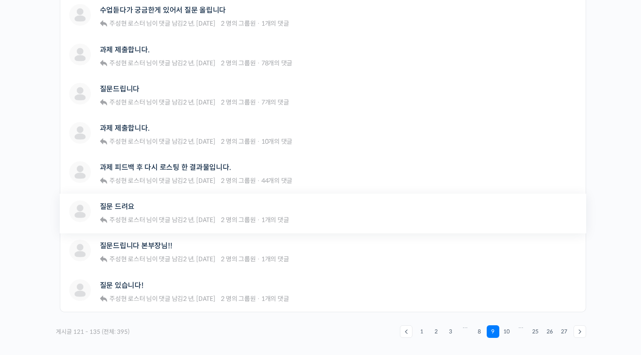
scroll to position [545, 0]
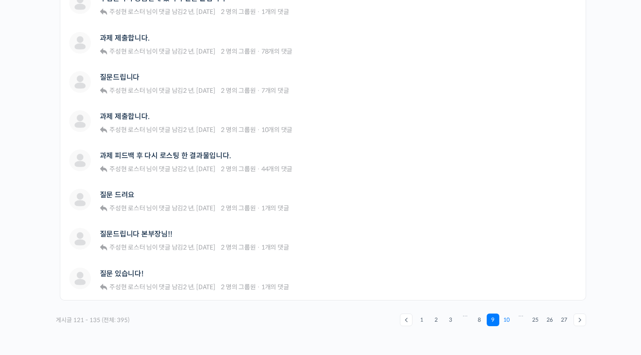
click at [506, 321] on link "10" at bounding box center [506, 319] width 13 height 13
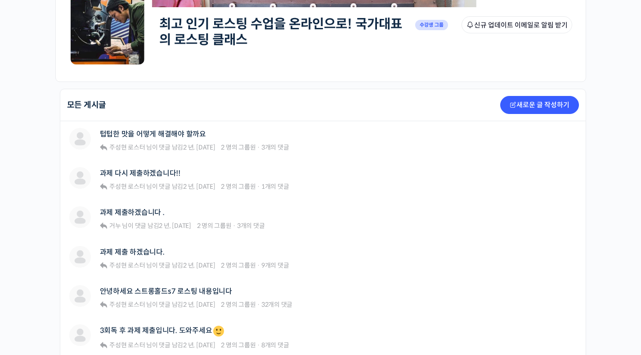
scroll to position [235, 0]
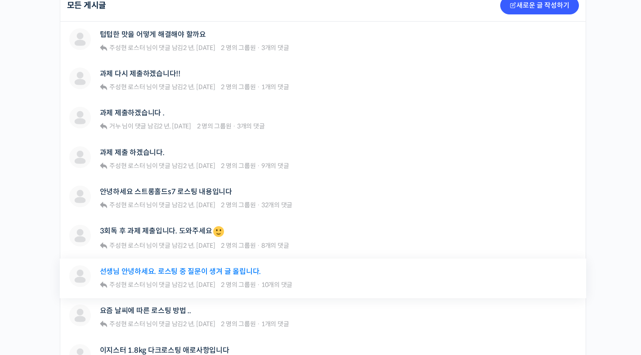
click at [193, 270] on link "선생님 안녕하세요. 로스팅 중 질문이 생겨 글 올립니다." at bounding box center [181, 271] width 162 height 9
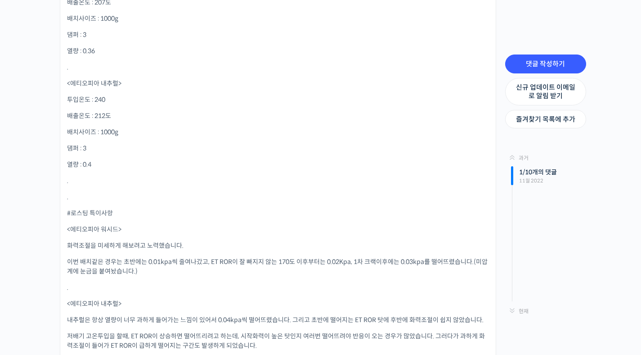
scroll to position [635, 0]
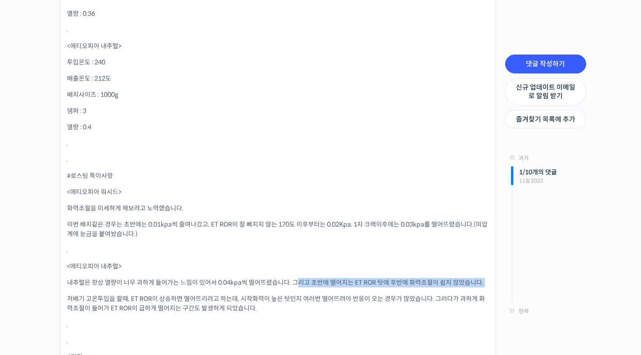
drag, startPoint x: 300, startPoint y: 284, endPoint x: 272, endPoint y: 289, distance: 28.3
click at [272, 289] on div "1.로스팅 머신 종류 브랜드이름 : 이지스터 1.8kg 사용 열원 : LNG / 배기방식 : 구형댐퍼, 직접배기 ————————————————…" at bounding box center [278, 212] width 422 height 1156
click at [269, 286] on p "내추럴은 항상 열량이 너무 과하게 들어가는 느낌이 있어서 0.04kpa씩 떨어뜨렸습니다. 그리고 초반에 떨어지는 ET ROR 탓에 후반에 화력…" at bounding box center [278, 282] width 422 height 9
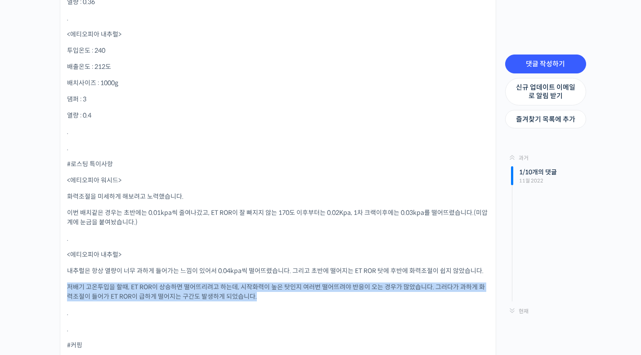
drag, startPoint x: 69, startPoint y: 287, endPoint x: 283, endPoint y: 294, distance: 213.4
click at [283, 294] on p "저배기 고온투입을 할때, ET ROR이 상승하면 떨어뜨리려고 하는데, 시작화력이 높은 탓인지 여러번 떨어뜨려야 반응이 오는 경우가 많았습니다.…" at bounding box center [278, 291] width 422 height 19
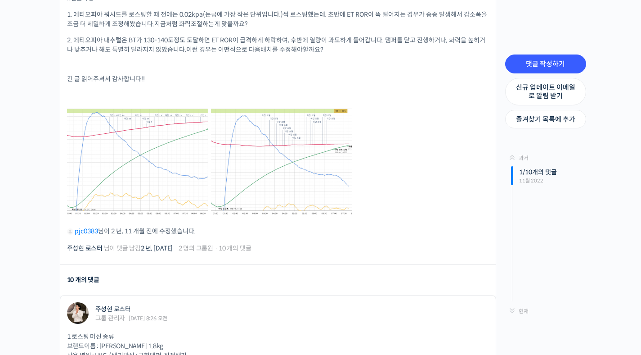
scroll to position [1207, 0]
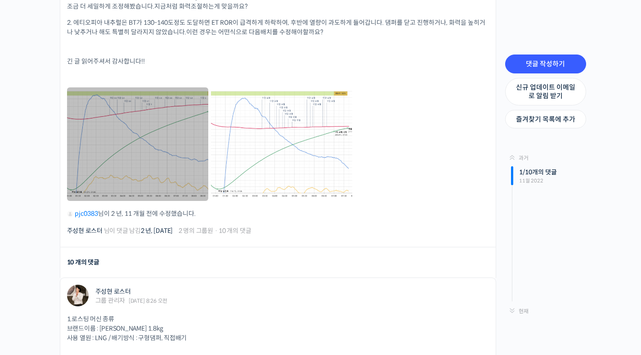
click at [125, 118] on link at bounding box center [137, 143] width 141 height 113
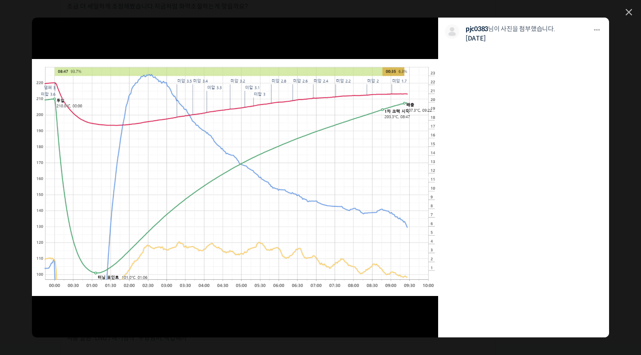
click at [312, 135] on link at bounding box center [275, 177] width 325 height 319
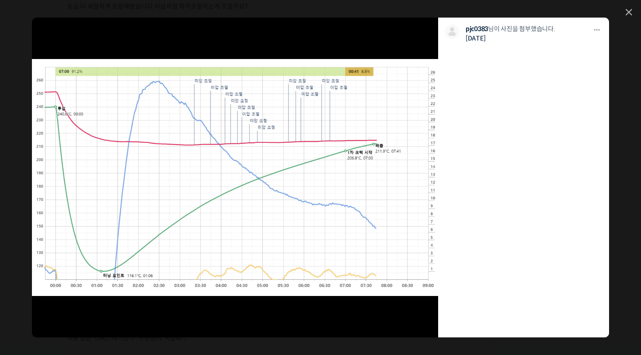
click at [625, 13] on div "모두 공개 모든 회원 나만 보기 다운로드 다운로드 pjc0383 님이 사진을 첨부했습니다. 2년 전" at bounding box center [320, 177] width 641 height 355
click at [627, 13] on link at bounding box center [629, 13] width 6 height 8
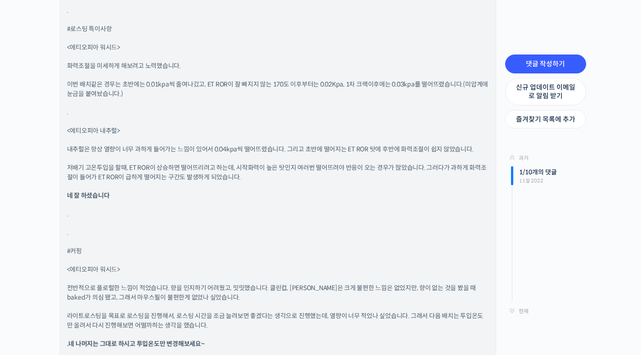
scroll to position [2196, 0]
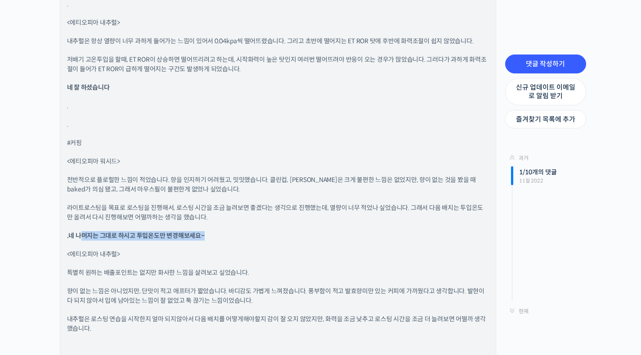
drag, startPoint x: 80, startPoint y: 238, endPoint x: 296, endPoint y: 230, distance: 216.1
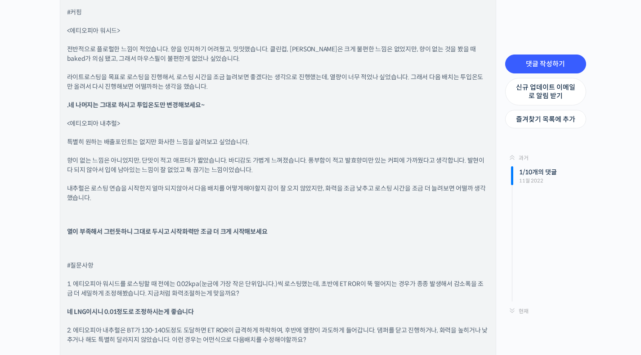
scroll to position [2431, 0]
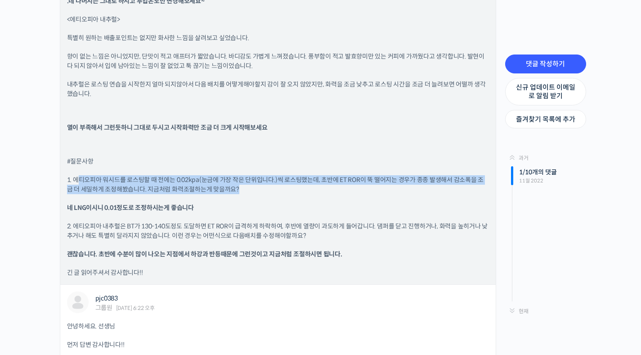
drag, startPoint x: 76, startPoint y: 178, endPoint x: 355, endPoint y: 188, distance: 279.1
click at [355, 188] on p "1. 에티오피아 워시드를 로스팅할 때 전에는 0.02kpa(눈금에 가장 작은 단위입니다.)씩 로스팅했는데, 초반에 ET ROR이 뚝 떨어지는 …" at bounding box center [278, 184] width 422 height 19
click at [354, 188] on p "1. 에티오피아 워시드를 로스팅할 때 전에는 0.02kpa(눈금에 가장 작은 단위입니다.)씩 로스팅했는데, 초반에 ET ROR이 뚝 떨어지는 …" at bounding box center [278, 184] width 422 height 19
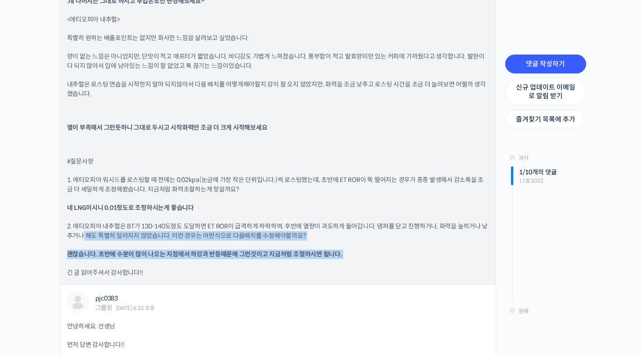
drag, startPoint x: 83, startPoint y: 232, endPoint x: 352, endPoint y: 264, distance: 271.4
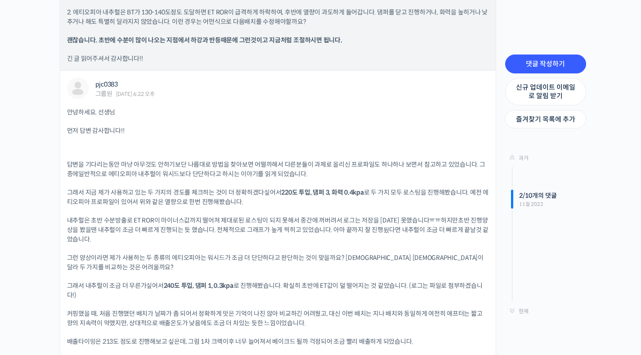
scroll to position [2678, 0]
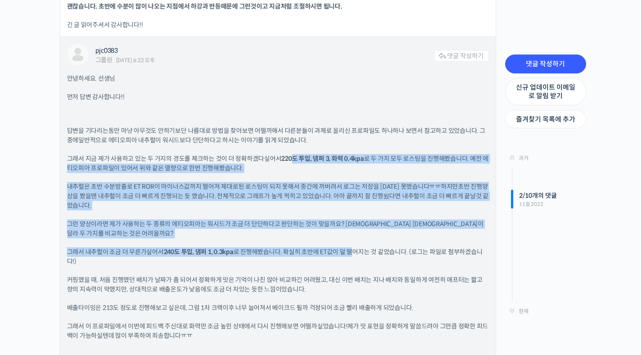
drag, startPoint x: 289, startPoint y: 160, endPoint x: 352, endPoint y: 252, distance: 111.3
click at [352, 252] on div "안녕하세요. 선생님 먼저 답변 감사합니다!! 답변을 기다리는동안 마냥 아무것도 안하기보단 나름대로 방법을 찾아보면 어떨까해서 다른분들이 과제로…" at bounding box center [278, 358] width 422 height 568
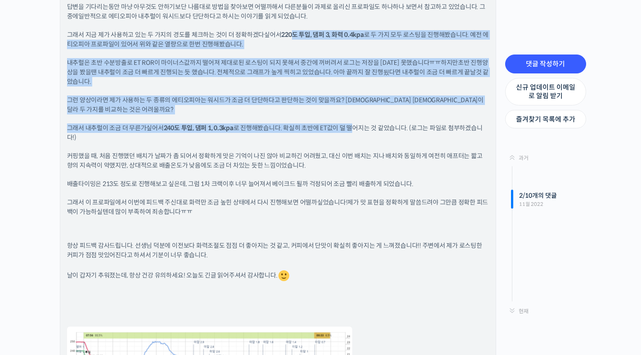
scroll to position [2813, 0]
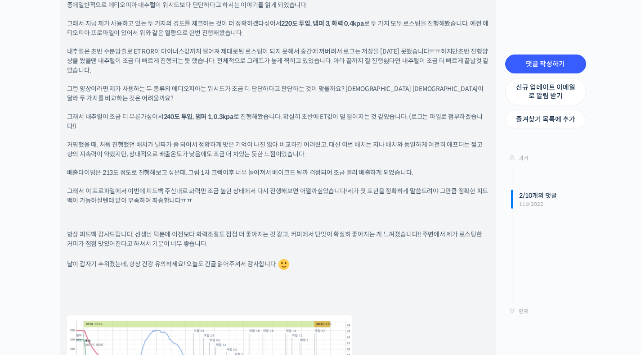
click at [326, 141] on p "커핑했을 때, 처음 진행했던 배치가 날짜가 좀 되어서 정확하게 맛은 기억이 나진 않아 비교하긴 어려웠고, 대신 이번 배치는 지나 배치와 동일하…" at bounding box center [278, 149] width 422 height 19
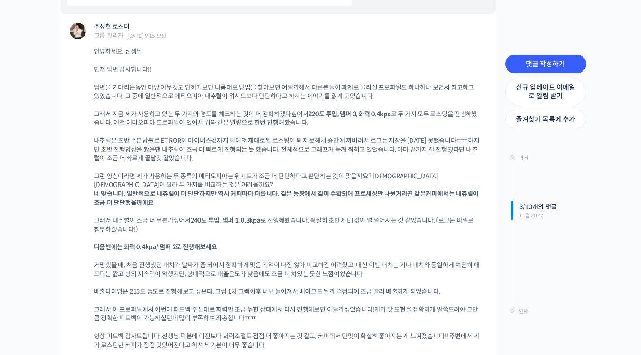
scroll to position [3339, 0]
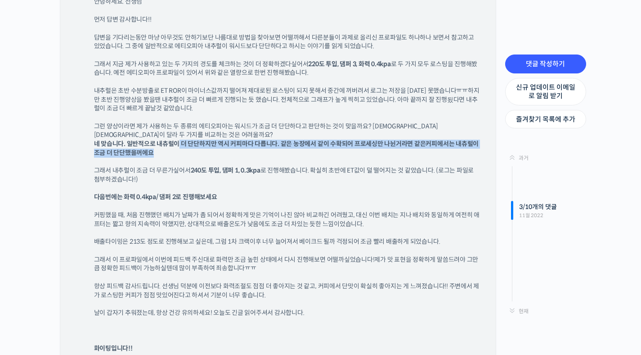
drag, startPoint x: 177, startPoint y: 144, endPoint x: 397, endPoint y: 152, distance: 220.6
click at [397, 152] on p "그런 양상이라면 제가 사용하는 두 종류의 에티오피아는 워시드가 조금 더 단단하다고 판단하는 것이 맞을까요? 아니면 가공법이 달라 두 가지를 비…" at bounding box center [287, 139] width 386 height 35
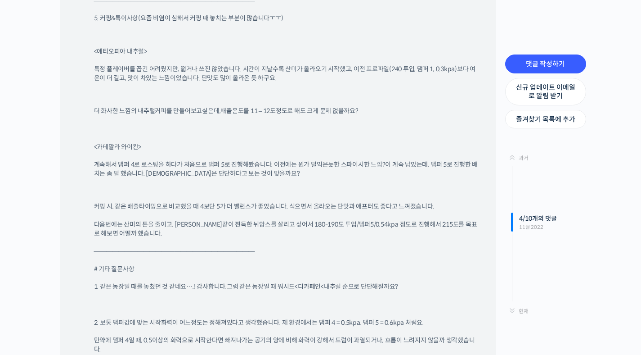
scroll to position [4317, 0]
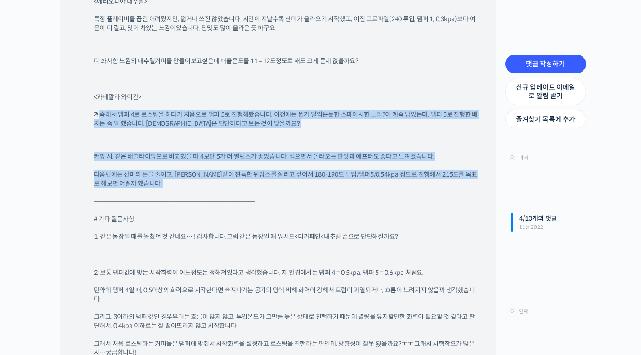
drag, startPoint x: 98, startPoint y: 114, endPoint x: 280, endPoint y: 193, distance: 198.5
click at [280, 193] on div "1.로스팅 머신 종류 브랜드이름 : 이지스터 1.8kg 사용 열원 : LNG / 배기방식 : 구형댐퍼, 직접배기 ————————————————…" at bounding box center [291, 16] width 395 height 1199
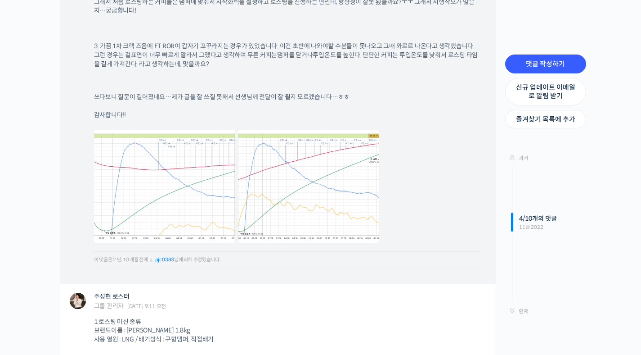
scroll to position [4708, 0]
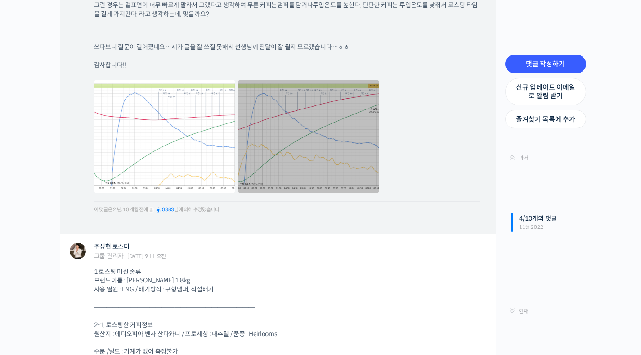
click at [320, 158] on link at bounding box center [308, 136] width 141 height 113
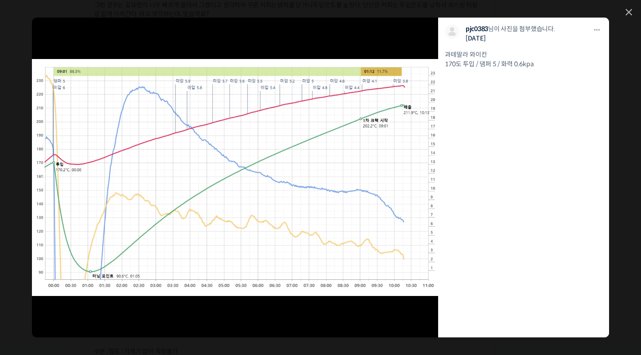
click at [309, 163] on link at bounding box center [275, 177] width 325 height 319
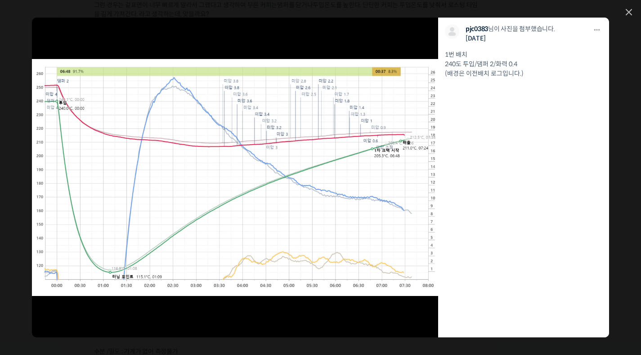
click at [635, 14] on div "모두 공개 모든 회원 나만 보기 다운로드 다운로드 pjc0383 님이 사진을 첨부했습니다. 2년 전 1번 배치 240도 투입/댐퍼 2/화력 0…" at bounding box center [320, 177] width 641 height 355
click at [630, 14] on icon at bounding box center [628, 11] width 5 height 5
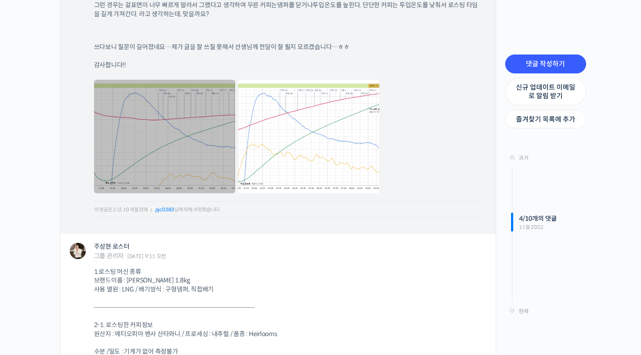
click at [198, 154] on link at bounding box center [164, 136] width 141 height 113
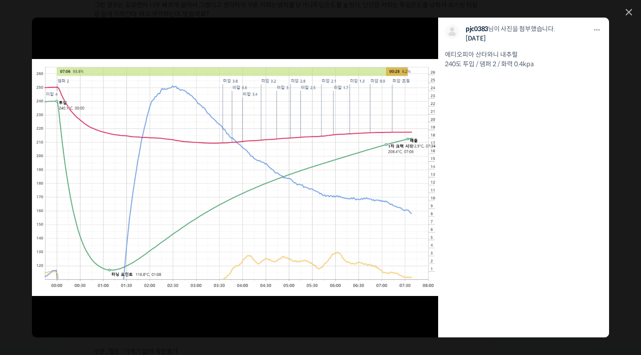
click at [632, 15] on div "모두 공개 모든 회원 나만 보기 다운로드 다운로드 pjc0383 님이 사진을 첨부했습니다. 2년 전 에티오피아 산타와니 내추럴 240도 투입 …" at bounding box center [320, 177] width 641 height 355
click at [629, 13] on icon at bounding box center [629, 12] width 6 height 6
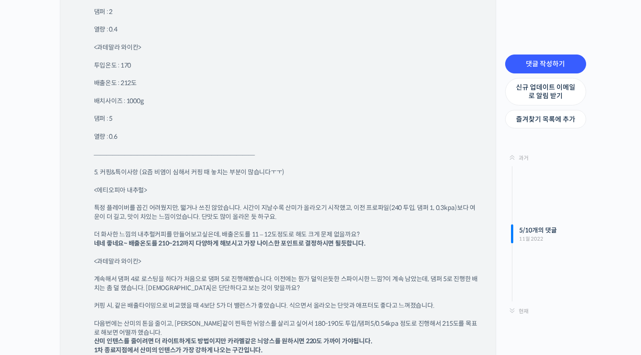
scroll to position [5335, 0]
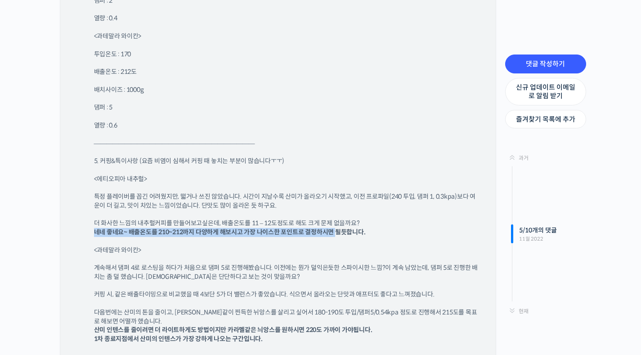
drag, startPoint x: 94, startPoint y: 234, endPoint x: 337, endPoint y: 233, distance: 243.0
click at [337, 233] on div "주성현 로스터 그룹 관리자 2022년 11월 11일 9:11 오전 댓글 작성하기 1.로스팅 머신 종류 브랜드이름 : 이지스터 1.8kg 사용 …" at bounding box center [278, 135] width 436 height 1056
click at [330, 234] on b "네네 좋네요~ 배출온도를 210~212까지 다양하게 해보시고 가장 나이스한 포인트로 결정하시면 될듯합니다." at bounding box center [230, 232] width 272 height 8
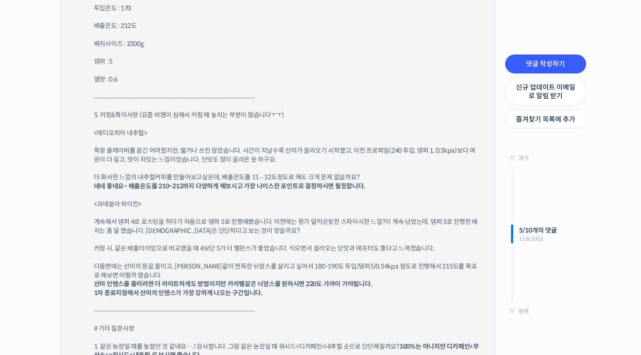
scroll to position [5387, 0]
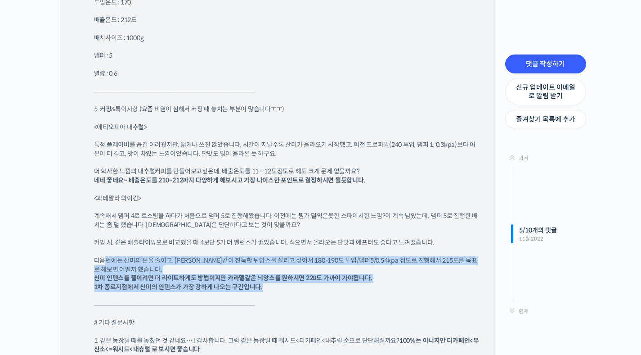
drag, startPoint x: 106, startPoint y: 261, endPoint x: 370, endPoint y: 283, distance: 264.7
click at [370, 283] on p "다음번에는 산미의 톤을 줄이고, 카라멜같이 찐득한 뉘앙스를 살리고 싶어서 180-190도 투입/댐퍼5/0.54kpa 정도로 진행해서 215도를…" at bounding box center [287, 273] width 386 height 35
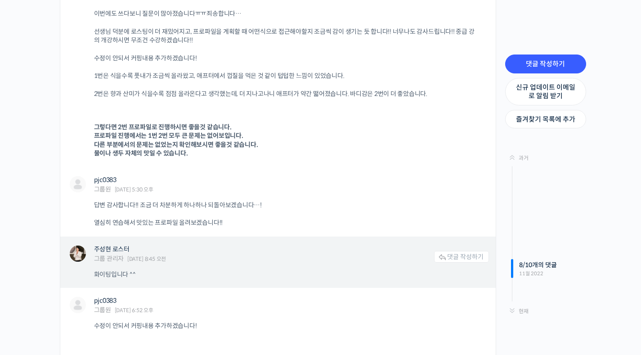
scroll to position [8275, 0]
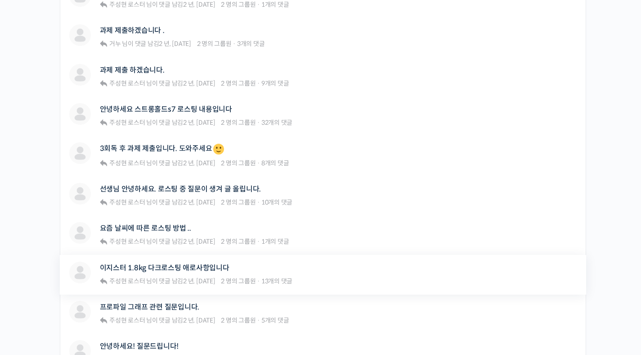
scroll to position [337, 0]
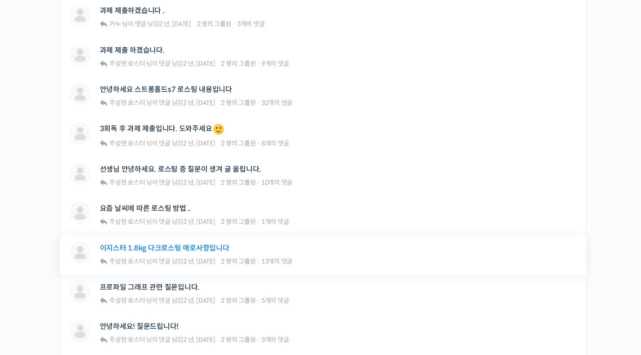
click at [204, 246] on link "이지스터 1.8kg 다크로스팅 애로사항입니다" at bounding box center [165, 247] width 130 height 9
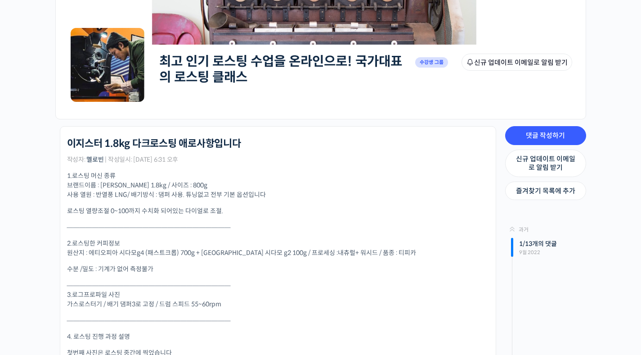
scroll to position [207, 0]
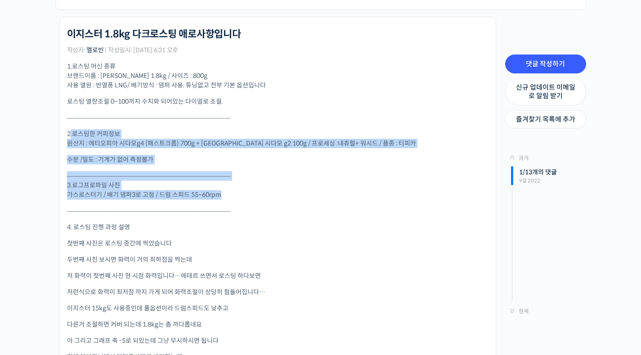
drag, startPoint x: 84, startPoint y: 141, endPoint x: 292, endPoint y: 195, distance: 215.1
click at [292, 195] on p "—————————————————————————— 3.로그프로파일 사진 가스로스터기 / 배기 댐퍼3로 고정 / 드럼 스피드 55~60rpm" at bounding box center [278, 185] width 422 height 28
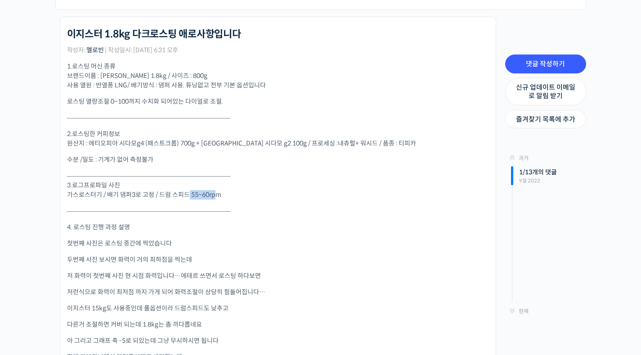
drag, startPoint x: 218, startPoint y: 197, endPoint x: 188, endPoint y: 194, distance: 30.3
click at [188, 194] on p "—————————————————————————— 3.로그프로파일 사진 가스로스터기 / 배기 댐퍼3로 고정 / 드럼 스피드 55~60rpm" at bounding box center [278, 185] width 422 height 28
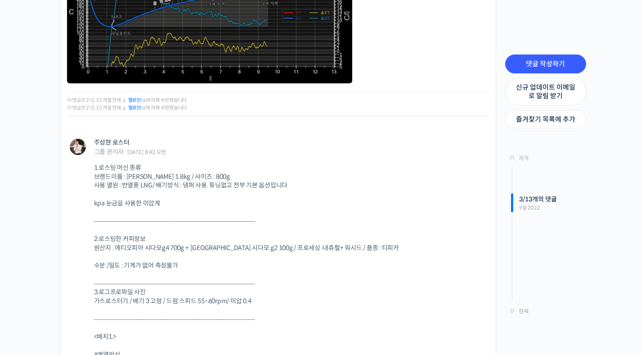
scroll to position [2652, 0]
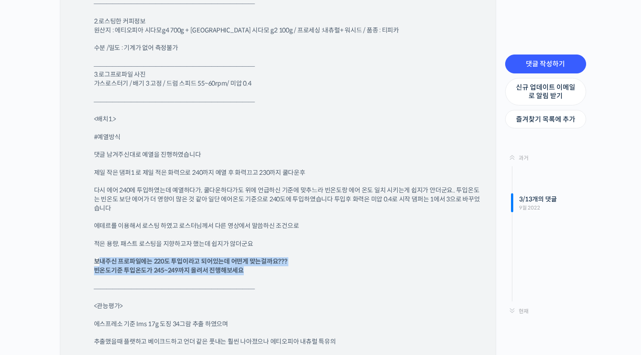
drag, startPoint x: 117, startPoint y: 264, endPoint x: 252, endPoint y: 271, distance: 135.2
click at [252, 271] on p "보내주신 프로파일에는 220도 투입이라고 되어있는데 어떤게 맞는걸까요??? 빈온도기준 투입온도가 245~249까지 올려서 진행해보세요" at bounding box center [287, 266] width 386 height 18
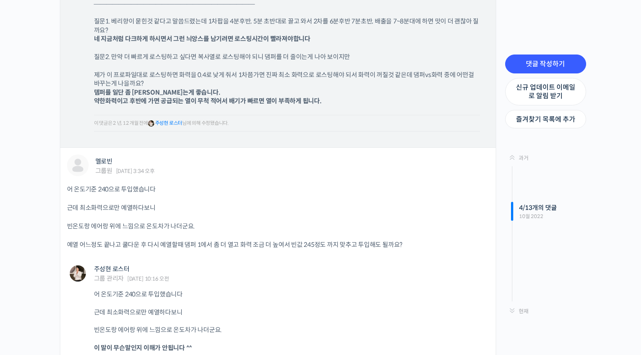
scroll to position [3076, 0]
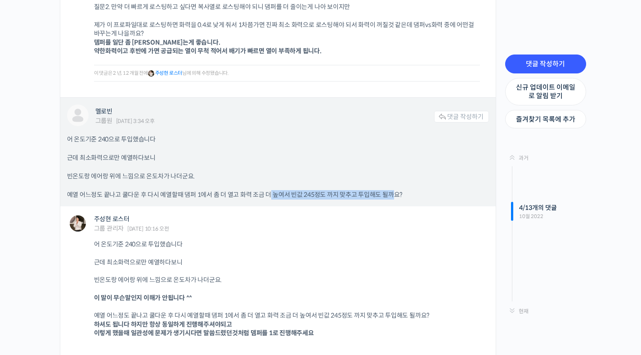
drag, startPoint x: 270, startPoint y: 196, endPoint x: 396, endPoint y: 194, distance: 125.6
click at [396, 194] on p "예열 어느정도 끝나고 쿨다운 후 다시 예열할때 댐퍼 1에서 좀 더 열고 화력 조금 더 높여서 빈값 245정도 까지 맞추고 투입해도 될까요?" at bounding box center [278, 194] width 422 height 9
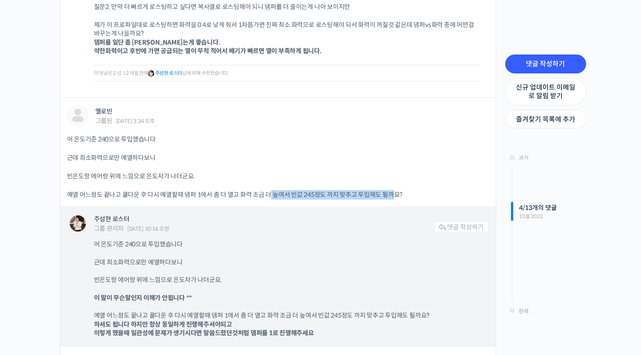
scroll to position [3148, 0]
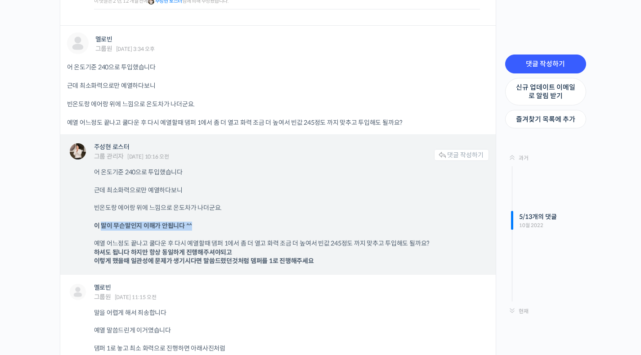
drag, startPoint x: 100, startPoint y: 223, endPoint x: 198, endPoint y: 224, distance: 97.2
click at [198, 224] on p "이 말이 무슨말인지 이해가 안됩니다 ^^" at bounding box center [287, 225] width 386 height 9
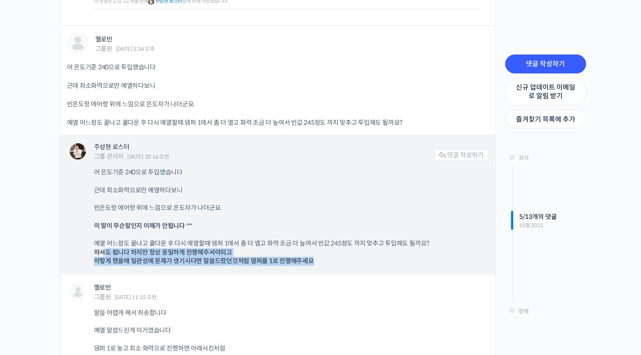
drag, startPoint x: 103, startPoint y: 253, endPoint x: 352, endPoint y: 260, distance: 248.9
click at [352, 260] on p "예열 어느정도 끝나고 쿨다운 후 다시 예열할때 댐퍼 1에서 좀 더 열고 화력 조금 더 높여서 빈값 245정도 까지 맞추고 투입해도 될까요? 하…" at bounding box center [287, 252] width 386 height 27
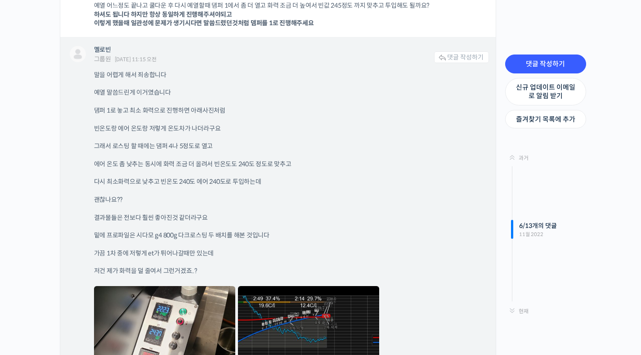
scroll to position [3397, 0]
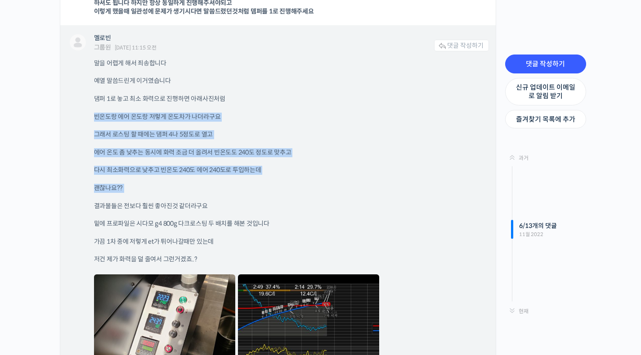
drag, startPoint x: 99, startPoint y: 108, endPoint x: 334, endPoint y: 211, distance: 257.3
click at [319, 205] on div "말을 어렵게 해서 죄송합니다 예열 말씀드린게 이거였습니다 댐퍼 1로 놓고 최소 화력으로 진행하면 아래사진처럼 빈온도랑 에어 온도랑 저렇게 온도…" at bounding box center [291, 223] width 395 height 329
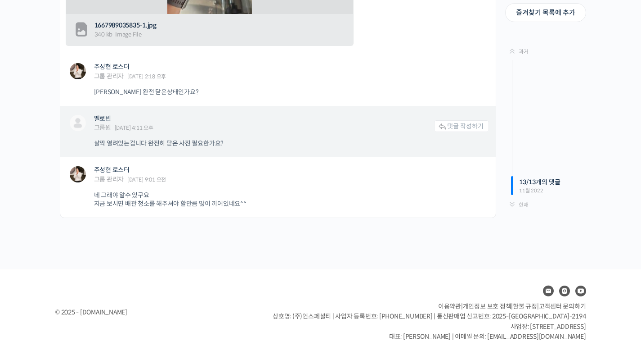
scroll to position [4237, 0]
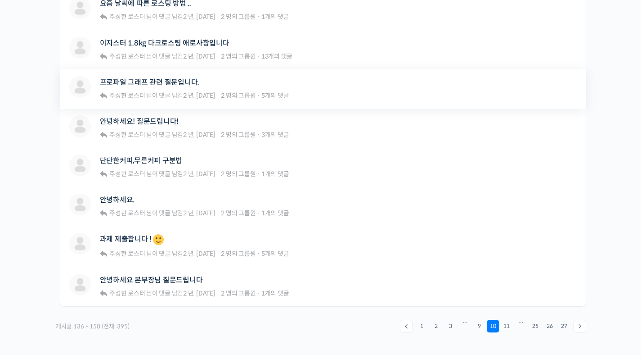
scroll to position [644, 0]
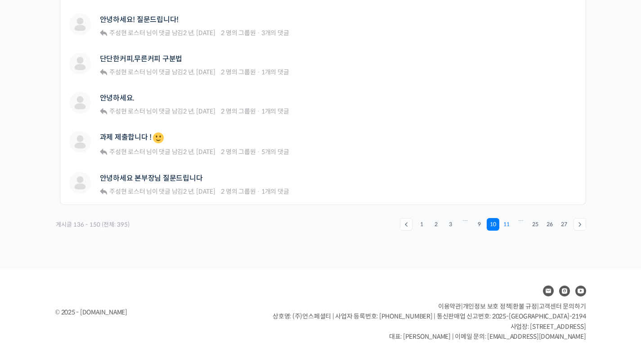
click at [508, 223] on link "11" at bounding box center [506, 224] width 13 height 13
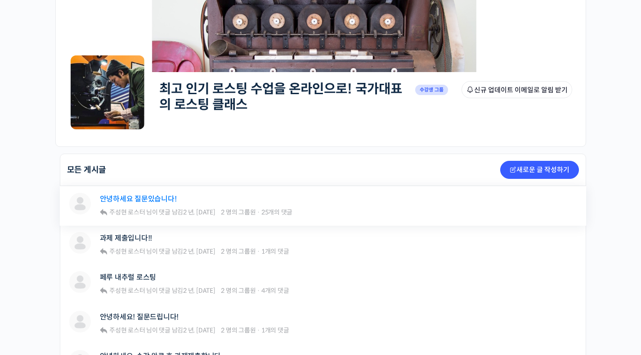
click at [158, 200] on link "안녕하세요 질문있습니다!" at bounding box center [138, 198] width 77 height 9
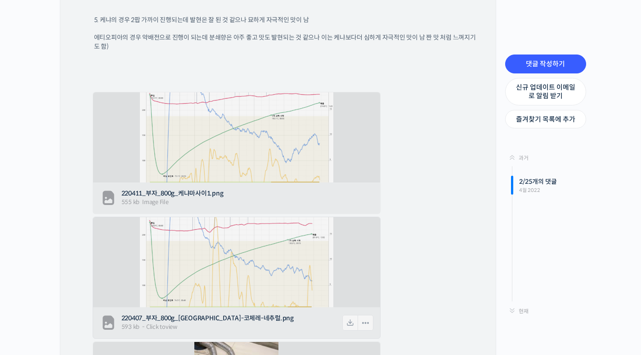
scroll to position [837, 0]
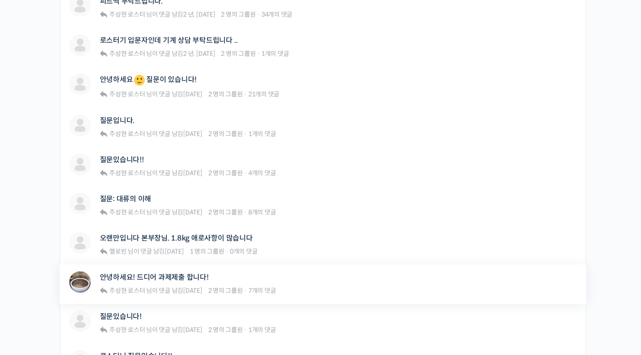
scroll to position [440, 0]
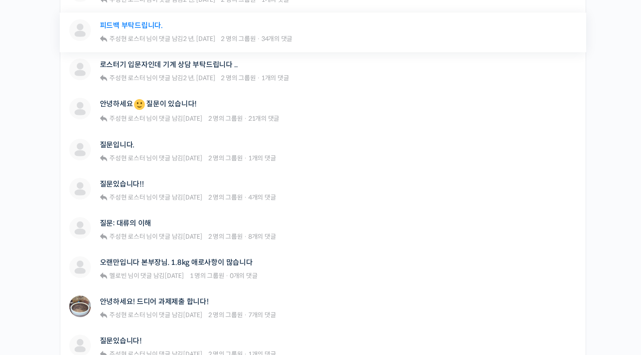
click at [136, 28] on link "피드백 부탁드립니다." at bounding box center [131, 25] width 63 height 9
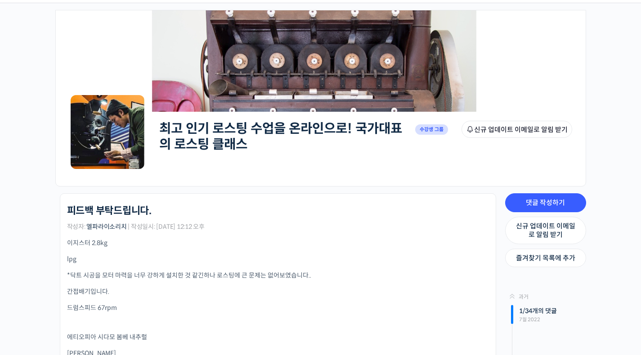
scroll to position [66, 0]
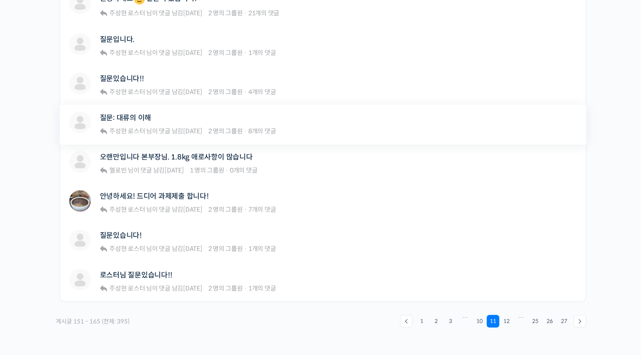
scroll to position [557, 0]
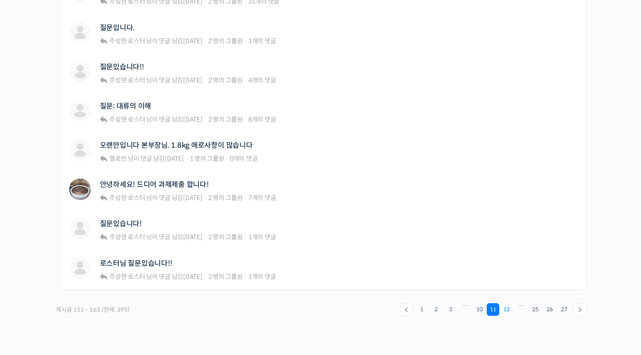
click at [508, 309] on link "12" at bounding box center [506, 309] width 13 height 13
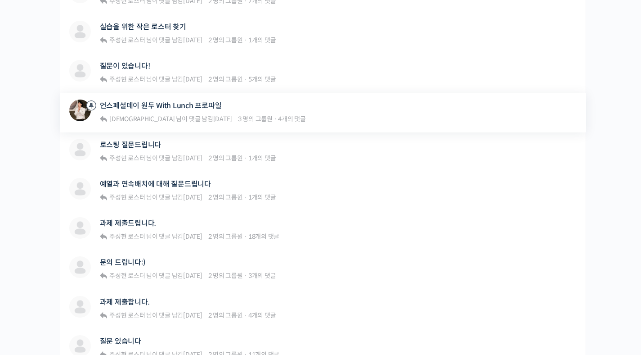
scroll to position [324, 0]
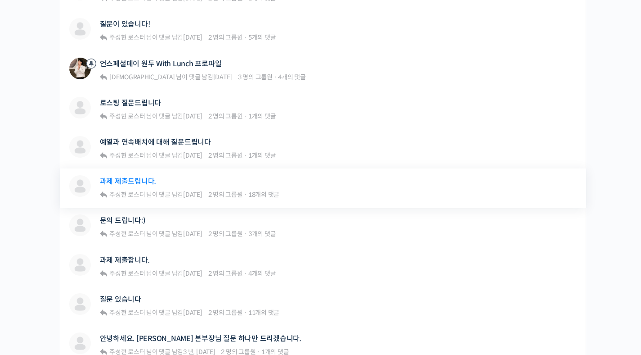
click at [143, 180] on link "과제 제출드립니다." at bounding box center [128, 181] width 57 height 9
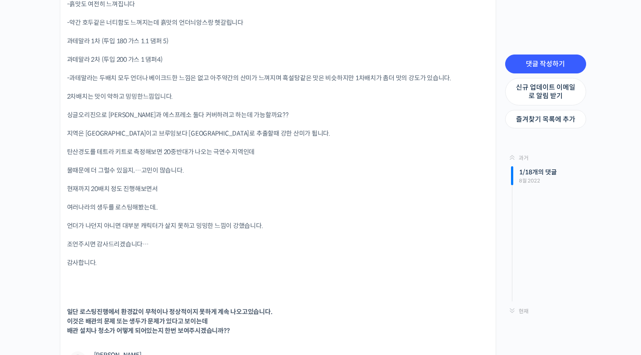
scroll to position [2675, 0]
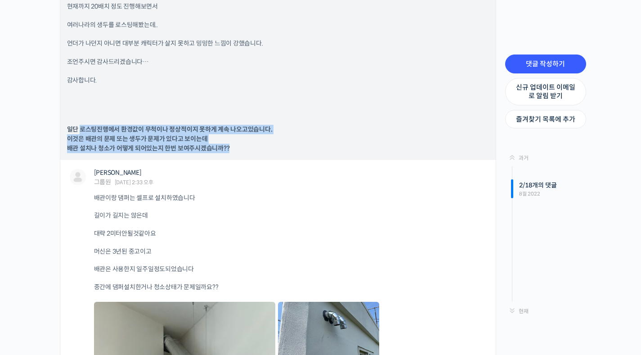
drag, startPoint x: 81, startPoint y: 127, endPoint x: 243, endPoint y: 148, distance: 163.7
click at [243, 148] on p "일단 로스팅진행에서 환경값이 무척이나 정상적이지 못하게 계속 나오고있습니다. 이것은 배관의 문제 또는 생두가 문제가 있다고 보이는데 배관 설치…" at bounding box center [278, 139] width 422 height 28
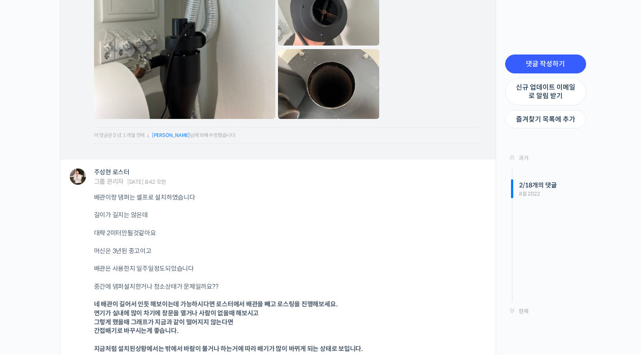
scroll to position [3124, 0]
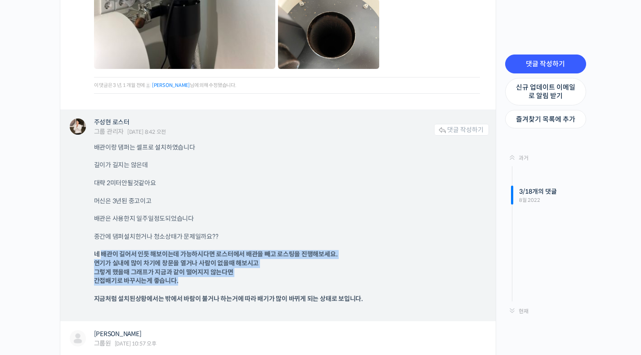
drag, startPoint x: 102, startPoint y: 256, endPoint x: 279, endPoint y: 279, distance: 178.4
click at [279, 279] on p "네 배관이 길어서 인듯 해보이는데 가능하시다면 로스터에서 배관을 빼고 로스팅을 진행해보세요. 연기가 실내에 많이 차기에 창문을 열거나 사람이 …" at bounding box center [287, 267] width 386 height 35
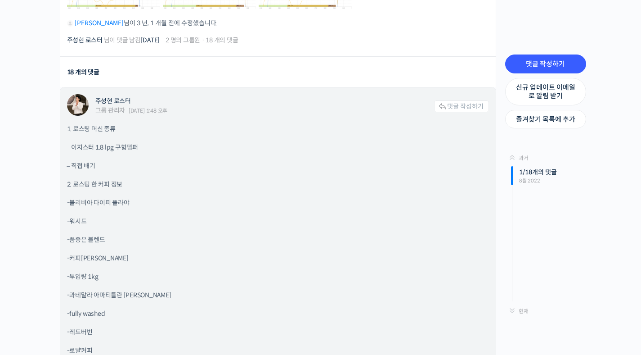
scroll to position [1377, 0]
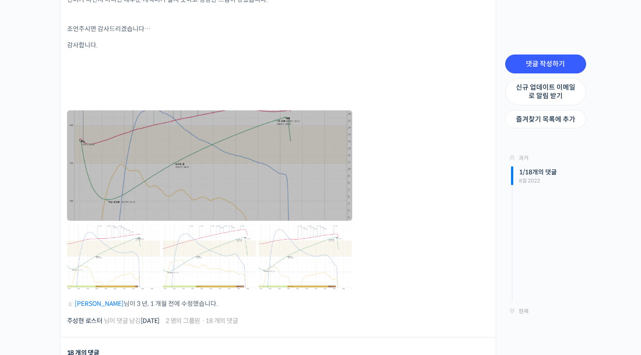
click at [200, 179] on link at bounding box center [209, 165] width 285 height 110
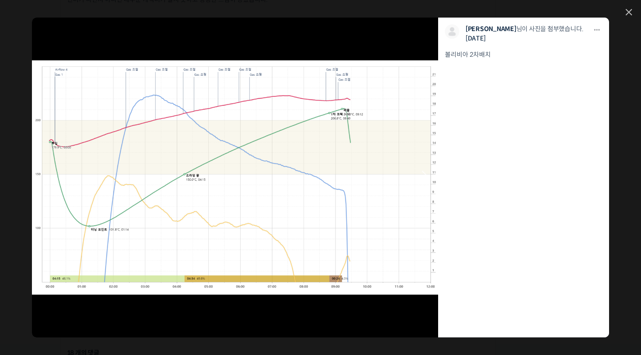
click at [271, 170] on link at bounding box center [275, 177] width 325 height 319
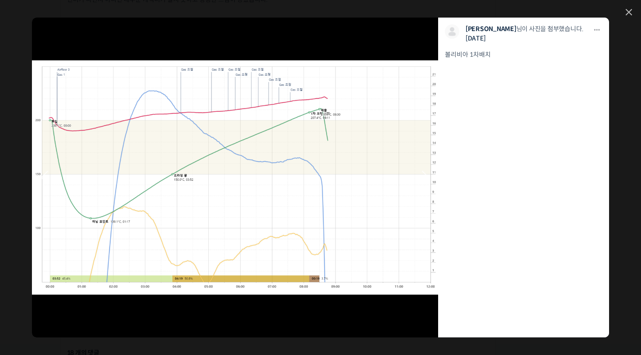
click at [317, 185] on link at bounding box center [275, 177] width 325 height 319
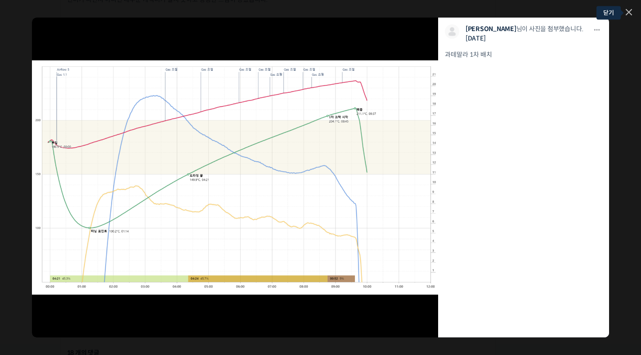
click at [628, 10] on icon at bounding box center [629, 12] width 6 height 6
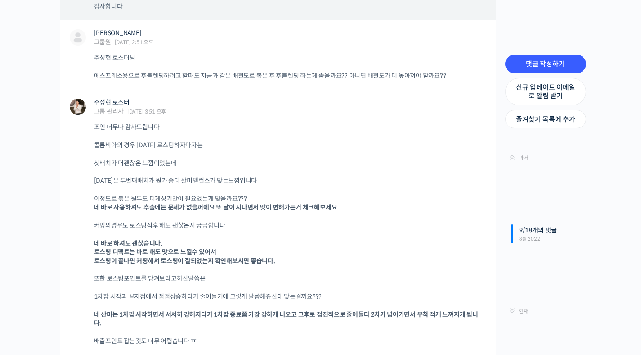
scroll to position [7245, 0]
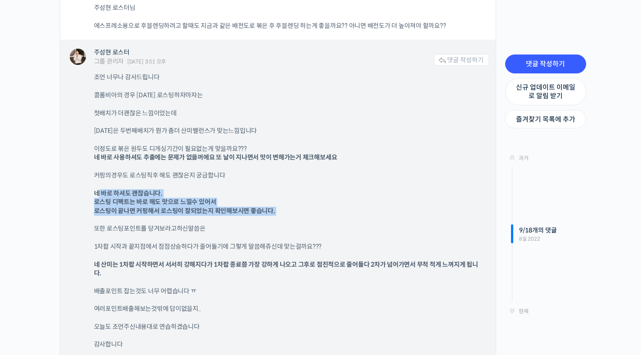
drag, startPoint x: 99, startPoint y: 192, endPoint x: 298, endPoint y: 217, distance: 200.9
click at [298, 217] on div "조언 너무나 감사드립니다 콜롬비아의 경우 [DATE] 로스팅하자마자는 첫배치가 더괜찮은 느낌이었는데 [DATE]은 두번째배치가 뭔가 좀더 산미…" at bounding box center [291, 211] width 395 height 276
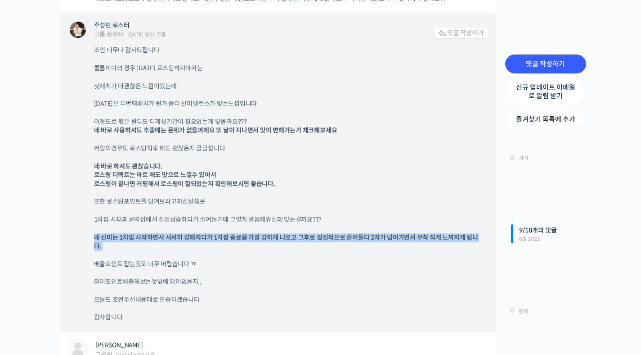
drag, startPoint x: 93, startPoint y: 236, endPoint x: 399, endPoint y: 251, distance: 305.9
click at [399, 251] on div "주성현 로스터 그룹 관리자 [DATE] 3:51 오후 댓글 작성하기 조언 너무나 감사드립니다 콜롬비아의 경우 [DATE] 로스팅하자마자는 첫배…" at bounding box center [278, 172] width 436 height 318
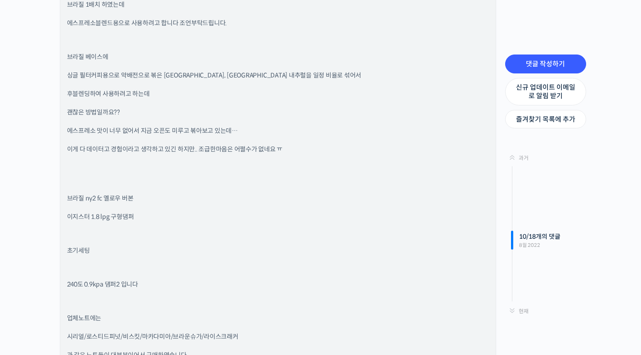
scroll to position [7892, 0]
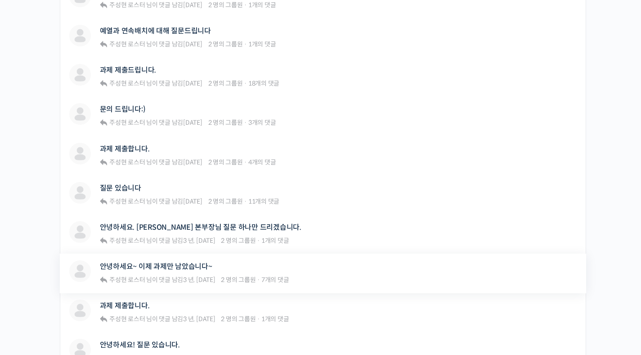
scroll to position [441, 0]
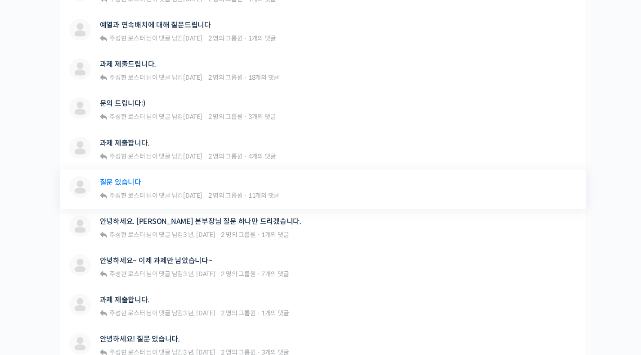
click at [122, 178] on link "질문 있습니다" at bounding box center [120, 182] width 41 height 9
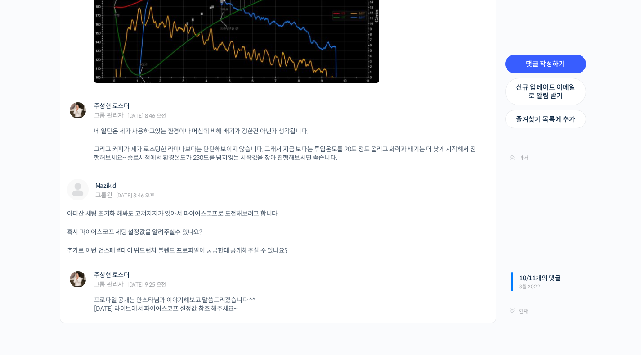
scroll to position [1477, 0]
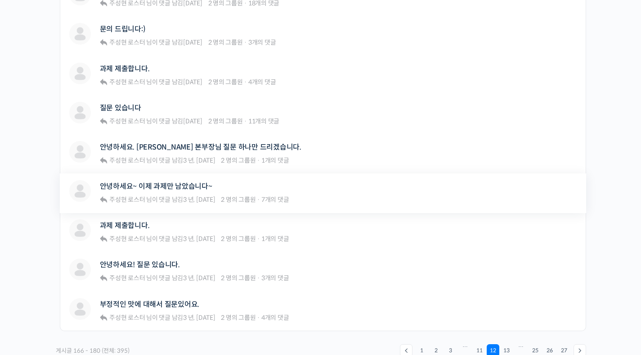
scroll to position [546, 0]
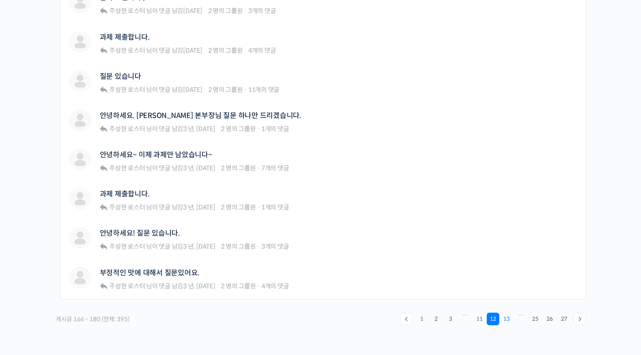
click at [507, 320] on link "13" at bounding box center [506, 318] width 13 height 13
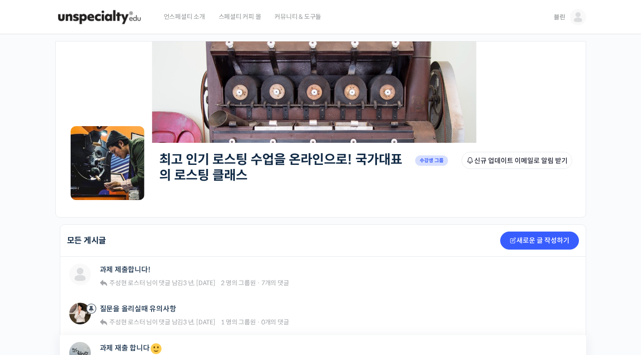
scroll to position [217, 0]
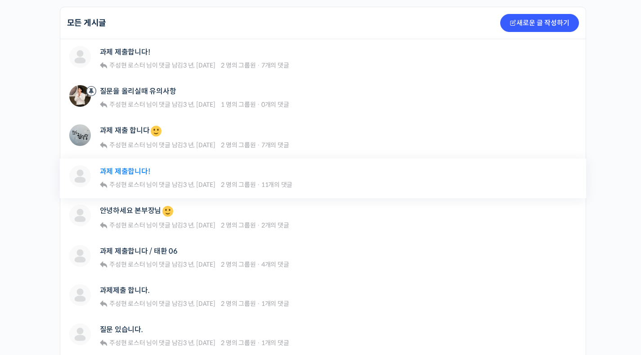
click at [136, 171] on link "과제 제출합니다!" at bounding box center [125, 171] width 50 height 9
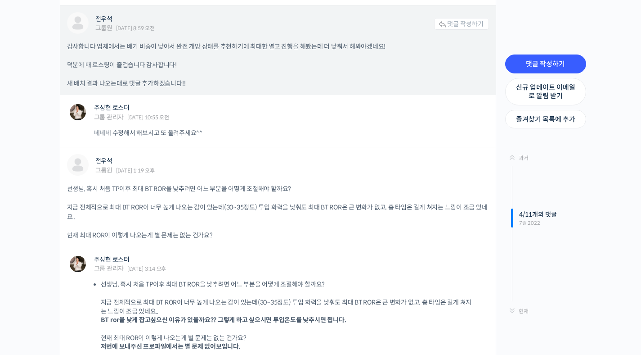
scroll to position [1080, 0]
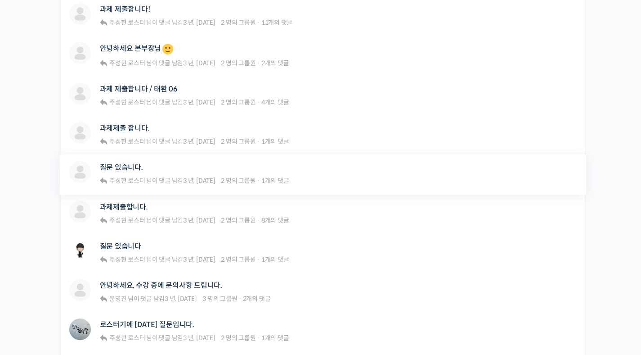
scroll to position [497, 0]
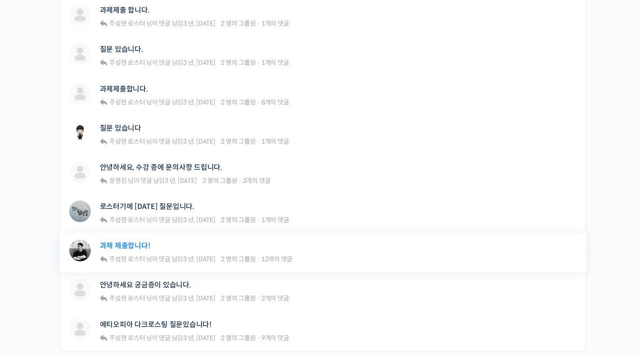
click at [131, 247] on link "과제 제출합니다!" at bounding box center [125, 245] width 50 height 9
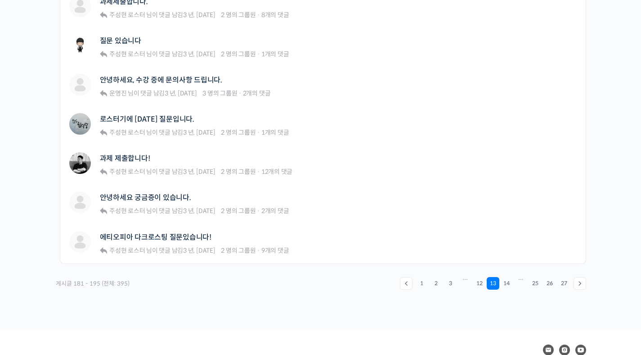
scroll to position [635, 0]
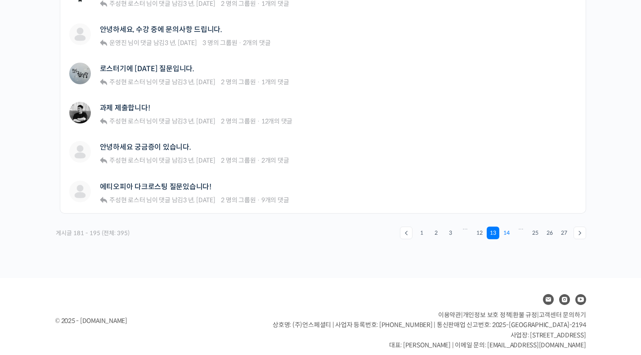
click at [507, 231] on link "14" at bounding box center [506, 232] width 13 height 13
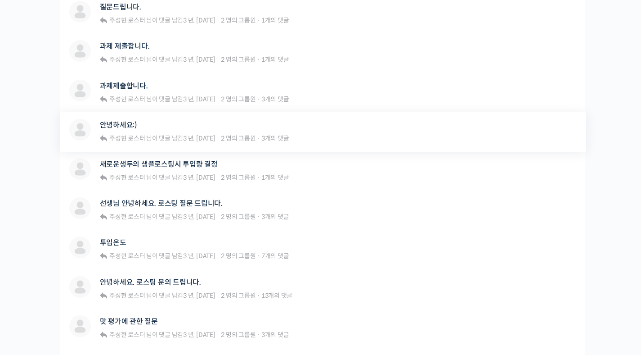
scroll to position [411, 0]
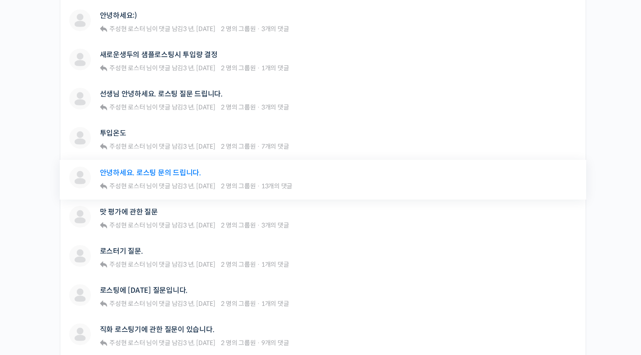
click at [139, 170] on link "안녕하세요. 로스팅 문의 드립니다." at bounding box center [150, 172] width 101 height 9
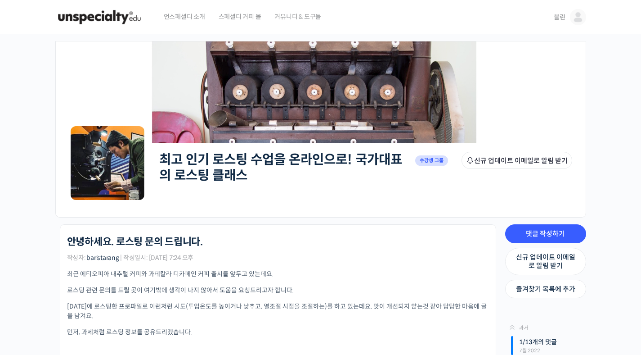
scroll to position [174, 0]
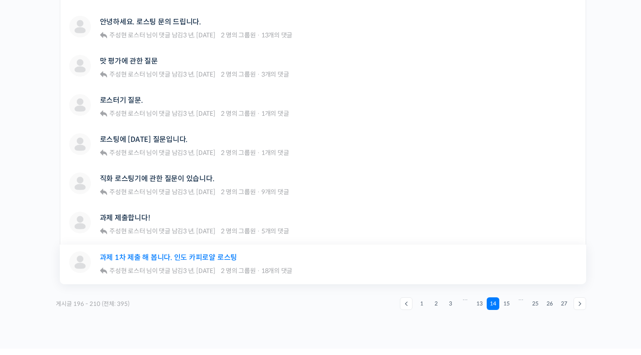
click at [171, 259] on link "과제 1차 제출 해 봅니다. 인도 카피로얄 로스팅" at bounding box center [169, 257] width 138 height 9
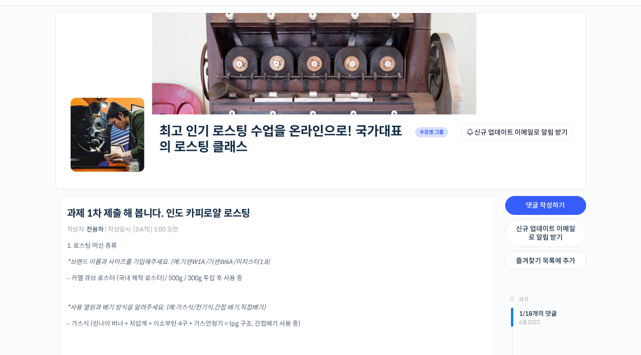
scroll to position [67, 0]
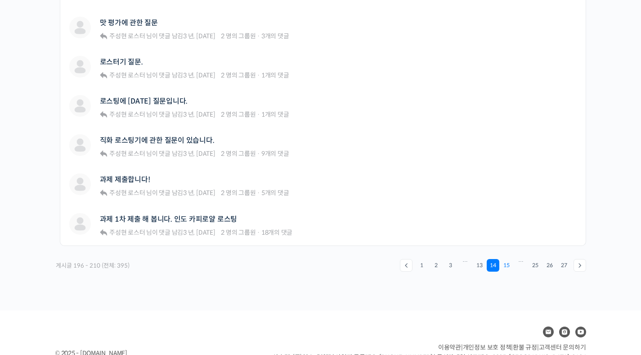
click at [504, 266] on link "15" at bounding box center [506, 265] width 13 height 13
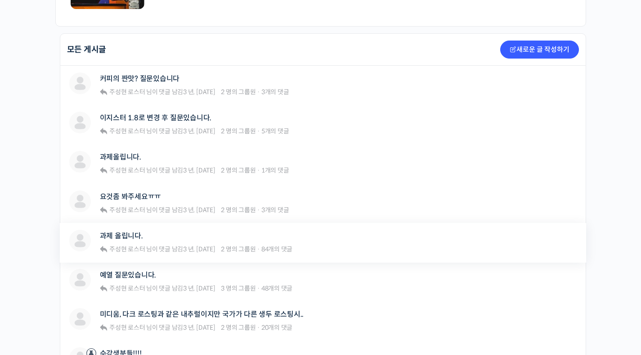
scroll to position [202, 0]
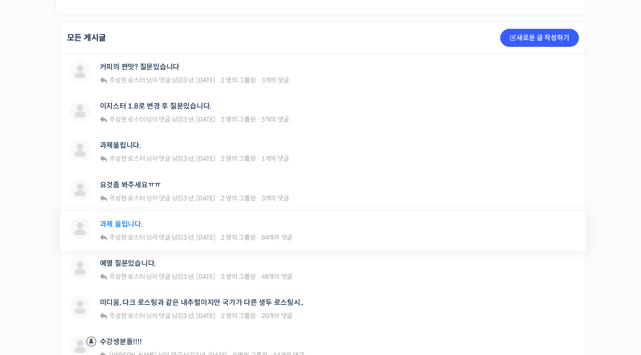
click at [122, 224] on link "과제 올립니다." at bounding box center [121, 224] width 43 height 9
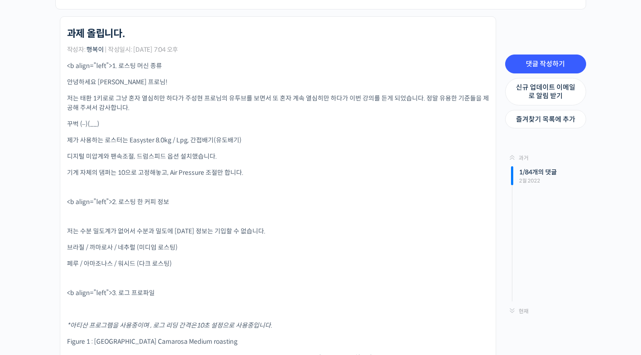
scroll to position [325, 0]
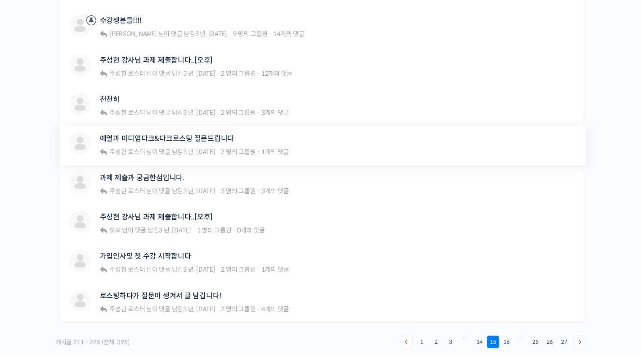
scroll to position [573, 0]
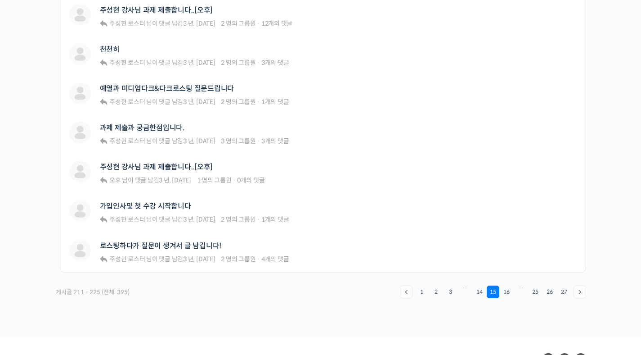
click at [514, 294] on span "…" at bounding box center [521, 291] width 14 height 13
click at [509, 292] on link "16" at bounding box center [506, 291] width 13 height 13
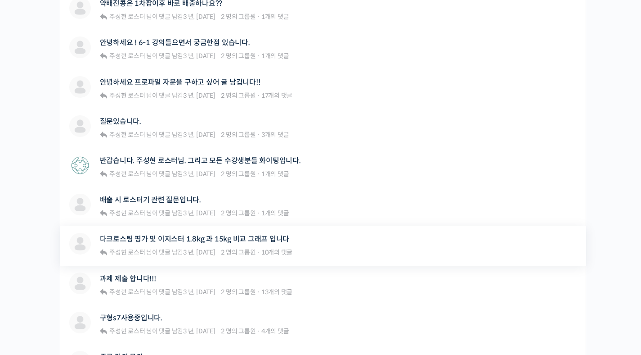
scroll to position [380, 0]
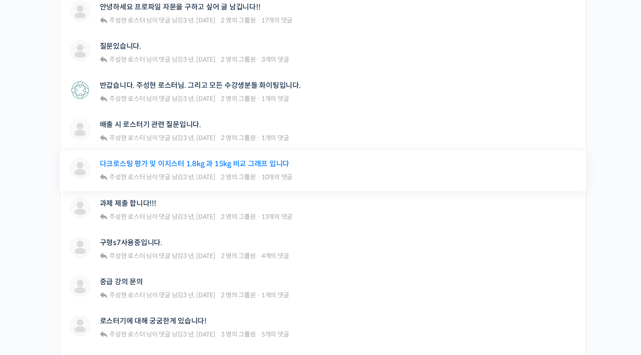
click at [200, 164] on link "다크로스팅 평가 및 이지스터 1.8kg 과 15kg 비교 그래프 입니다" at bounding box center [195, 163] width 190 height 9
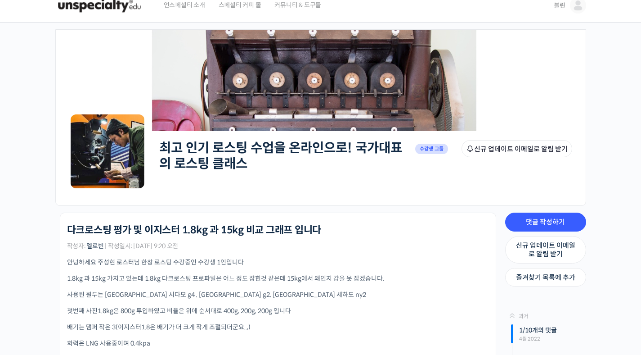
scroll to position [44, 0]
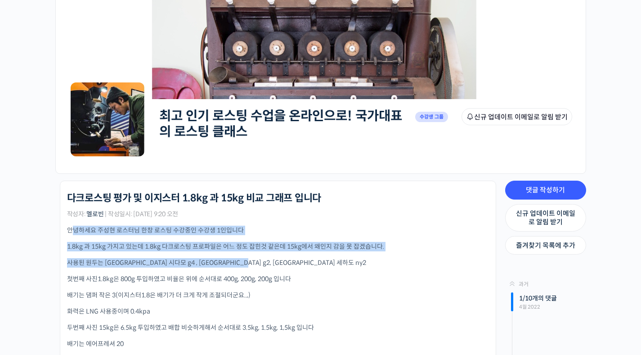
drag, startPoint x: 72, startPoint y: 232, endPoint x: 383, endPoint y: 262, distance: 312.0
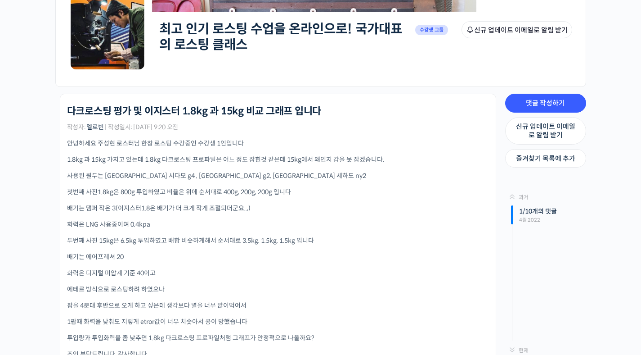
click at [381, 264] on div "안녕하세요 주성현 로스터님 한창 로스팅 수강중인 수강생 1인입니다 1.8kg 과 15kg 가지고 있는데 1.8kg 다크로스팅 프로파일은 어느 …" at bounding box center [278, 318] width 422 height 359
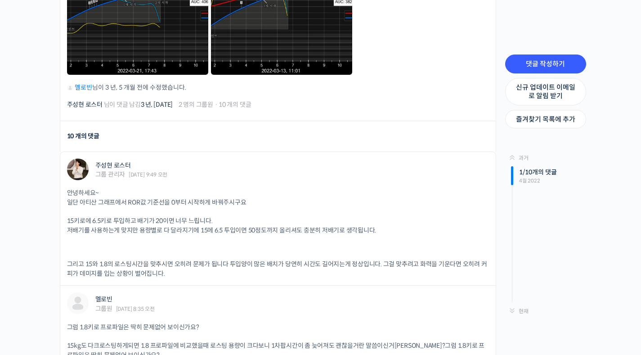
scroll to position [553, 0]
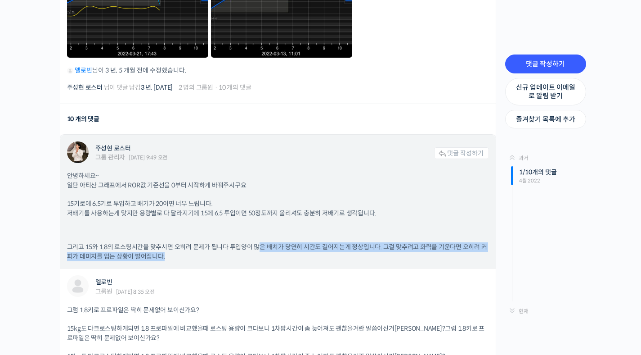
drag, startPoint x: 256, startPoint y: 244, endPoint x: 357, endPoint y: 265, distance: 102.4
click at [357, 265] on div "주성현 로스터 그룹 관리자 2022년 04월 13일 9:49 오전 댓글 작성하기 안녕하세요~ 일단 아티산 그래프에서 ROR값 기준선을 0부터 …" at bounding box center [278, 202] width 436 height 134
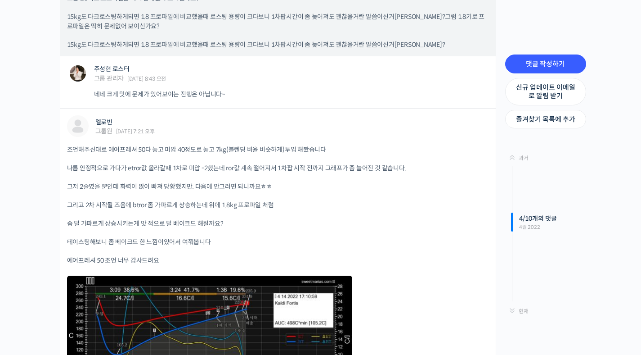
scroll to position [911, 0]
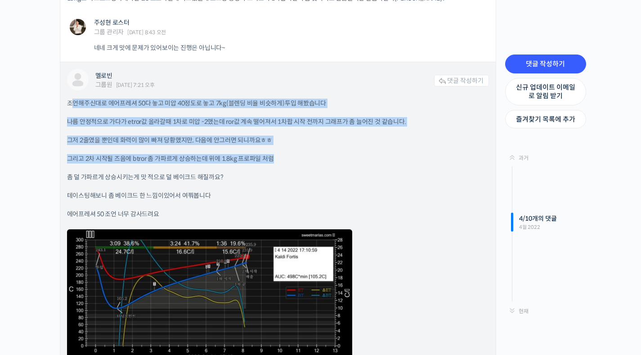
drag, startPoint x: 72, startPoint y: 102, endPoint x: 295, endPoint y: 157, distance: 229.9
click at [295, 157] on div "조언해주신대로 에어프레셔 50다 놓고 미압 40정도로 놓고 7kg(블렌딩 비율 비슷하게)투입 해봤습니다 나름 안정적으로 가다가 etror값 올…" at bounding box center [278, 231] width 422 height 264
click at [295, 157] on p "그리고 2차 시작될 즈음에 btror 좀 가파르게 상승하는데 위에 1.8kg 프로파일 처럼" at bounding box center [278, 158] width 422 height 9
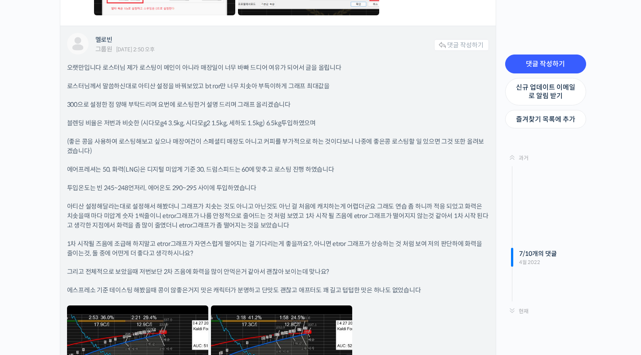
scroll to position [1708, 0]
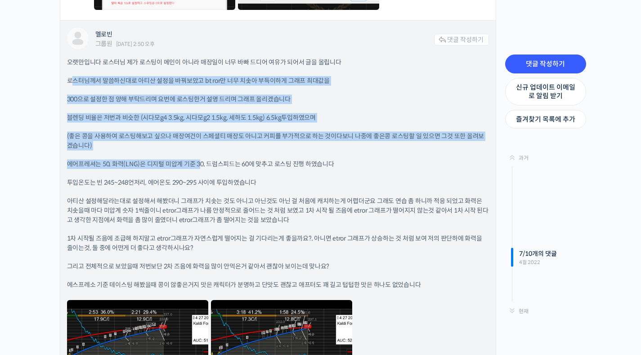
drag, startPoint x: 71, startPoint y: 80, endPoint x: 201, endPoint y: 162, distance: 153.5
click at [201, 162] on div "오랫만입니다 로스터님 제가 로스팅이 메인이 아니라 매장일이 너무 바빠 드디어 여유가 되어서 글을 올립니다 로스터님께서 말씀하신대로 아티산 설정…" at bounding box center [278, 236] width 422 height 356
click at [186, 152] on div "오랫만입니다 로스터님 제가 로스팅이 메인이 아니라 매장일이 너무 바빠 드디어 여유가 되어서 글을 올립니다 로스터님께서 말씀하신대로 아티산 설정…" at bounding box center [278, 236] width 422 height 356
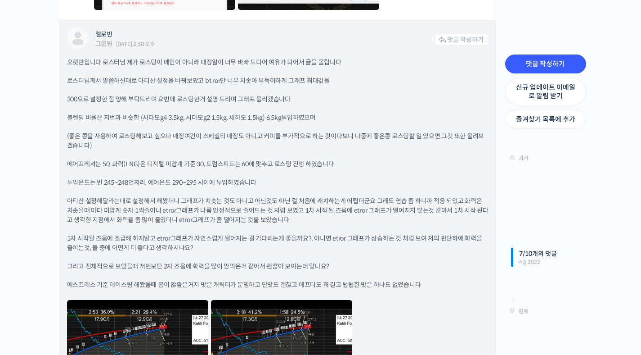
scroll to position [1719, 0]
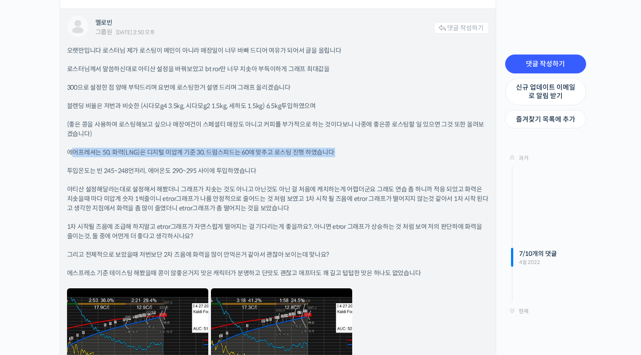
drag, startPoint x: 70, startPoint y: 151, endPoint x: 340, endPoint y: 157, distance: 270.0
click at [340, 157] on div "오랫만입니다 로스터님 제가 로스팅이 메인이 아니라 매장일이 너무 바빠 드디어 여유가 되어서 글을 올립니다 로스터님께서 말씀하신대로 아티산 설정…" at bounding box center [278, 224] width 422 height 356
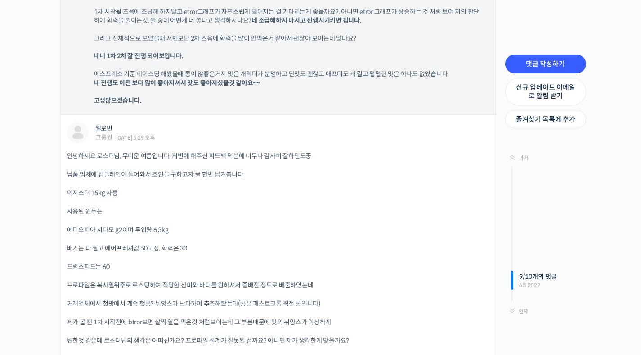
scroll to position [2397, 0]
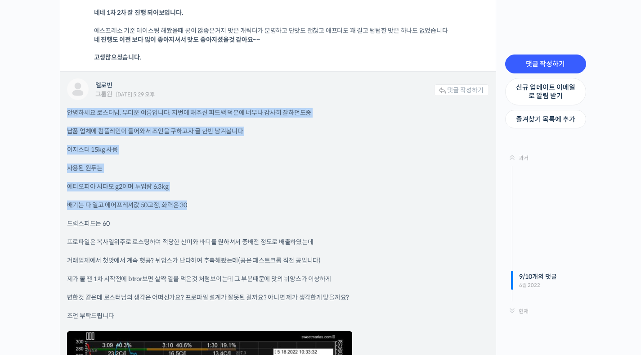
drag, startPoint x: 66, startPoint y: 114, endPoint x: 290, endPoint y: 208, distance: 242.8
click at [290, 208] on div "멜로빈 그룹원 2022년 06월 07일 5:29 오후 댓글 작성하기 안녕하세요 로스터님, 무더운 여름입니다. 저번에 해주신 피드백 덕분에 너무…" at bounding box center [278, 272] width 436 height 400
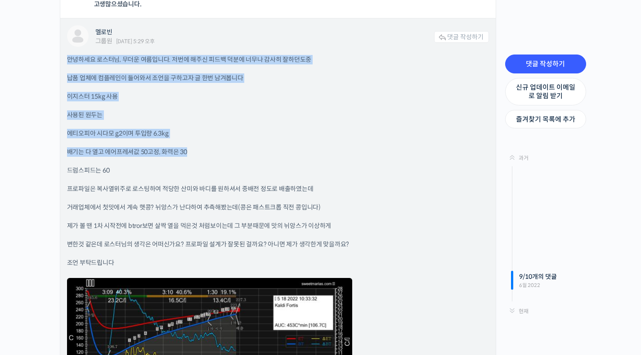
scroll to position [2468, 0]
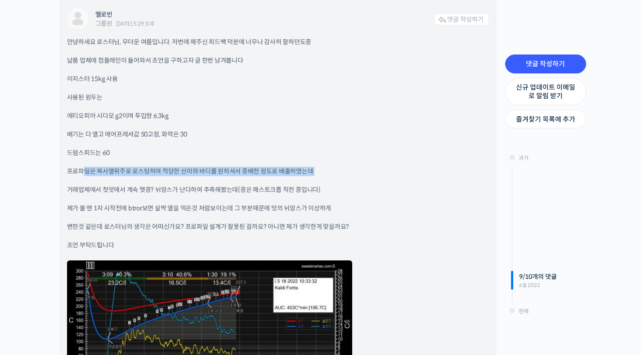
drag, startPoint x: 81, startPoint y: 172, endPoint x: 288, endPoint y: 180, distance: 206.2
click at [288, 180] on div "안녕하세요 로스터님, 무더운 여름입니다. 저번에 해주신 피드백 덕분에 너무나 감사히 잘하던도중 납품 업체에 컴플레인이 들어와서 조언을 구하고자…" at bounding box center [278, 215] width 422 height 356
click at [274, 180] on div "안녕하세요 로스터님, 무더운 여름입니다. 저번에 해주신 피드백 덕분에 너무나 감사히 잘하던도중 납품 업체에 컴플레인이 들어와서 조언을 구하고자…" at bounding box center [278, 215] width 422 height 356
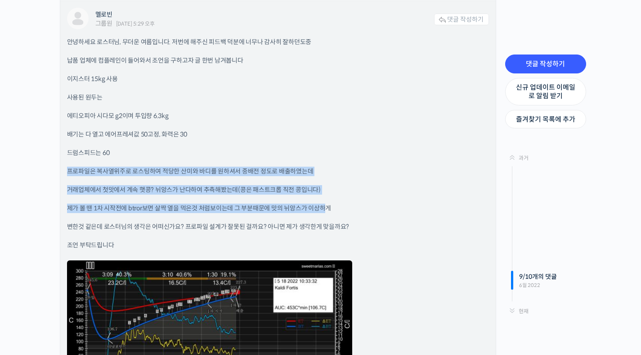
drag, startPoint x: 67, startPoint y: 173, endPoint x: 324, endPoint y: 211, distance: 260.1
click at [324, 211] on div "멜로빈 그룹원 2022년 06월 07일 5:29 오후 댓글 작성하기 안녕하세요 로스터님, 무더운 여름입니다. 저번에 해주신 피드백 덕분에 너무…" at bounding box center [278, 201] width 436 height 400
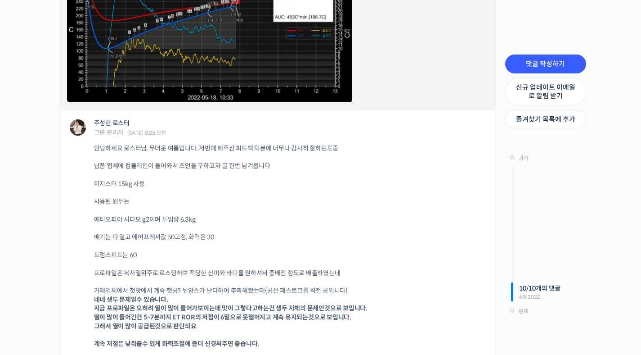
scroll to position [2808, 0]
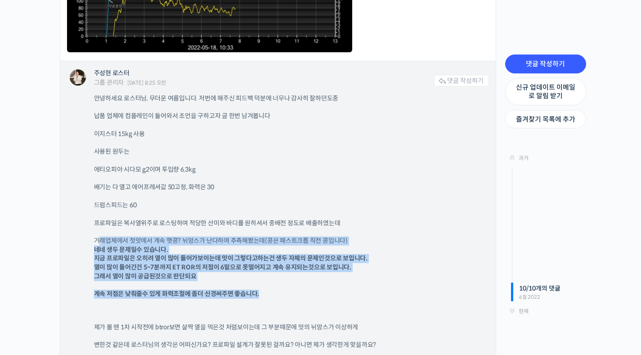
drag, startPoint x: 105, startPoint y: 244, endPoint x: 358, endPoint y: 290, distance: 256.6
click at [358, 290] on div "안녕하세요 로스터님, 무더운 여름입니다. 저번에 해주신 피드백 덕분에 너무나 감사히 잘하던도중 납품 업체에 컴플레인이 들어와서 조언을 구하고자…" at bounding box center [291, 230] width 395 height 273
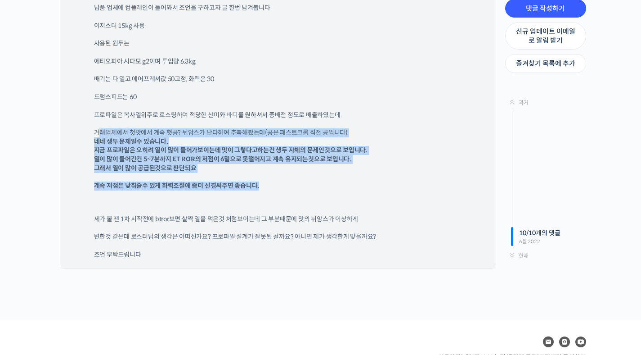
scroll to position [2967, 0]
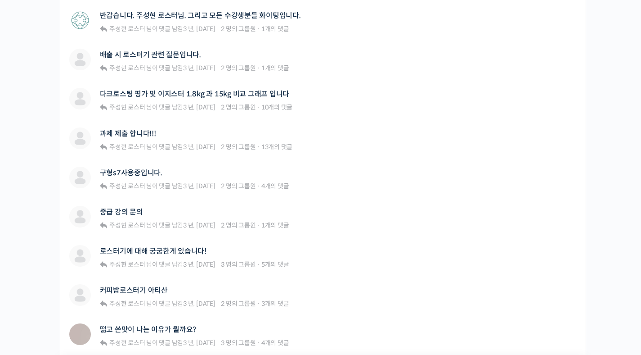
scroll to position [550, 0]
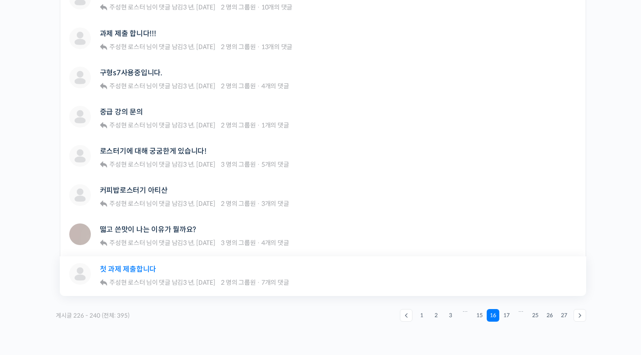
click at [149, 268] on link "첫 과제 제출합니다" at bounding box center [128, 269] width 57 height 9
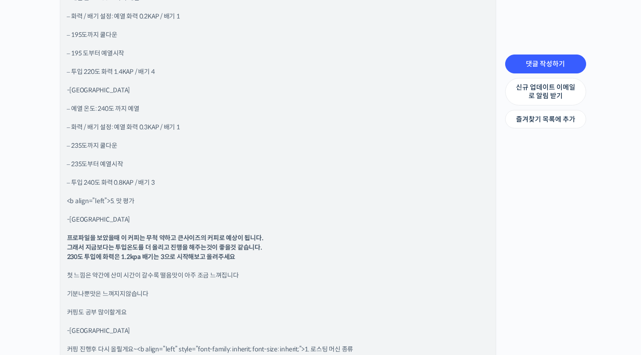
scroll to position [747, 0]
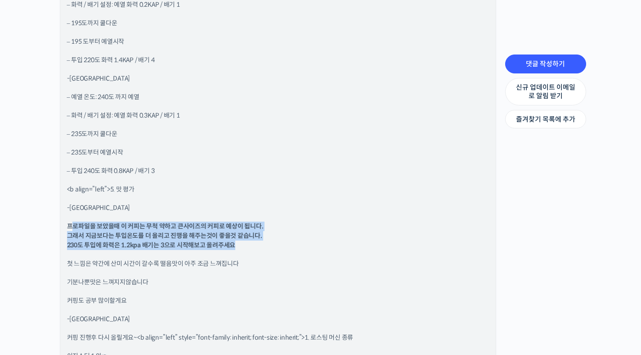
drag, startPoint x: 73, startPoint y: 224, endPoint x: 276, endPoint y: 247, distance: 204.3
click at [276, 247] on p "프로파일을 보았을때 이 커피는 무척 약하고 큰사이즈의 커피로 예상이 됩니다. 그래서 지금보다는 투입온도를 더 올리고 진행을 해주는것이 좋을것 …" at bounding box center [278, 235] width 422 height 28
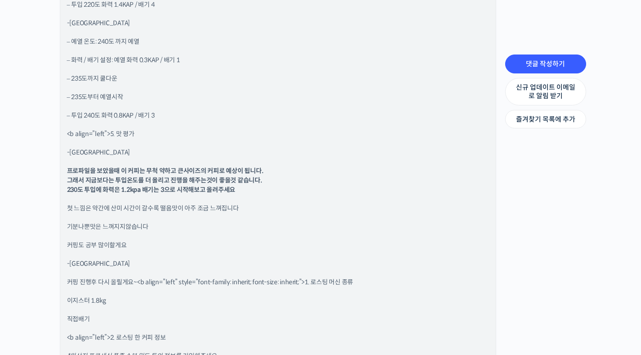
click at [275, 248] on p "커핑도 공부 많이할게요" at bounding box center [278, 244] width 422 height 9
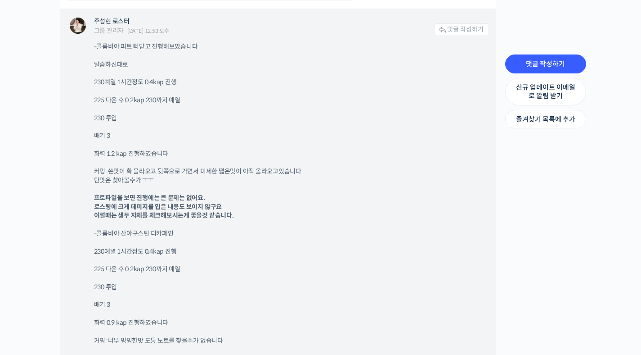
scroll to position [2565, 0]
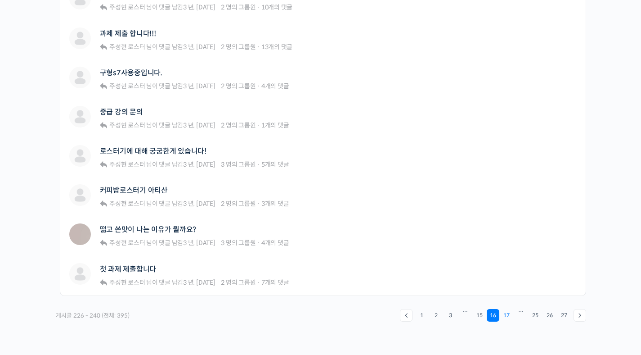
click at [508, 315] on link "17" at bounding box center [506, 315] width 13 height 13
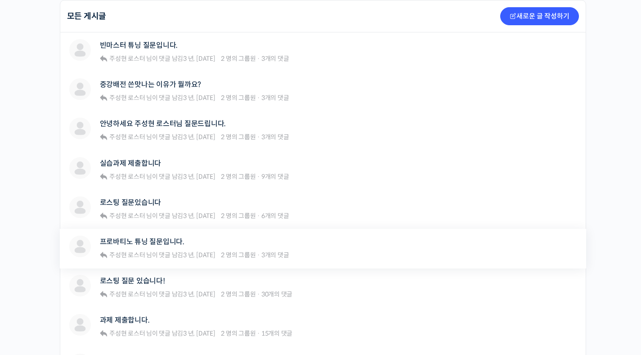
scroll to position [230, 0]
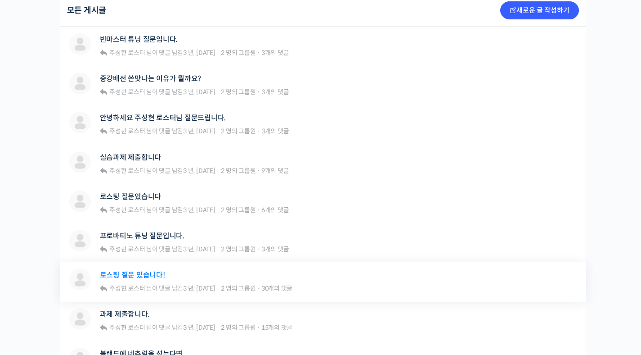
click at [144, 272] on link "로스팅 질문 있습니다!" at bounding box center [132, 274] width 65 height 9
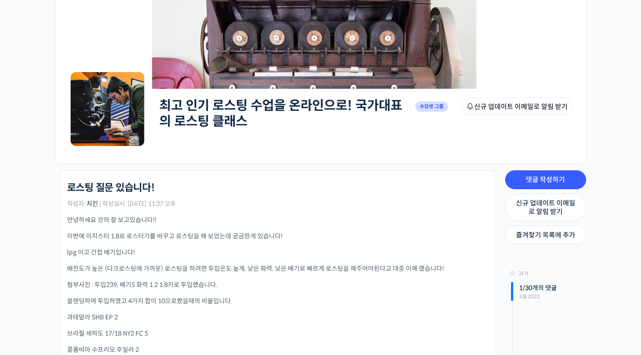
scroll to position [145, 0]
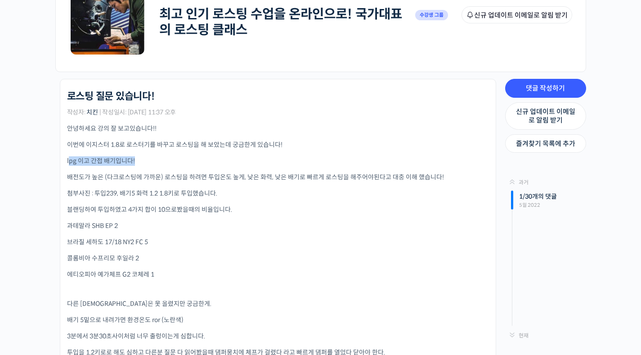
drag, startPoint x: 67, startPoint y: 161, endPoint x: 160, endPoint y: 162, distance: 92.7
click at [160, 162] on p "lpg 이고 간접 배기입니다!" at bounding box center [278, 160] width 422 height 9
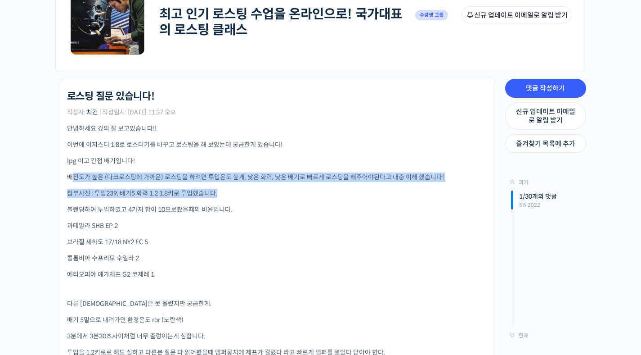
drag, startPoint x: 71, startPoint y: 177, endPoint x: 255, endPoint y: 195, distance: 184.9
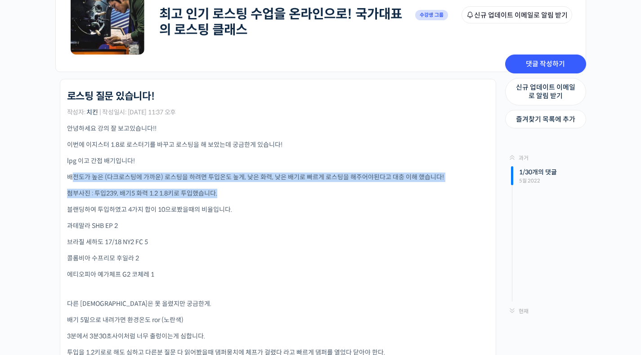
scroll to position [264, 0]
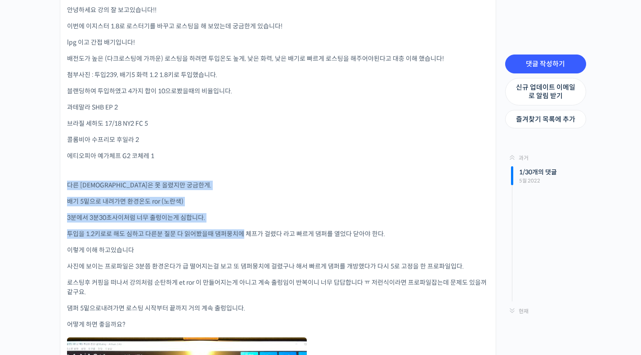
drag, startPoint x: 72, startPoint y: 184, endPoint x: 243, endPoint y: 235, distance: 178.9
click at [243, 235] on li "최고 인기 로스팅 수업을 온라인으로! 국가대표의 로스팅 클래스 로스팅 질문 있습니다! 작성자: 치킨 | 작성일시: [DATE] 11:37 오후…" at bounding box center [278, 253] width 436 height 587
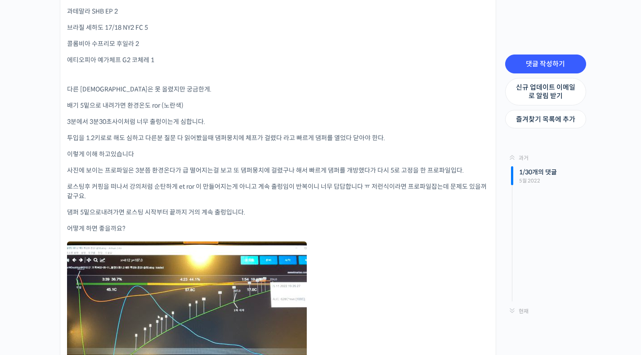
click at [274, 141] on p "투입을 1.2키로로 해도 심하고 다른분 질문 다 읽어봤을때 댐퍼뭉치에 체프가 걸렸다 라고 빠르게 댐퍼를 열었다 닫아야 한다." at bounding box center [278, 137] width 422 height 9
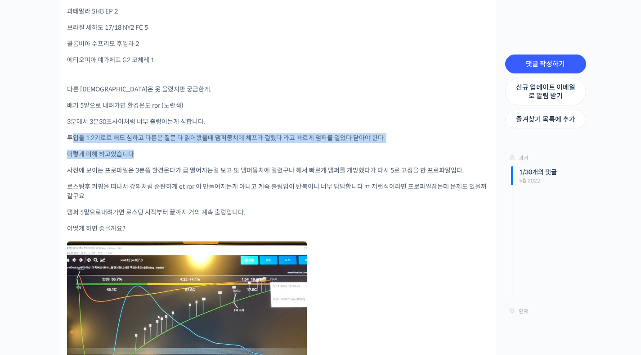
drag, startPoint x: 70, startPoint y: 137, endPoint x: 206, endPoint y: 158, distance: 137.5
click at [206, 158] on div "안녕하세요 강의 잘 보고있습니다!! 이번에 이지스터 1.8로 로스터기를 바꾸고 로스팅을 해 보았는데 궁금한게 있습니다! lpg 이고 간접 배기…" at bounding box center [278, 166] width 422 height 513
click at [206, 158] on p "이렇게 이해 하고있습니다" at bounding box center [278, 153] width 422 height 9
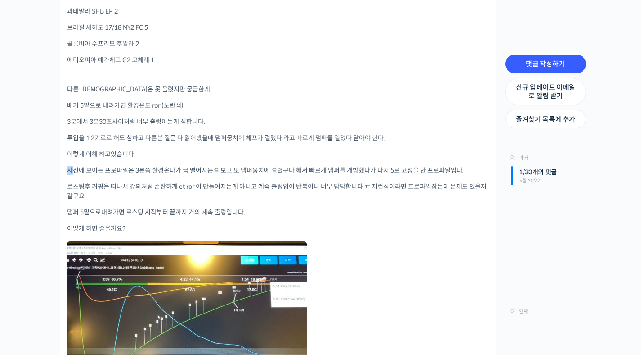
drag, startPoint x: 70, startPoint y: 170, endPoint x: 324, endPoint y: 160, distance: 253.5
click at [324, 160] on div "안녕하세요 강의 잘 보고있습니다!! 이번에 이지스터 1.8로 로스터기를 바꾸고 로스팅을 해 보았는데 궁금한게 있습니다! lpg 이고 간접 배기…" at bounding box center [278, 166] width 422 height 513
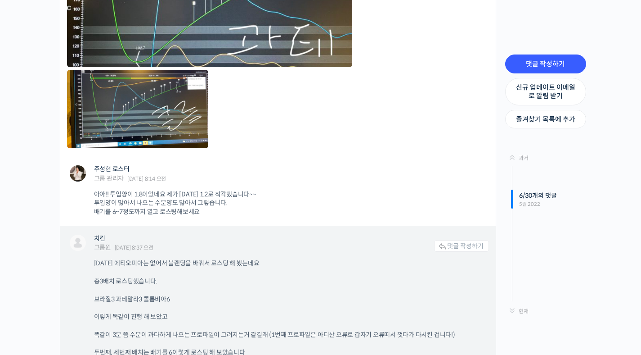
scroll to position [1790, 0]
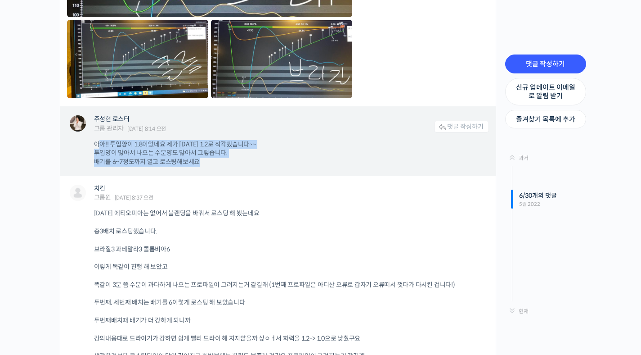
drag, startPoint x: 99, startPoint y: 143, endPoint x: 254, endPoint y: 159, distance: 156.1
click at [254, 159] on p "아아!! 투입양이 1.8이었네요 제가 어제 1.2로 착각했습니다~~ 투입양이 많아서 나오는 수분양도 많아서 그렇습니다. 배기를 6~7정도까지 …" at bounding box center [287, 153] width 386 height 27
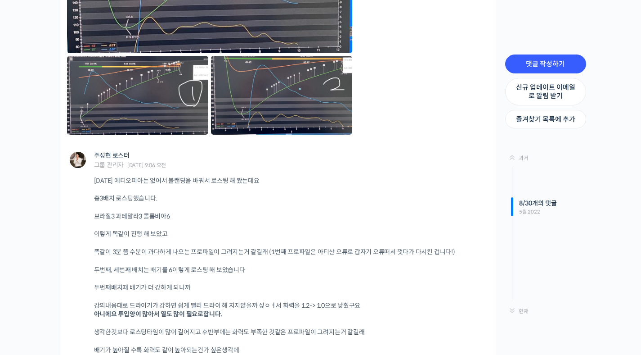
scroll to position [2588, 0]
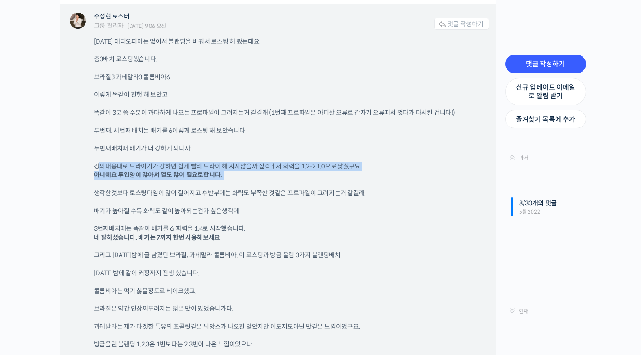
drag, startPoint x: 101, startPoint y: 165, endPoint x: 295, endPoint y: 180, distance: 194.9
click at [295, 180] on div "어제 에티오피아는 없어서 블랜딩을 바꿔서 로스팅 해 봤는데요 총3배치 로스팅했습니다. 브라질3 과테말라3 콜롬비아6 이렇게 똑같이 진행 해 보…" at bounding box center [291, 215] width 395 height 356
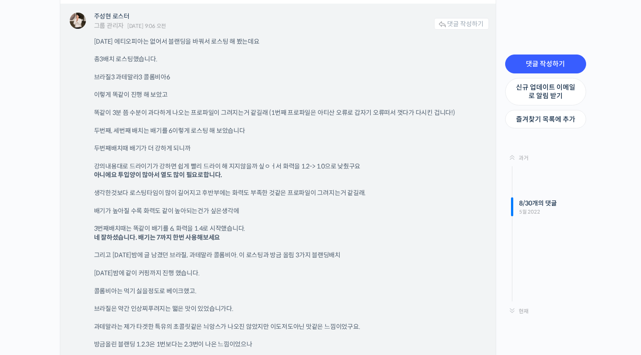
scroll to position [2617, 0]
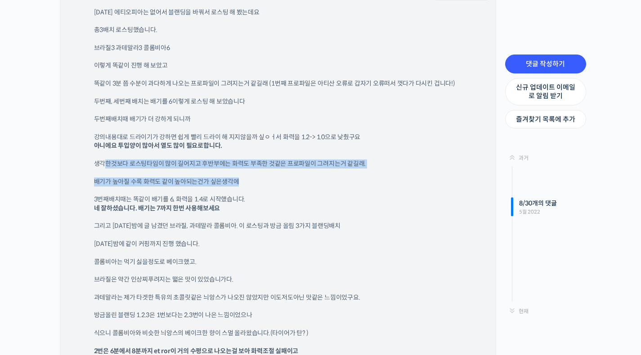
drag, startPoint x: 105, startPoint y: 162, endPoint x: 294, endPoint y: 184, distance: 190.4
click at [294, 184] on div "어제 에티오피아는 없어서 블랜딩을 바꿔서 로스팅 해 봤는데요 총3배치 로스팅했습니다. 브라질3 과테말라3 콜롬비아6 이렇게 똑같이 진행 해 보…" at bounding box center [291, 186] width 395 height 356
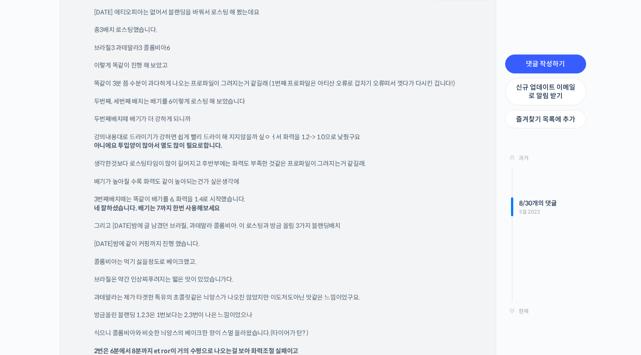
click at [117, 196] on p "3번째배치때는 똑같이 배기를 6, 화력을 1.4로 시작했습니다. 네 잘하셨습니다. 배기는 7까지 한번 사용해보세요" at bounding box center [287, 204] width 386 height 18
drag, startPoint x: 133, startPoint y: 201, endPoint x: 275, endPoint y: 215, distance: 142.4
click at [275, 215] on div "어제 에티오피아는 없어서 블랜딩을 바꿔서 로스팅 해 봤는데요 총3배치 로스팅했습니다. 브라질3 과테말라3 콜롬비아6 이렇게 똑같이 진행 해 보…" at bounding box center [291, 186] width 395 height 356
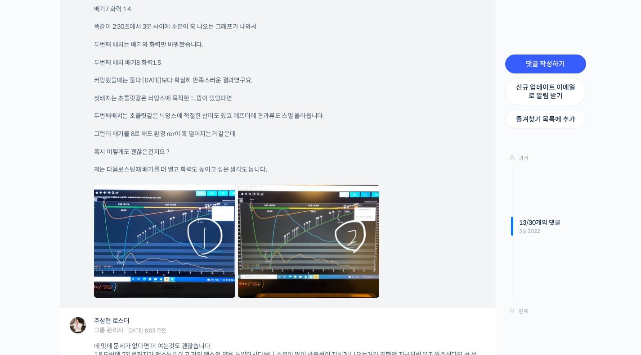
scroll to position [3636, 0]
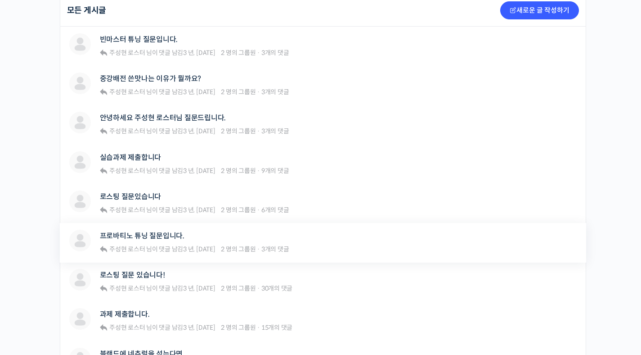
scroll to position [257, 0]
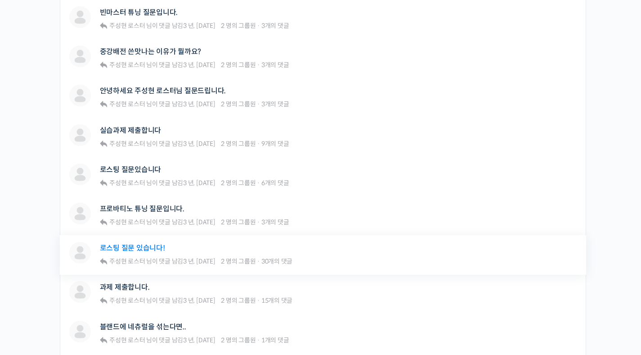
click at [142, 250] on link "로스팅 질문 있습니다!" at bounding box center [132, 247] width 65 height 9
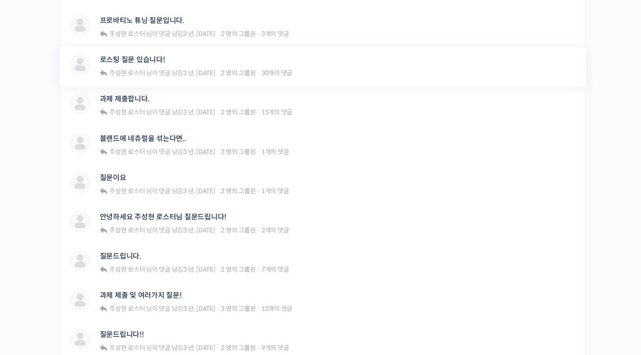
scroll to position [551, 0]
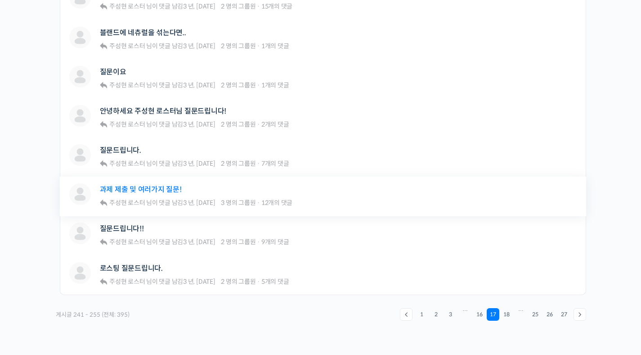
click at [160, 191] on link "과제 제출 및 여러가지 질문!" at bounding box center [141, 189] width 82 height 9
click at [507, 314] on link "18" at bounding box center [506, 314] width 13 height 13
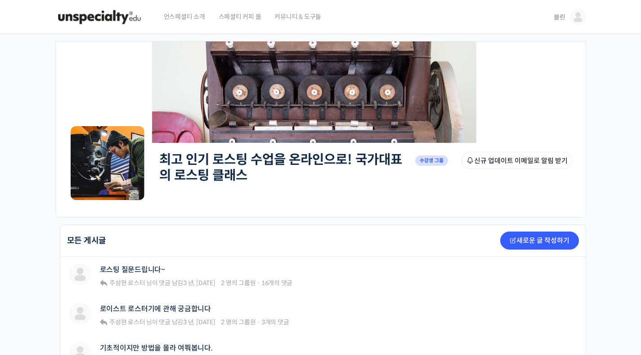
scroll to position [227, 0]
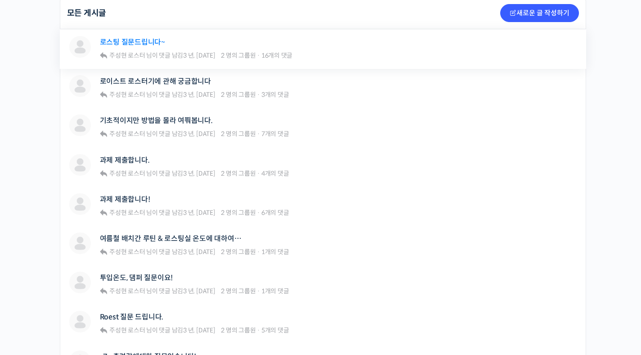
click at [136, 40] on link "로스팅 질문드립니다~" at bounding box center [132, 42] width 65 height 9
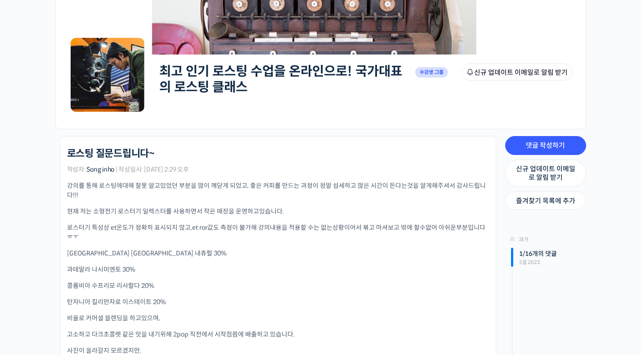
scroll to position [138, 0]
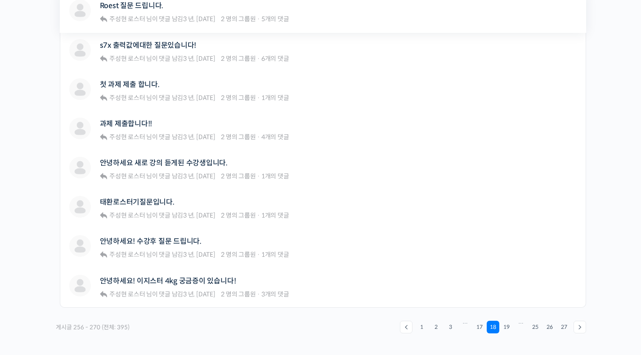
scroll to position [575, 0]
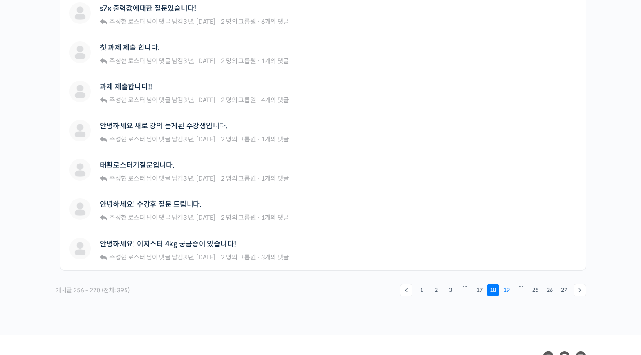
click at [507, 292] on link "19" at bounding box center [506, 289] width 13 height 13
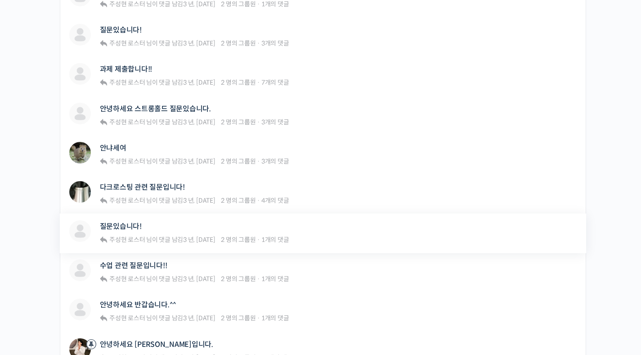
scroll to position [566, 0]
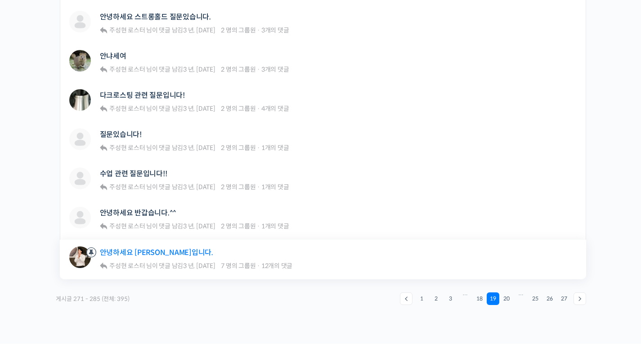
click at [166, 252] on link "안녕하세요 주성현입니다." at bounding box center [156, 252] width 113 height 9
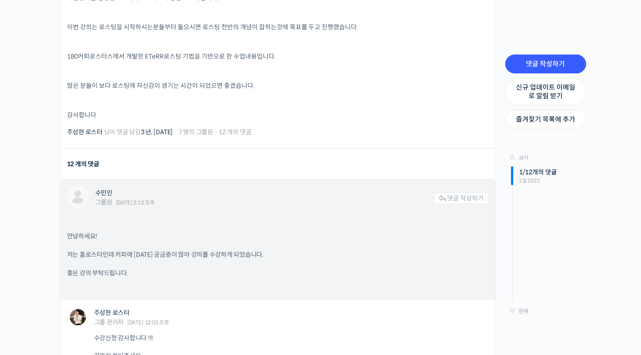
scroll to position [437, 0]
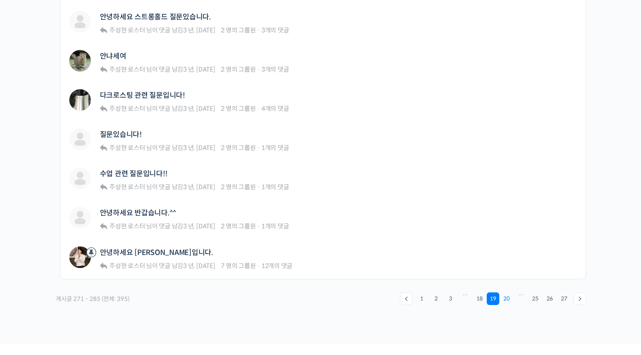
click at [505, 303] on link "20" at bounding box center [506, 298] width 13 height 13
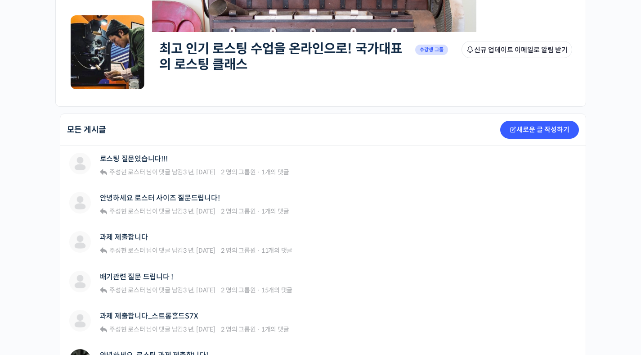
scroll to position [310, 0]
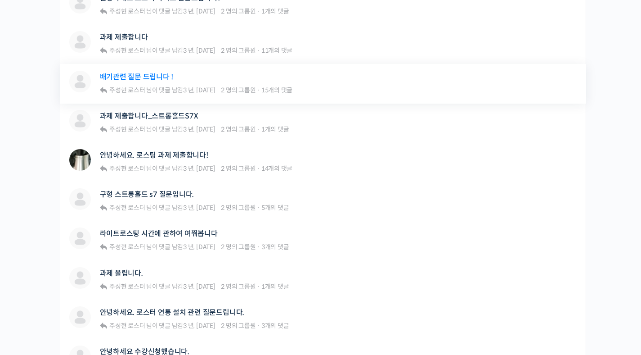
click at [151, 75] on link "배기관련 질문 드립니다 !" at bounding box center [137, 76] width 74 height 9
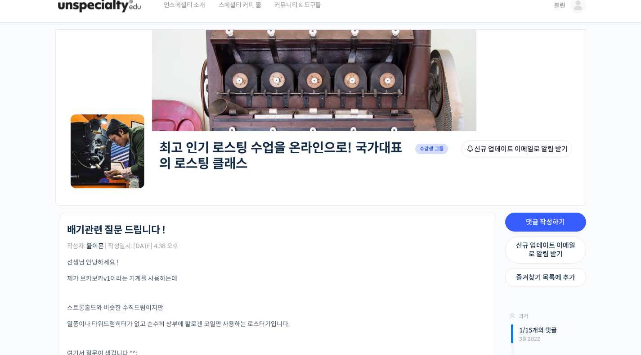
scroll to position [20, 0]
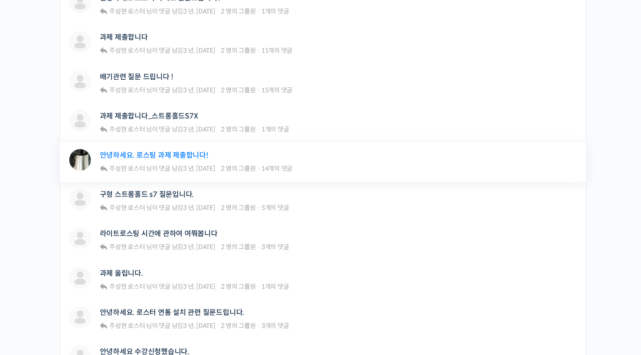
click at [162, 156] on link "안녕하세요. 로스팅 과제 제출합니다!" at bounding box center [154, 155] width 108 height 9
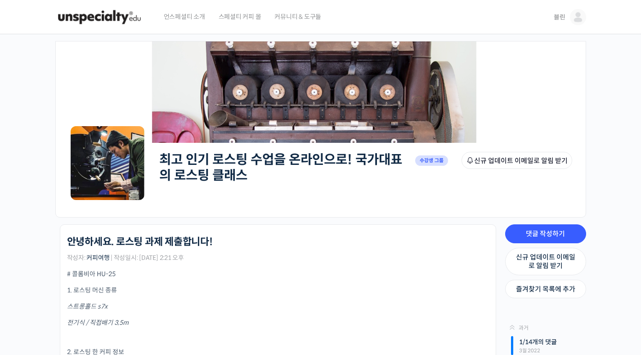
scroll to position [6, 0]
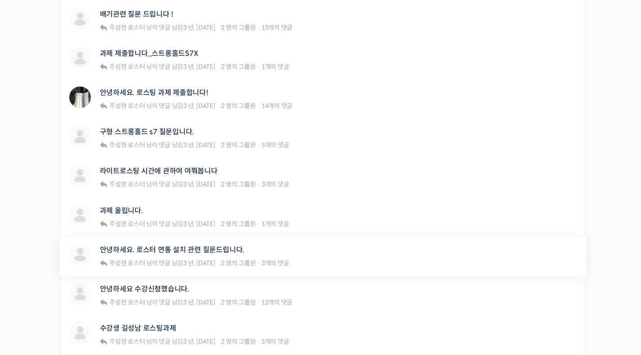
scroll to position [385, 0]
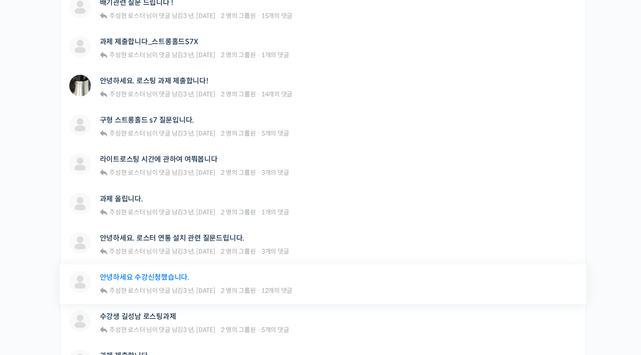
click at [150, 279] on link "안녕하세요 수강신청했습니다." at bounding box center [145, 277] width 90 height 9
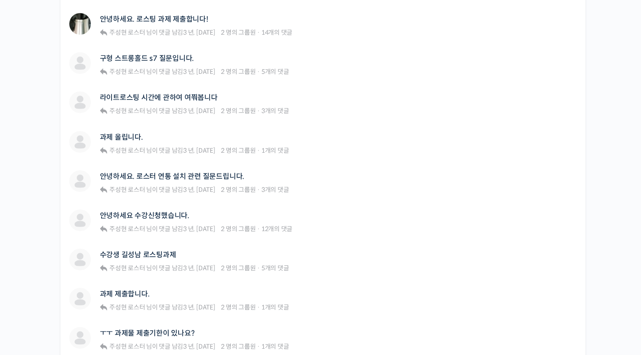
scroll to position [555, 0]
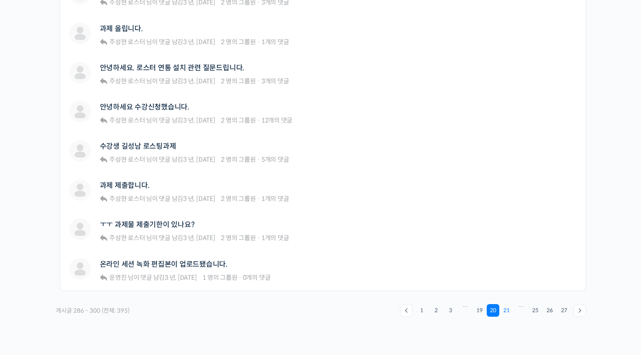
click at [506, 312] on link "21" at bounding box center [506, 310] width 13 height 13
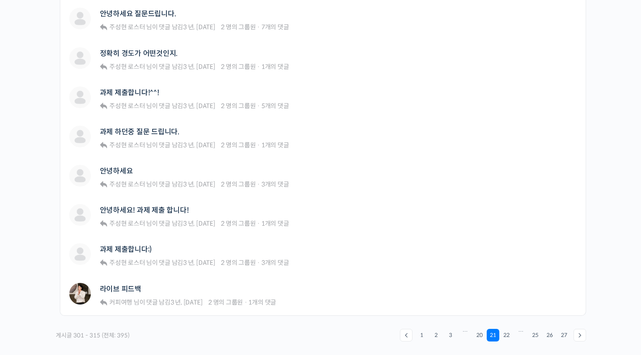
scroll to position [641, 0]
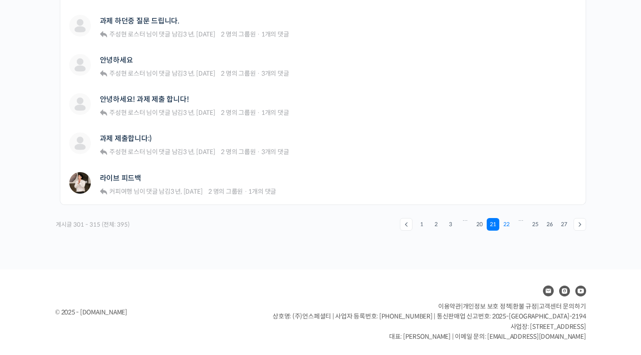
click at [507, 227] on link "22" at bounding box center [506, 224] width 13 height 13
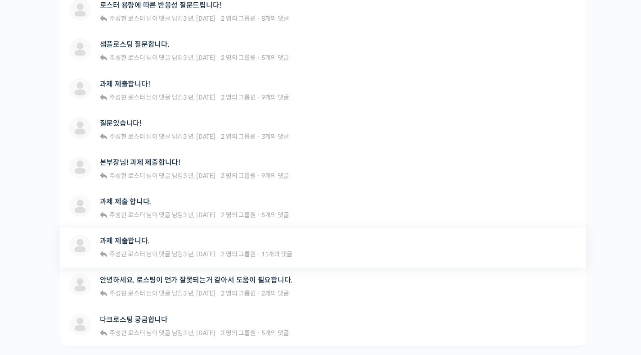
scroll to position [537, 0]
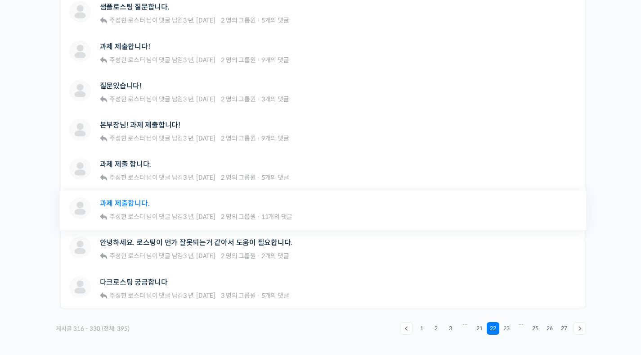
click at [142, 204] on link "과제 제출합니다." at bounding box center [125, 203] width 50 height 9
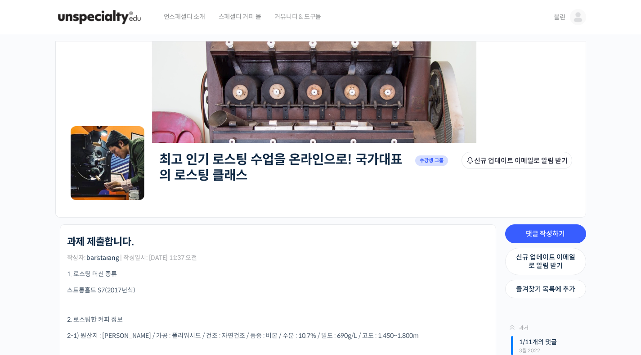
scroll to position [19, 0]
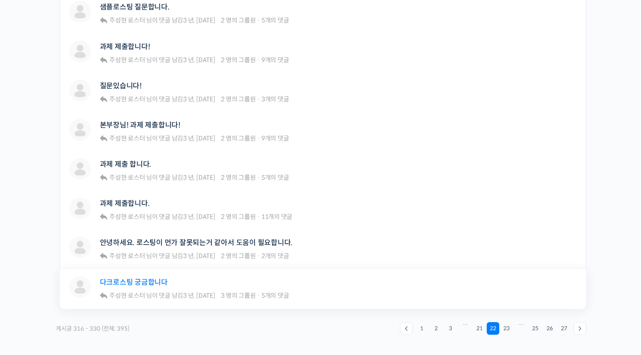
click at [153, 279] on link "다크로스팅 궁금합니다" at bounding box center [134, 282] width 68 height 9
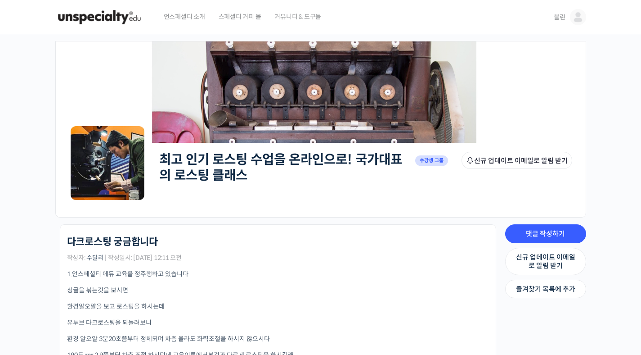
scroll to position [144, 0]
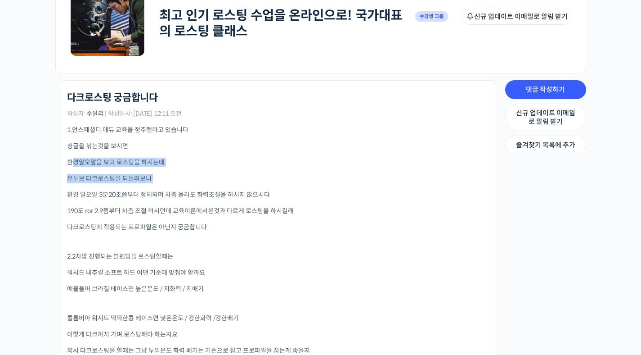
drag, startPoint x: 71, startPoint y: 162, endPoint x: 195, endPoint y: 184, distance: 126.4
click at [195, 184] on div "1.언스페셜티 에듀 교육을 정주행하고 있습니다 싱글을 볶는것을 보시면 환경알오알을 보고 로스팅을 하시는데 유투브 다크로스팅을 되돌려보니 환경 …" at bounding box center [278, 261] width 422 height 272
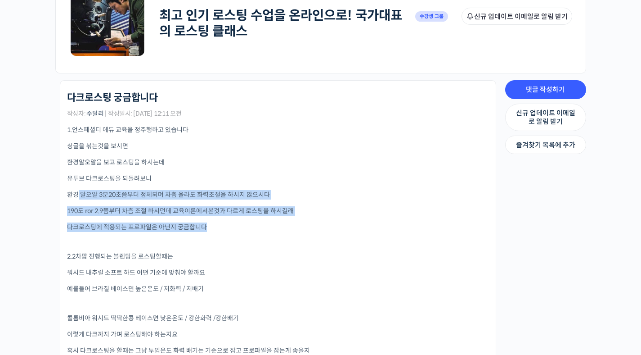
drag, startPoint x: 76, startPoint y: 194, endPoint x: 253, endPoint y: 230, distance: 180.8
click at [253, 230] on div "1.언스페셜티 에듀 교육을 정주행하고 있습니다 싱글을 볶는것을 보시면 환경알오알을 보고 로스팅을 하시는데 유투브 다크로스팅을 되돌려보니 환경 …" at bounding box center [278, 261] width 422 height 272
click at [253, 230] on p "다크로스팅에 적용되는 프로파일은 아닌지 궁금합니다" at bounding box center [278, 226] width 422 height 9
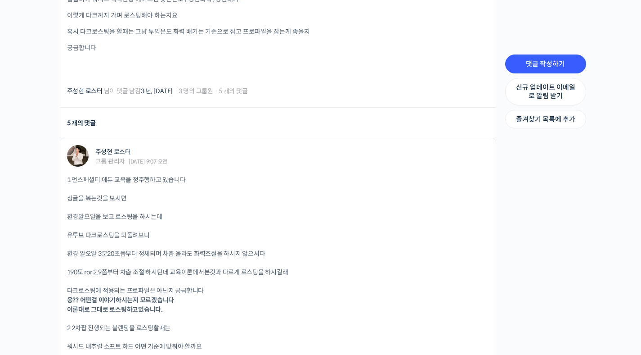
scroll to position [502, 0]
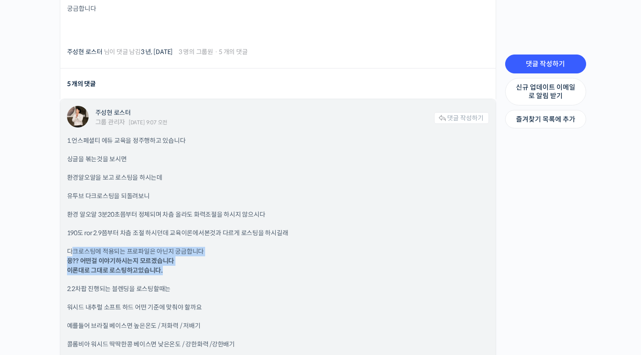
drag, startPoint x: 71, startPoint y: 253, endPoint x: 247, endPoint y: 274, distance: 177.2
click at [247, 274] on p "다크로스팅에 적용되는 프로파일은 아닌지 궁금합니다 응?? 어떤걸 이야기하시는지 모르겠습니다 이론대로 그대로 로스팅하고있습니다." at bounding box center [278, 261] width 422 height 28
click at [248, 274] on p "다크로스팅에 적용되는 프로파일은 아닌지 궁금합니다 응?? 어떤걸 이야기하시는지 모르겠습니다 이론대로 그대로 로스팅하고있습니다." at bounding box center [278, 261] width 422 height 28
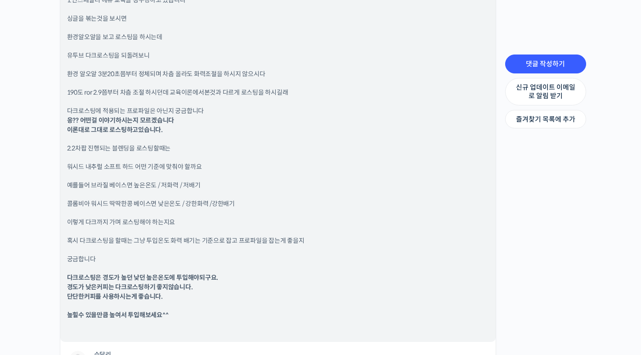
scroll to position [654, 0]
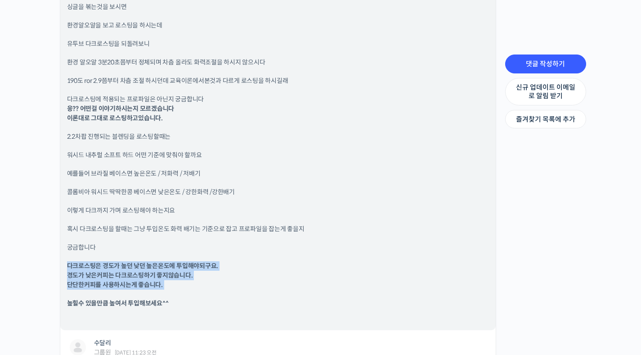
drag, startPoint x: 67, startPoint y: 264, endPoint x: 194, endPoint y: 294, distance: 130.0
click at [194, 294] on div "1.언스페셜티 에듀 교육을 정주행하고 있습니다 싱글을 볶는것을 보시면 환경알오알을 보고 로스팅을 하시는데 유투브 다크로스팅을 되돌려보니 환경 …" at bounding box center [278, 153] width 422 height 339
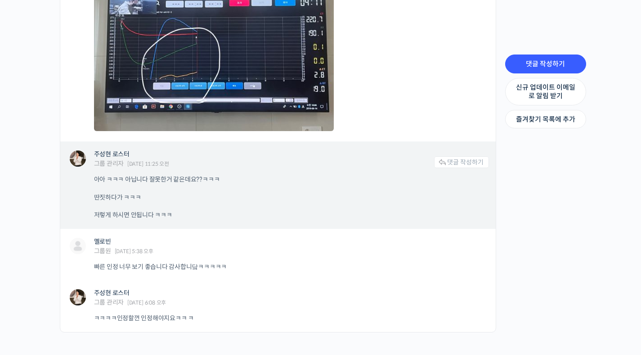
scroll to position [1260, 0]
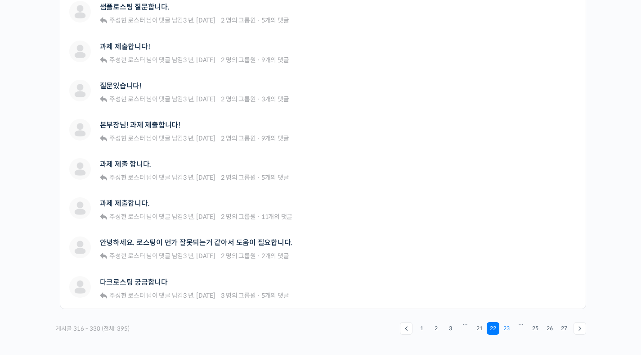
click at [508, 328] on link "23" at bounding box center [506, 328] width 13 height 13
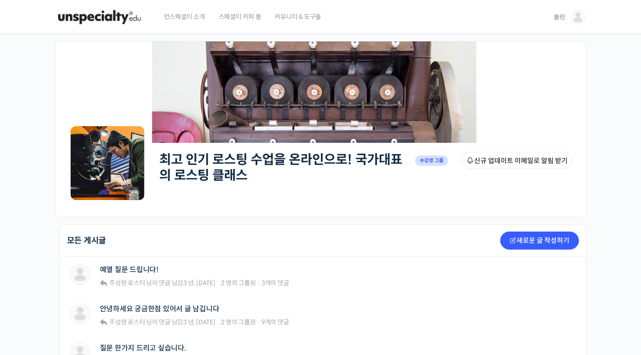
scroll to position [227, 0]
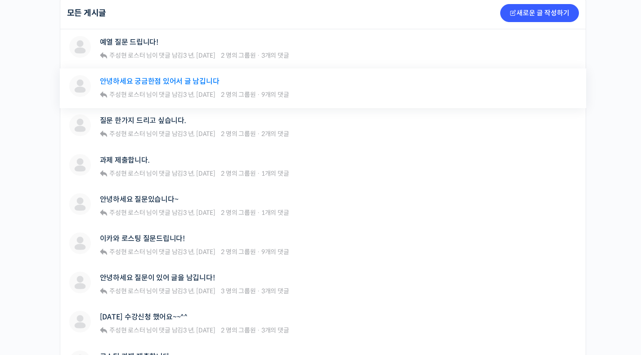
click at [188, 84] on link "안녕하세요 궁금한점 있어서 글 남깁니다" at bounding box center [160, 81] width 120 height 9
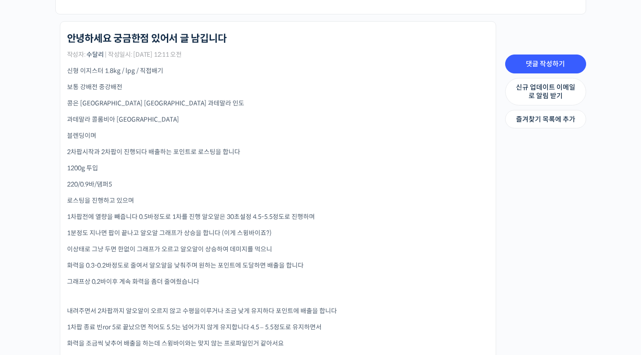
scroll to position [209, 0]
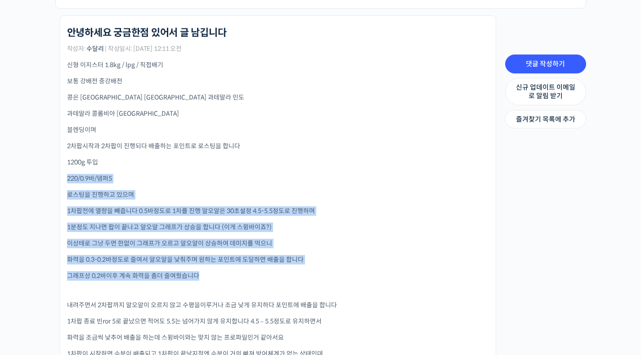
drag, startPoint x: 66, startPoint y: 177, endPoint x: 315, endPoint y: 285, distance: 271.4
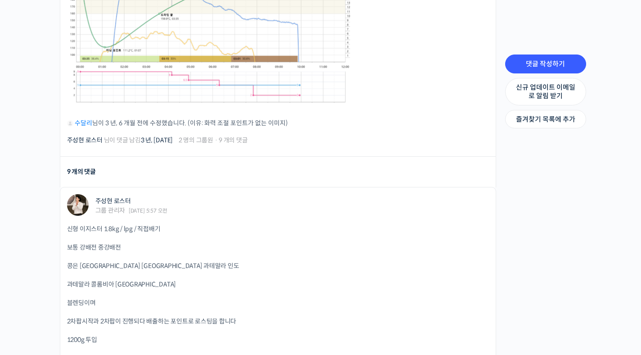
scroll to position [615, 0]
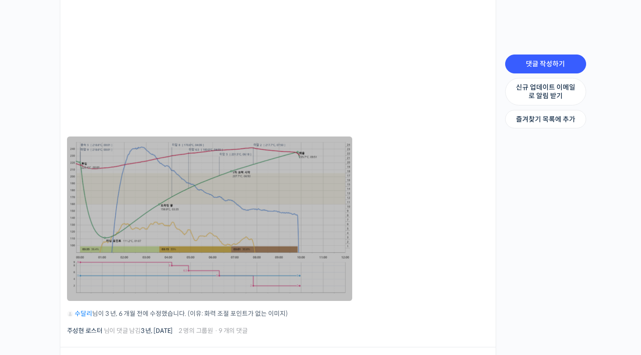
click at [308, 197] on link at bounding box center [209, 218] width 285 height 164
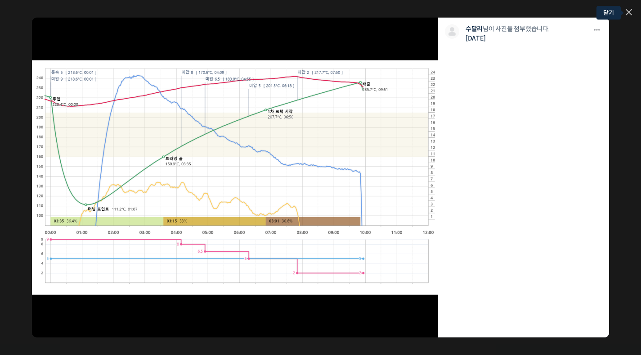
click at [627, 13] on link at bounding box center [629, 13] width 6 height 8
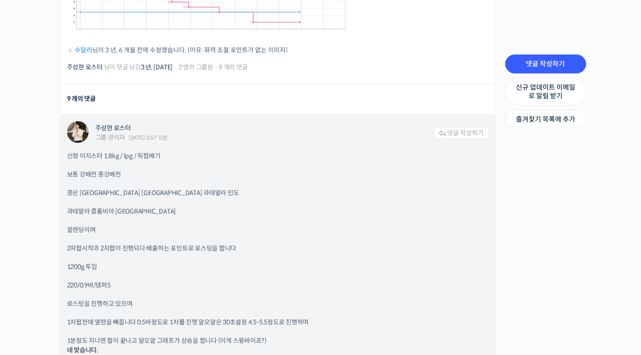
scroll to position [966, 0]
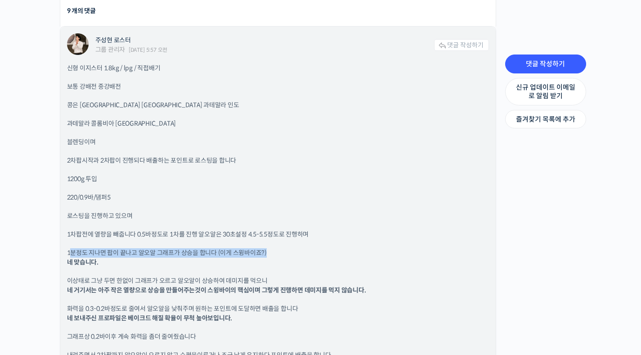
drag, startPoint x: 70, startPoint y: 252, endPoint x: 266, endPoint y: 252, distance: 196.2
click at [266, 252] on p "1분정도 지나면 팝이 끝나고 알오알 그래프가 상승을 합니다 (이게 스윙바이죠?) 네 맞습니다." at bounding box center [278, 257] width 422 height 19
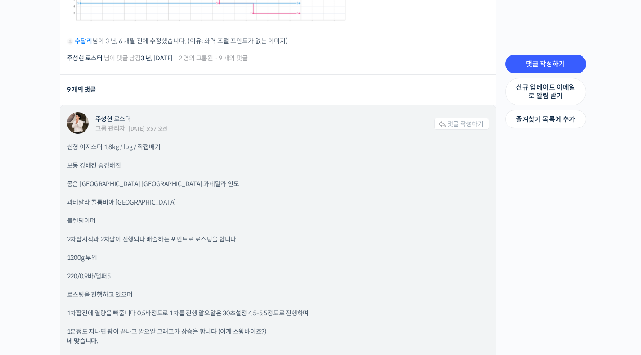
scroll to position [979, 0]
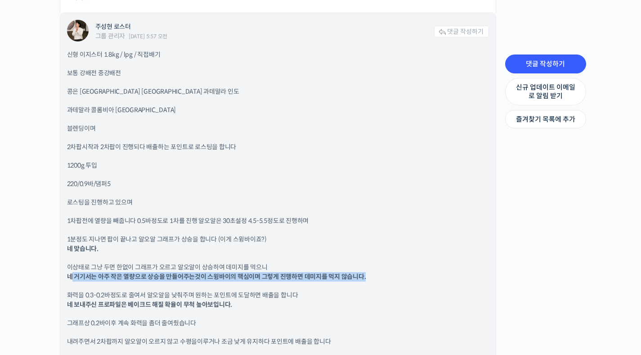
drag, startPoint x: 70, startPoint y: 275, endPoint x: 364, endPoint y: 277, distance: 293.4
click at [364, 277] on b "네 거기서는 아주 작은 열량으로 상승을 만들어주는것이 스윙바이의 핵심이며 그렇게 진행하면 데미지를 먹지 않습니다." at bounding box center [216, 276] width 299 height 8
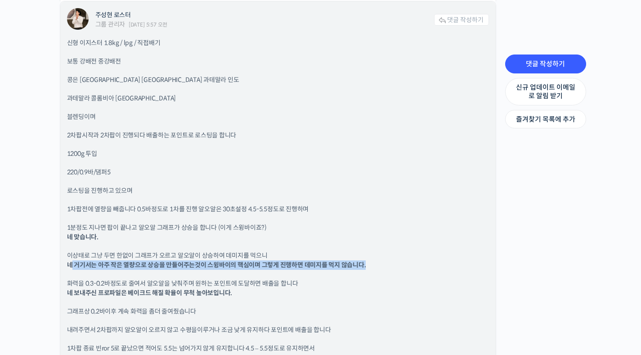
scroll to position [997, 0]
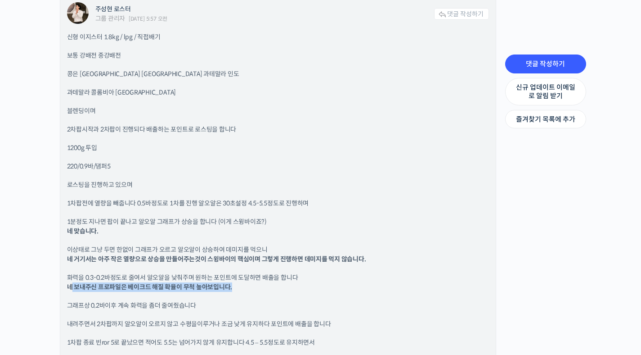
drag, startPoint x: 72, startPoint y: 285, endPoint x: 238, endPoint y: 288, distance: 166.5
click at [238, 288] on p "화력을 0.3-0.2바정도로 줄여서 알오알을 낮춰주며 원하는 포인트에 도달하면 배출을 합니다 네 보내주신 프로파일은 베이크드 해질 확율이 무척…" at bounding box center [278, 282] width 422 height 19
click at [243, 290] on p "화력을 0.3-0.2바정도로 줄여서 알오알을 낮춰주며 원하는 포인트에 도달하면 배출을 합니다 네 보내주신 프로파일은 베이크드 해질 확율이 무척…" at bounding box center [278, 282] width 422 height 19
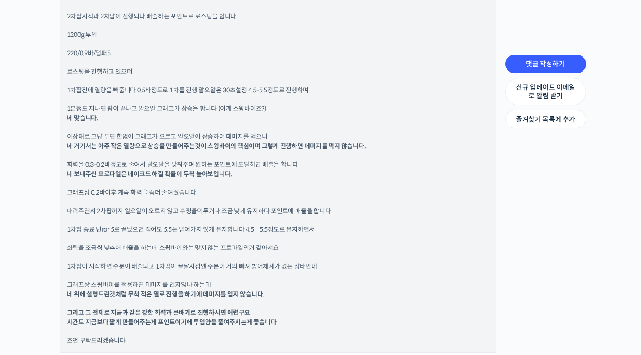
scroll to position [1127, 0]
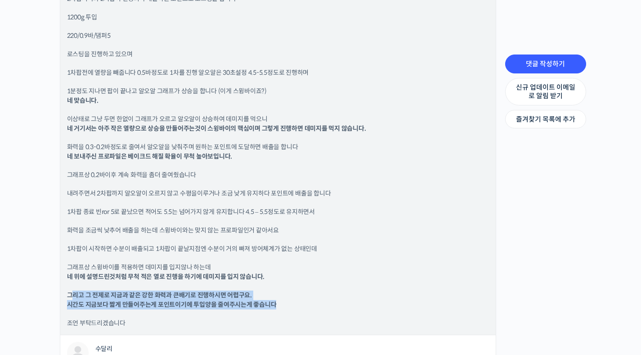
drag, startPoint x: 70, startPoint y: 292, endPoint x: 287, endPoint y: 301, distance: 216.6
click at [287, 301] on p "그리고 그 전제로 지금과 같은 강한 화력과 큰배기로 진행하시면 어렵구요. 시간도 지금보다 짧게 만들어주는게 포인트이기에 투입양을 줄여주시는게 …" at bounding box center [278, 299] width 422 height 19
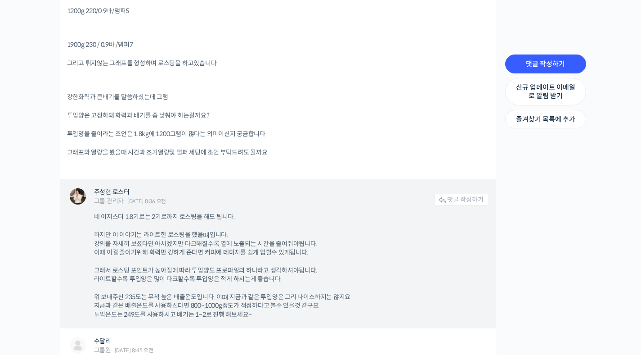
scroll to position [1622, 0]
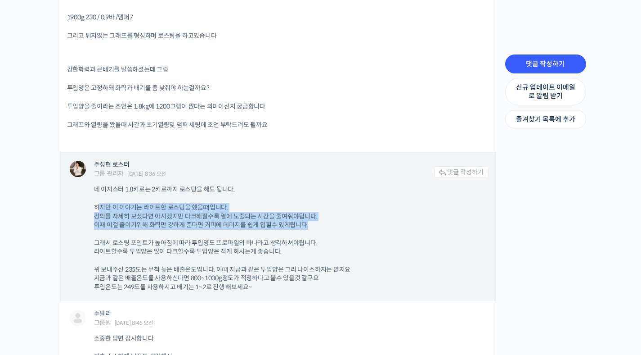
drag, startPoint x: 99, startPoint y: 209, endPoint x: 311, endPoint y: 226, distance: 213.1
click at [311, 226] on p "하지만 이 이야기는 라이트한 로스팅을 했을떄입니다. 강의를 자세히 보셨다면 아시겠지만 다크해질수록 열에 노출되는 시간을 줄여줘야됩니다. 이때 …" at bounding box center [287, 216] width 386 height 27
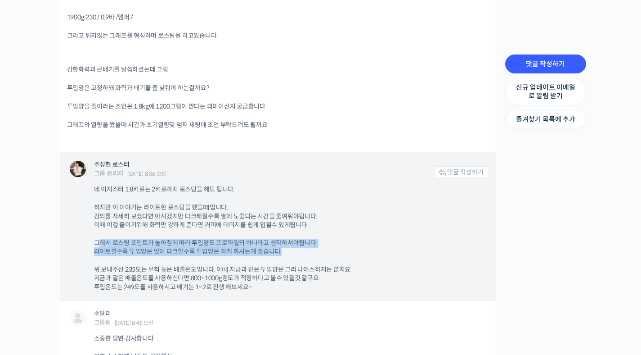
drag, startPoint x: 100, startPoint y: 242, endPoint x: 329, endPoint y: 255, distance: 228.9
click at [329, 255] on p "그래서 로스팅 포인트가 높아짐에 따라 투입양도 프로파일의 하나라고 생각하셔야됩니다. 라이트할수록 투입양은 많이 다크할수록 투입양은 적게 하시는…" at bounding box center [287, 247] width 386 height 18
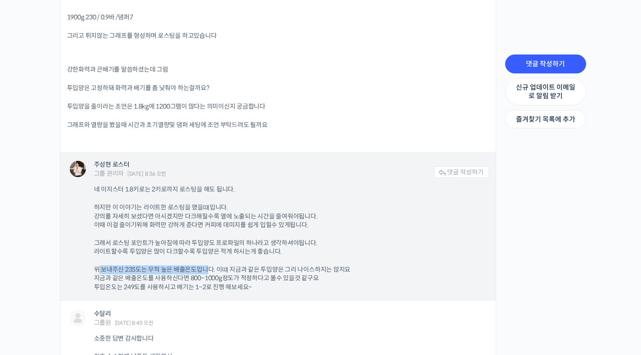
drag, startPoint x: 98, startPoint y: 268, endPoint x: 209, endPoint y: 266, distance: 111.2
click at [209, 266] on p "위 보내주신 235도는 무척 높은 배출온도입니다. 이떄 지금과 같은 투입양은 그리 나이스하지는 않지요 지금과 같은 배출온도를 사용하신다면 80…" at bounding box center [287, 278] width 386 height 27
click at [160, 268] on p "위 보내주신 235도는 무척 높은 배출온도입니다. 이떄 지금과 같은 투입양은 그리 나이스하지는 않지요 지금과 같은 배출온도를 사용하신다면 80…" at bounding box center [287, 278] width 386 height 27
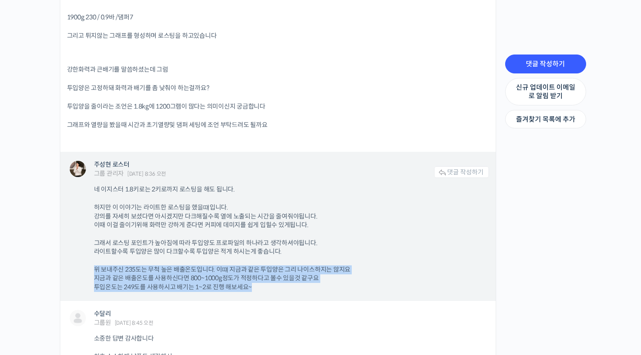
drag, startPoint x: 96, startPoint y: 270, endPoint x: 352, endPoint y: 288, distance: 256.6
click at [352, 288] on p "위 보내주신 235도는 무척 높은 배출온도입니다. 이떄 지금과 같은 투입양은 그리 나이스하지는 않지요 지금과 같은 배출온도를 사용하신다면 80…" at bounding box center [287, 278] width 386 height 27
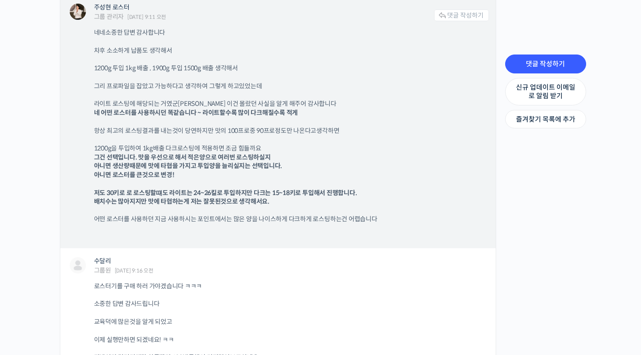
scroll to position [2108, 0]
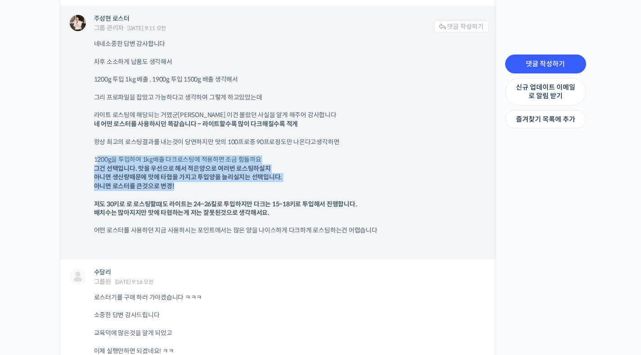
drag, startPoint x: 99, startPoint y: 159, endPoint x: 314, endPoint y: 184, distance: 216.0
click at [314, 184] on p "1200g을 투입하여 1kg배출 다크로스팅에 적용하면 조금 힘들까요 그건 선택입니다. 맛을 우선으로 해서 적은양으로 여러번 로스팅하실지 아니면…" at bounding box center [287, 172] width 386 height 35
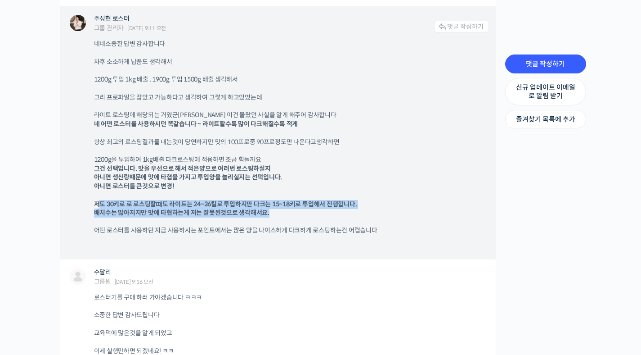
drag, startPoint x: 99, startPoint y: 203, endPoint x: 364, endPoint y: 211, distance: 266.0
click at [364, 211] on p "저도 30키로 로 로스팅할떄도 라이트는 24~26킬로 투입하지만 다크는 15~18키로 투입해서 진행합니다. 배치수는 많아지지만 맛에 타협하는게…" at bounding box center [287, 217] width 386 height 35
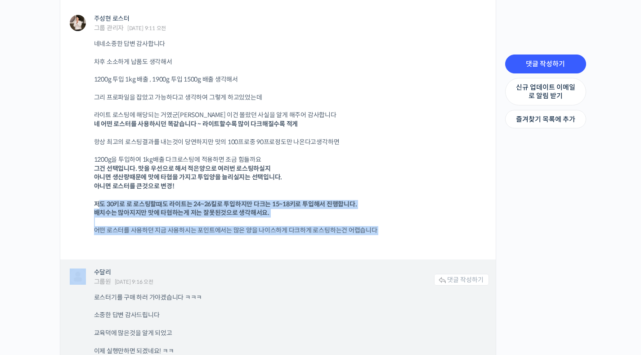
drag, startPoint x: 97, startPoint y: 203, endPoint x: 342, endPoint y: 260, distance: 252.2
click at [342, 260] on li "주성현 로스터 그룹 관리자 2022년 03월 18일 9:11 오전 댓글 작성하기 네네 소중한 답변 감사합니다 차후 소소하게 납품도 생각해서 1…" at bounding box center [278, 334] width 436 height 657
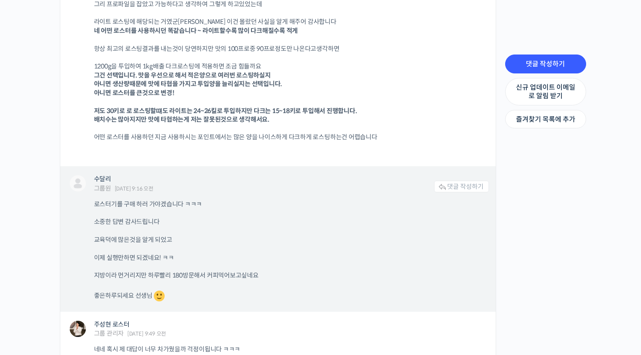
click at [339, 258] on p "이제 실행만하면 되겠네요! ㅋㅋ" at bounding box center [287, 257] width 386 height 9
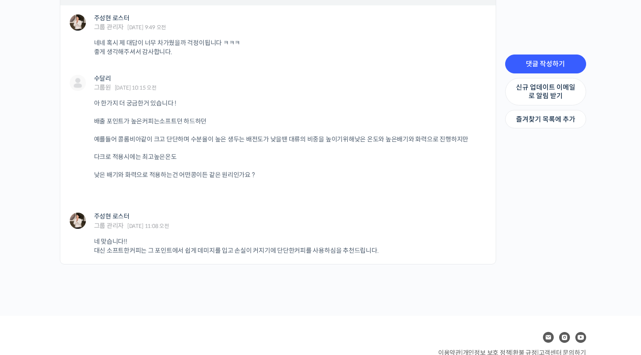
scroll to position [2457, 0]
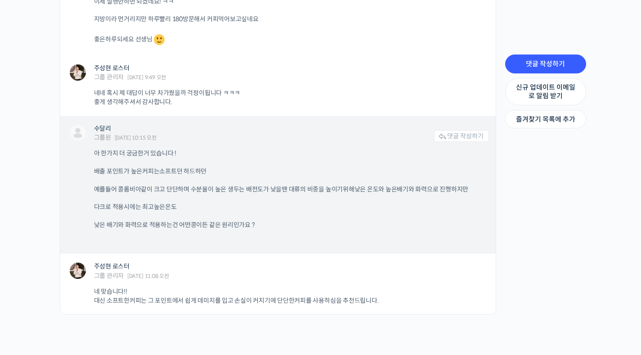
drag, startPoint x: 96, startPoint y: 153, endPoint x: 296, endPoint y: 190, distance: 203.2
click at [296, 190] on div "아 한가지 더 궁금한거 있습니다 ! 배출 포인트가 높은커피는 소프트던 하드하던 예를들어 콜롬비아같이 크고 단단하며 수분율이 높은 생두는 배전도…" at bounding box center [291, 196] width 395 height 95
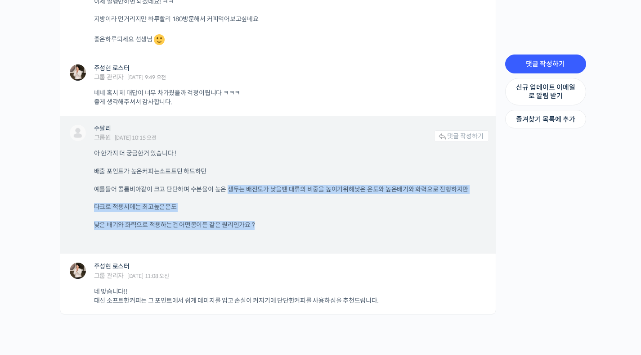
drag, startPoint x: 255, startPoint y: 190, endPoint x: 370, endPoint y: 229, distance: 121.1
click at [370, 229] on div "아 한가지 더 궁금한거 있습니다 ! 배출 포인트가 높은커피는 소프트던 하드하던 예를들어 콜롬비아같이 크고 단단하며 수분율이 높은 생두는 배전도…" at bounding box center [291, 196] width 395 height 95
click at [370, 229] on p "낮은 배기와 화력으로 적용하는건 어떤콩이든 같은 원리인가요 ?" at bounding box center [287, 224] width 386 height 9
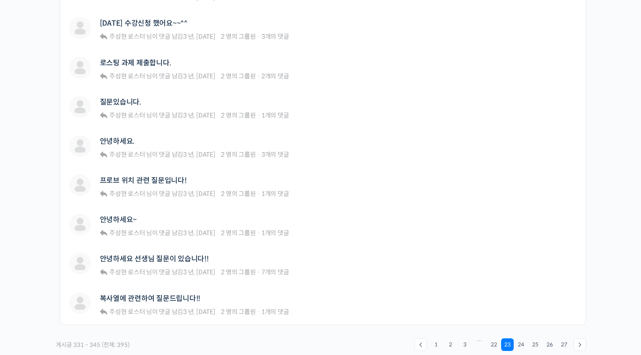
scroll to position [572, 0]
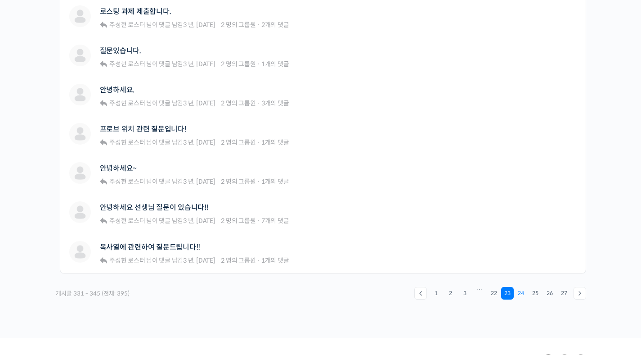
click at [519, 294] on link "24" at bounding box center [521, 293] width 13 height 13
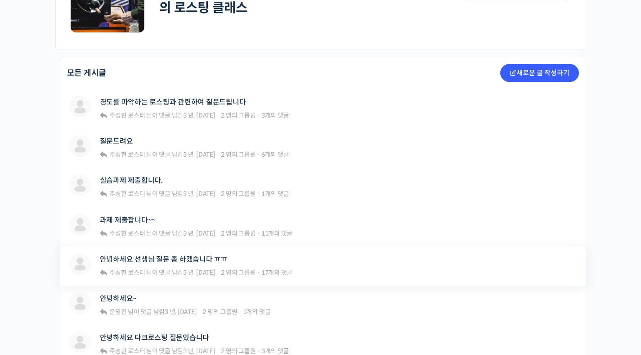
scroll to position [173, 0]
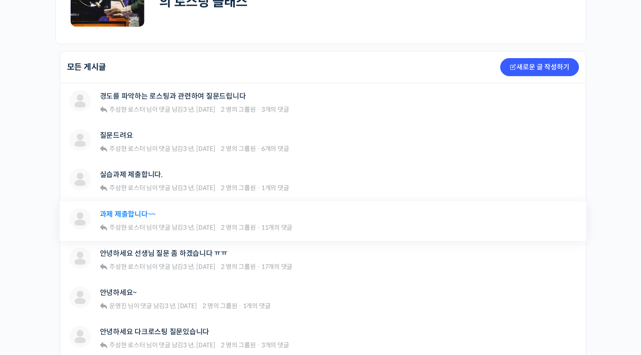
click at [133, 213] on link "과제 제출합니다~~" at bounding box center [128, 214] width 56 height 9
click at [140, 254] on link "안녕하세요 선생님 질문 좀 하겠습니다 ㅠㅠ" at bounding box center [164, 253] width 128 height 9
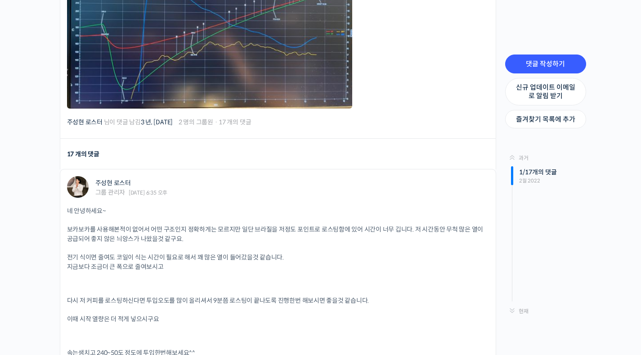
scroll to position [533, 0]
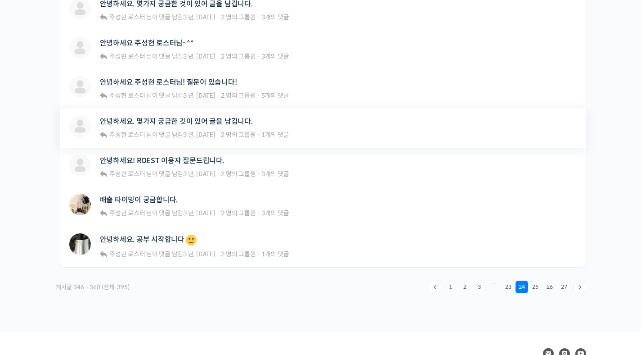
scroll to position [614, 0]
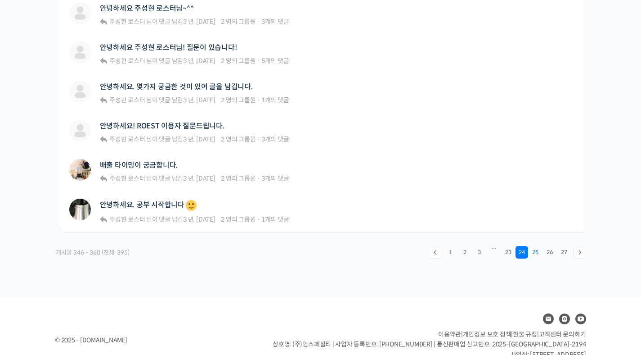
click at [534, 254] on link "25" at bounding box center [535, 252] width 13 height 13
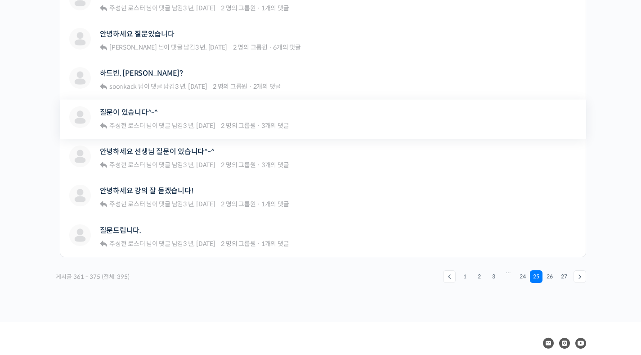
scroll to position [638, 0]
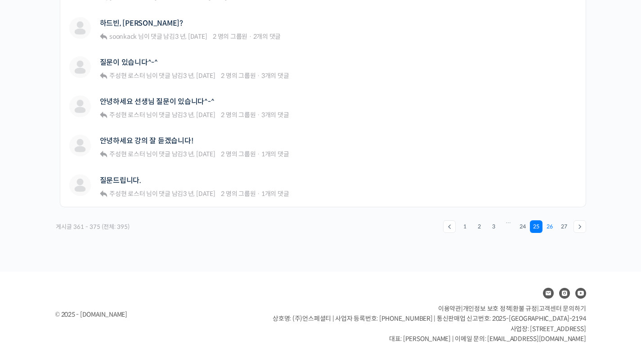
click at [545, 227] on link "26" at bounding box center [550, 226] width 13 height 13
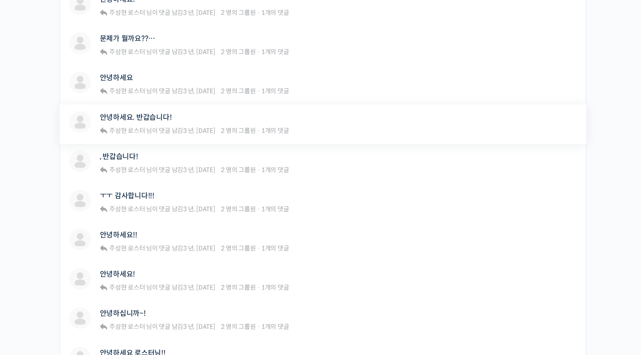
scroll to position [635, 0]
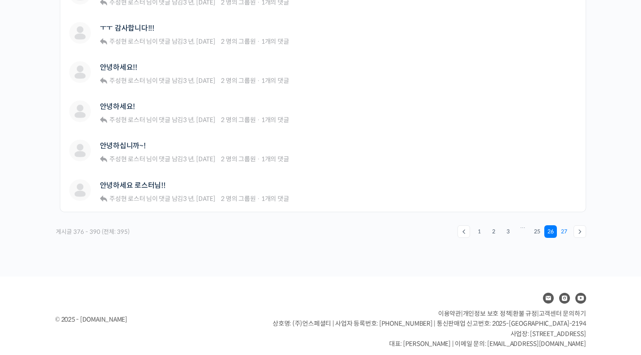
click at [569, 233] on link "27" at bounding box center [564, 231] width 13 height 13
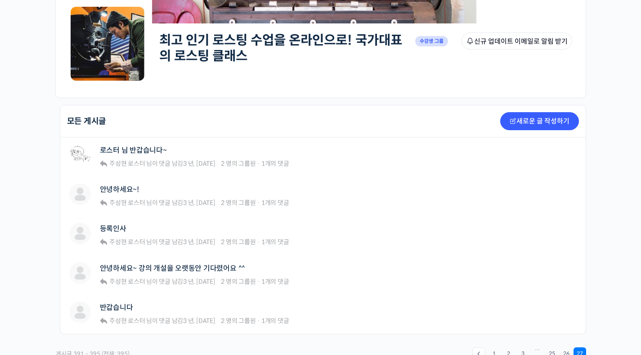
scroll to position [169, 0]
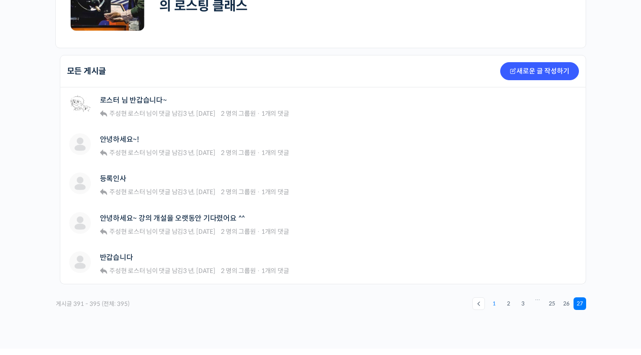
click at [493, 304] on link "1" at bounding box center [494, 303] width 13 height 13
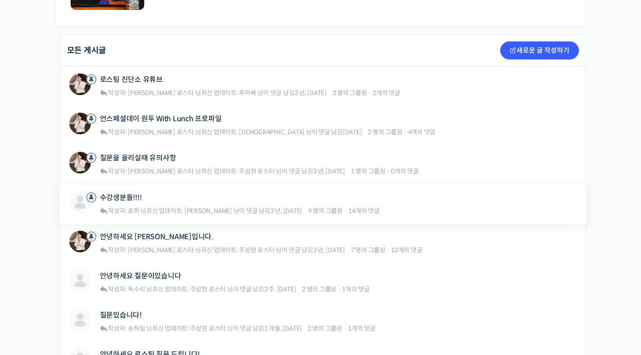
scroll to position [240, 0]
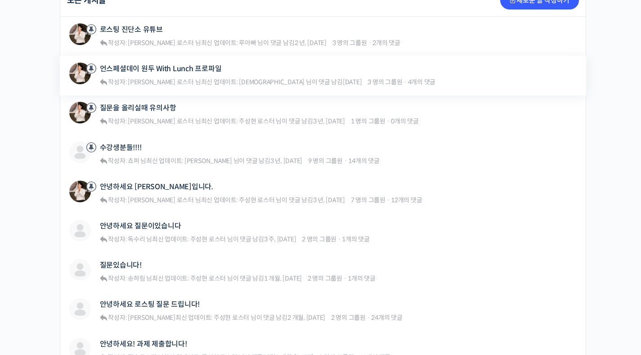
click at [183, 74] on div "언스페셜데이 원두 With Lunch 프로파일 작성자: 주성현 로스터 님  최신 업데이트: 민경태 님이 댓글 남김 3 년 전 3 명의 그룹원 …" at bounding box center [268, 76] width 336 height 26
click at [184, 73] on div "언스페셜데이 원두 With Lunch 프로파일" at bounding box center [268, 69] width 336 height 12
click at [189, 67] on link "언스페셜데이 원두 With Lunch 프로파일" at bounding box center [161, 68] width 122 height 9
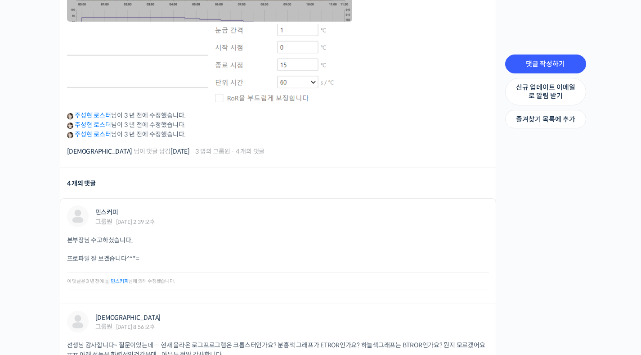
scroll to position [461, 0]
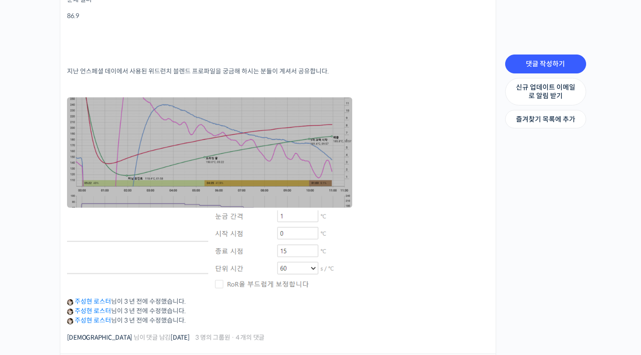
click at [297, 168] on link at bounding box center [209, 152] width 285 height 110
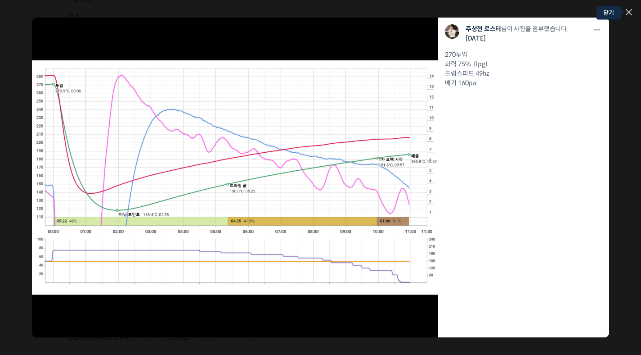
click at [627, 11] on link at bounding box center [629, 13] width 6 height 8
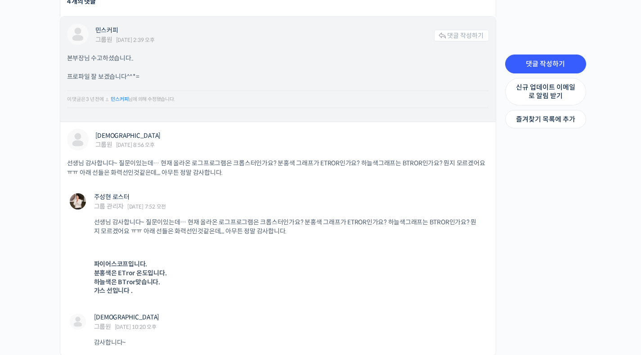
scroll to position [884, 0]
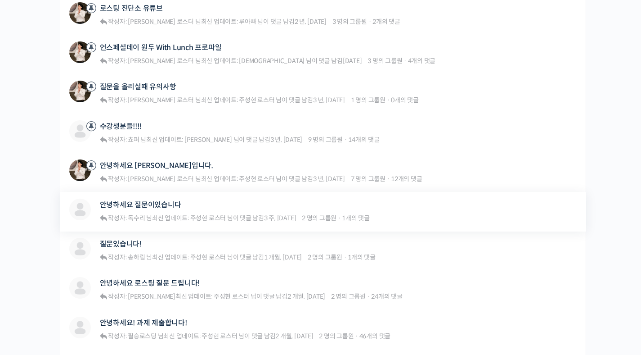
scroll to position [279, 0]
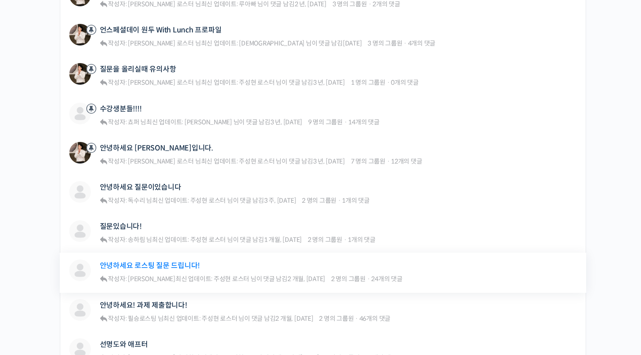
click at [170, 264] on link "안녕하세요 로스팅 질문 드립니다!" at bounding box center [150, 265] width 100 height 9
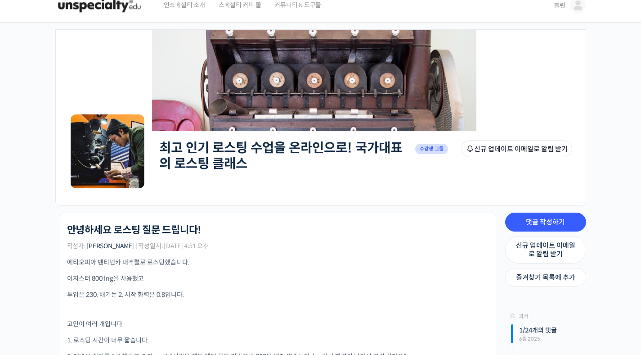
scroll to position [18, 0]
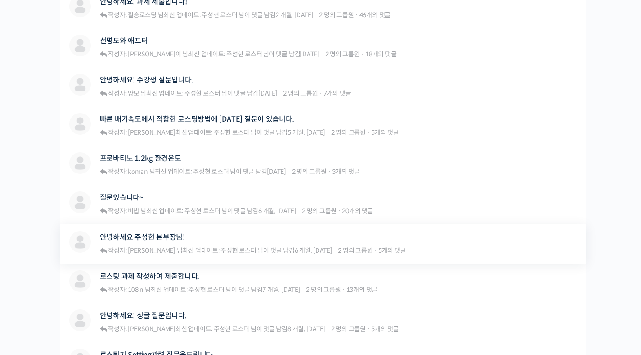
scroll to position [593, 0]
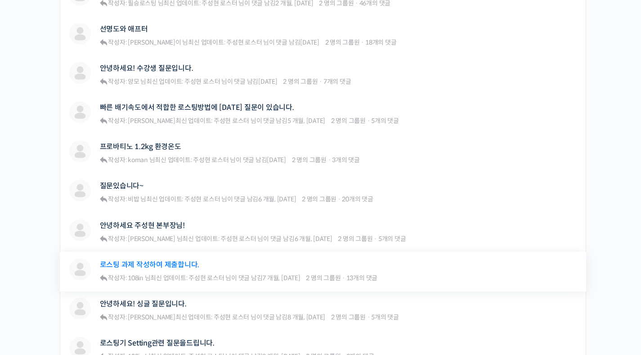
click at [177, 265] on link "로스팅 과제 작성하여 제출합니다." at bounding box center [150, 264] width 100 height 9
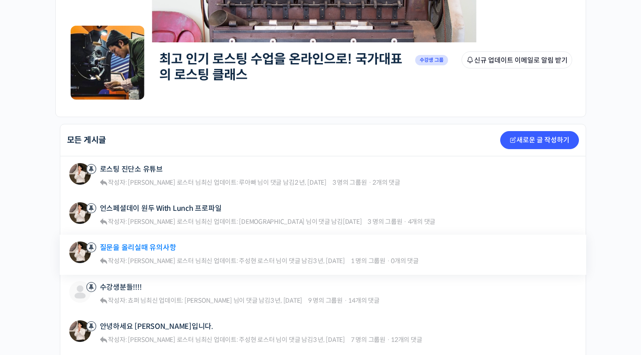
scroll to position [132, 0]
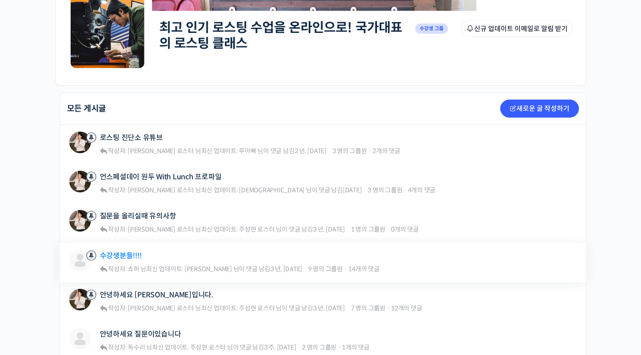
click at [125, 257] on link "수강생분들!!!!" at bounding box center [121, 255] width 42 height 9
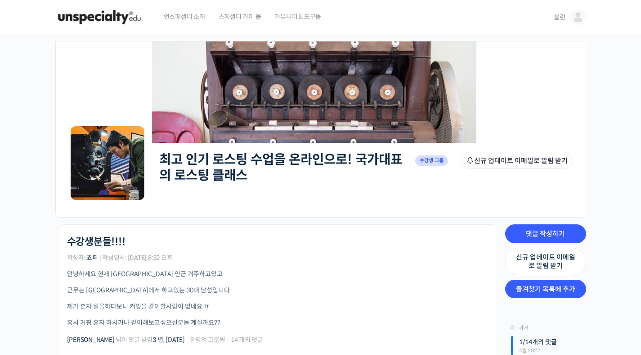
click at [529, 295] on link "즐겨찾기 목록에 추가" at bounding box center [545, 288] width 81 height 19
click at [544, 288] on link "즐겨찾기 목록에서 제거" at bounding box center [545, 292] width 81 height 27
click at [118, 18] on img at bounding box center [99, 17] width 88 height 27
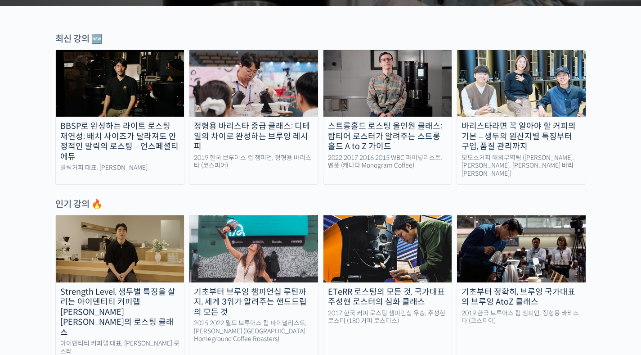
scroll to position [319, 0]
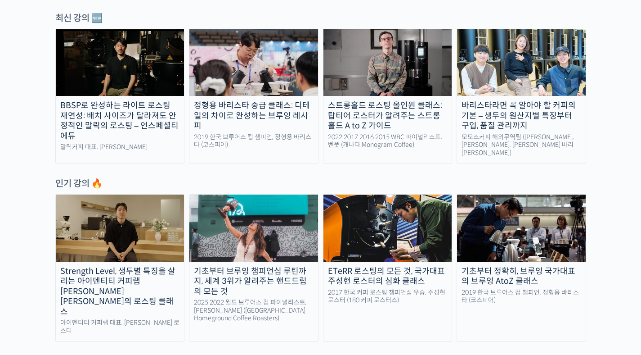
click at [402, 266] on div "ETeRR 로스팅의 모든 것, 국가대표 주성현 로스터의 심화 클래스" at bounding box center [388, 276] width 129 height 20
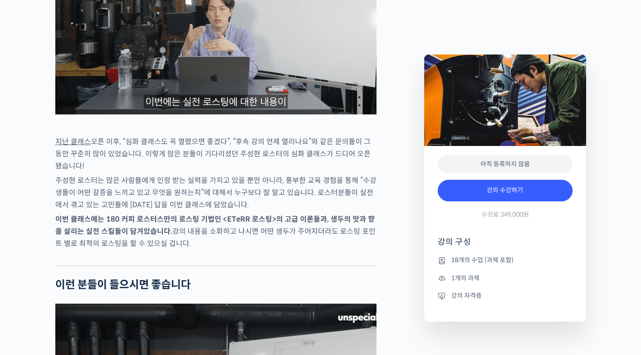
scroll to position [1325, 0]
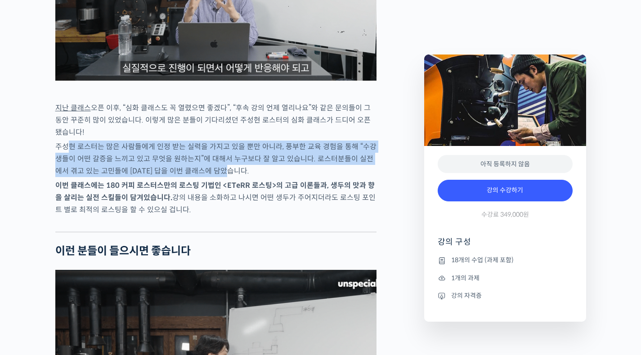
drag, startPoint x: 67, startPoint y: 176, endPoint x: 323, endPoint y: 202, distance: 256.5
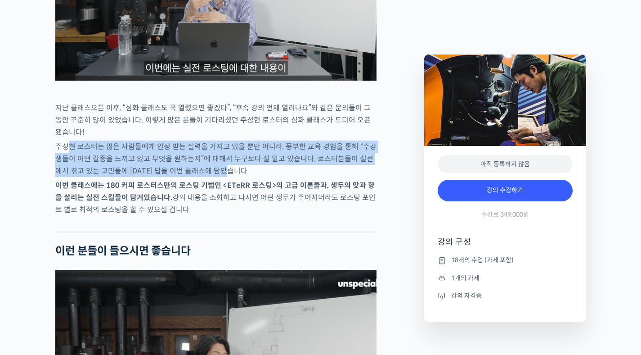
click at [323, 177] on p "주성현 로스터는 많은 사람들에게 인정 받는 실력을 가지고 있을 뿐만 아니라, 풍부한 교육 경험을 통해 “수강생들이 어떤 갈증을 느끼고 있고 무…" at bounding box center [215, 158] width 321 height 36
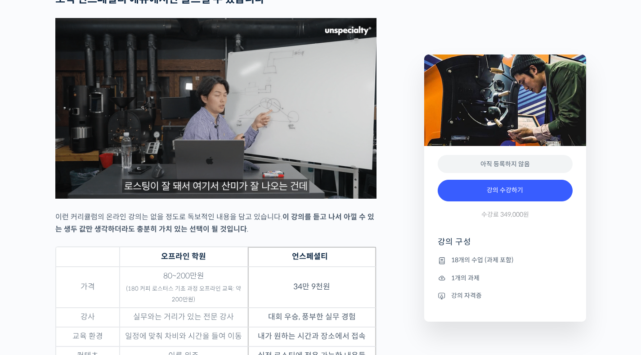
scroll to position [0, 0]
